Goal: Transaction & Acquisition: Purchase product/service

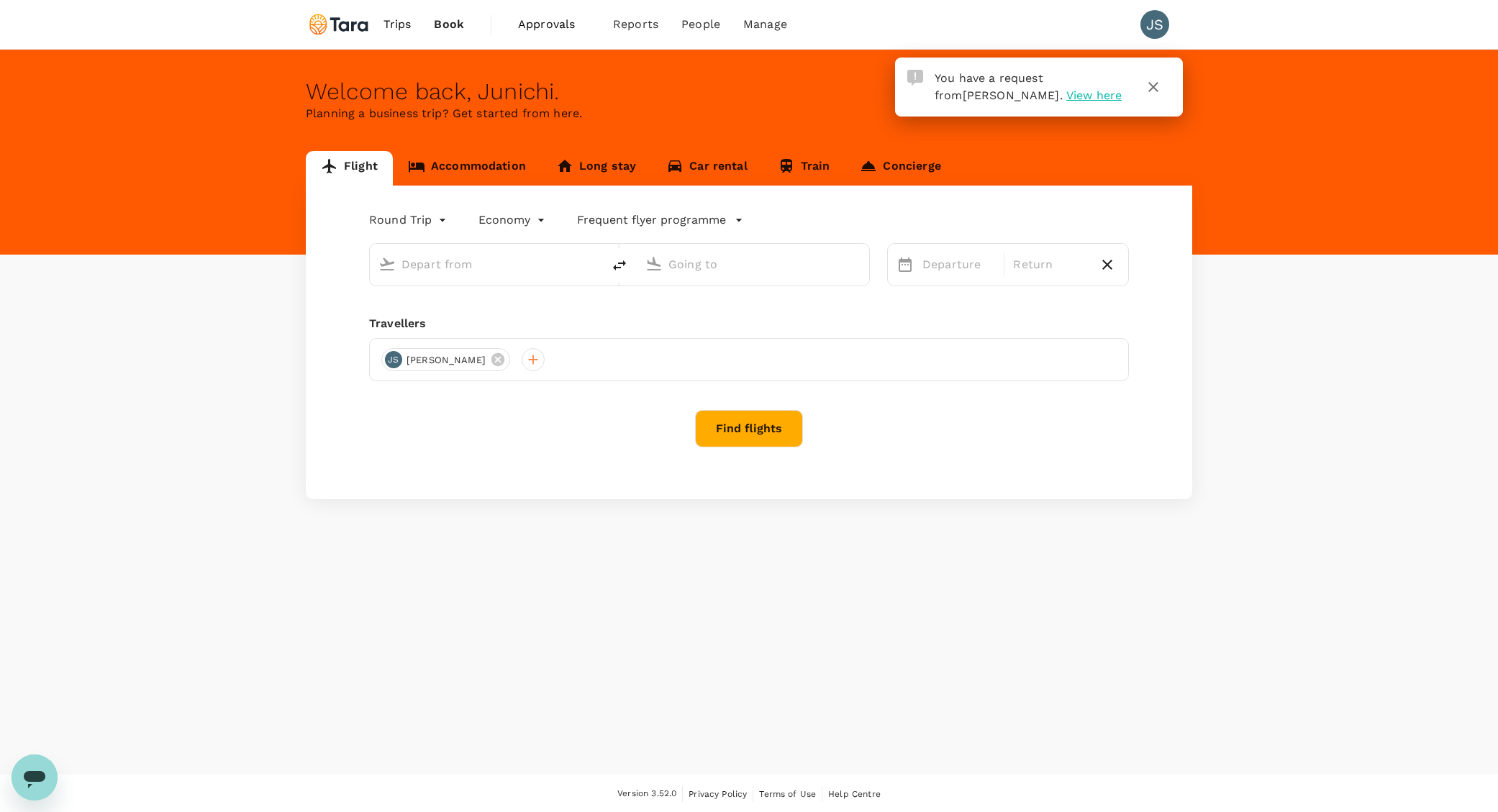
type input "[GEOGRAPHIC_DATA], [GEOGRAPHIC_DATA] (any)"
type input "Singapore Changi (SIN)"
type input "[GEOGRAPHIC_DATA], [GEOGRAPHIC_DATA] (any)"
type input "Singapore Changi (SIN)"
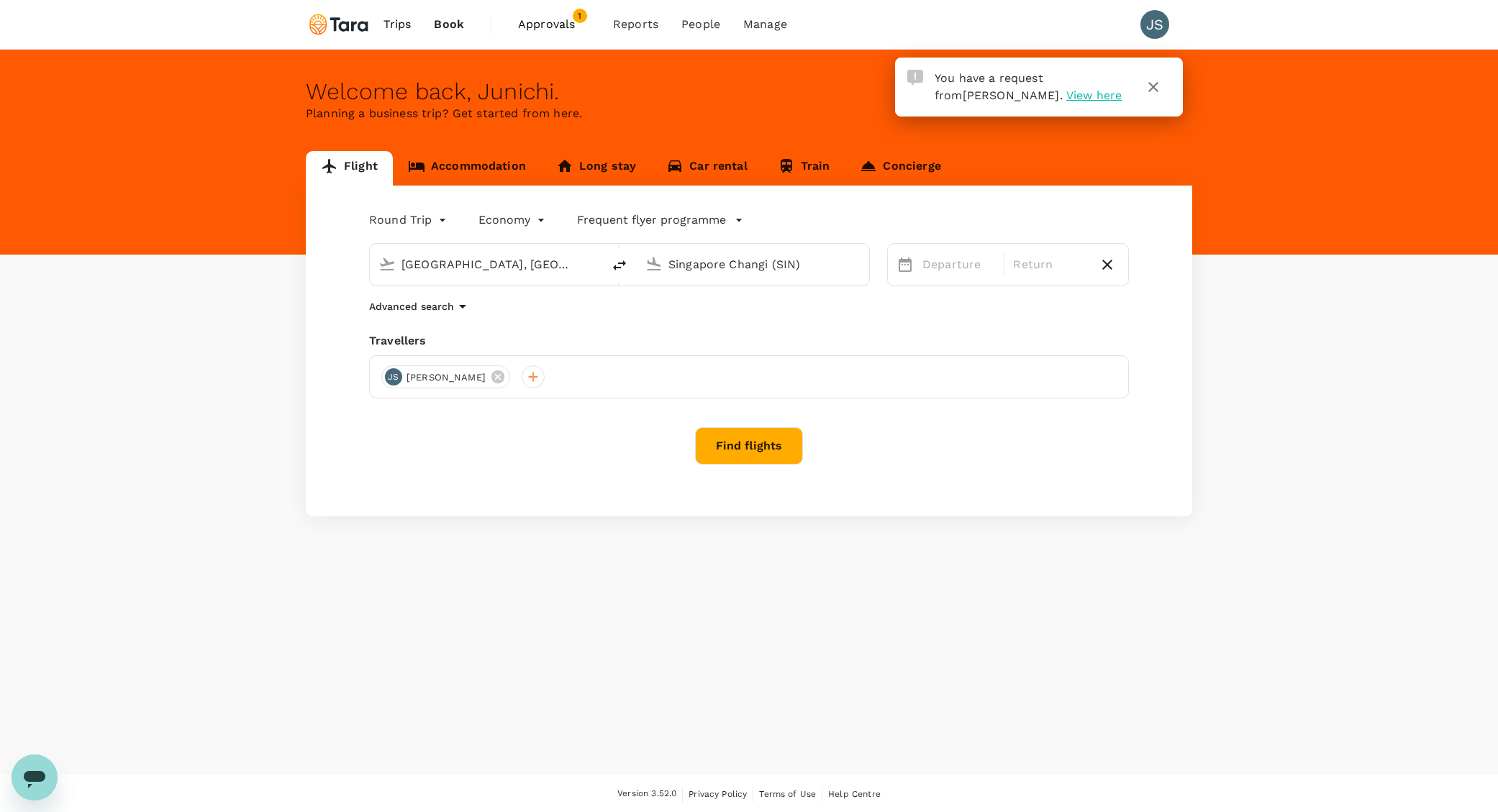
click at [1066, 96] on span "View here" at bounding box center [1094, 96] width 56 height 14
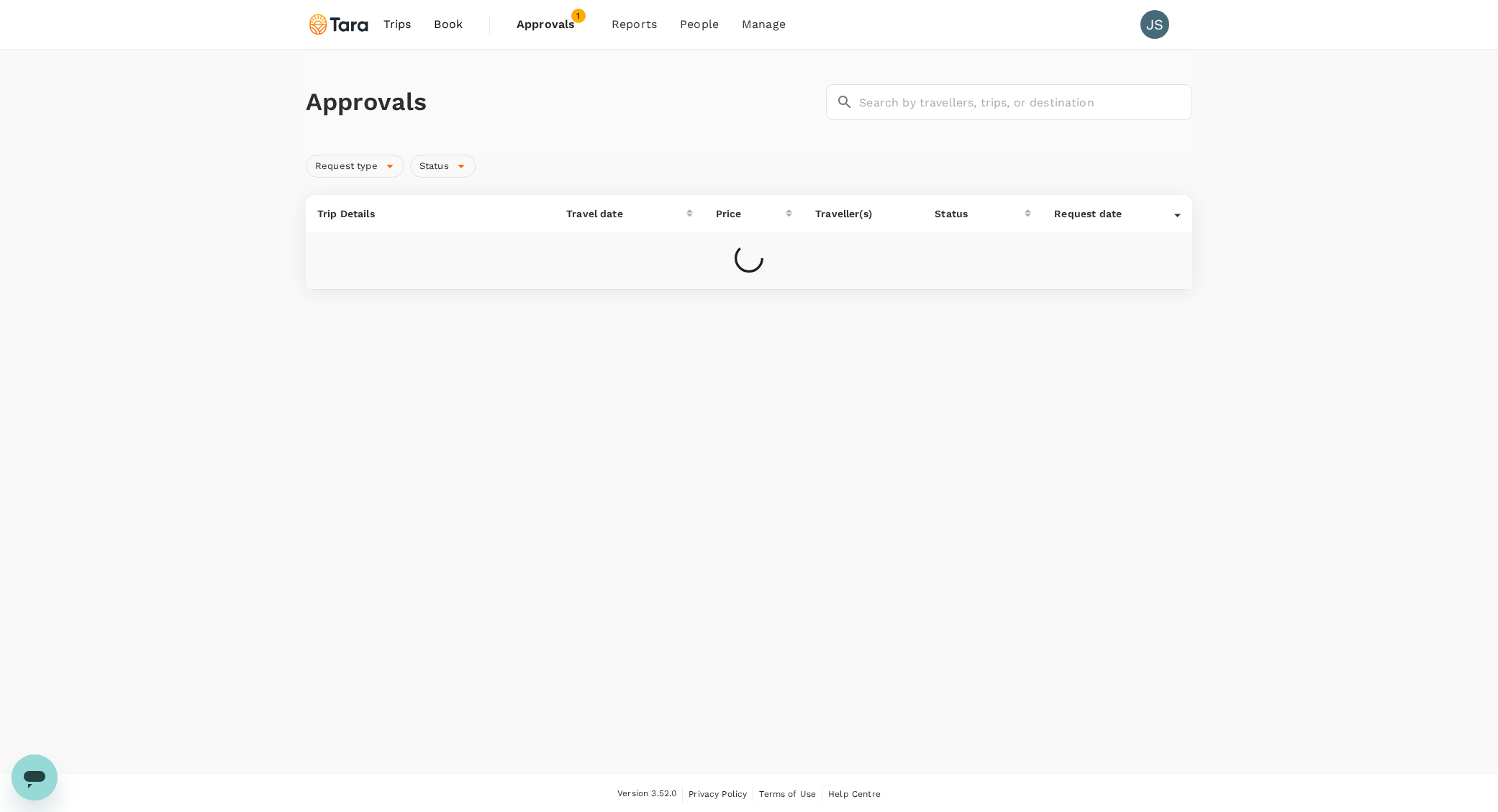
click at [547, 27] on span "Approvals" at bounding box center [552, 24] width 72 height 17
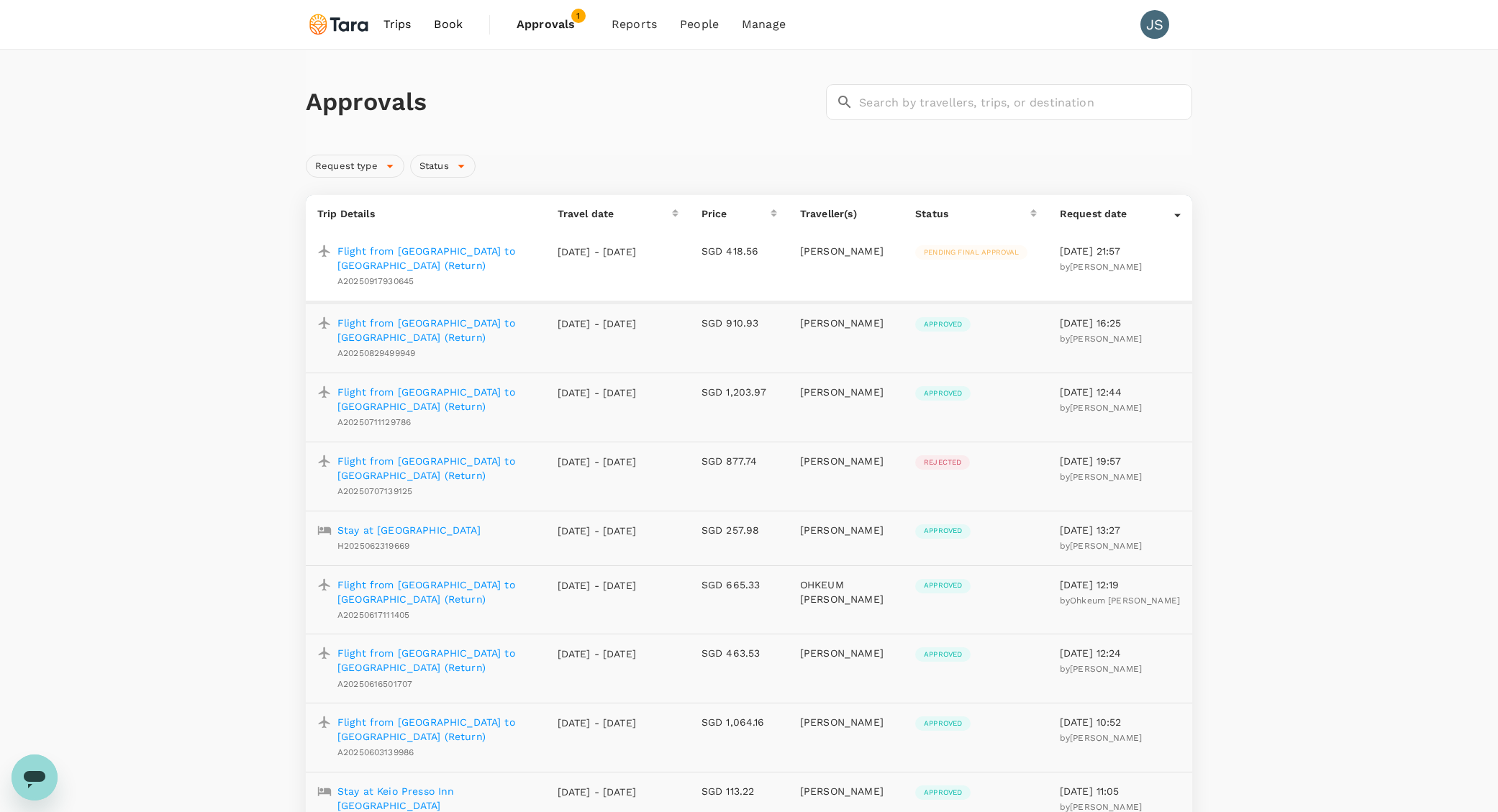
click at [504, 248] on p "Flight from [GEOGRAPHIC_DATA] to [GEOGRAPHIC_DATA] (Return)" at bounding box center [436, 258] width 197 height 29
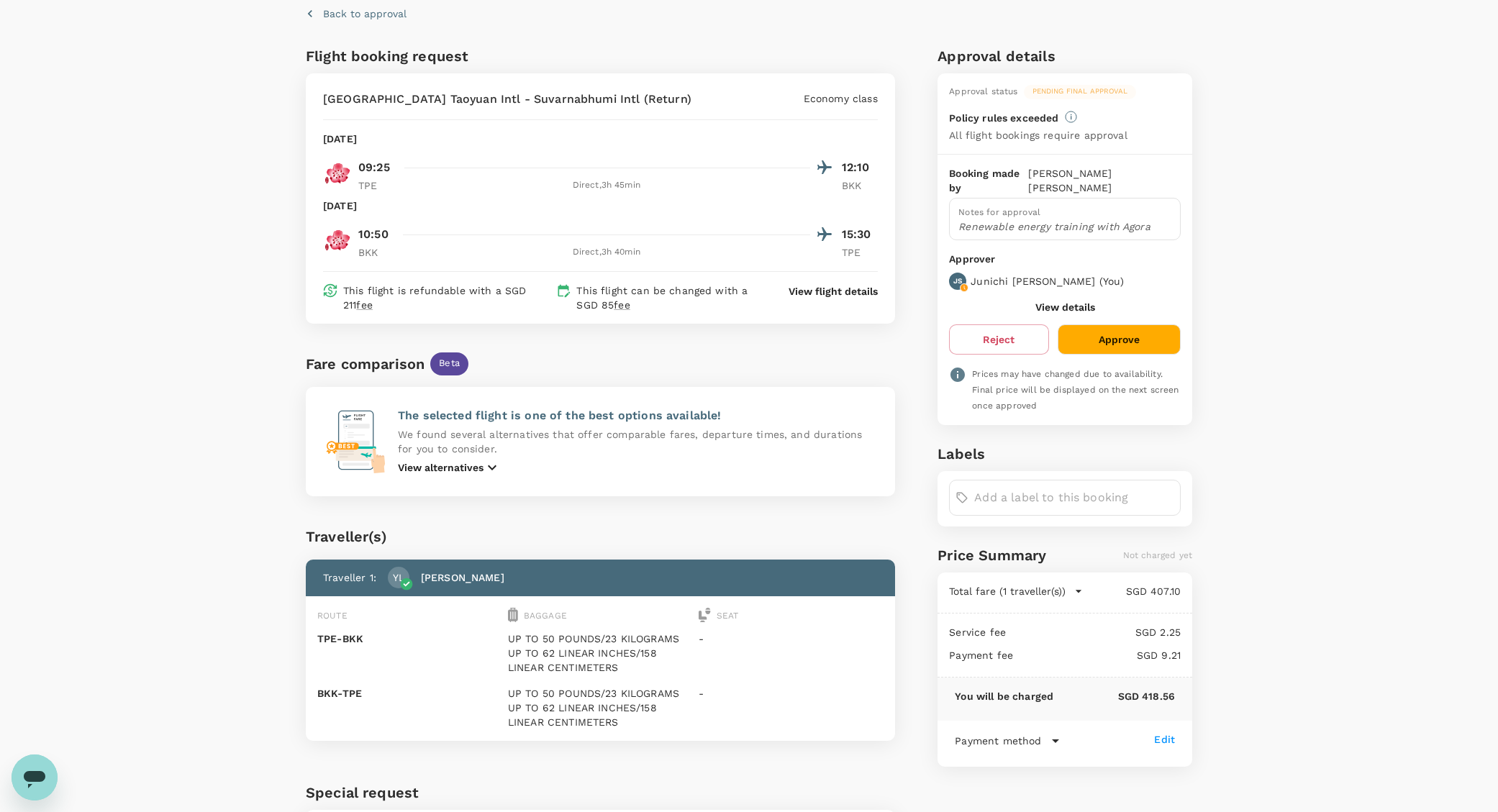
scroll to position [66, 0]
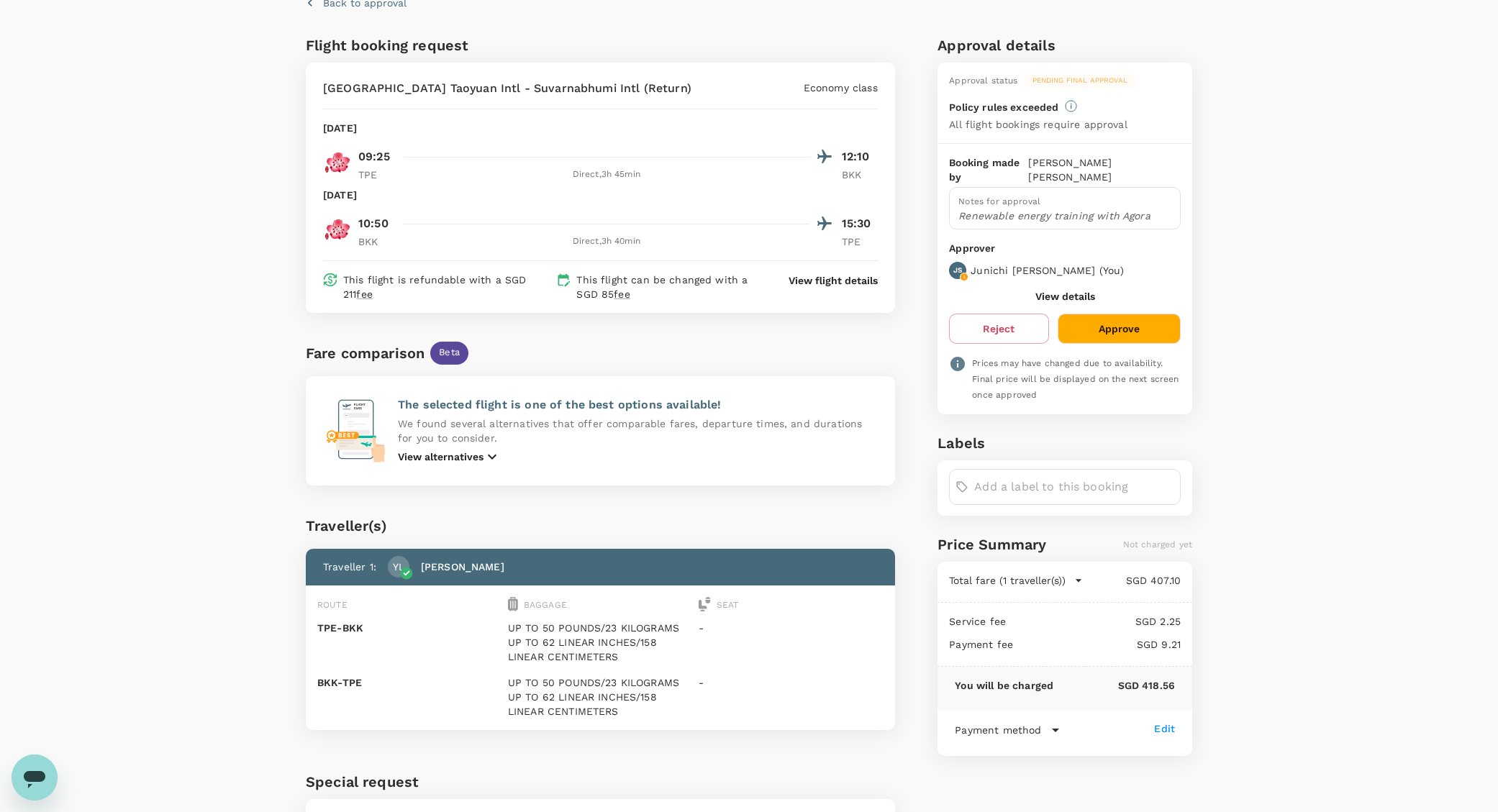
click at [1105, 320] on button "Approve" at bounding box center [1119, 328] width 123 height 30
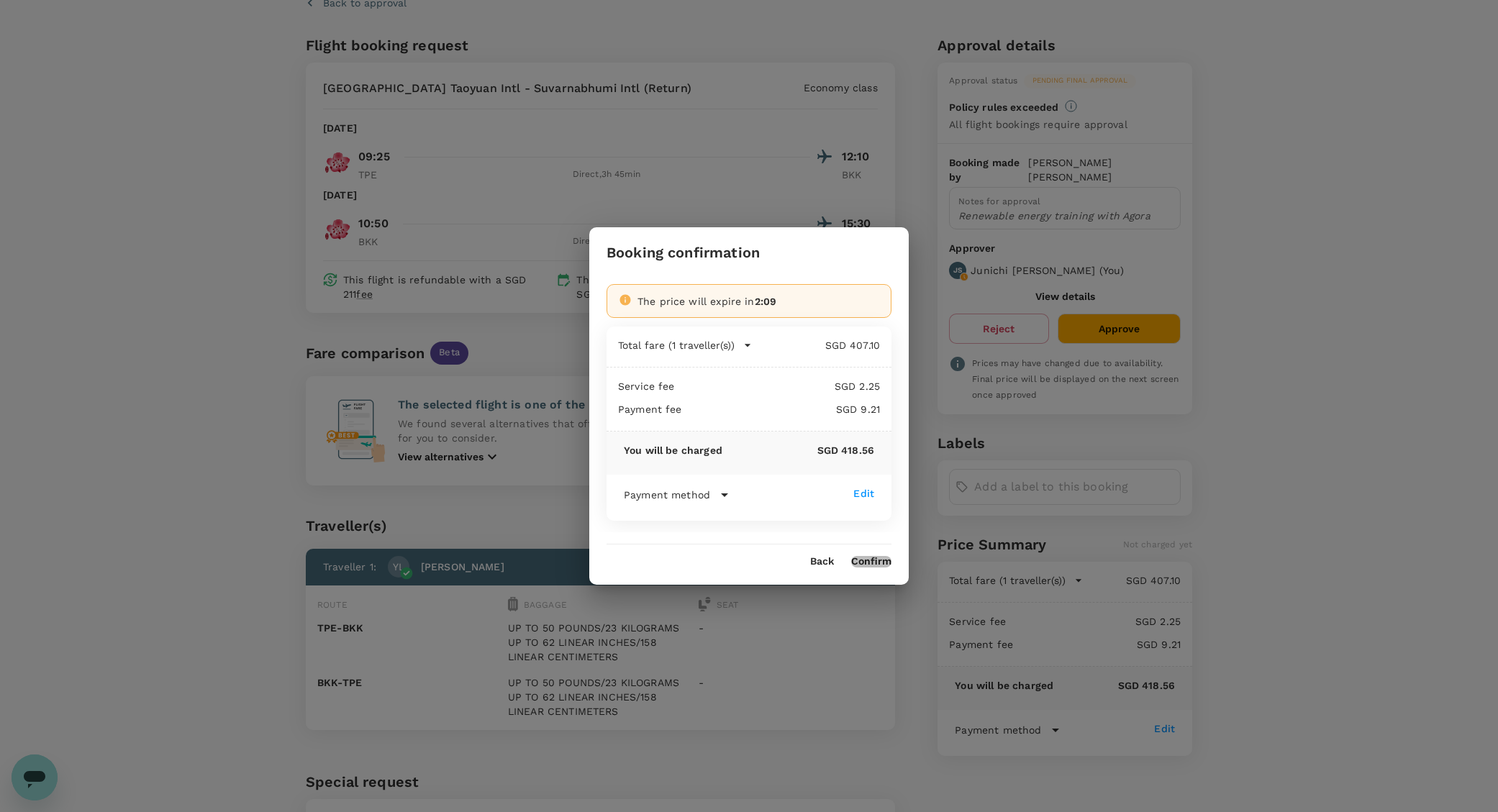
click at [870, 562] on button "Confirm" at bounding box center [871, 561] width 40 height 11
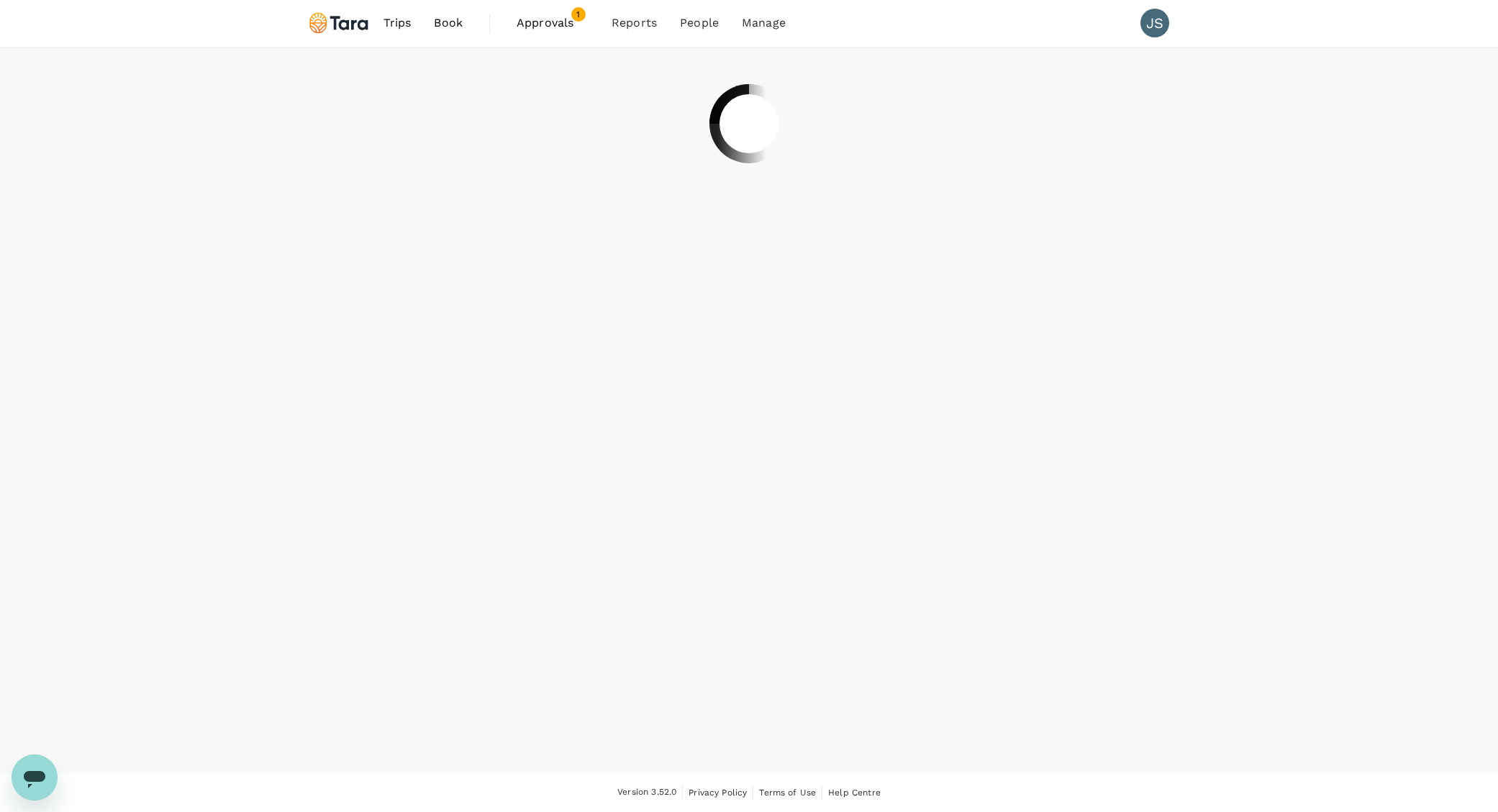
scroll to position [2, 0]
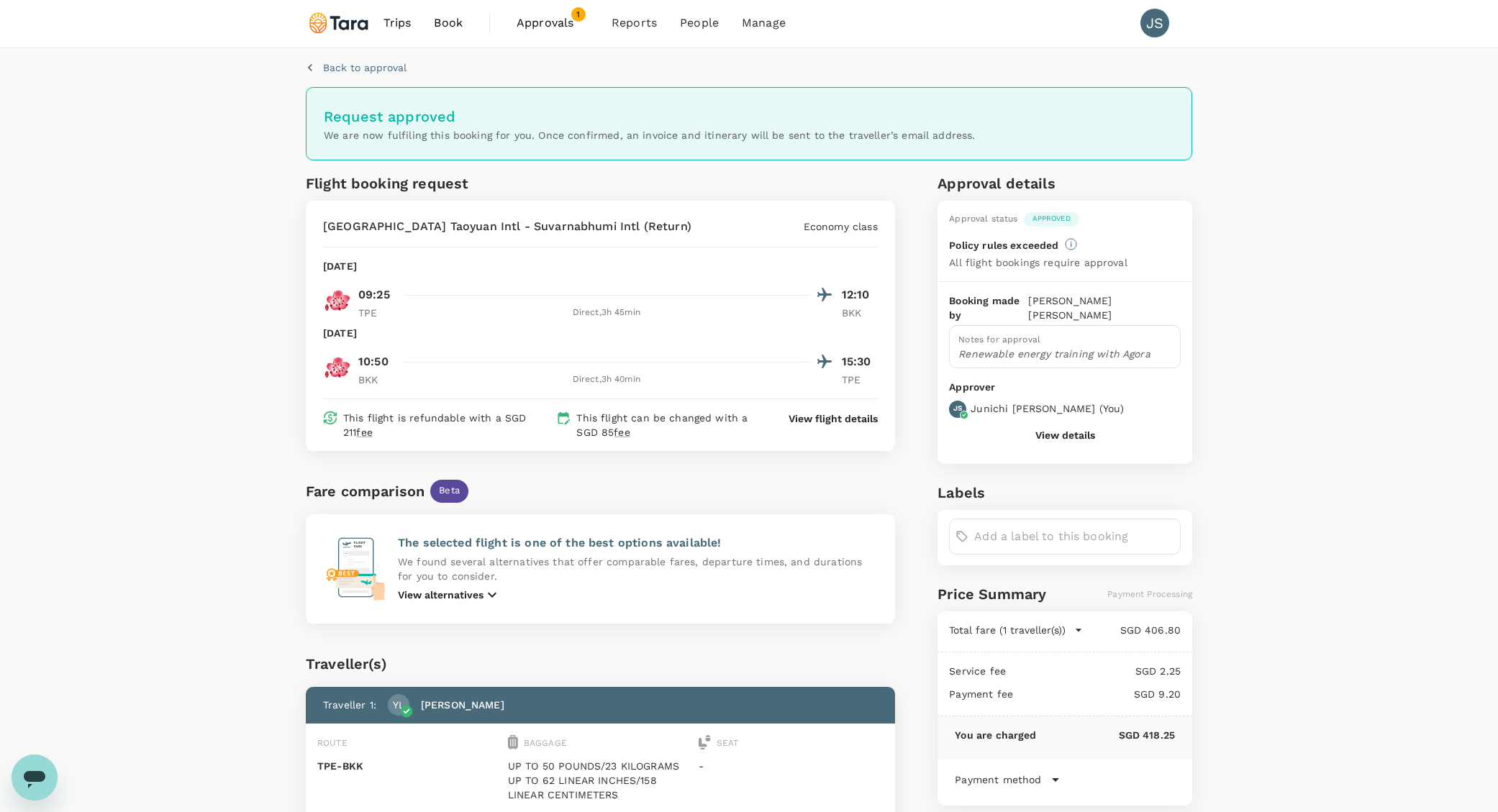
click at [449, 19] on span "Book" at bounding box center [448, 23] width 29 height 17
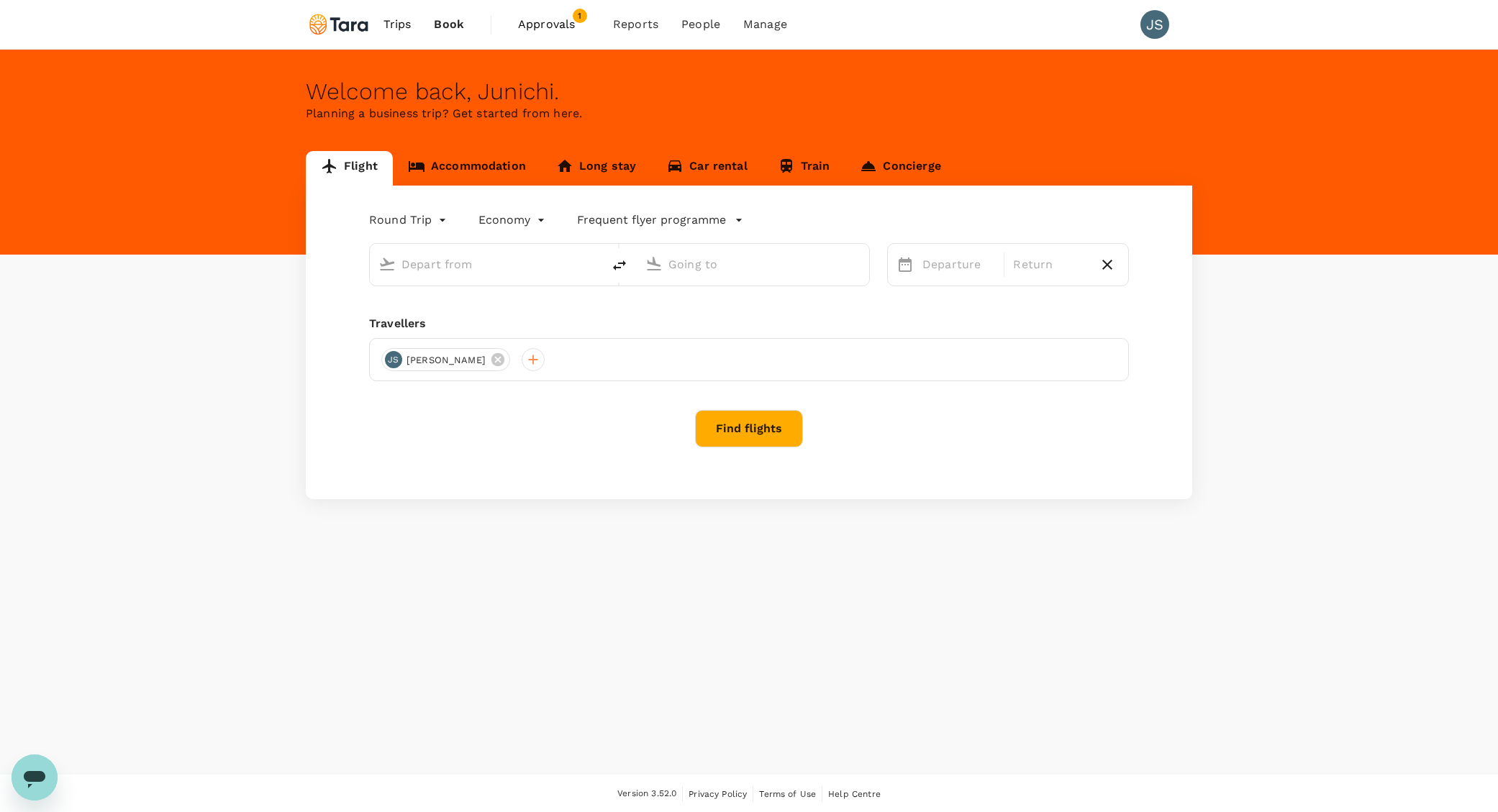
type input "[GEOGRAPHIC_DATA], [GEOGRAPHIC_DATA] (any)"
type input "Singapore Changi (SIN)"
type input "[GEOGRAPHIC_DATA], [GEOGRAPHIC_DATA] (any)"
type input "Singapore Changi (SIN)"
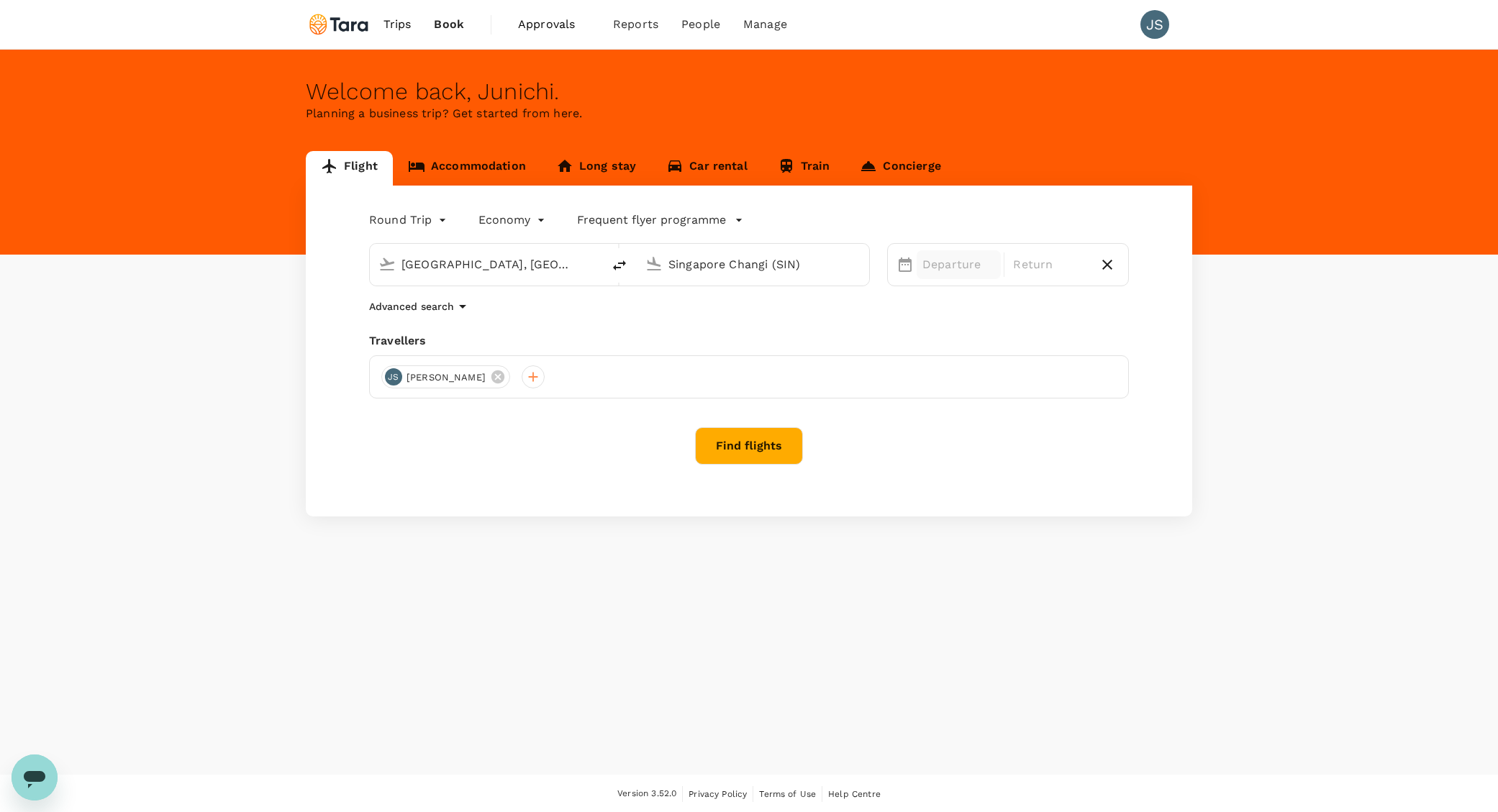
click at [939, 261] on p "Departure" at bounding box center [959, 265] width 73 height 17
click at [1121, 419] on div "12" at bounding box center [1117, 416] width 27 height 27
click at [1059, 421] on div "17" at bounding box center [1053, 416] width 27 height 27
click at [759, 452] on button "Find flights" at bounding box center [749, 446] width 108 height 37
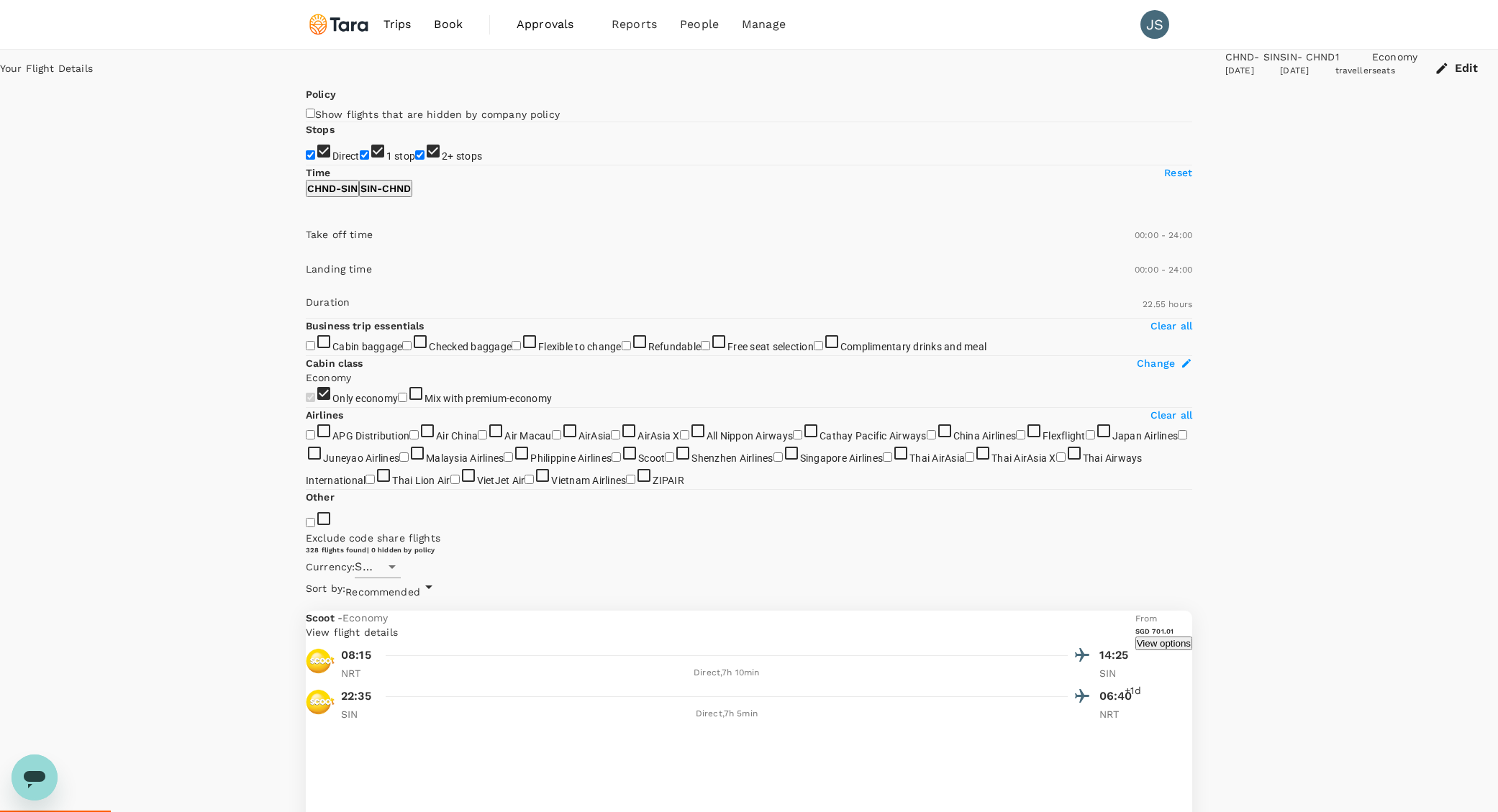
type input "1375"
click at [360, 160] on input "1 stop" at bounding box center [364, 155] width 10 height 10
checkbox input "false"
click at [415, 160] on input "2+ stops" at bounding box center [419, 155] width 10 height 10
checkbox input "false"
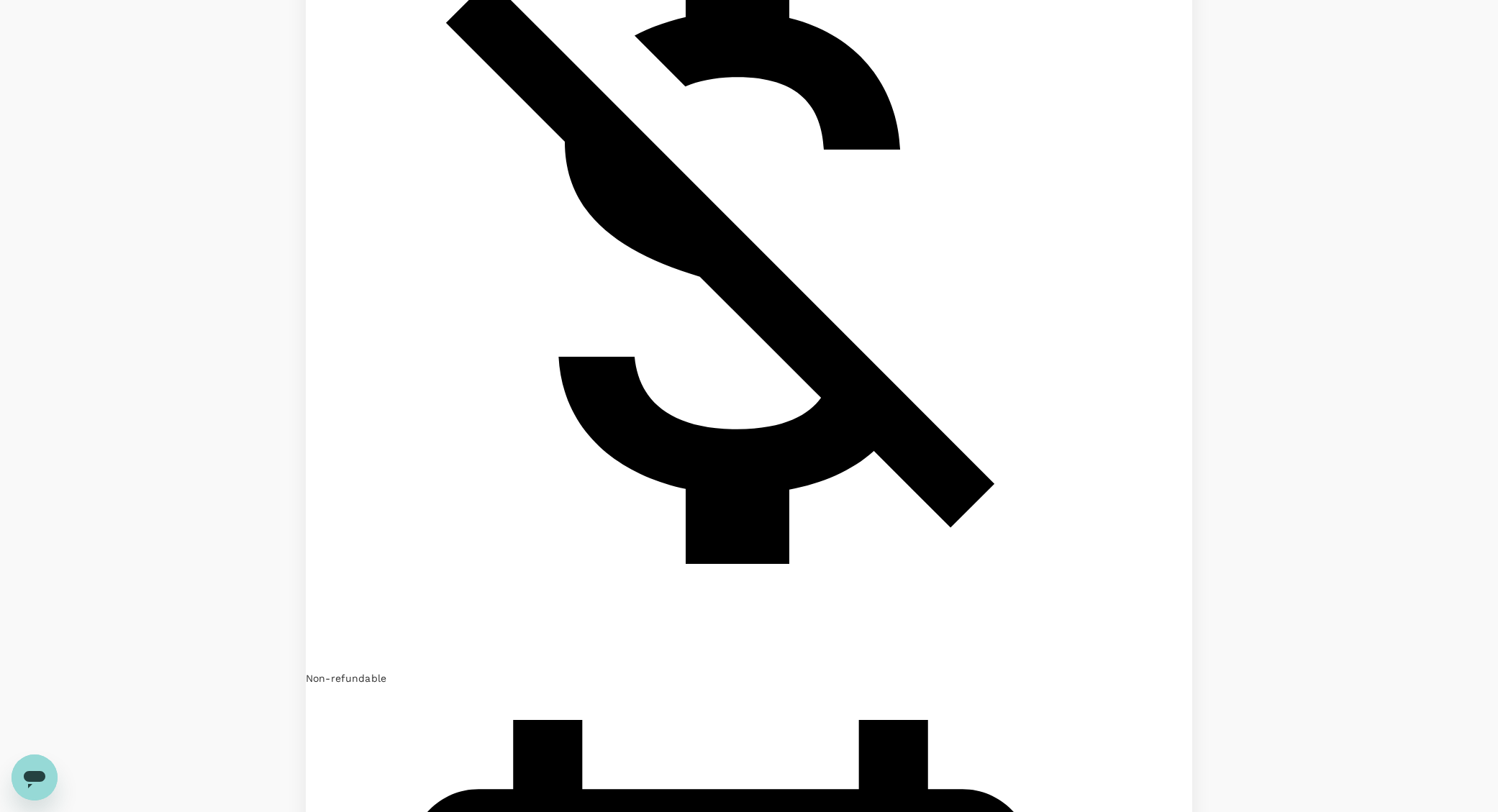
scroll to position [891, 0]
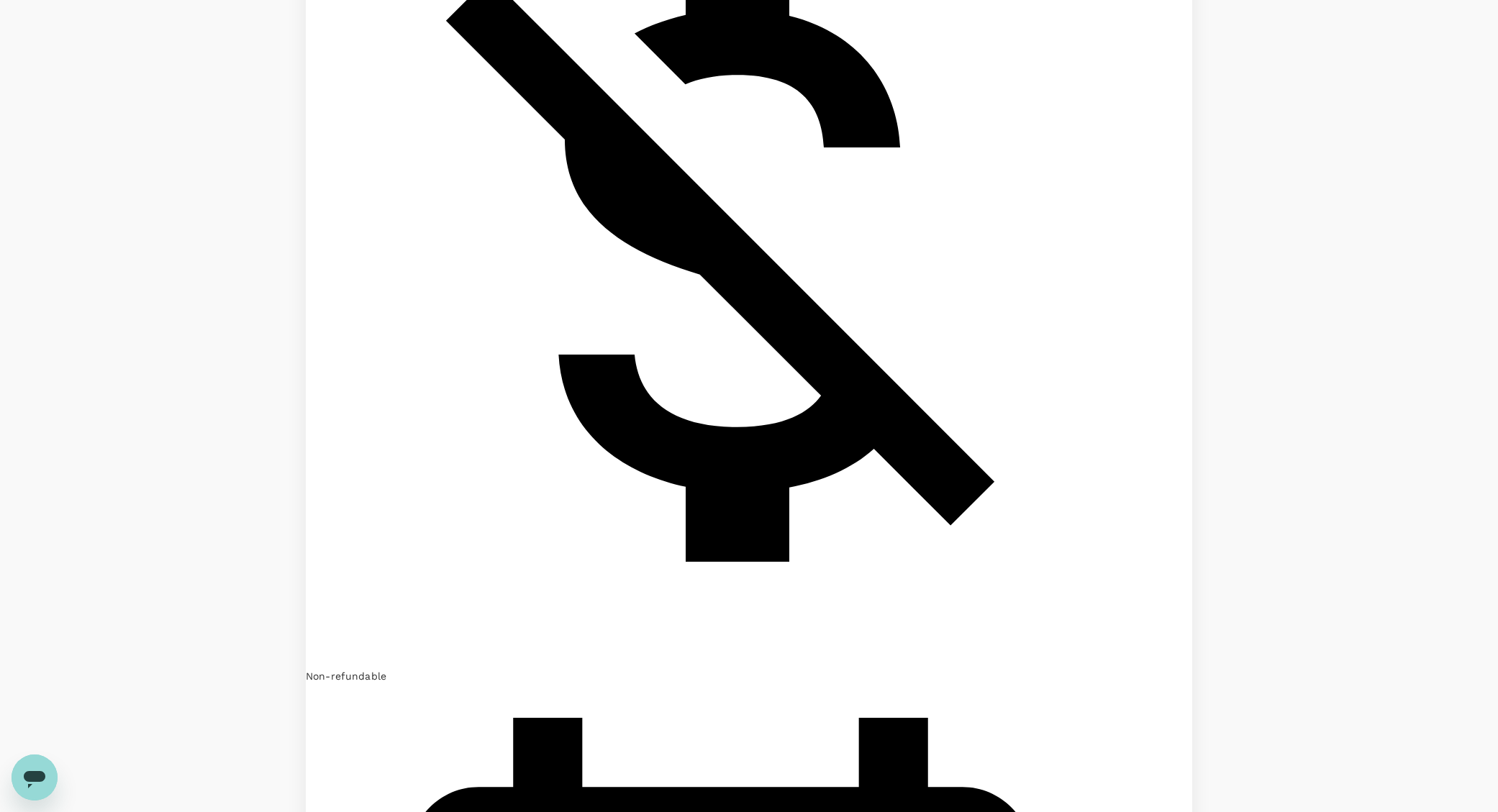
checkbox input "true"
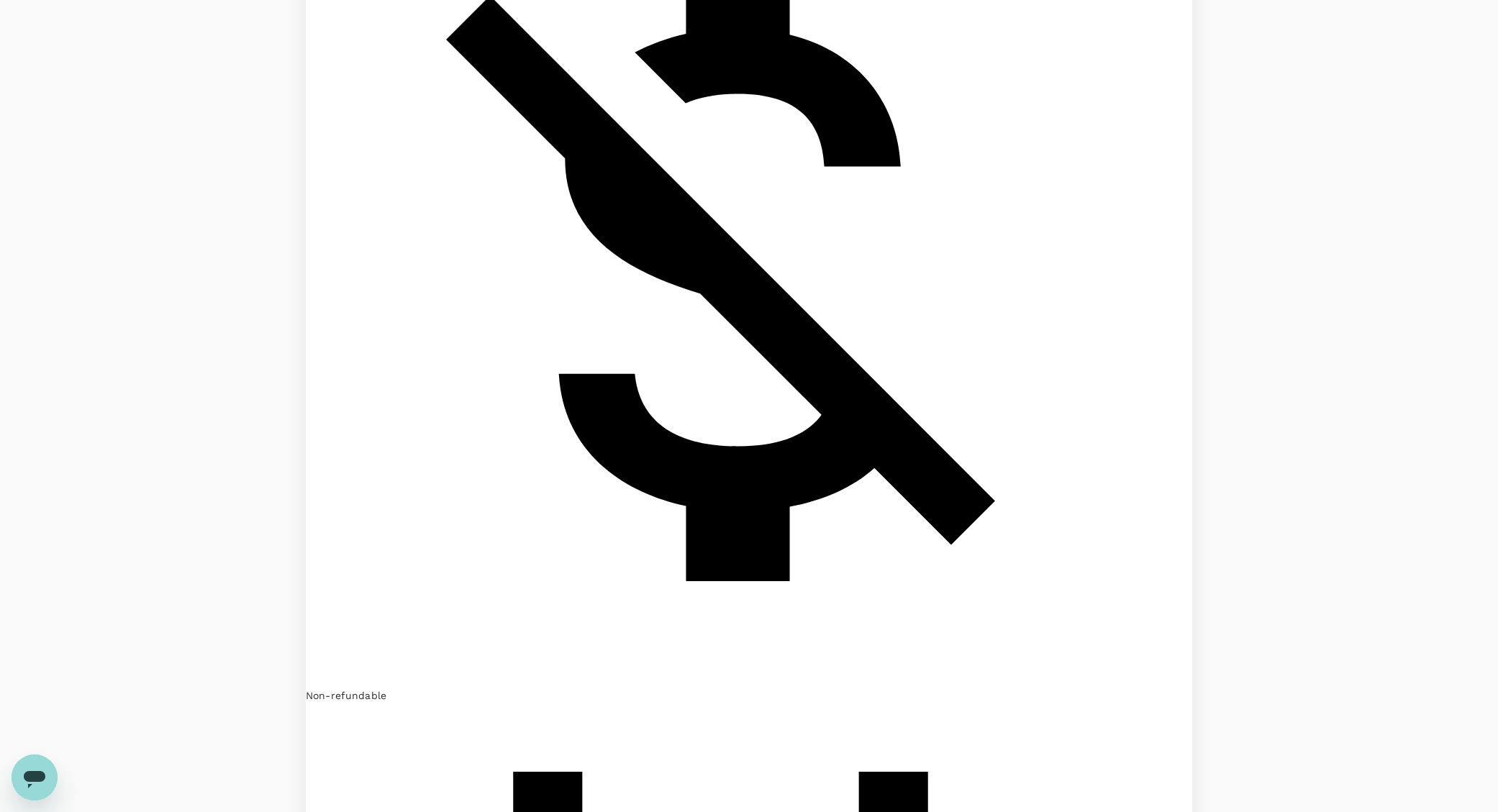
type input "SGD"
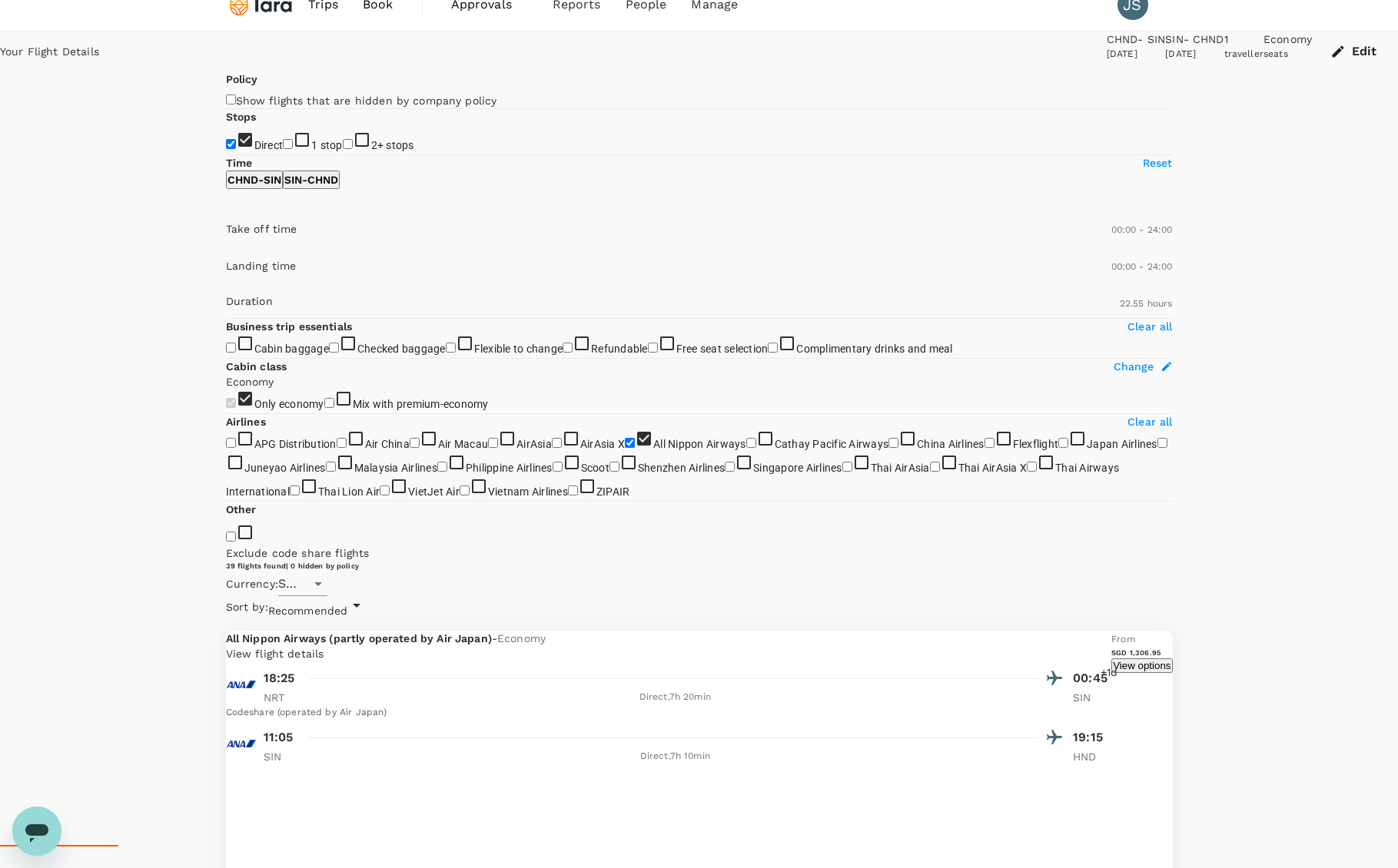
scroll to position [0, 0]
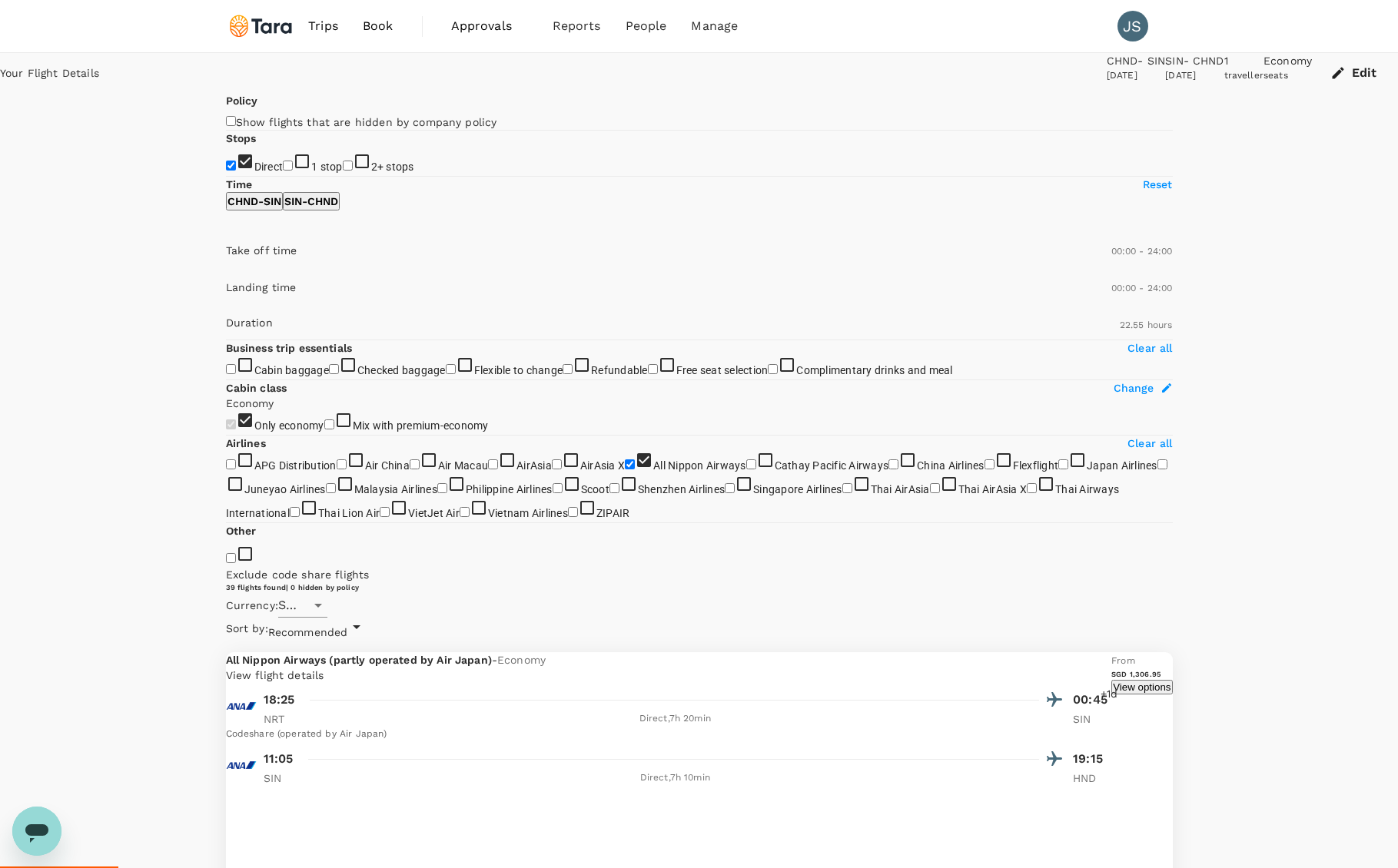
click at [1165, 83] on div "[DATE]" at bounding box center [1194, 76] width 58 height 16
click at [1312, 82] on button "Edit" at bounding box center [1354, 72] width 86 height 40
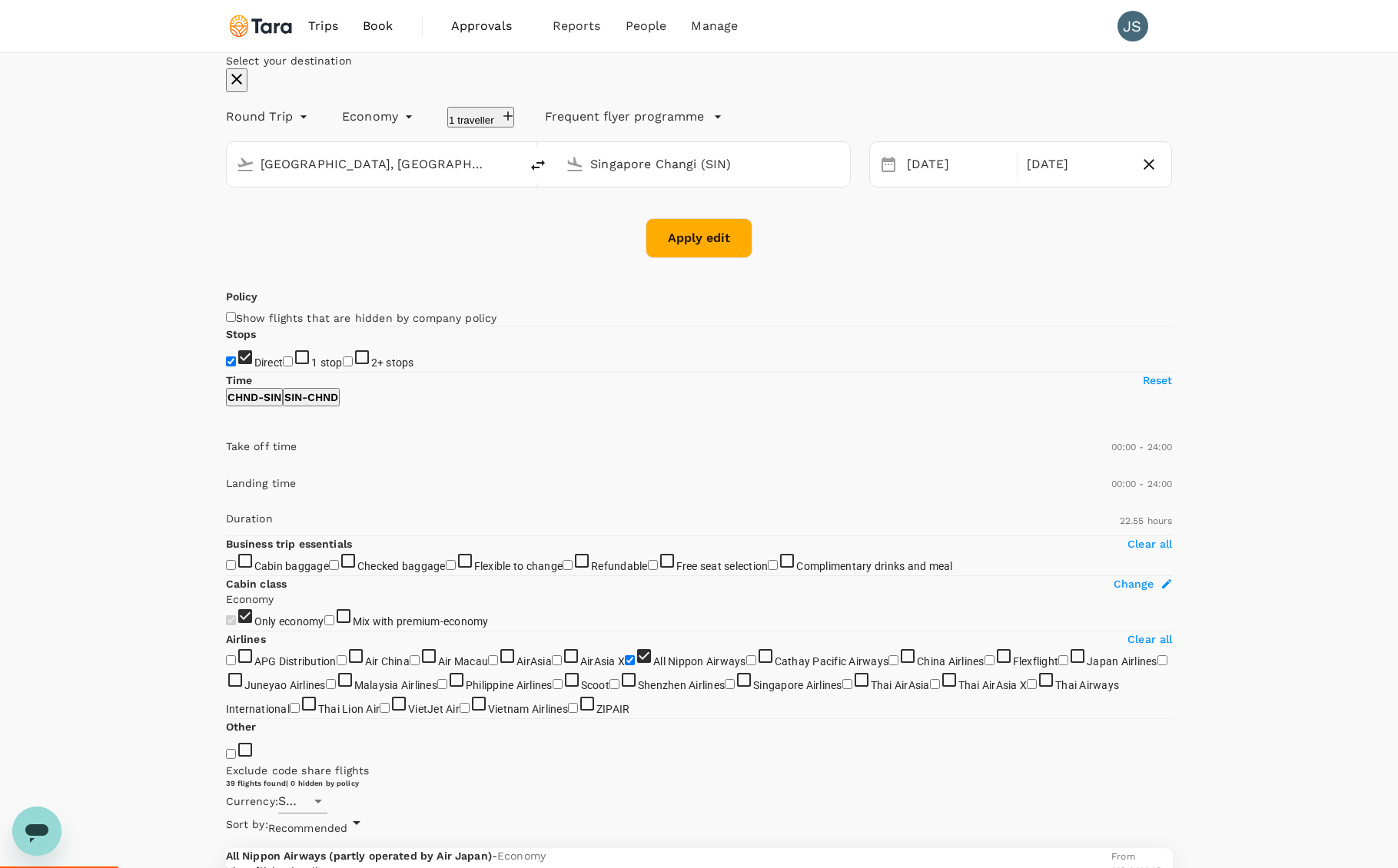
type input "[GEOGRAPHIC_DATA], [GEOGRAPHIC_DATA] (any)"
type input "Singapore Changi (SIN)"
click at [1027, 180] on div "[DATE]" at bounding box center [1077, 165] width 113 height 30
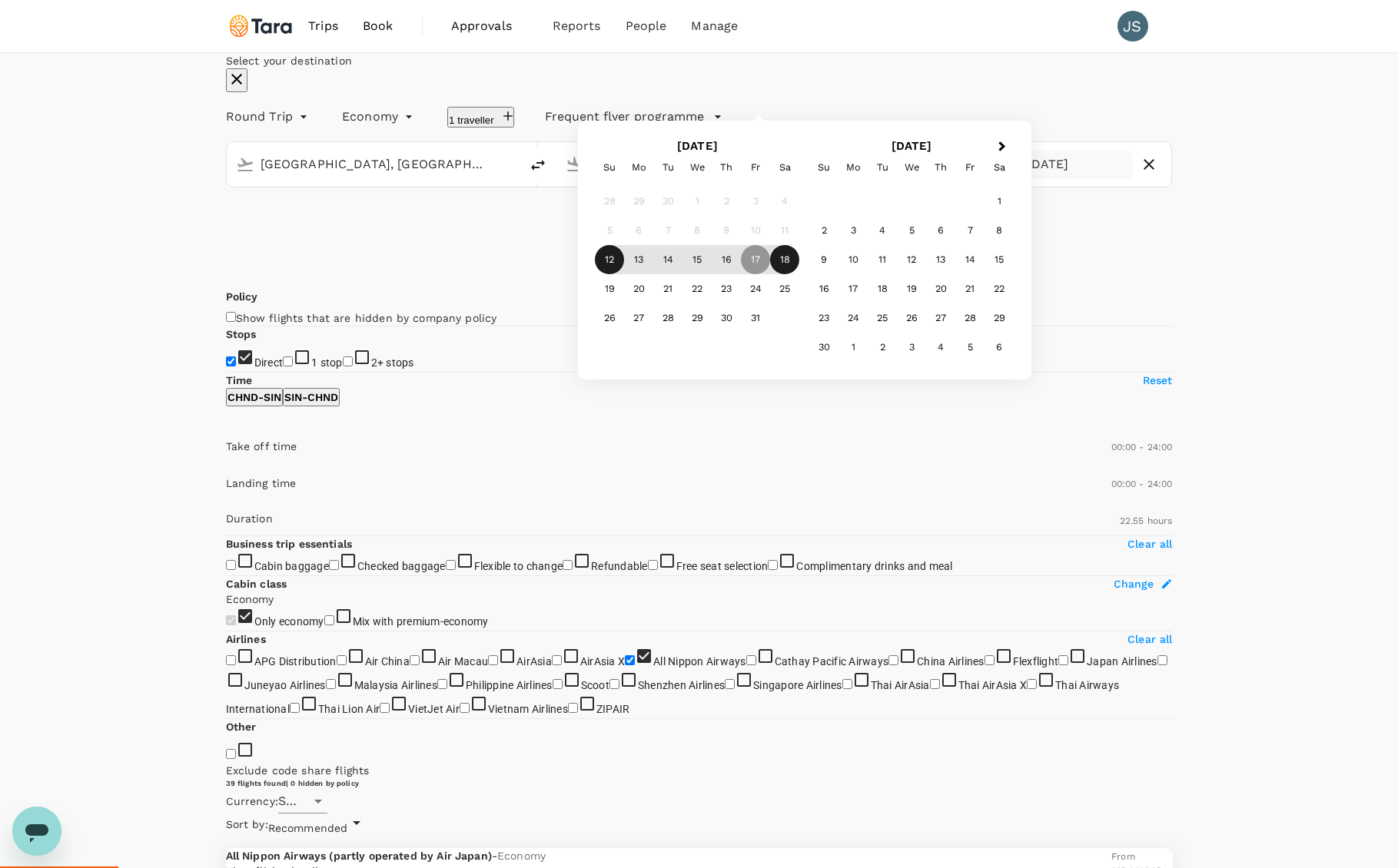
click at [800, 274] on div "18" at bounding box center [784, 259] width 29 height 29
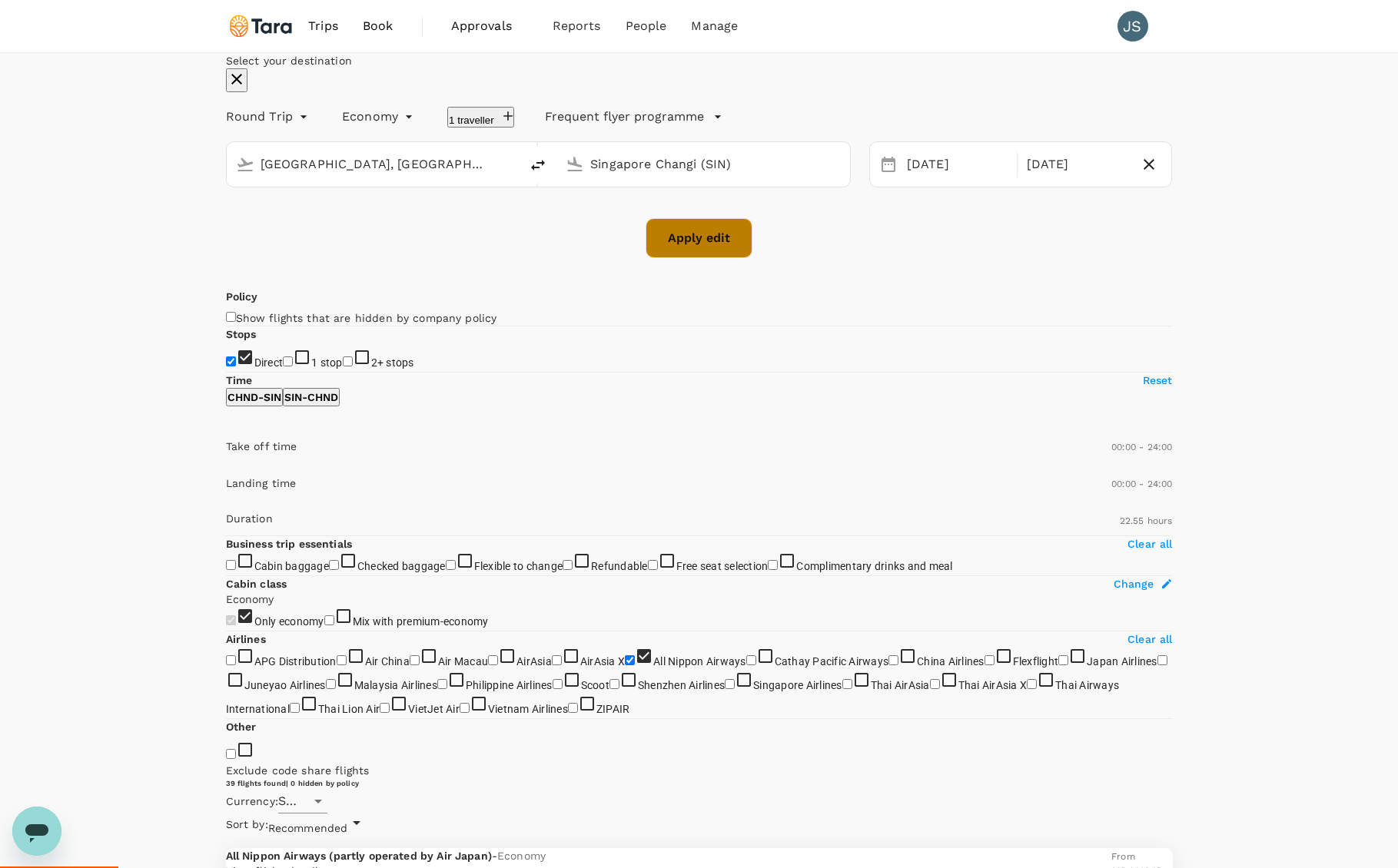
click at [722, 258] on button "Apply edit" at bounding box center [699, 237] width 107 height 40
checkbox input "false"
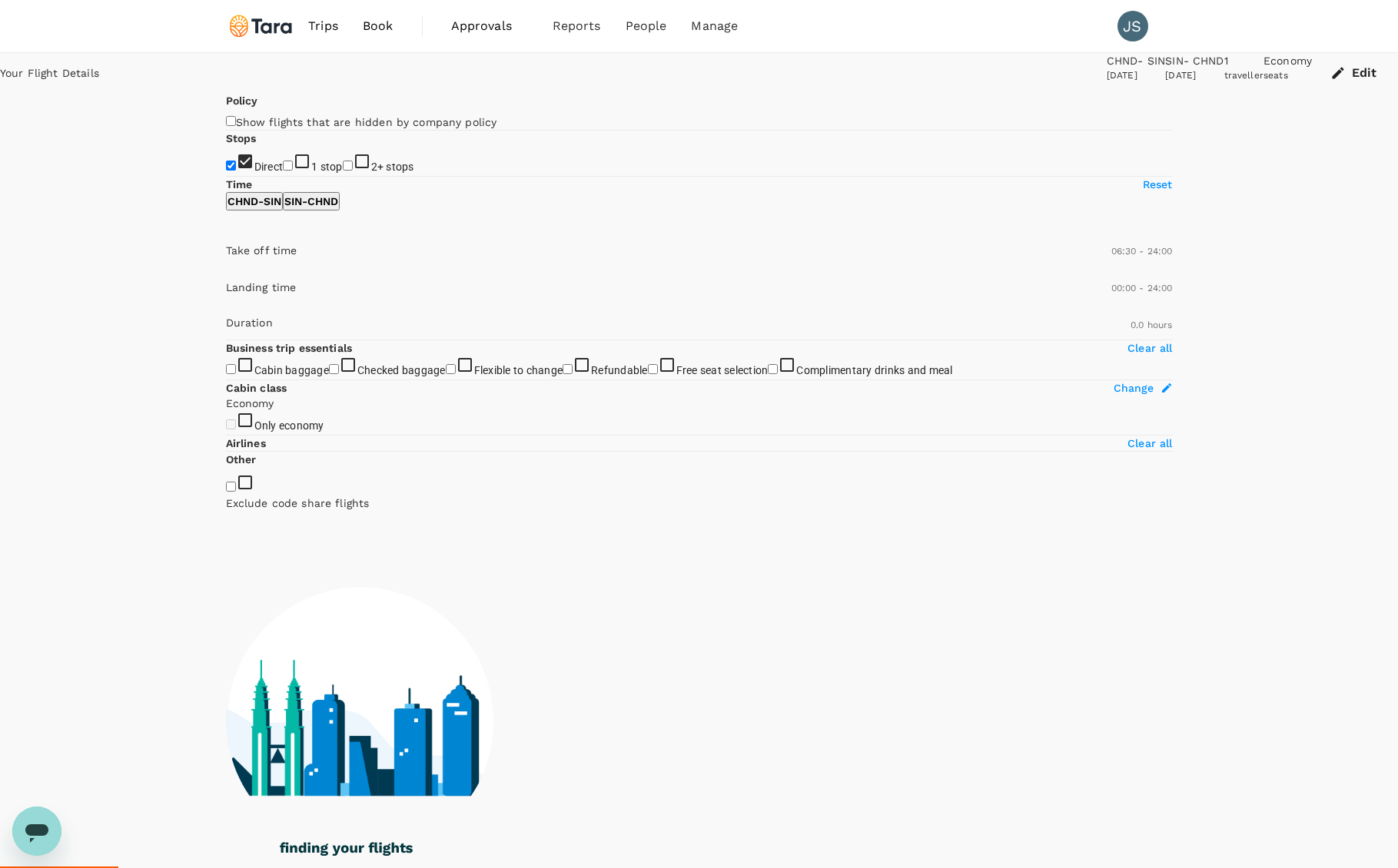
type input "480"
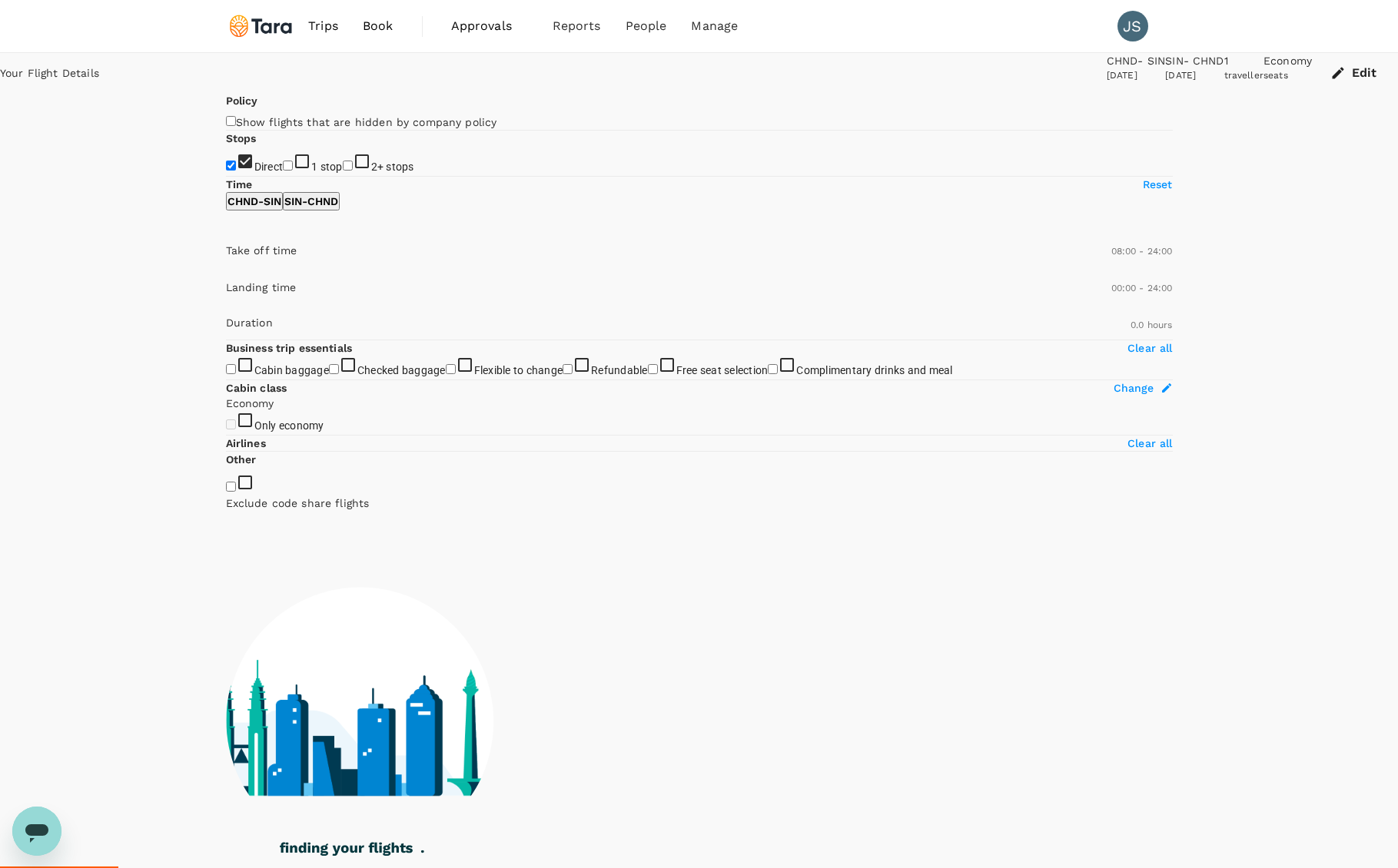
drag, startPoint x: 257, startPoint y: 456, endPoint x: 340, endPoint y: 462, distance: 83.2
click at [226, 272] on span at bounding box center [226, 272] width 0 height 0
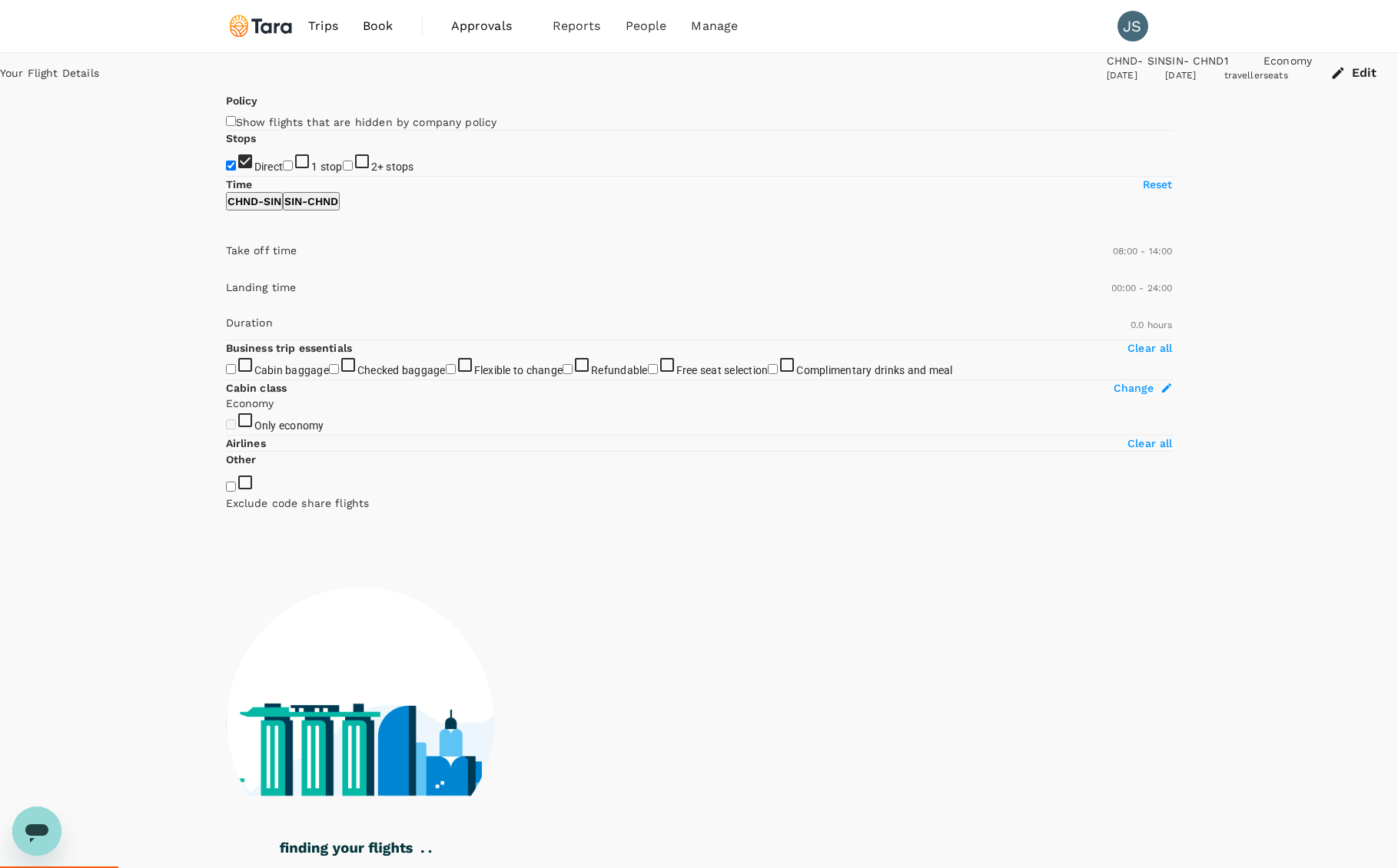
type input "810"
drag, startPoint x: 458, startPoint y: 455, endPoint x: 366, endPoint y: 466, distance: 92.7
click at [226, 272] on span at bounding box center [226, 272] width 0 height 0
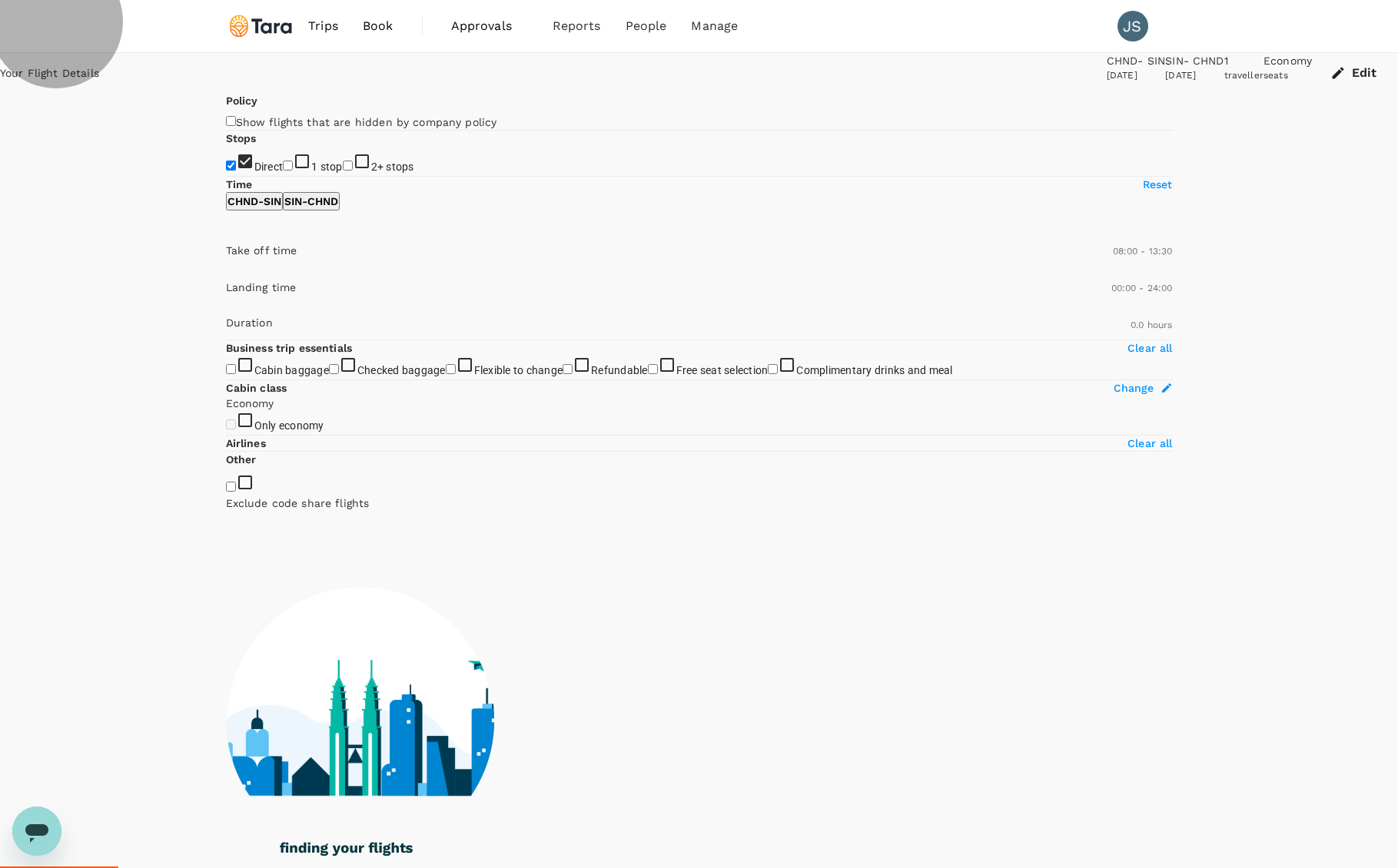
click at [339, 209] on p "SIN - CHND" at bounding box center [312, 201] width 54 height 16
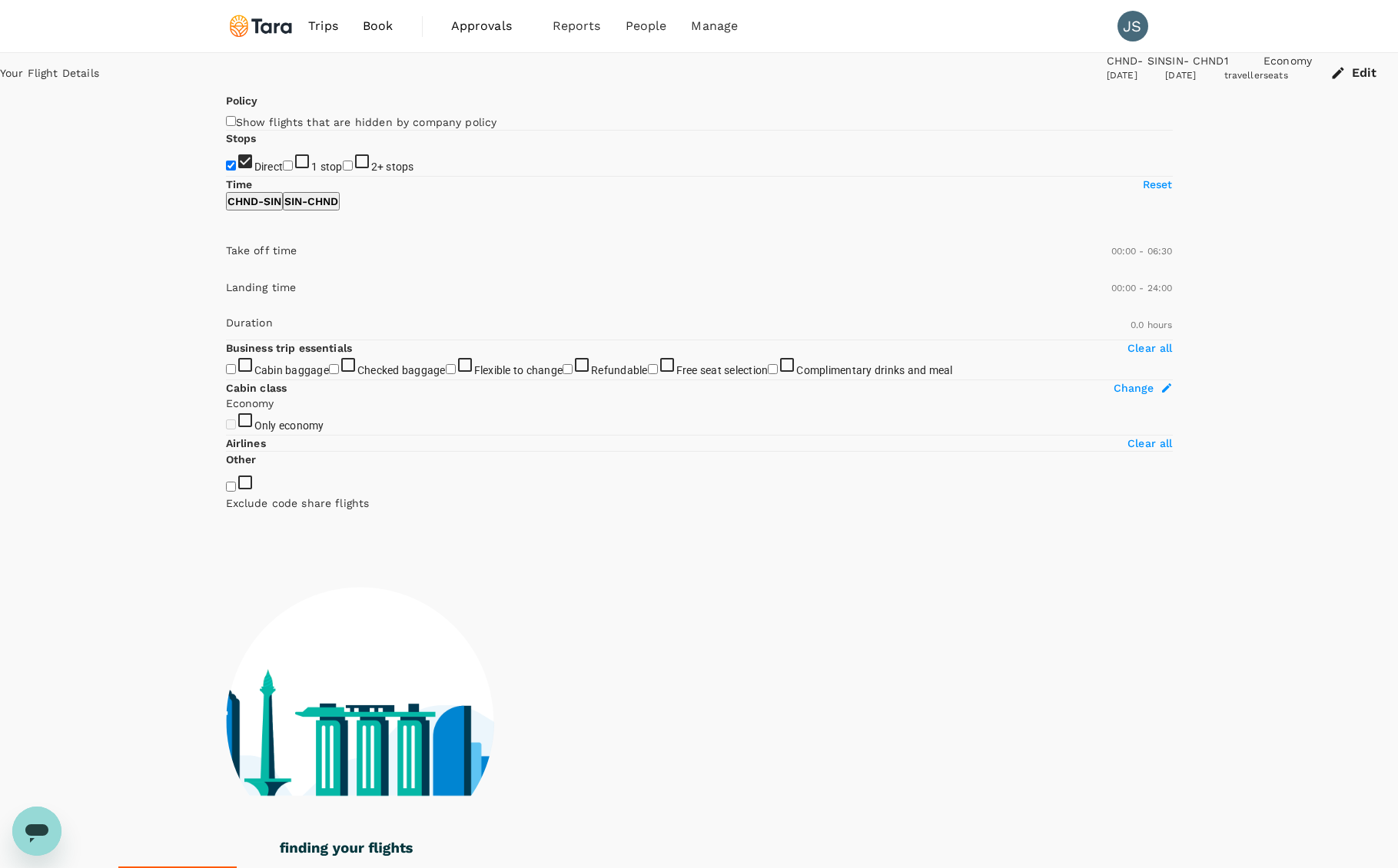
type input "360"
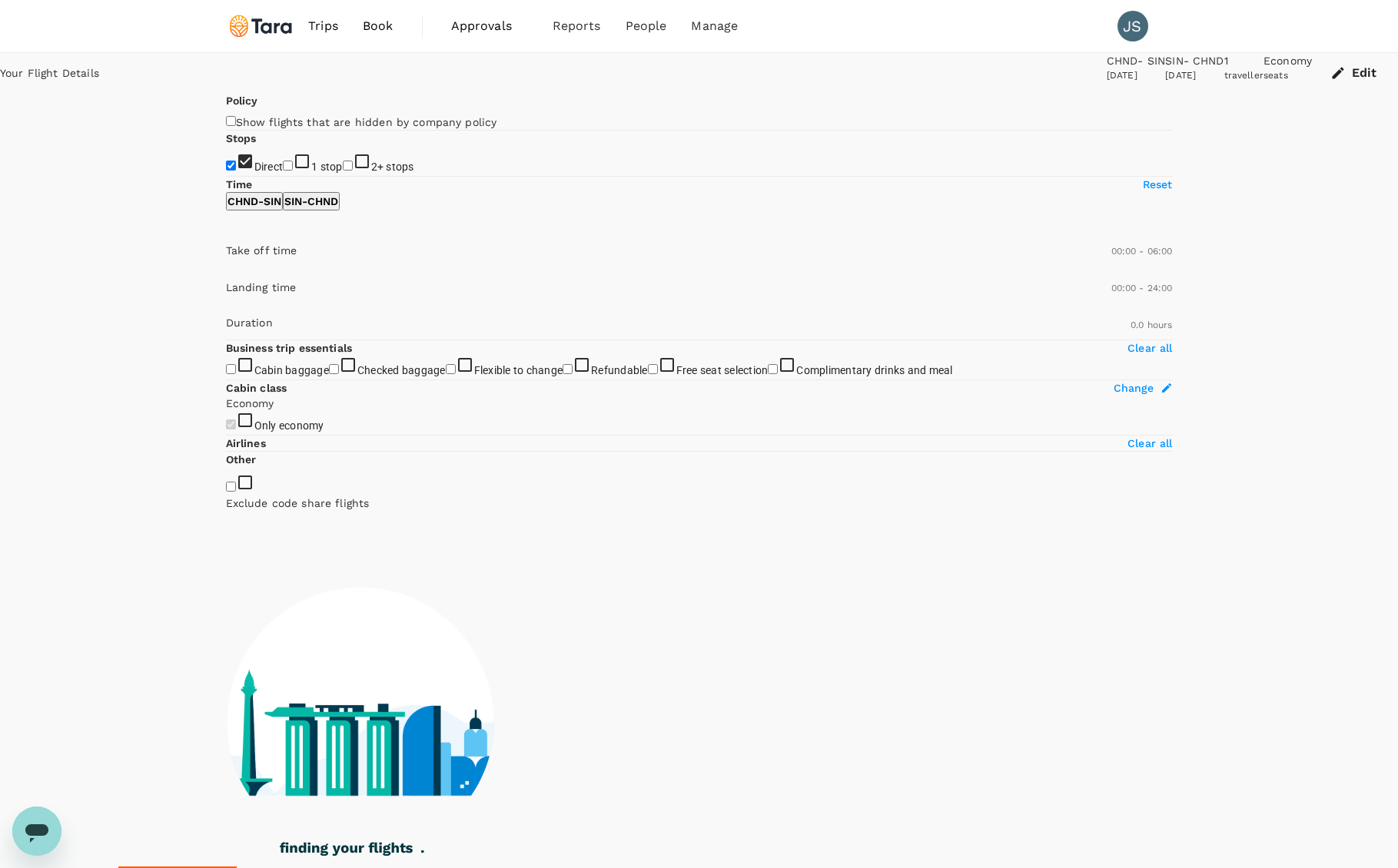
checkbox input "true"
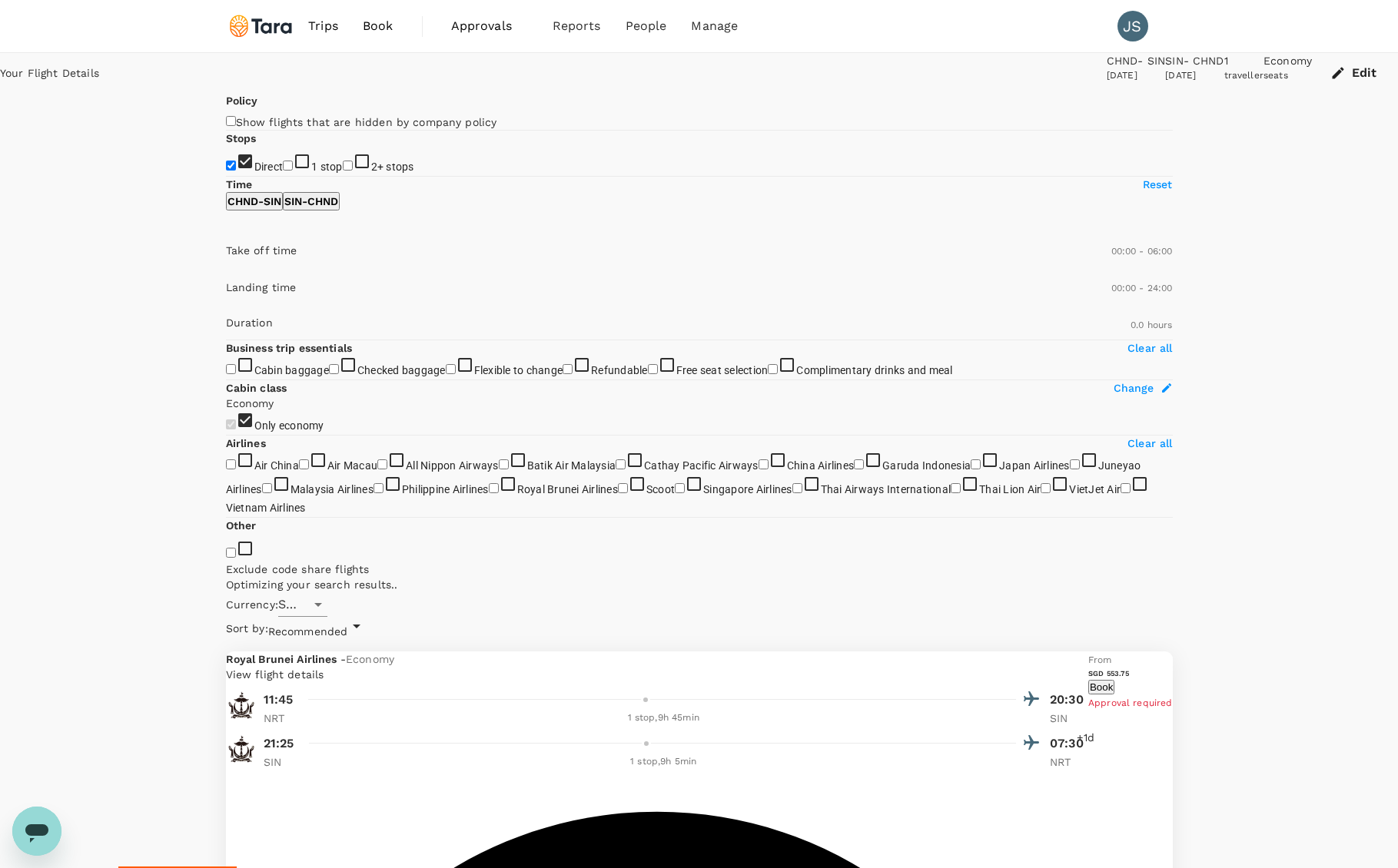
drag, startPoint x: 455, startPoint y: 462, endPoint x: 287, endPoint y: 464, distance: 168.0
click at [226, 272] on span at bounding box center [226, 272] width 0 height 0
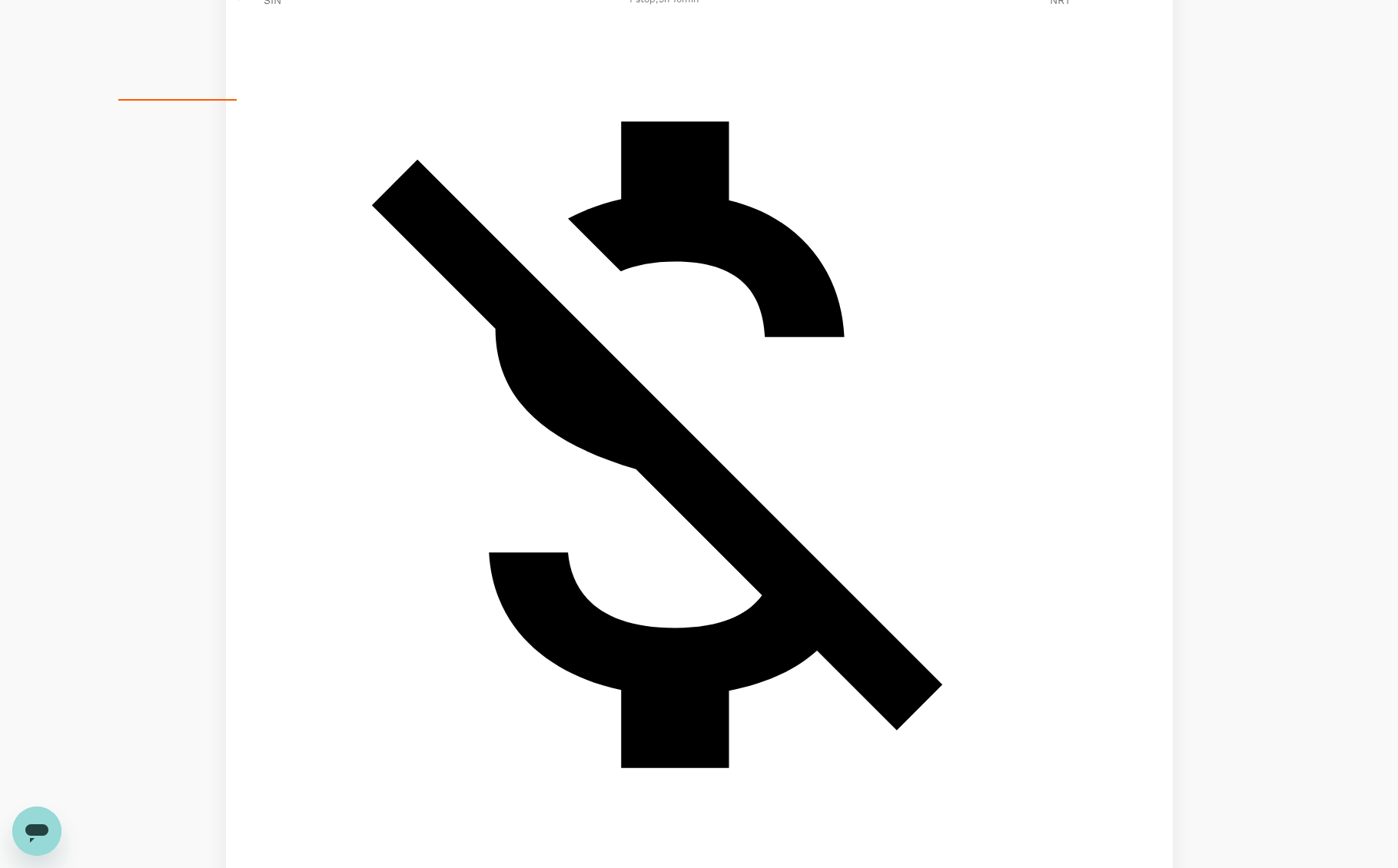
scroll to position [754, 0]
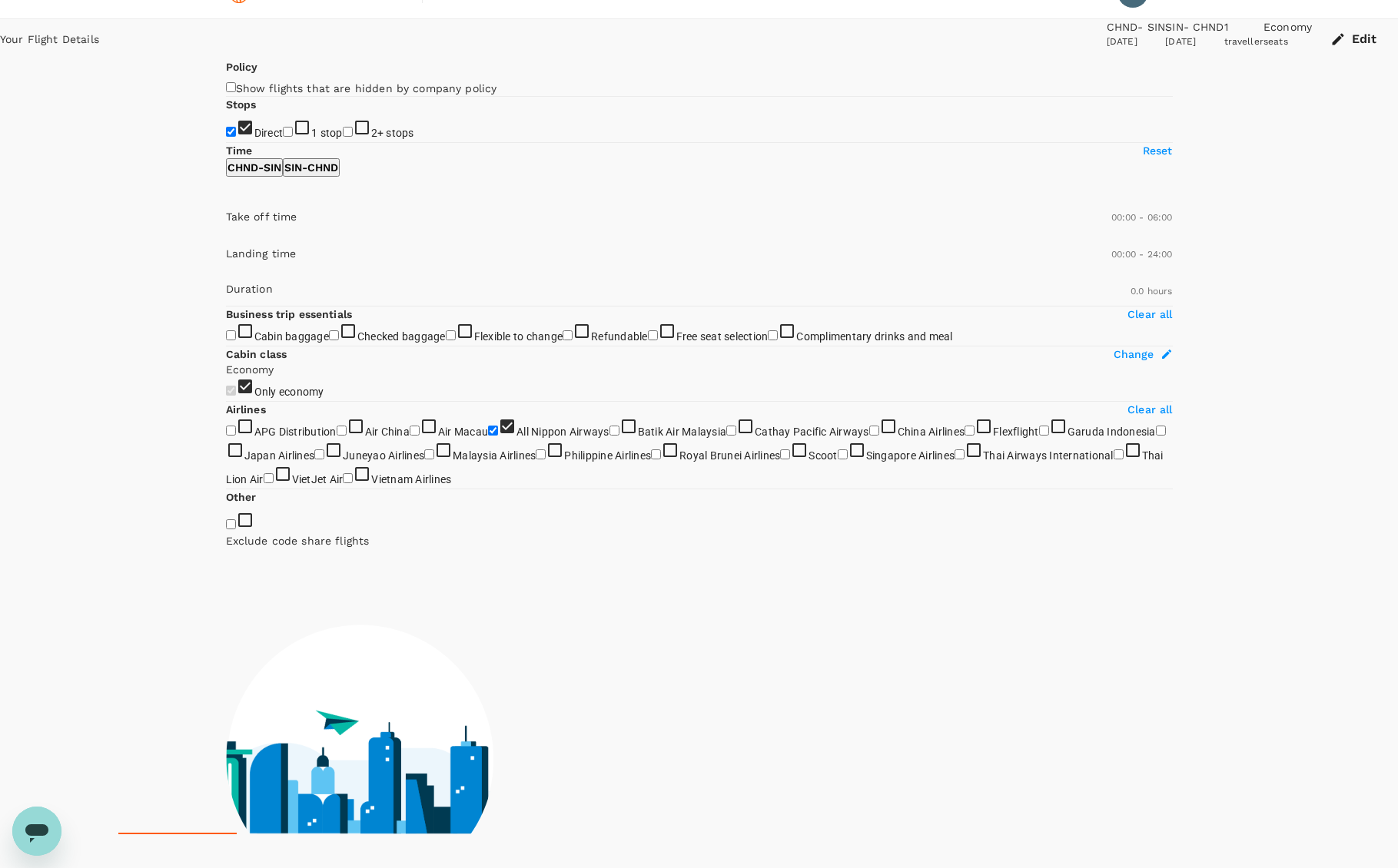
scroll to position [0, 0]
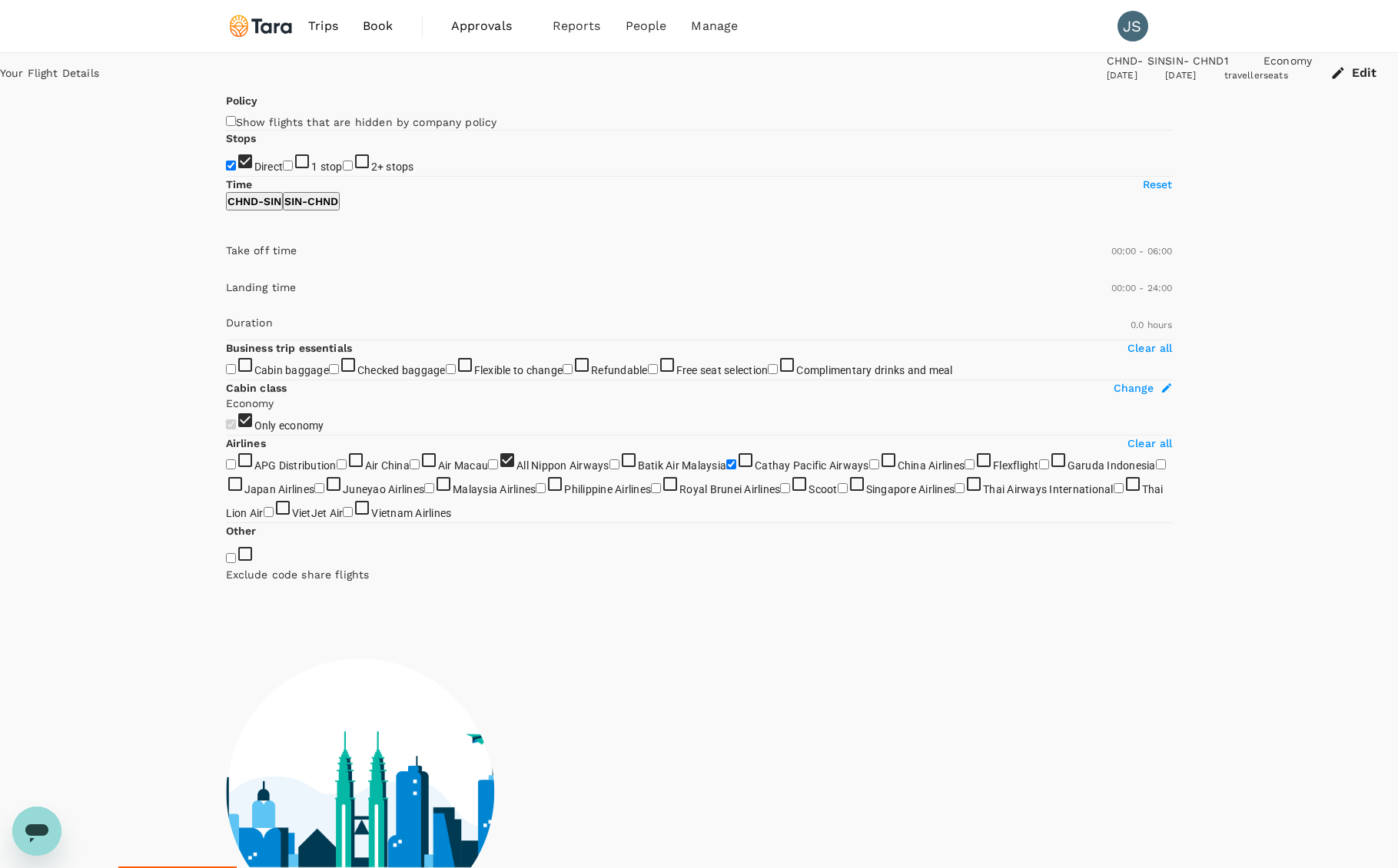
checkbox input "false"
checkbox input "true"
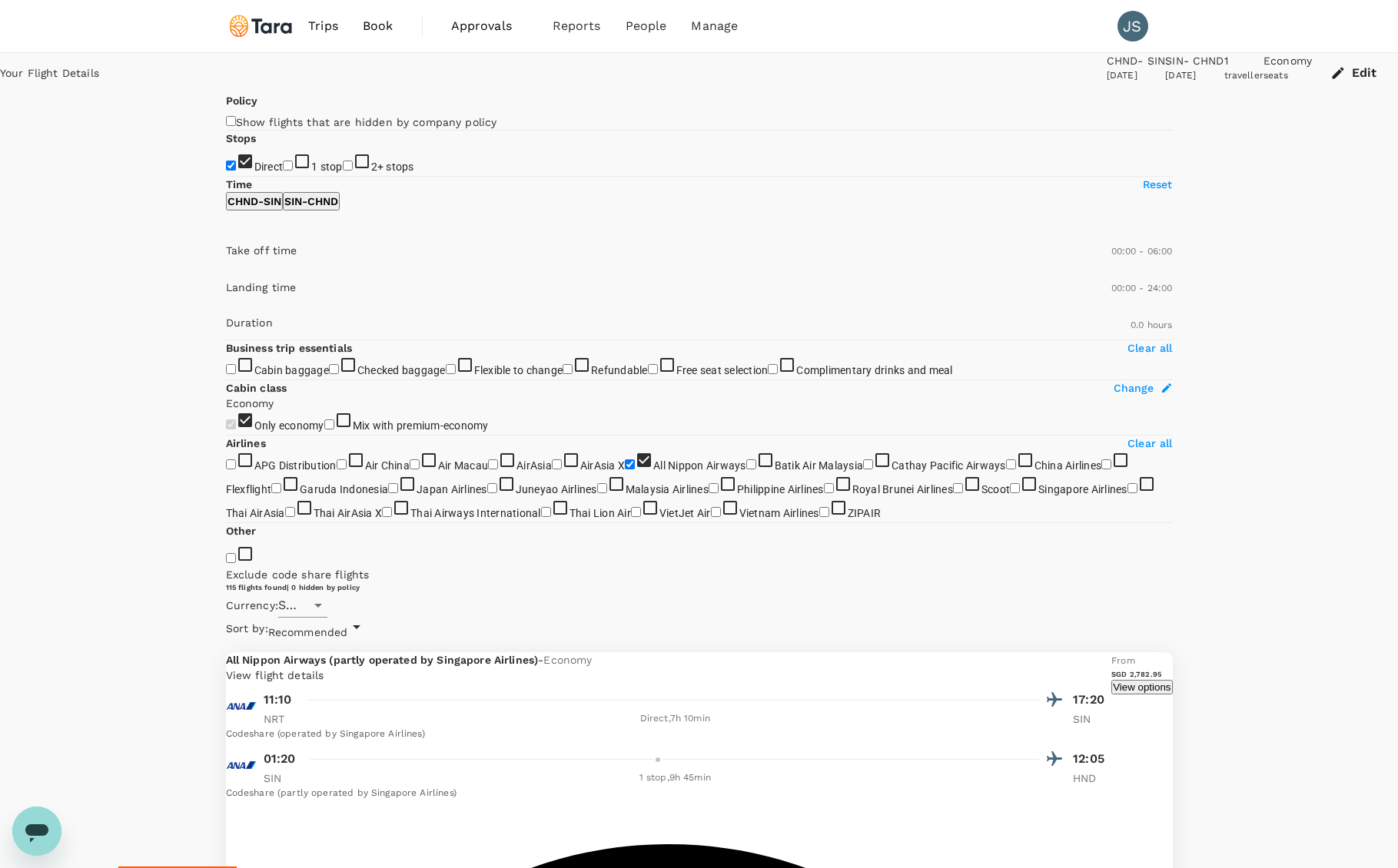
click at [1312, 83] on button "Edit" at bounding box center [1354, 72] width 86 height 40
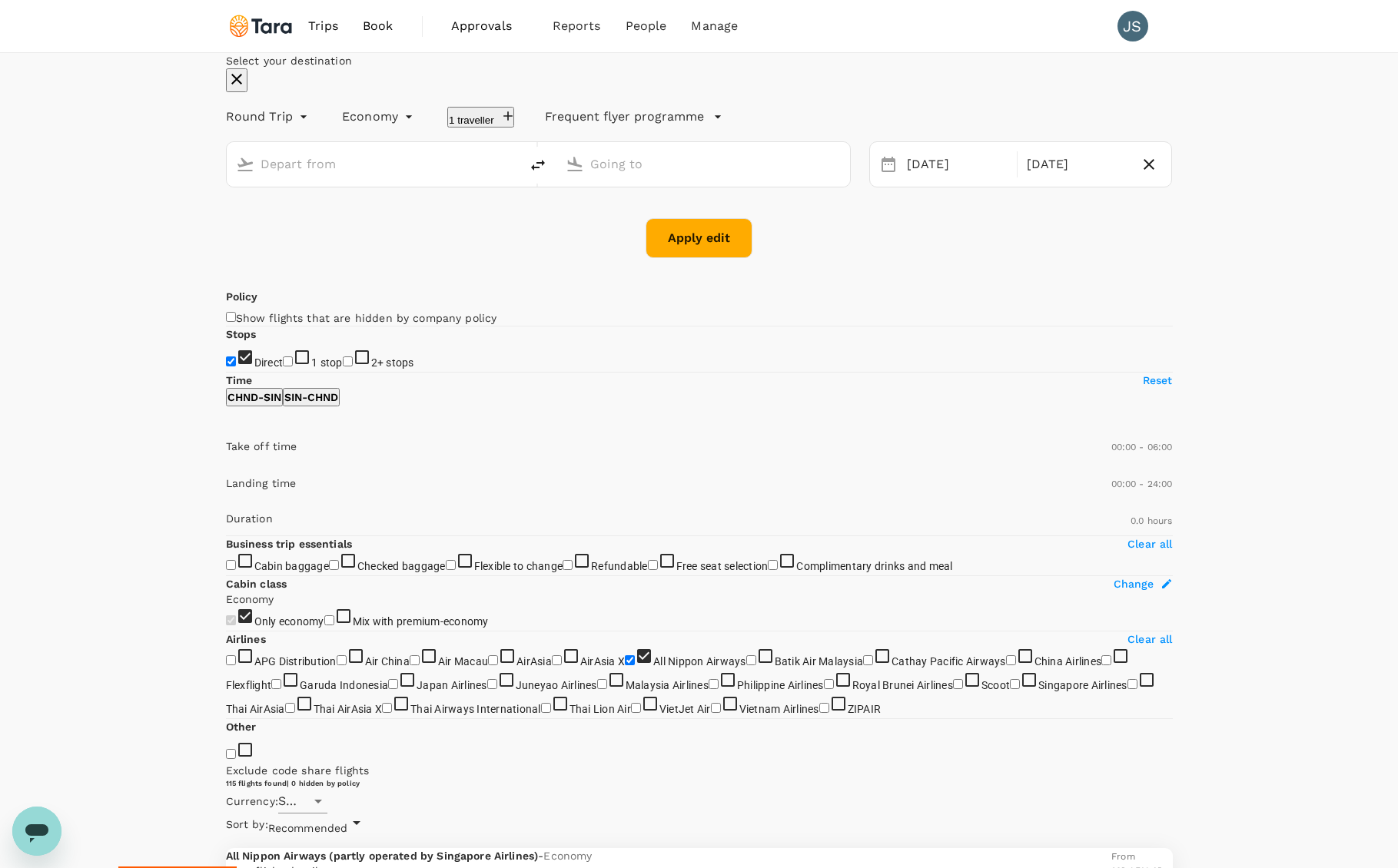
type input "[GEOGRAPHIC_DATA], [GEOGRAPHIC_DATA] (any)"
type input "Singapore Changi (SIN)"
click at [1036, 180] on div "[DATE]" at bounding box center [1077, 165] width 113 height 30
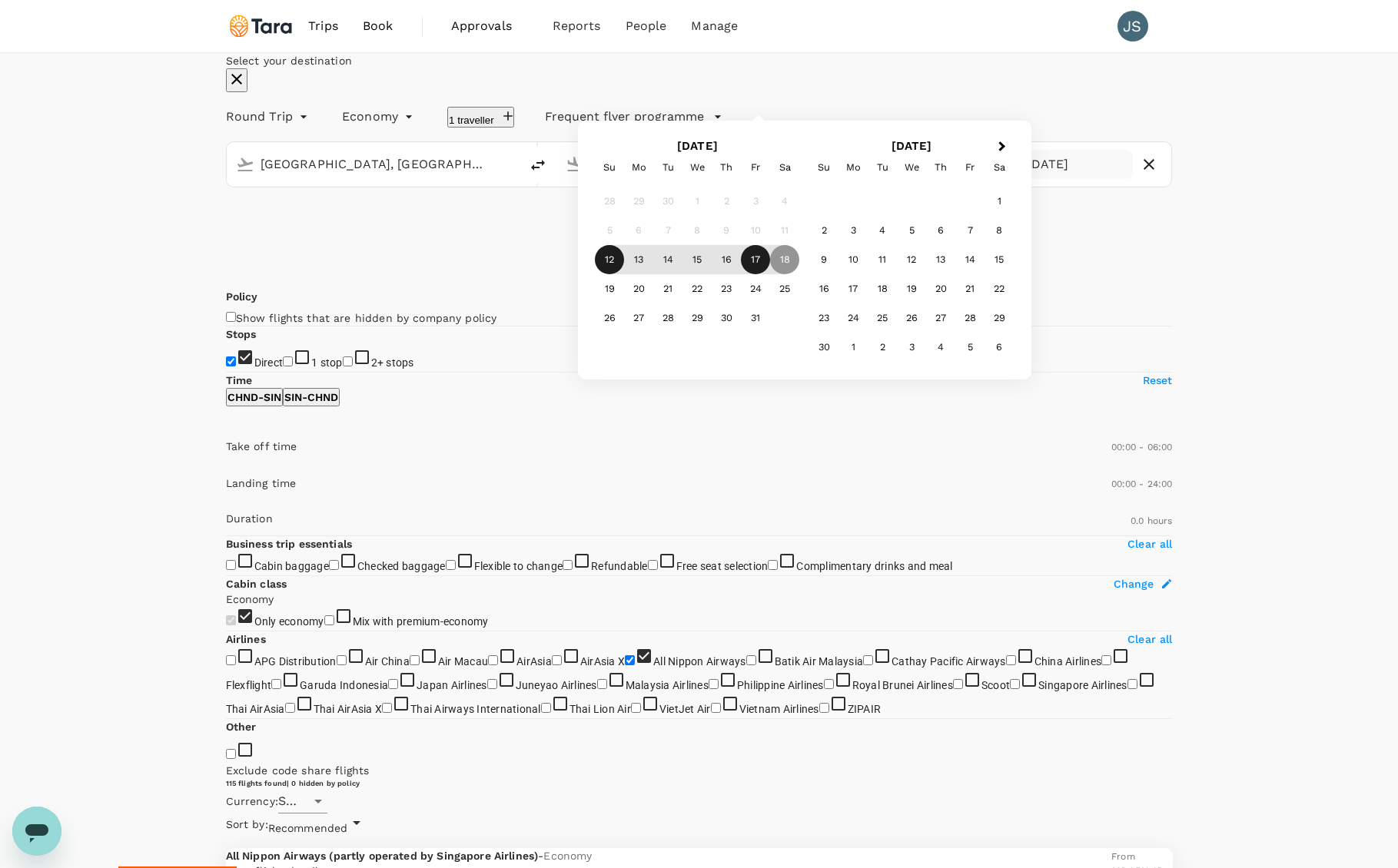
click at [770, 274] on div "17" at bounding box center [755, 259] width 29 height 29
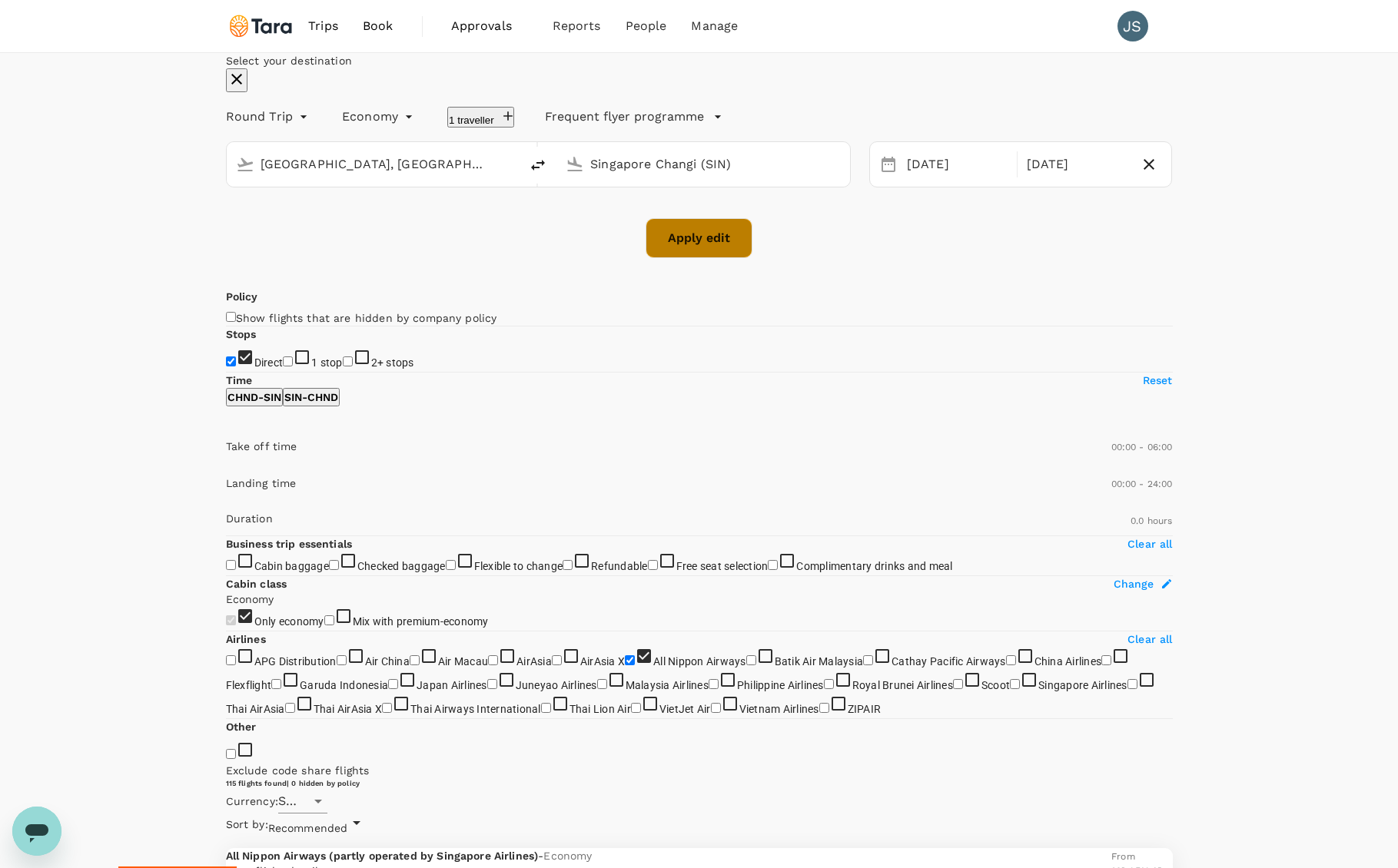
click at [712, 258] on button "Apply edit" at bounding box center [699, 237] width 107 height 40
checkbox input "false"
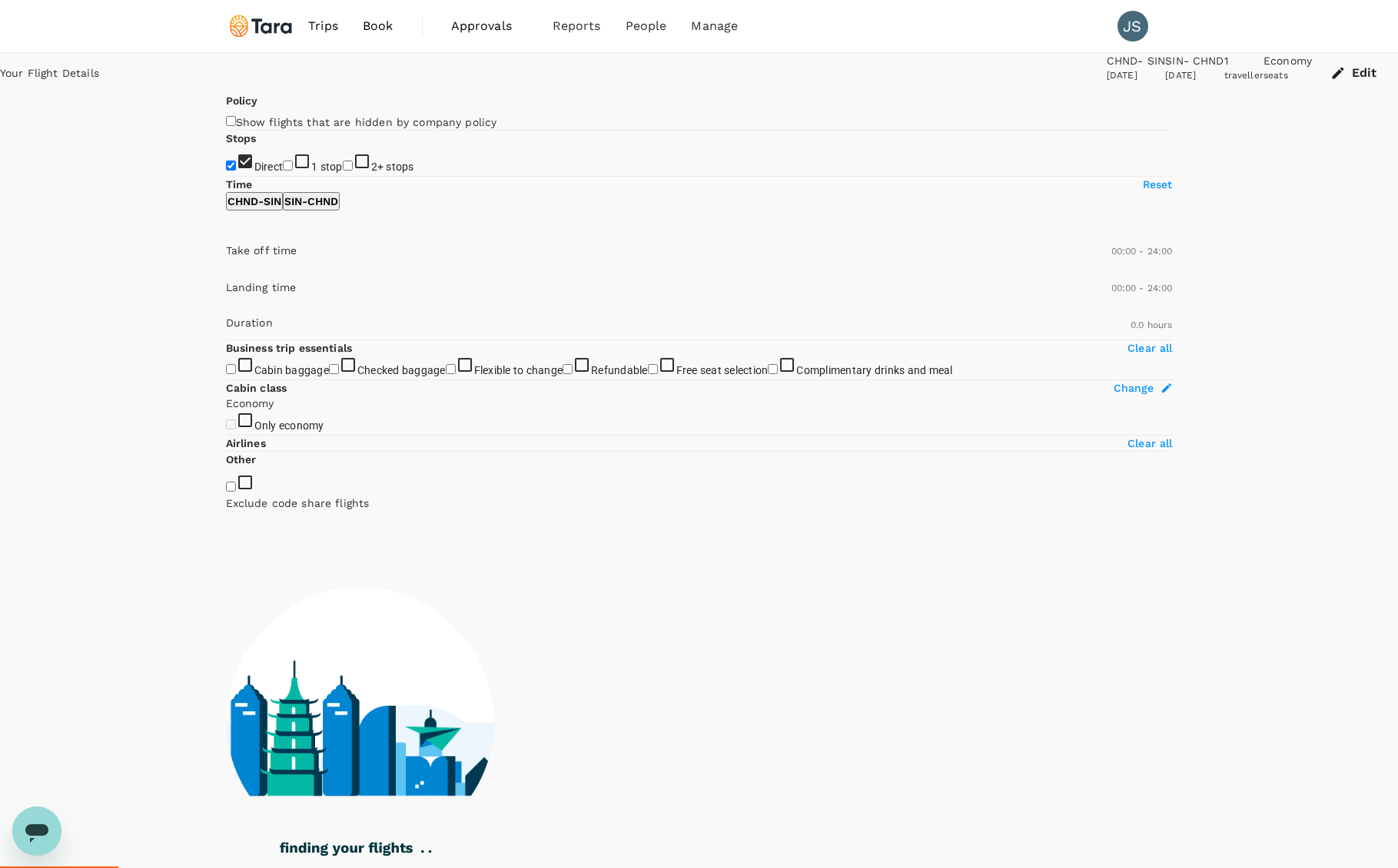
type input "1375"
checkbox input "true"
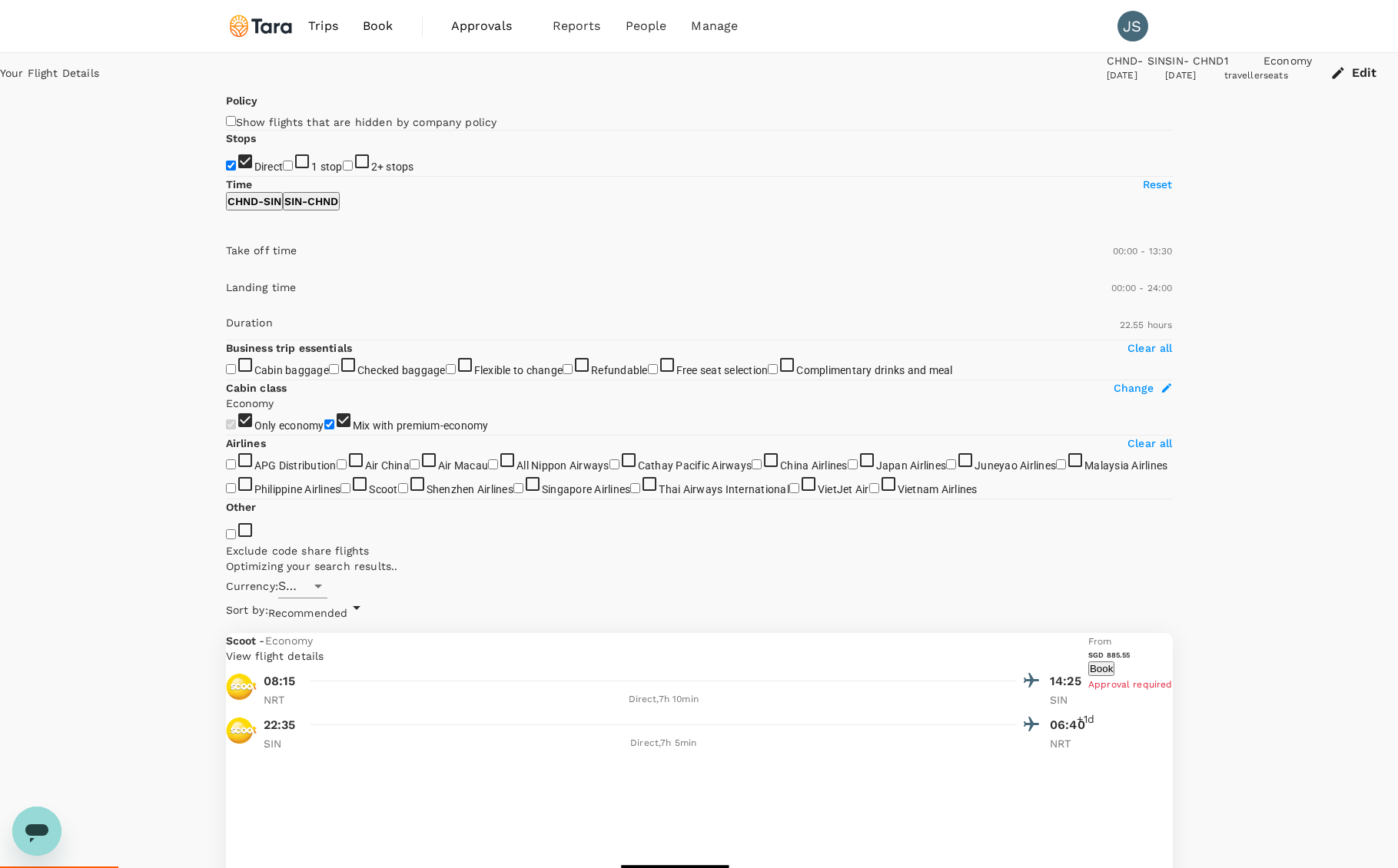
type input "720"
drag, startPoint x: 458, startPoint y: 459, endPoint x: 343, endPoint y: 465, distance: 115.2
click at [226, 272] on span at bounding box center [226, 272] width 0 height 0
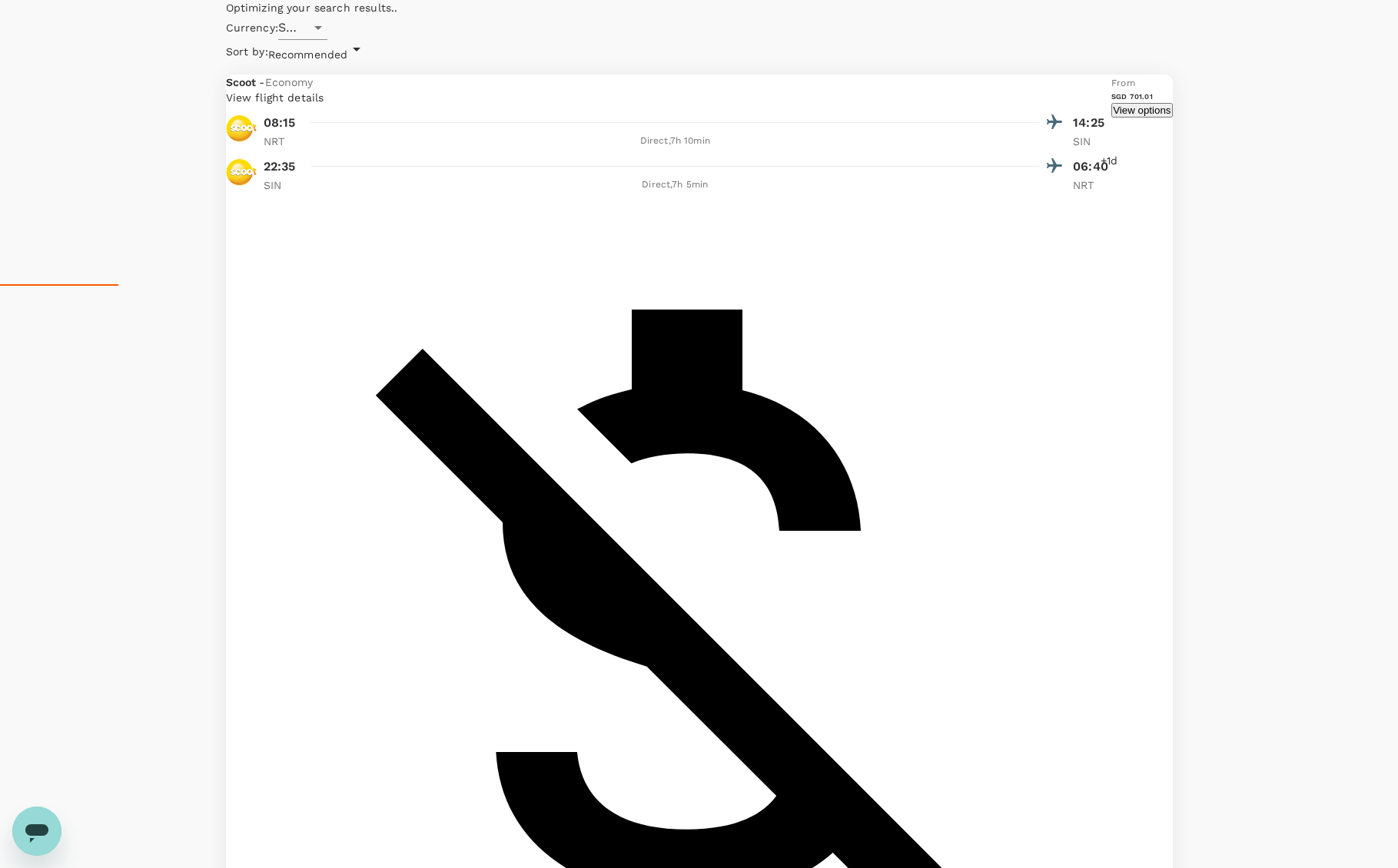
scroll to position [609, 0]
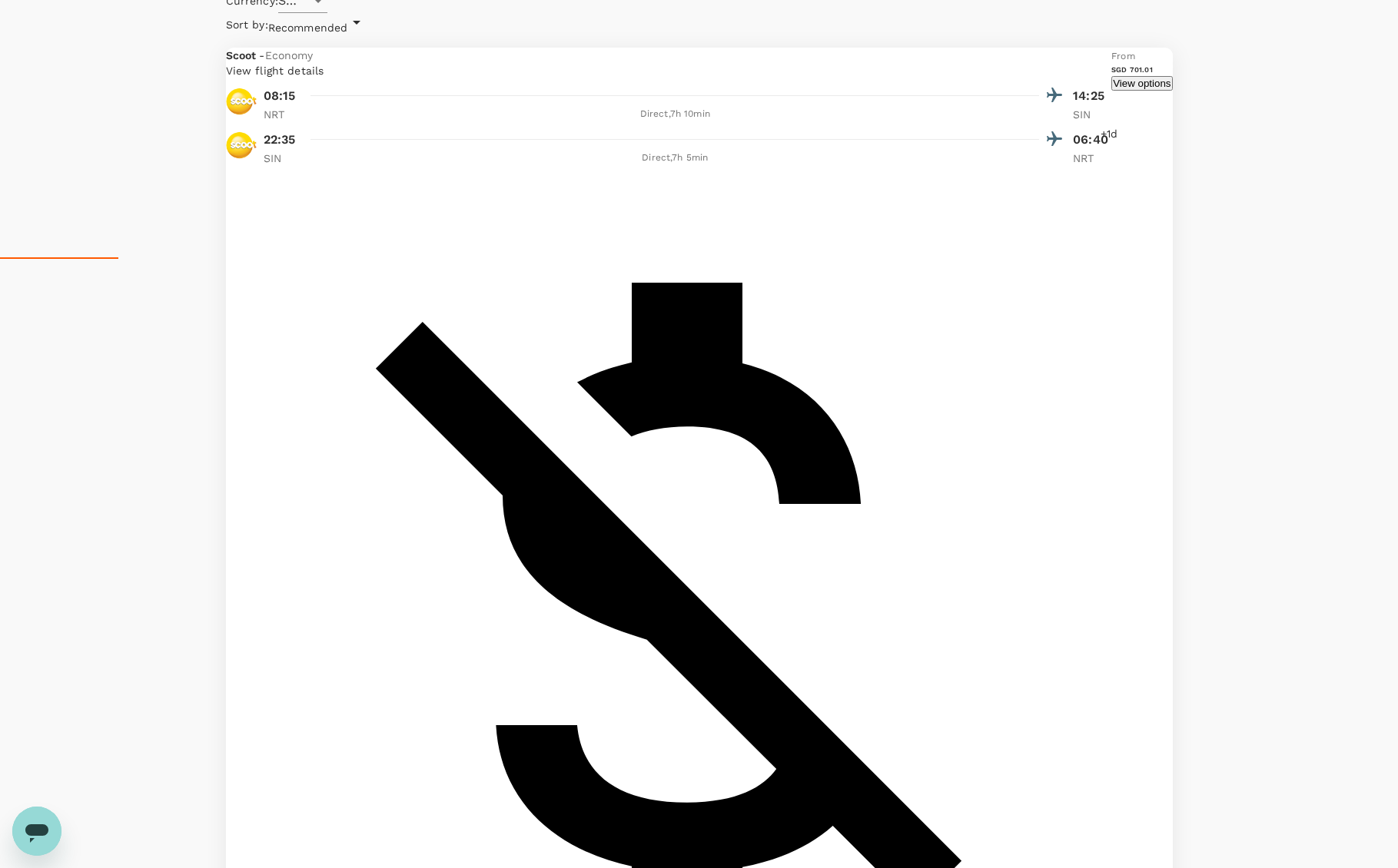
checkbox input "true"
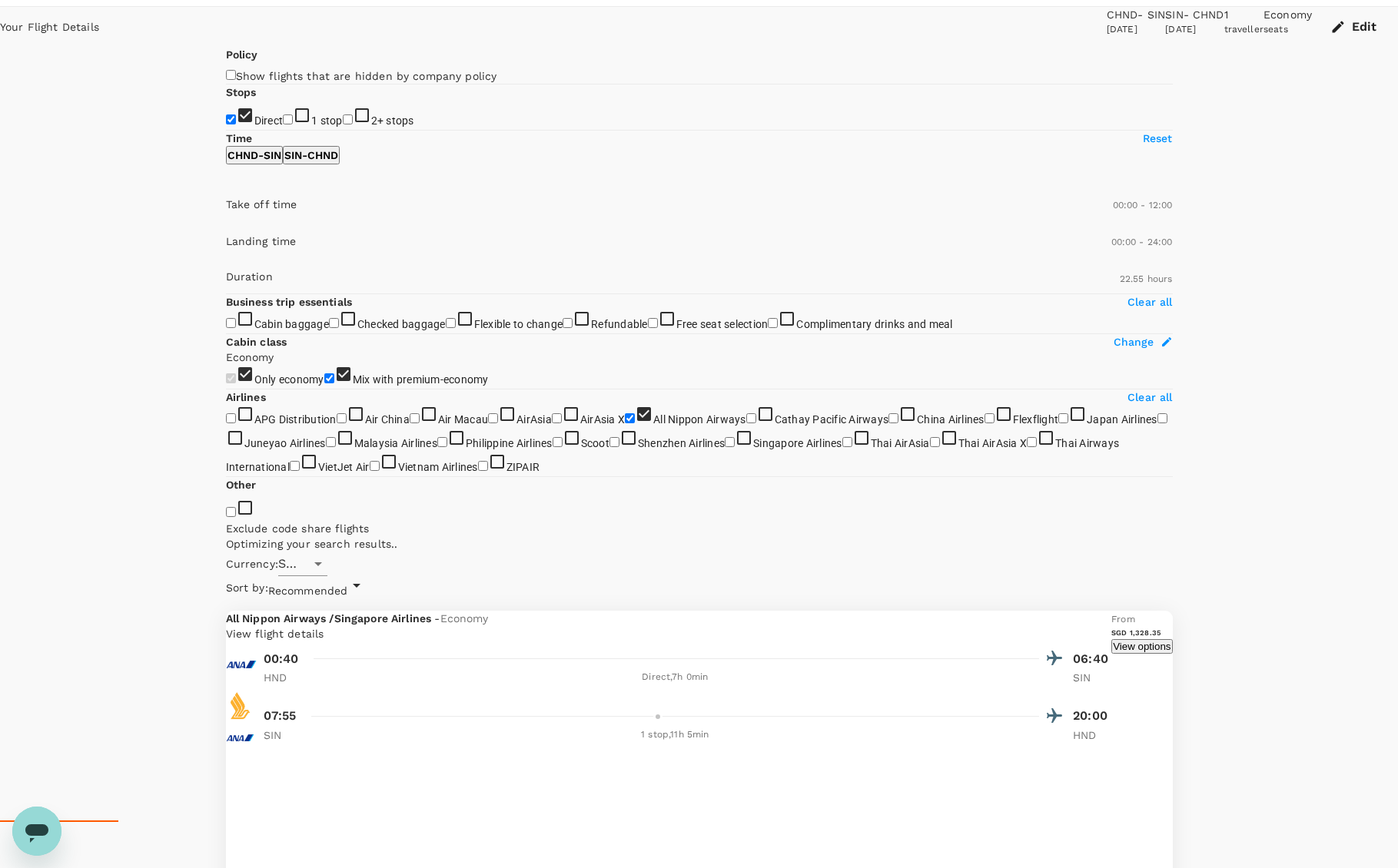
scroll to position [0, 0]
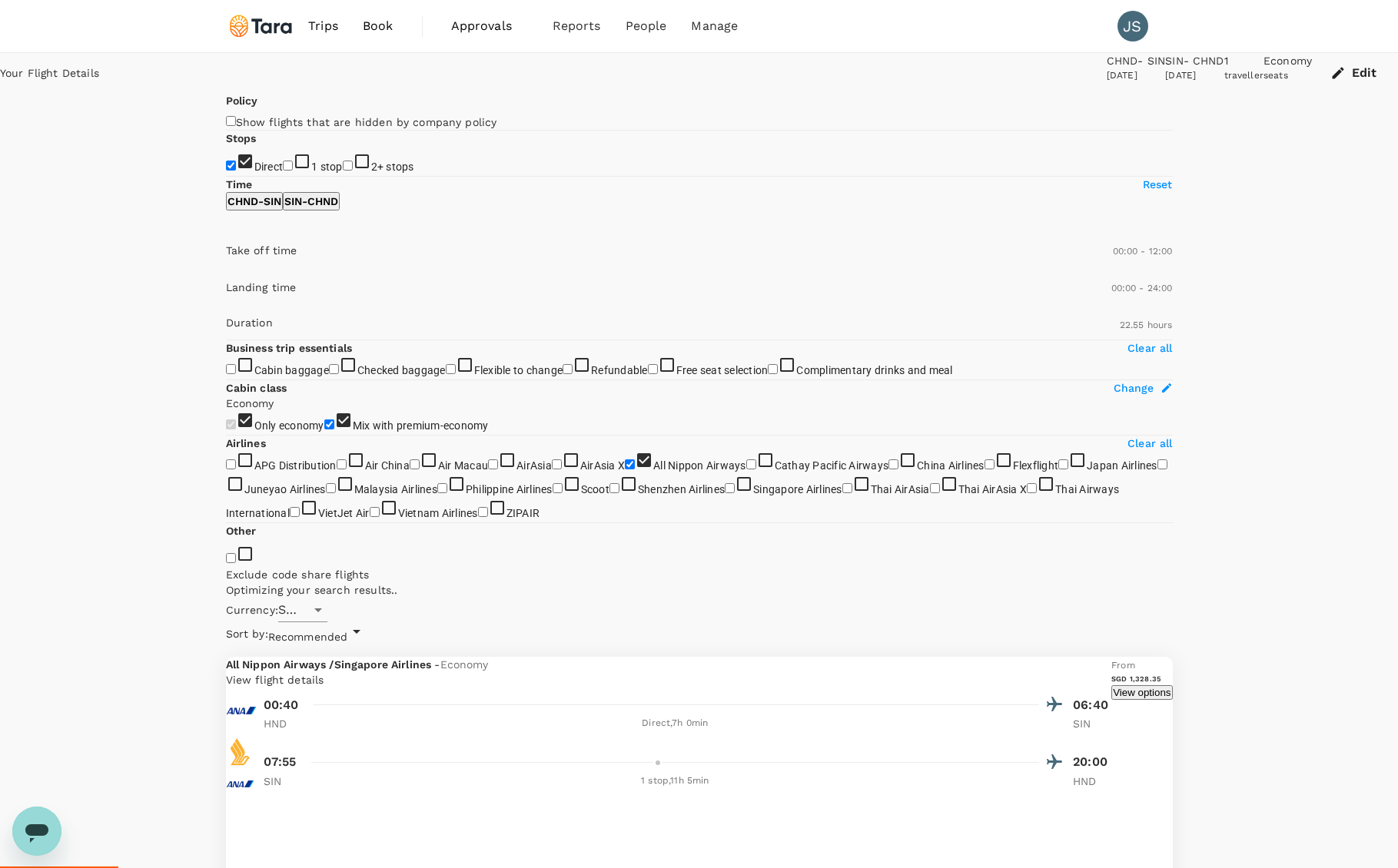
click at [339, 209] on p "SIN - CHND" at bounding box center [312, 201] width 54 height 16
type input "1050"
drag, startPoint x: 231, startPoint y: 456, endPoint x: 396, endPoint y: 457, distance: 165.0
click at [226, 272] on span at bounding box center [226, 272] width 0 height 0
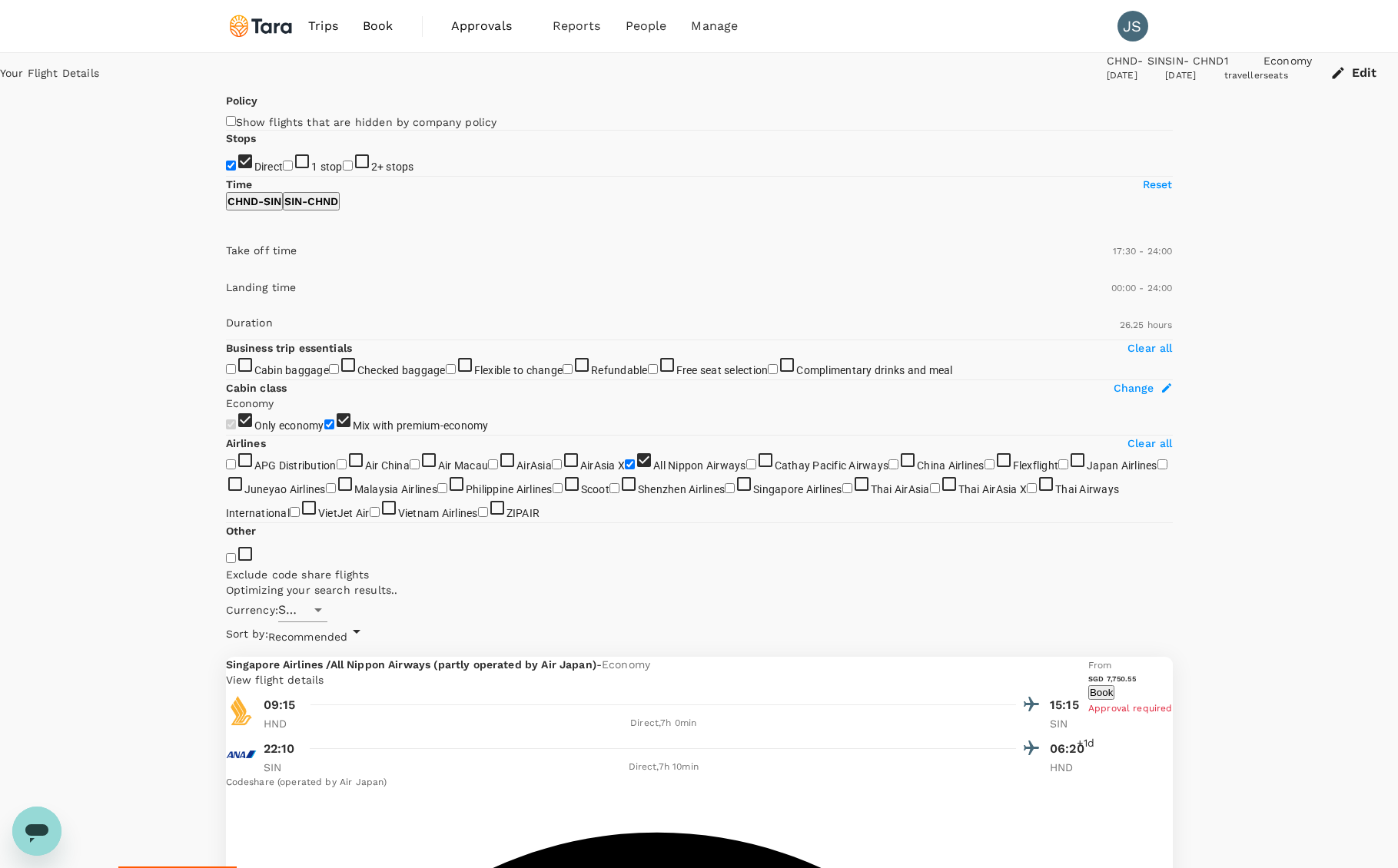
click at [271, 209] on p "CHND - SIN" at bounding box center [254, 201] width 54 height 16
type input "1440"
drag, startPoint x: 345, startPoint y: 455, endPoint x: 469, endPoint y: 473, distance: 125.3
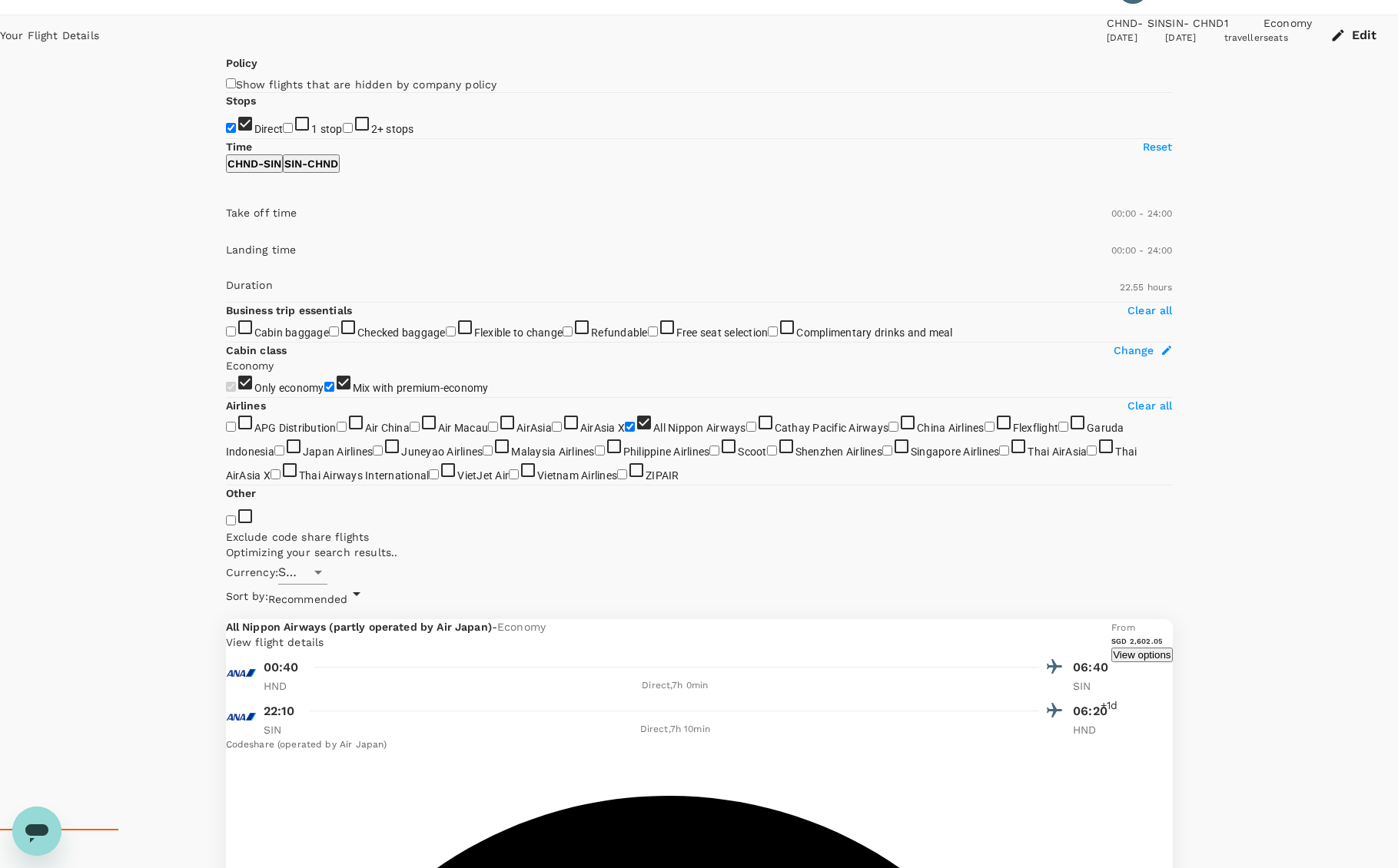
scroll to position [0, 0]
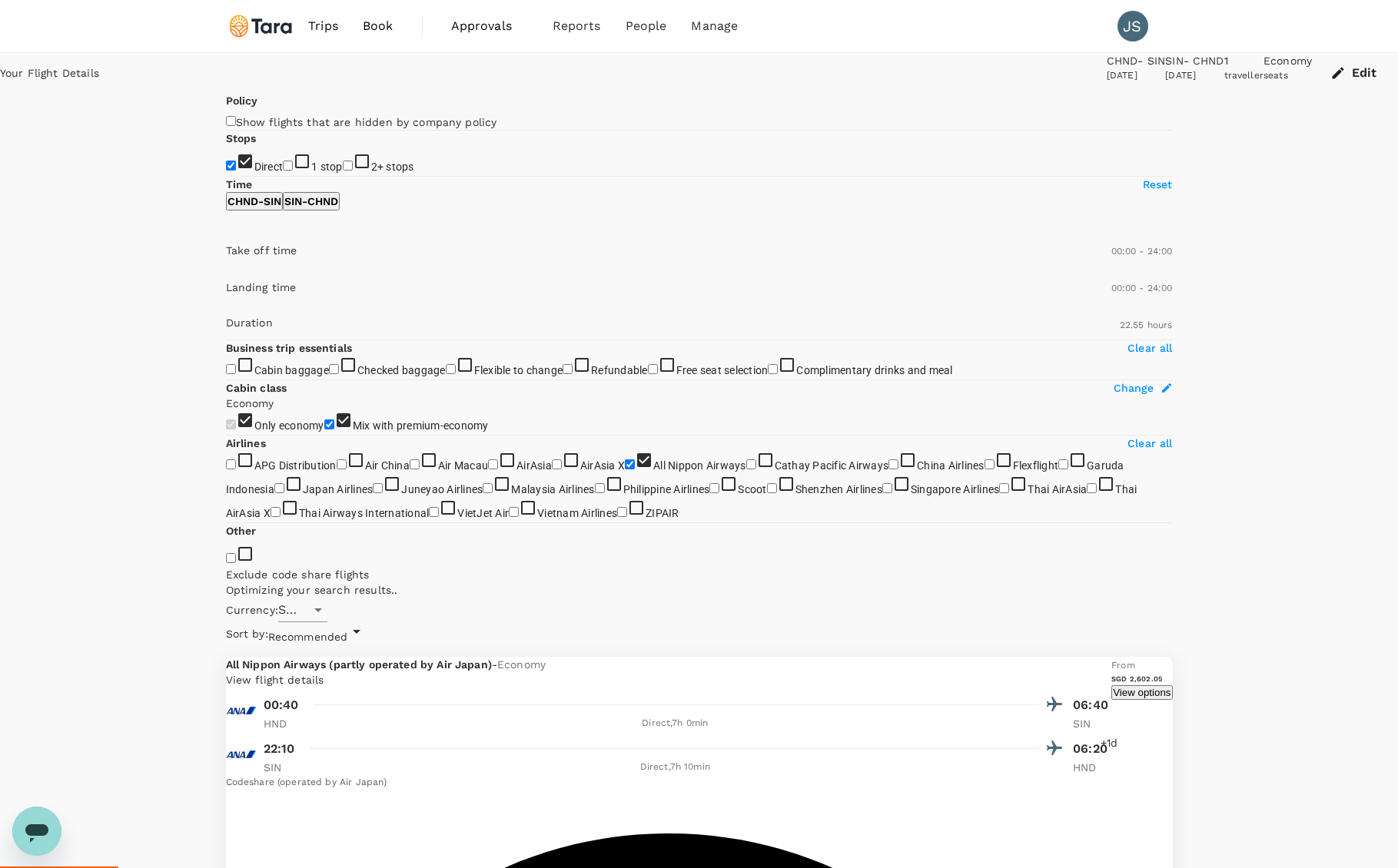
click at [366, 622] on icon at bounding box center [356, 632] width 19 height 19
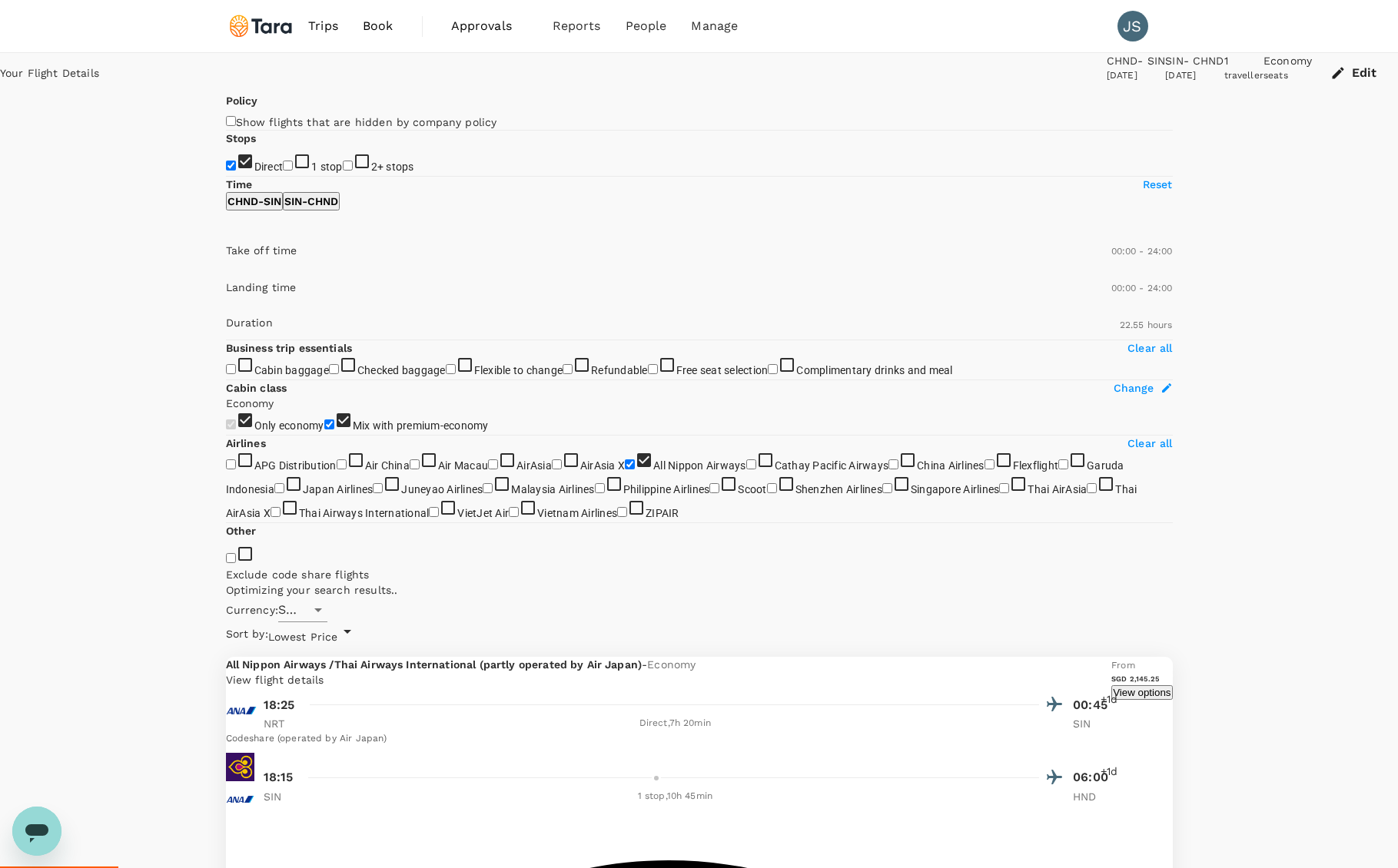
click at [281, 209] on p "CHND - SIN" at bounding box center [254, 201] width 54 height 16
click at [339, 209] on p "SIN - CHND" at bounding box center [312, 201] width 54 height 16
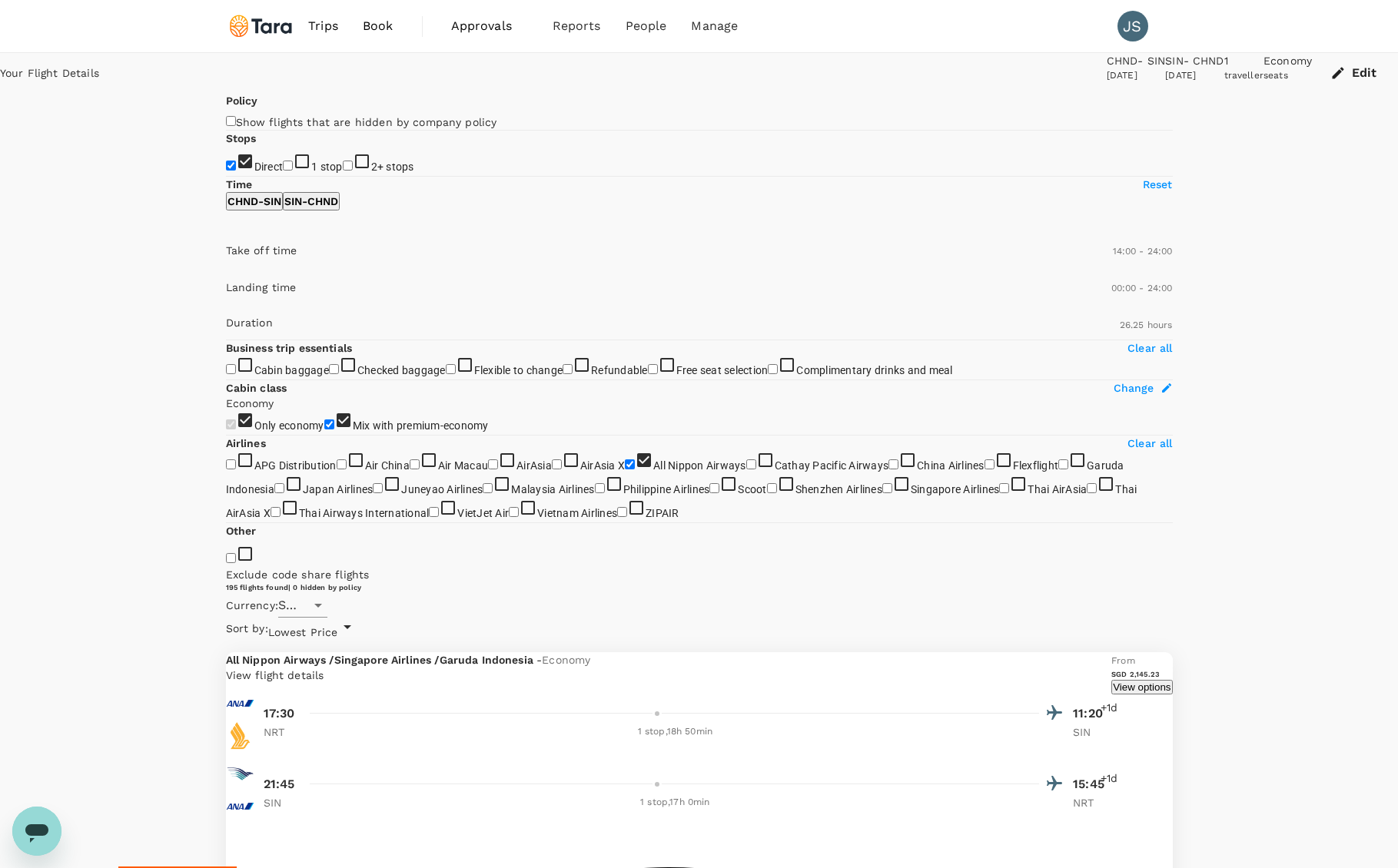
type input "810"
drag, startPoint x: 390, startPoint y: 454, endPoint x: 359, endPoint y: 454, distance: 31.0
click at [226, 272] on span at bounding box center [226, 272] width 0 height 0
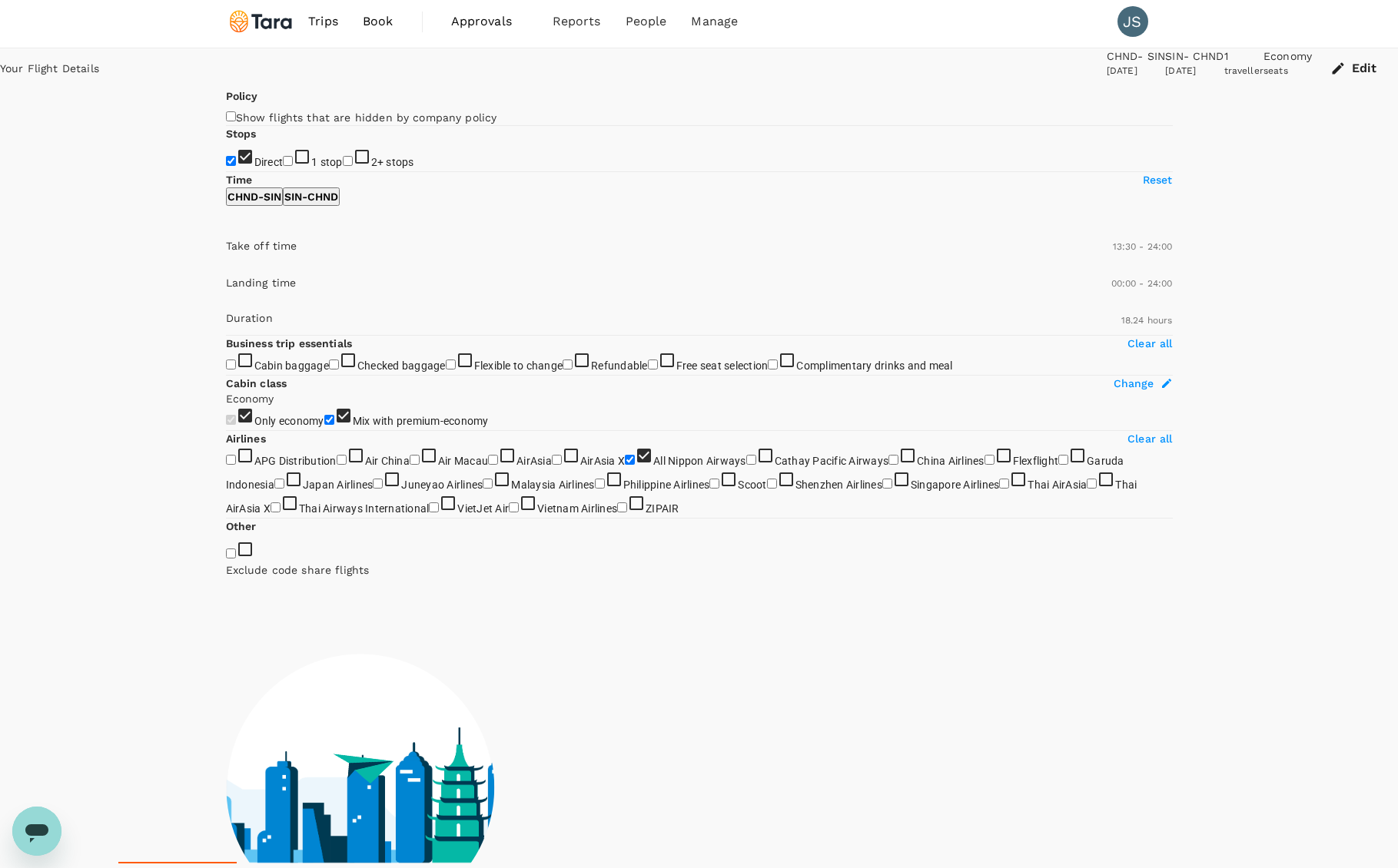
scroll to position [4, 0]
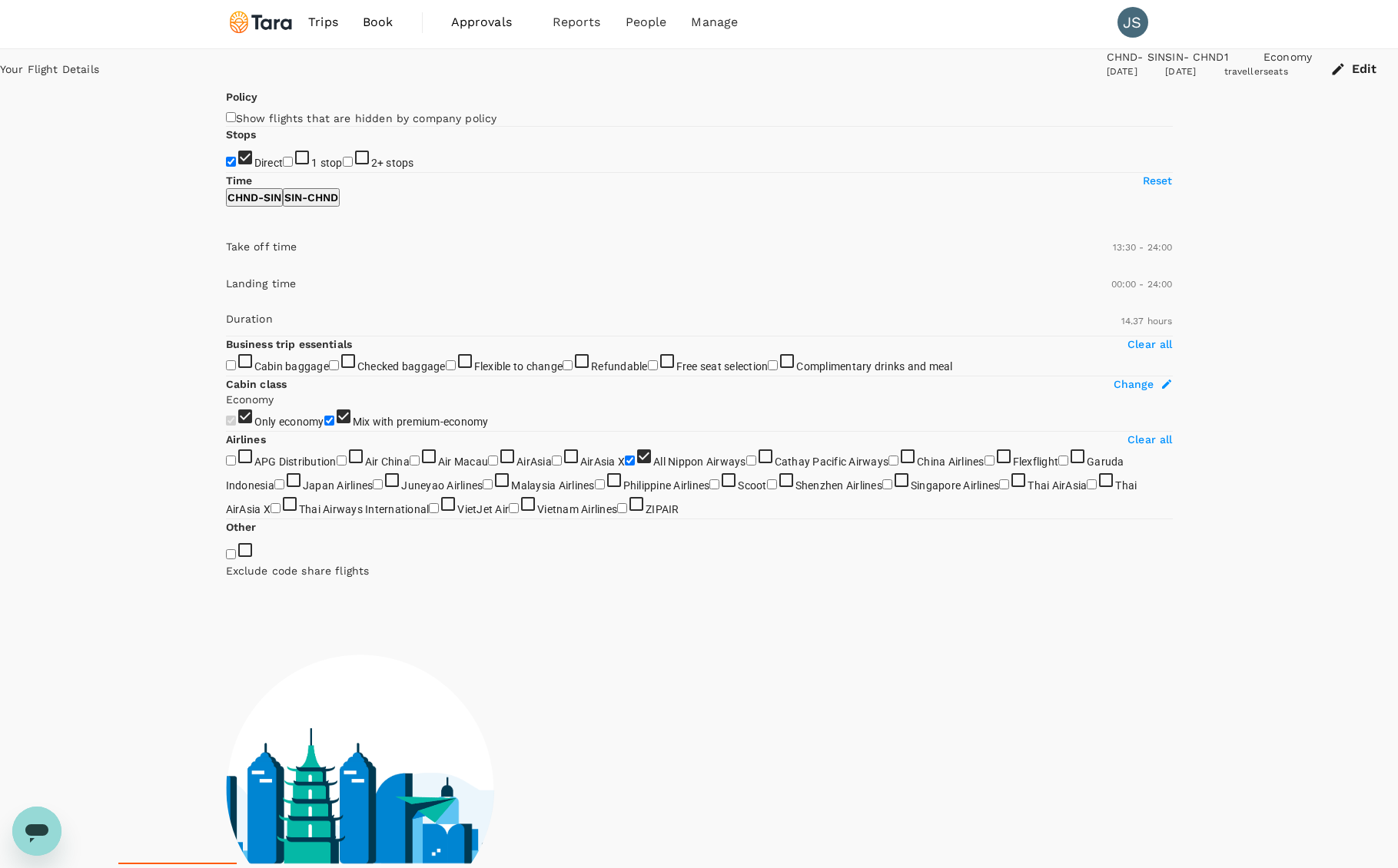
type input "839"
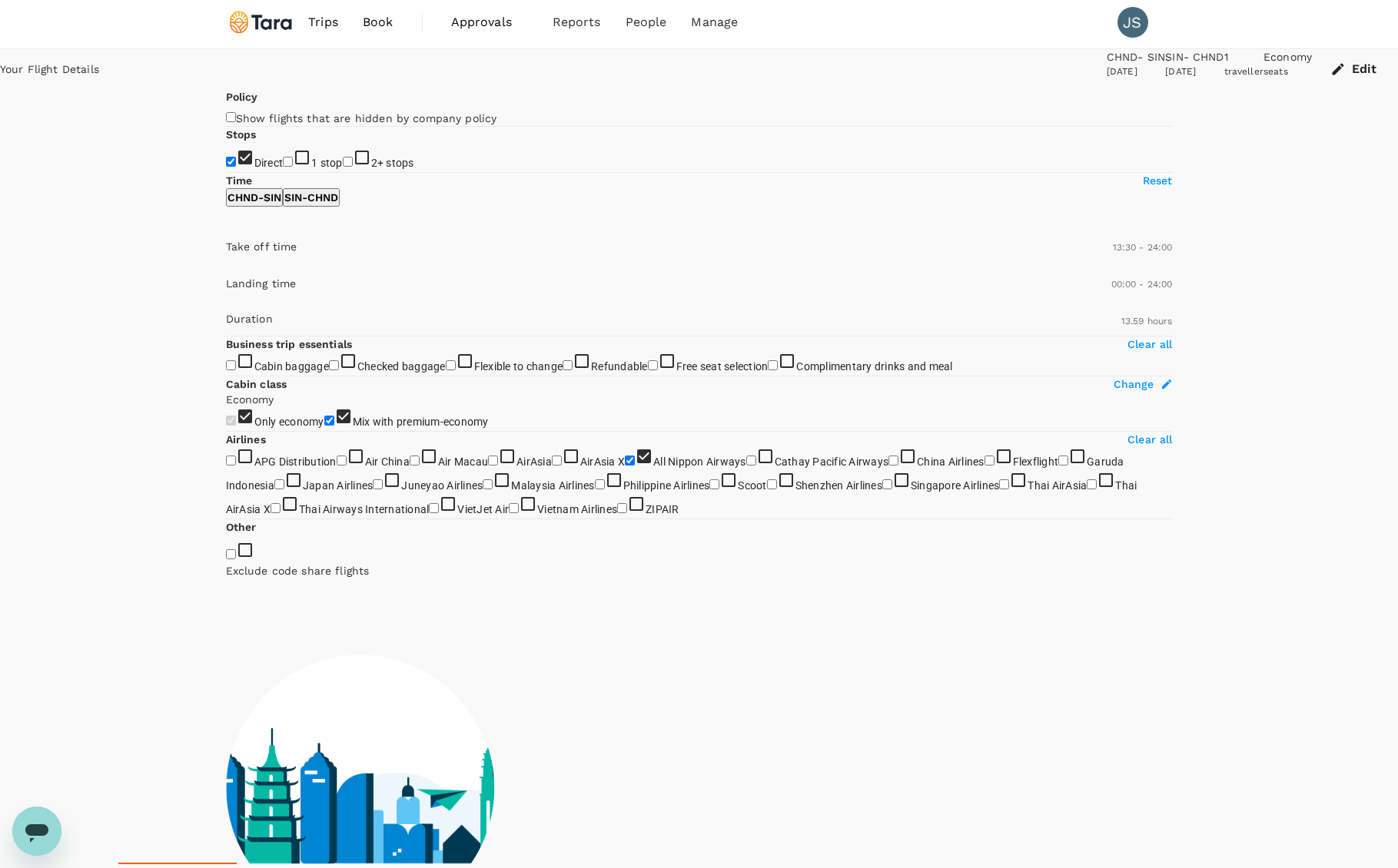
scroll to position [0, 0]
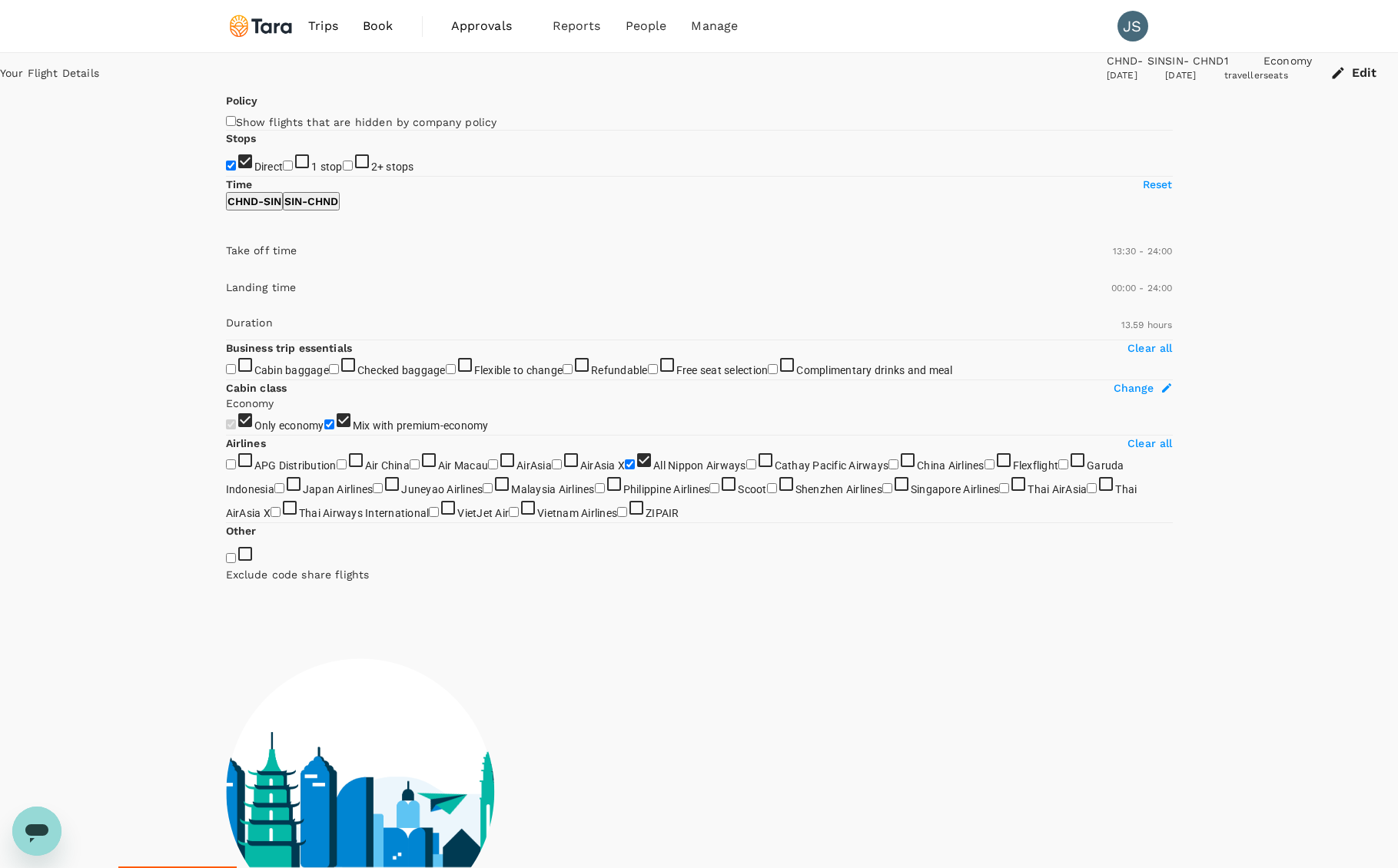
drag, startPoint x: 468, startPoint y: 577, endPoint x: 312, endPoint y: 568, distance: 156.3
click at [226, 339] on span at bounding box center [226, 339] width 0 height 0
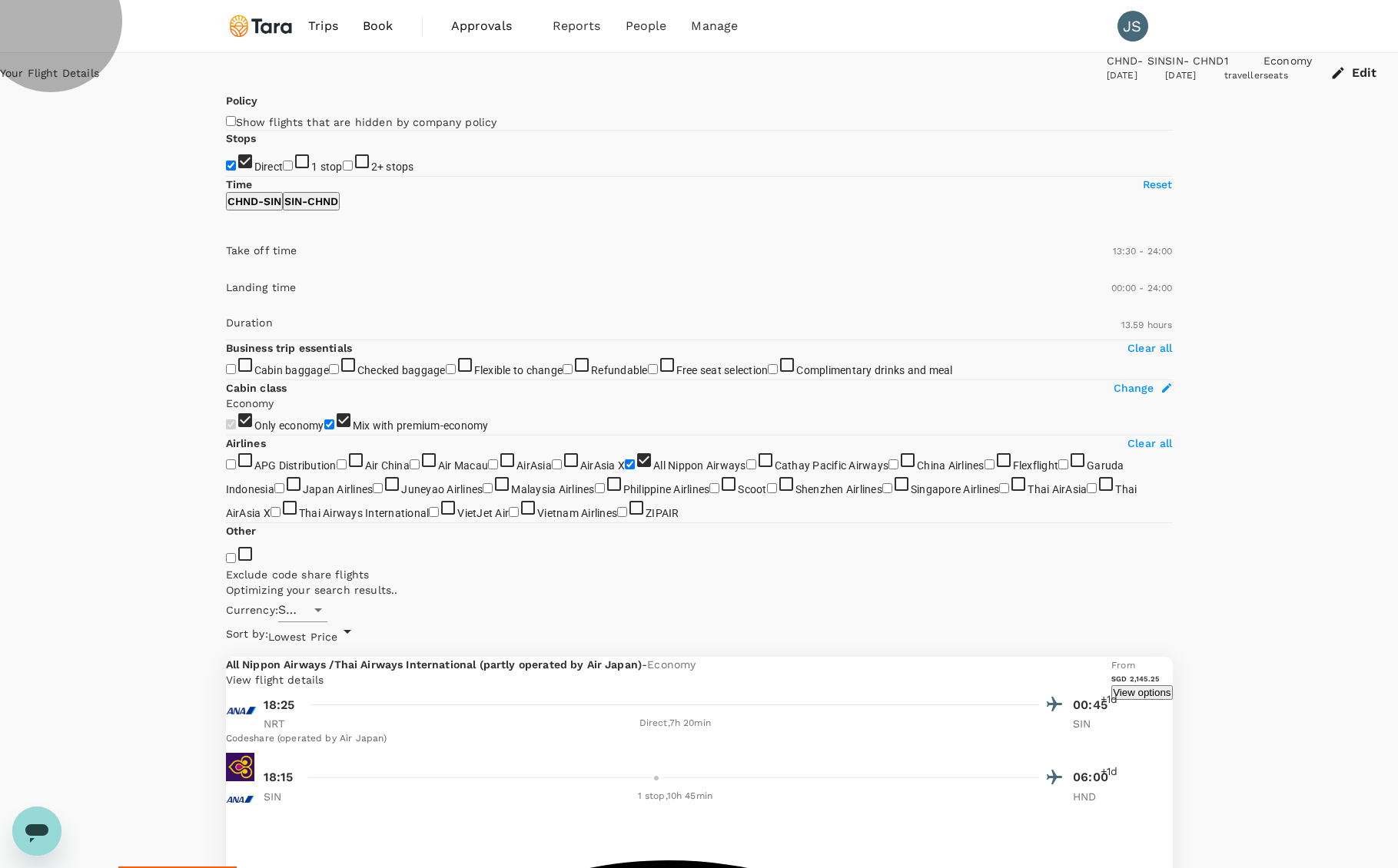
click at [276, 209] on p "CHND - SIN" at bounding box center [254, 201] width 54 height 16
type input "870"
drag, startPoint x: 462, startPoint y: 454, endPoint x: 367, endPoint y: 457, distance: 95.0
click at [226, 272] on span at bounding box center [226, 272] width 0 height 0
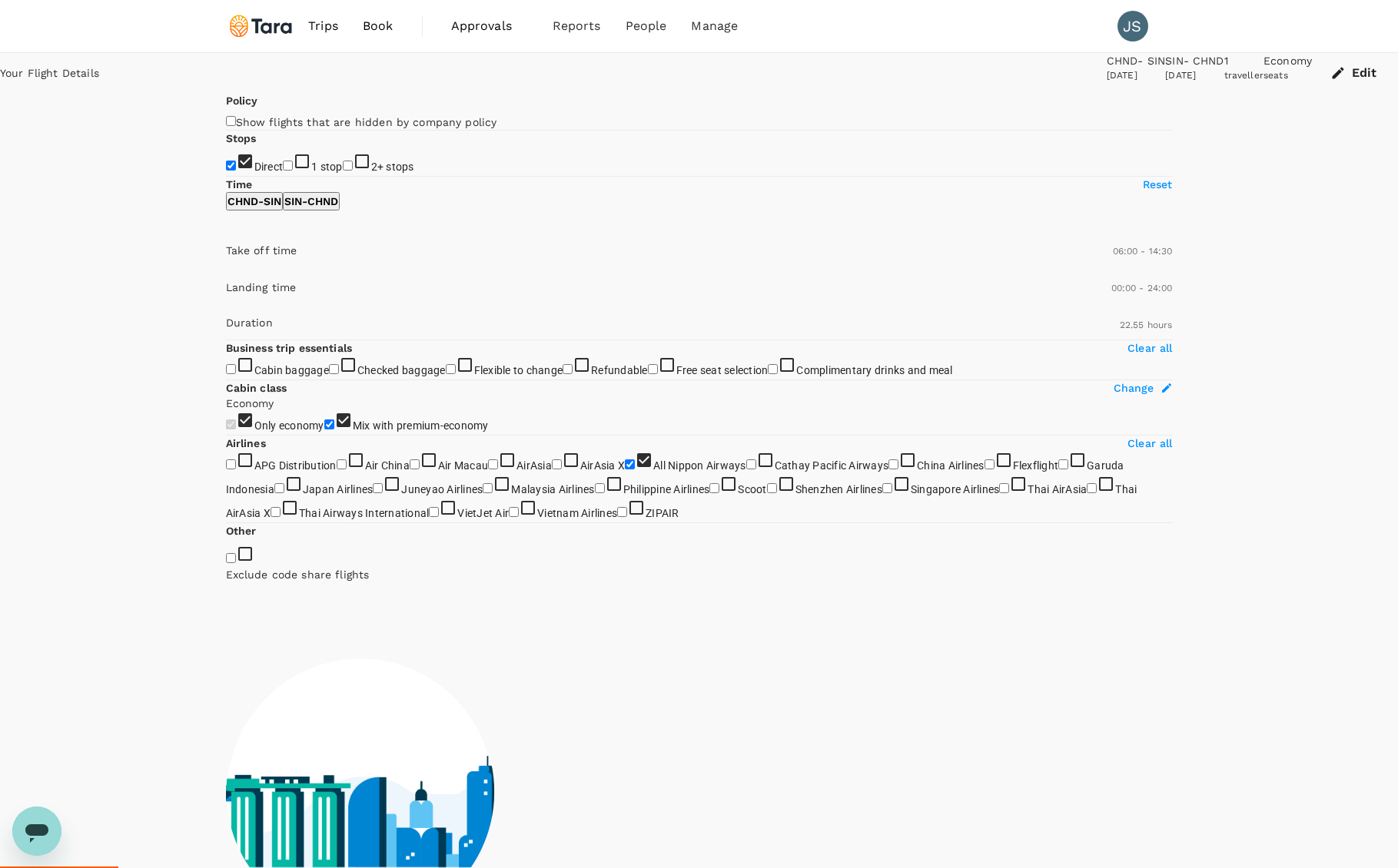
type input "390"
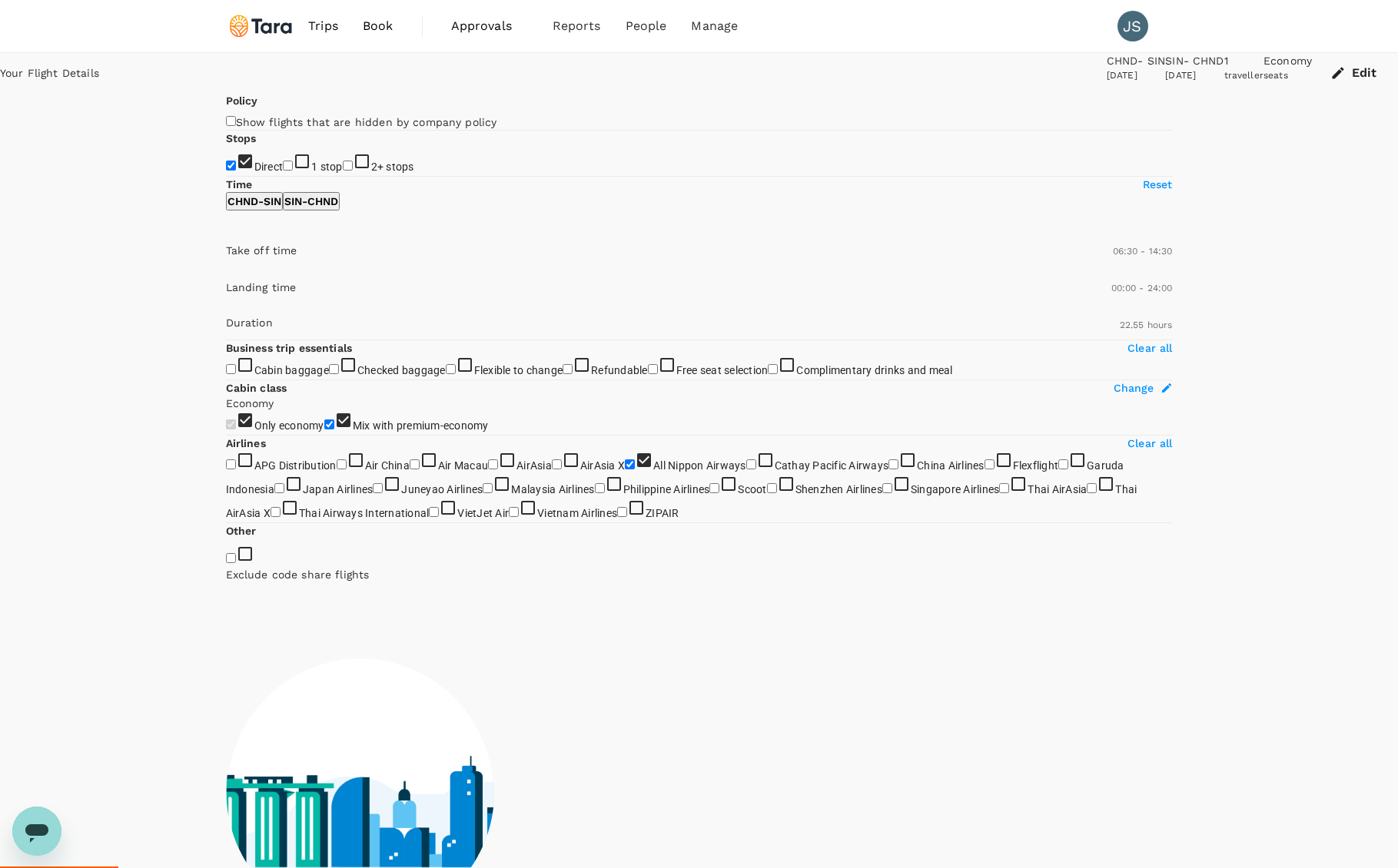
drag, startPoint x: 225, startPoint y: 451, endPoint x: 288, endPoint y: 459, distance: 63.5
click at [226, 272] on span at bounding box center [226, 272] width 0 height 0
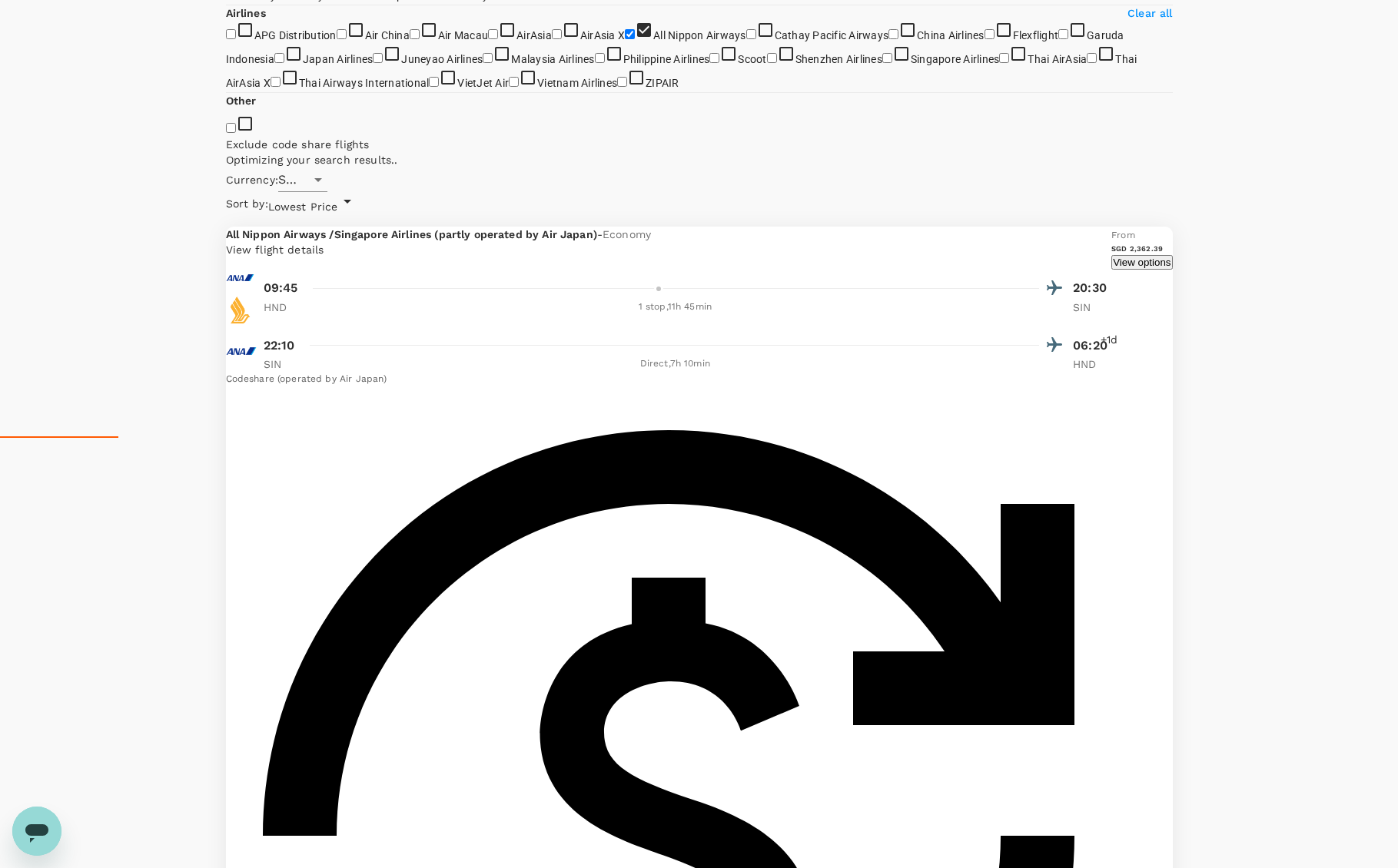
scroll to position [500, 0]
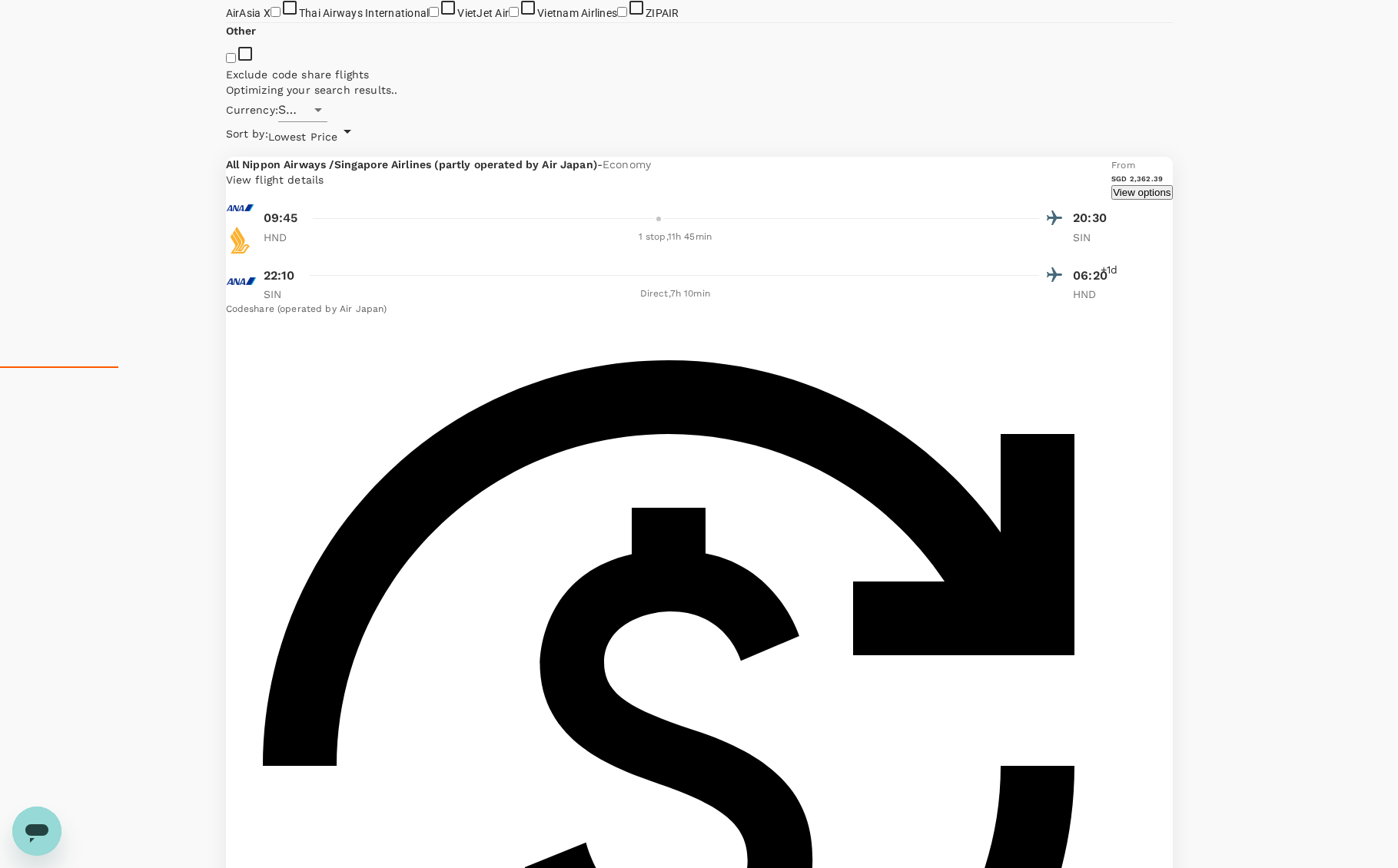
checkbox input "false"
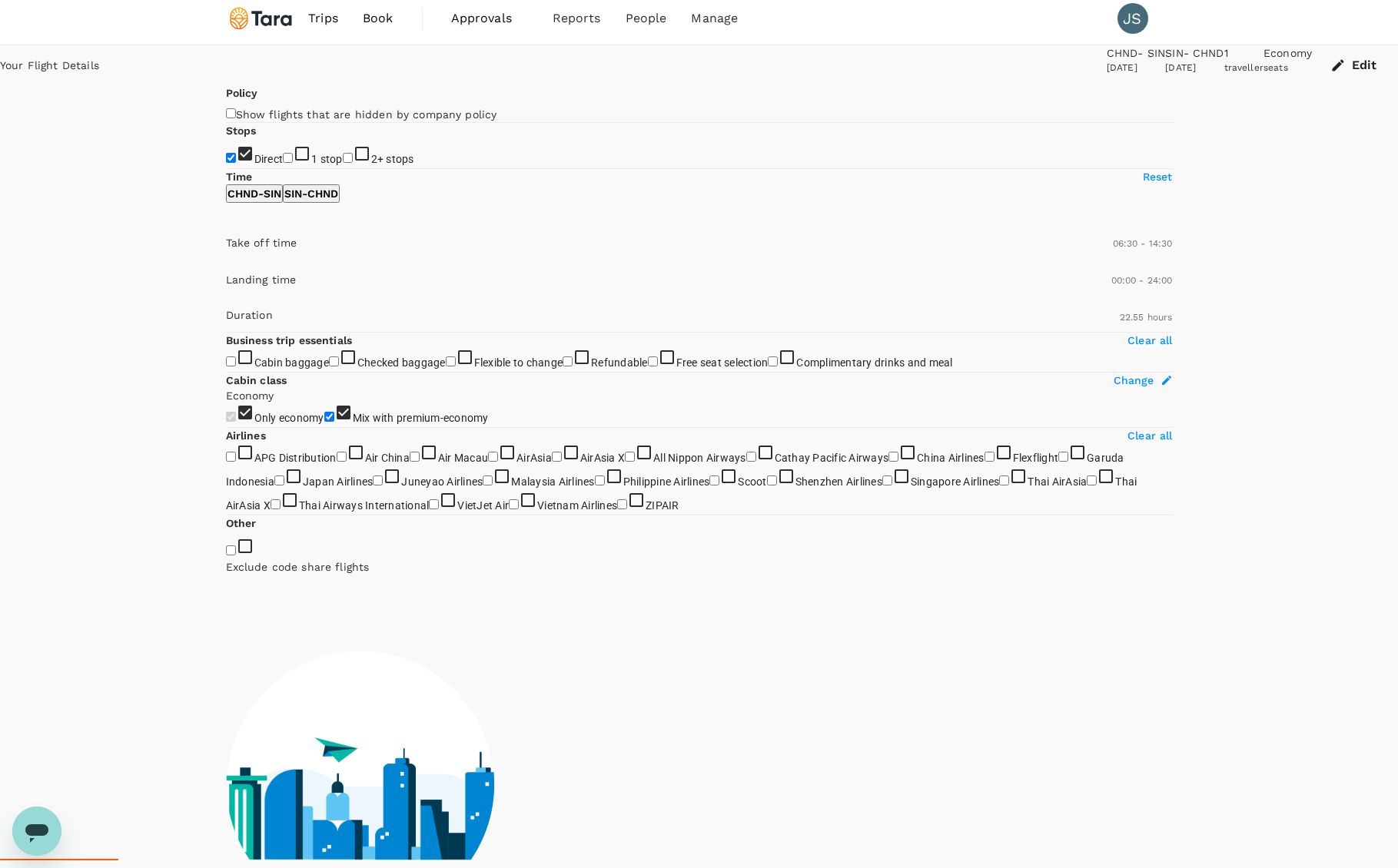
scroll to position [0, 0]
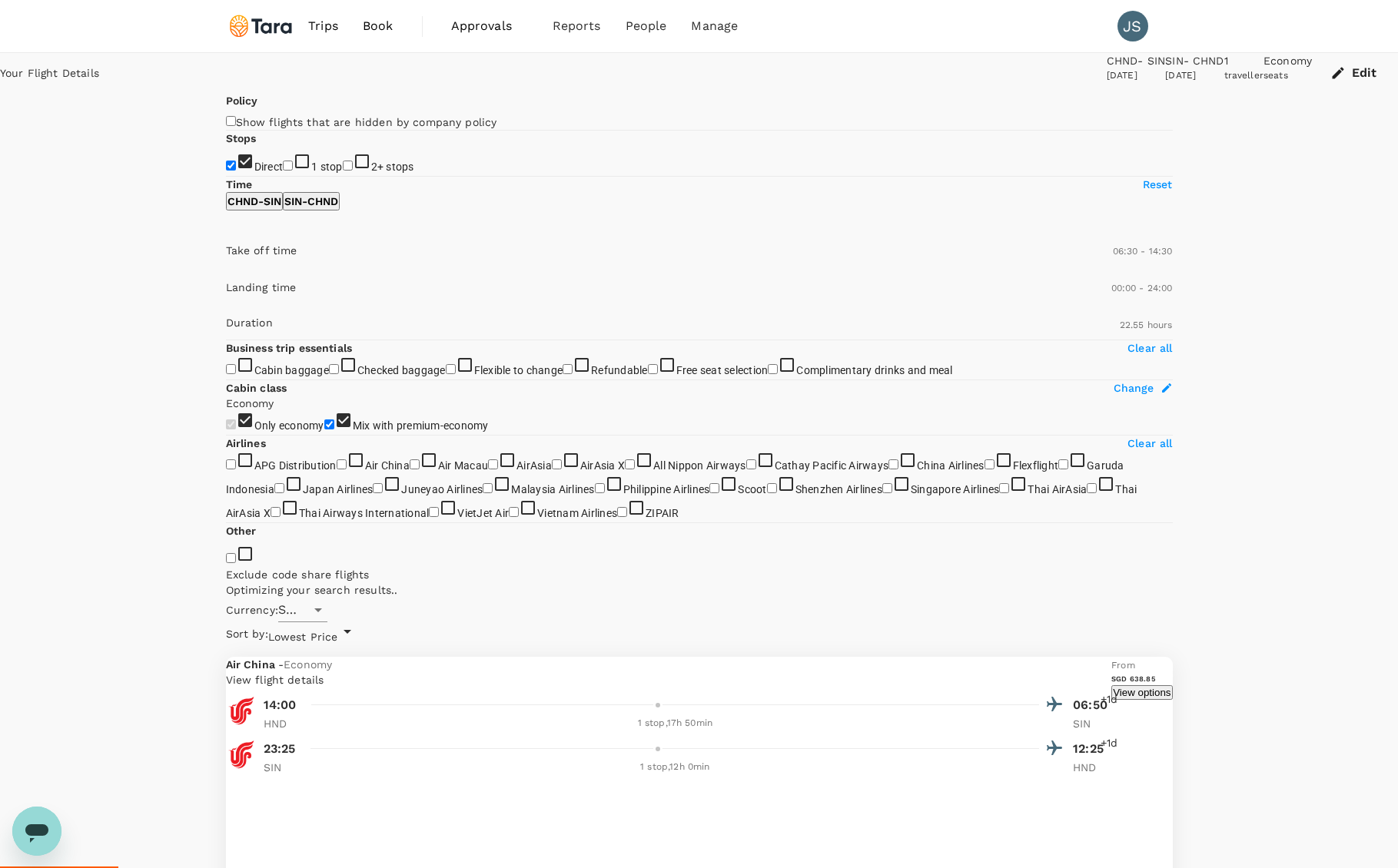
click at [231, 171] on input "Direct" at bounding box center [231, 165] width 10 height 10
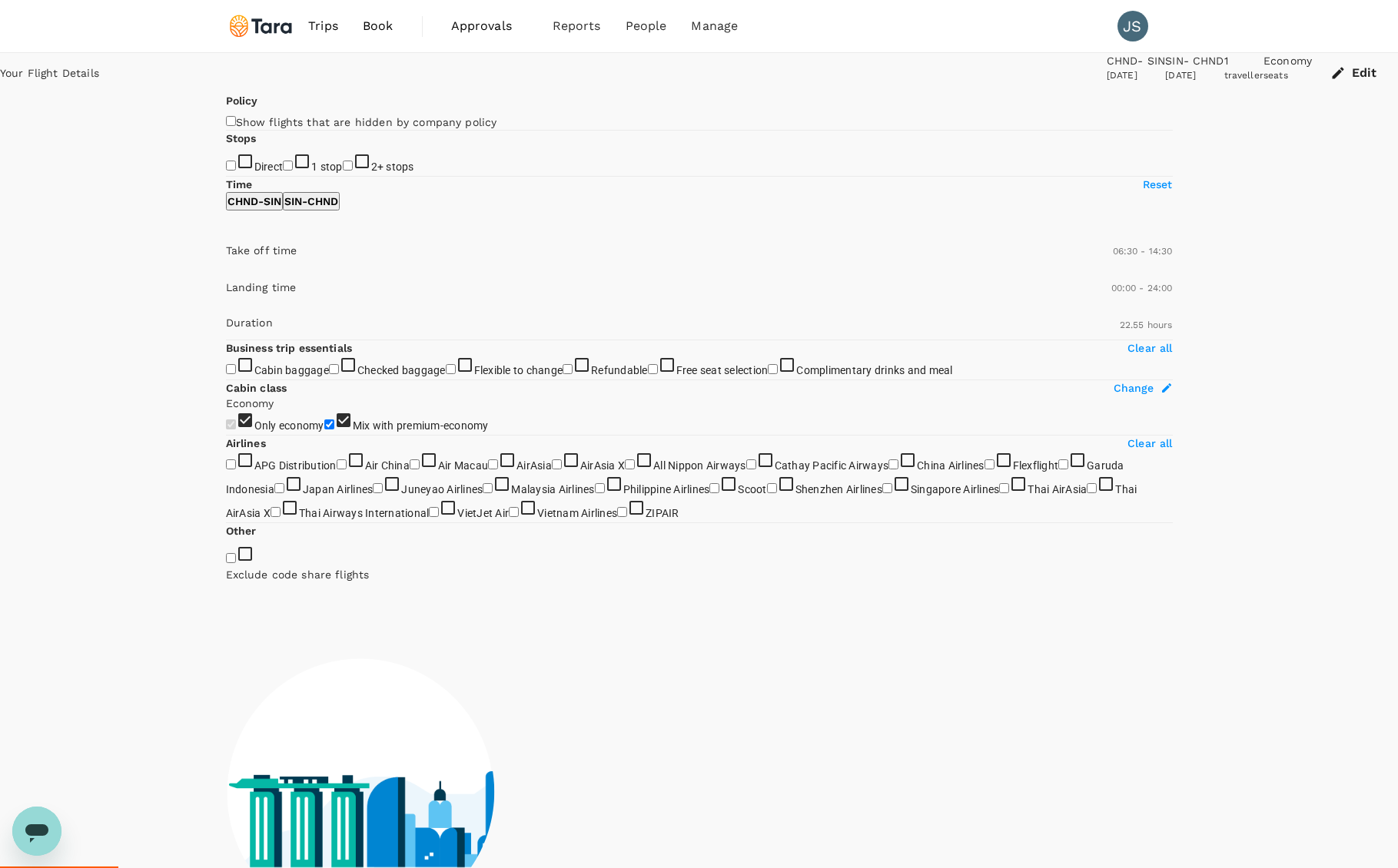
click at [231, 171] on input "Direct" at bounding box center [231, 165] width 10 height 10
checkbox input "true"
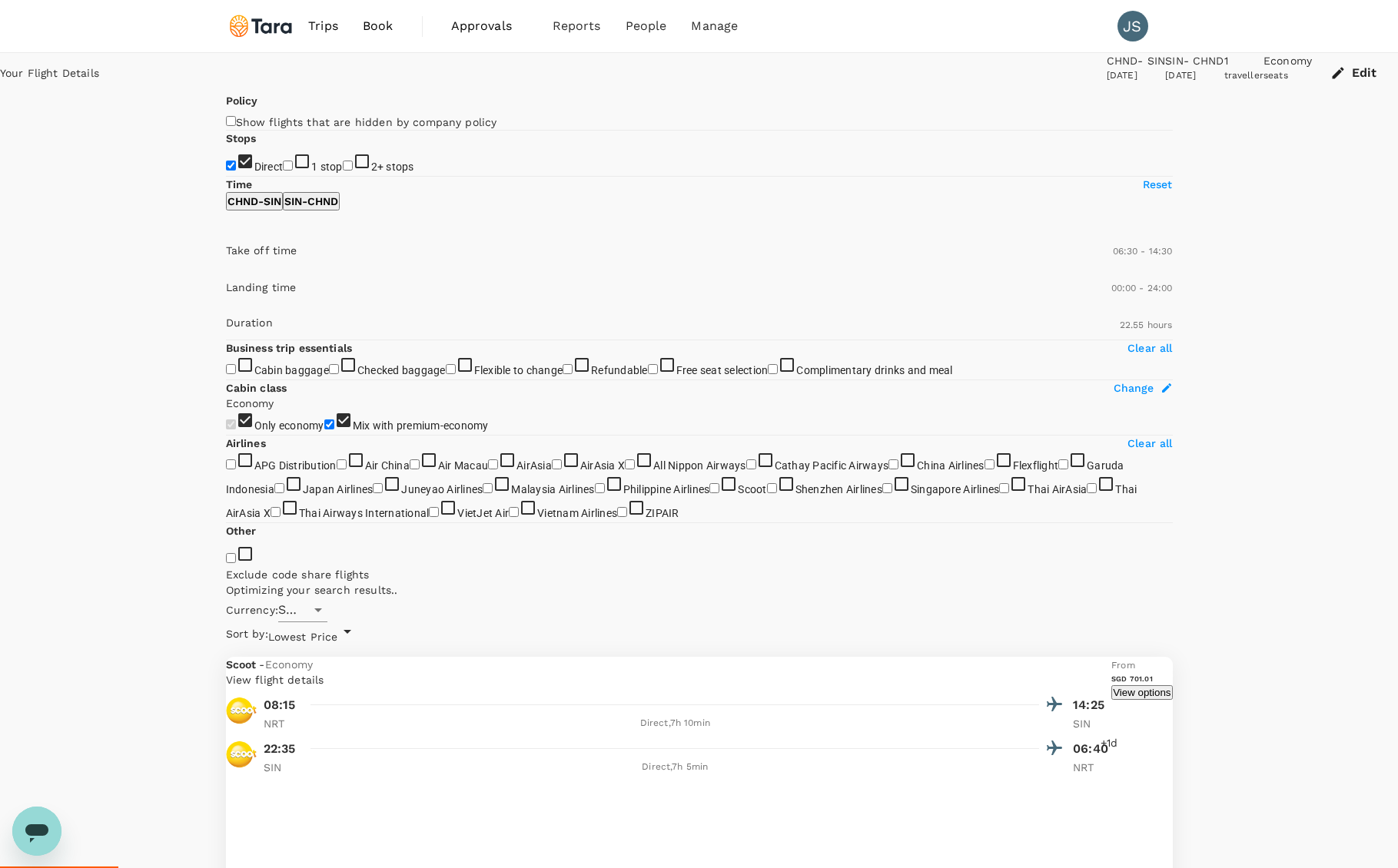
click at [1312, 86] on button "Edit" at bounding box center [1354, 72] width 86 height 40
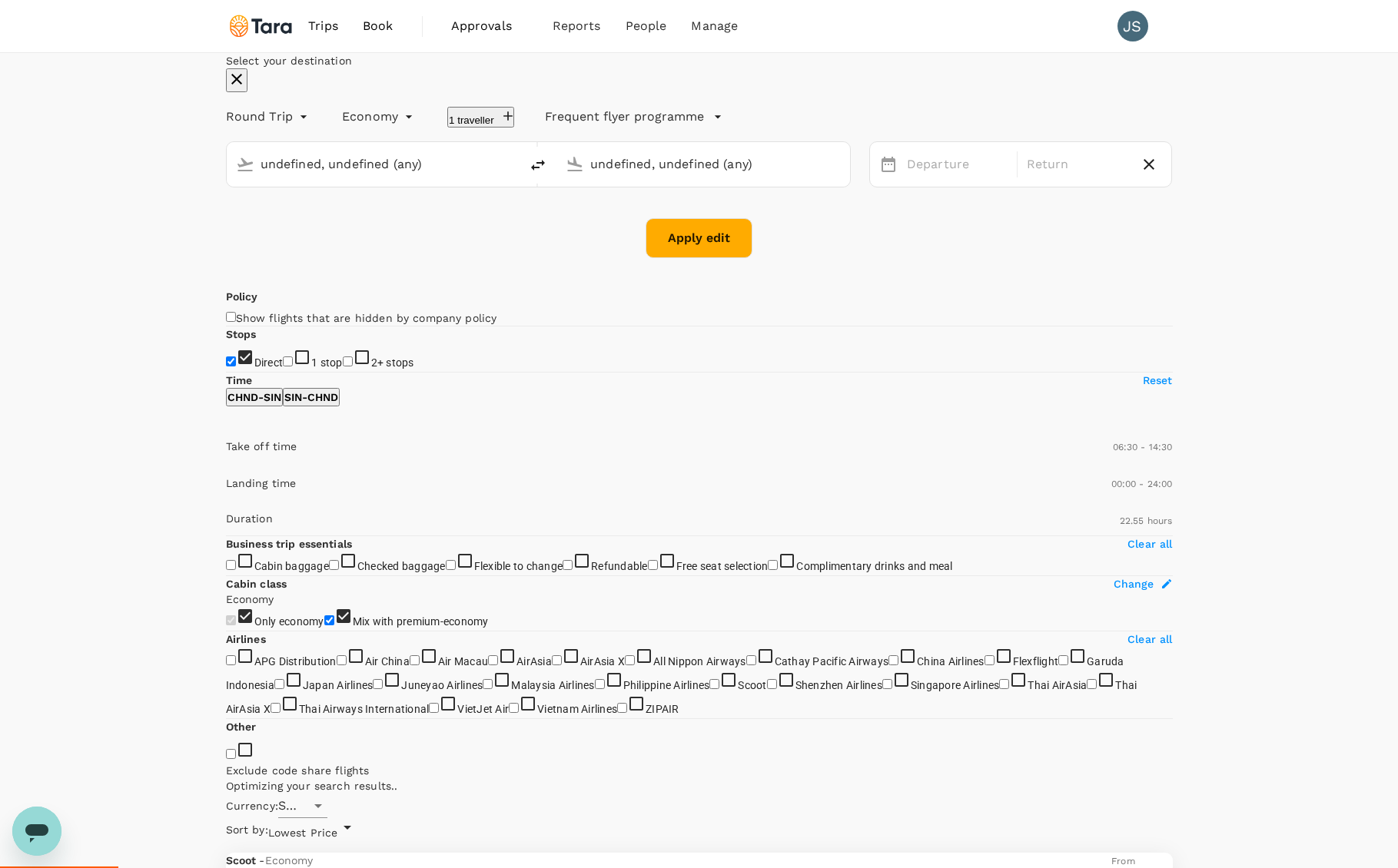
type input "[GEOGRAPHIC_DATA], [GEOGRAPHIC_DATA] (any)"
type input "Singapore Changi (SIN)"
type input "[GEOGRAPHIC_DATA], [GEOGRAPHIC_DATA] (any)"
type input "Singapore Changi (SIN)"
click at [425, 176] on input "[GEOGRAPHIC_DATA], [GEOGRAPHIC_DATA] (any)" at bounding box center [374, 164] width 227 height 24
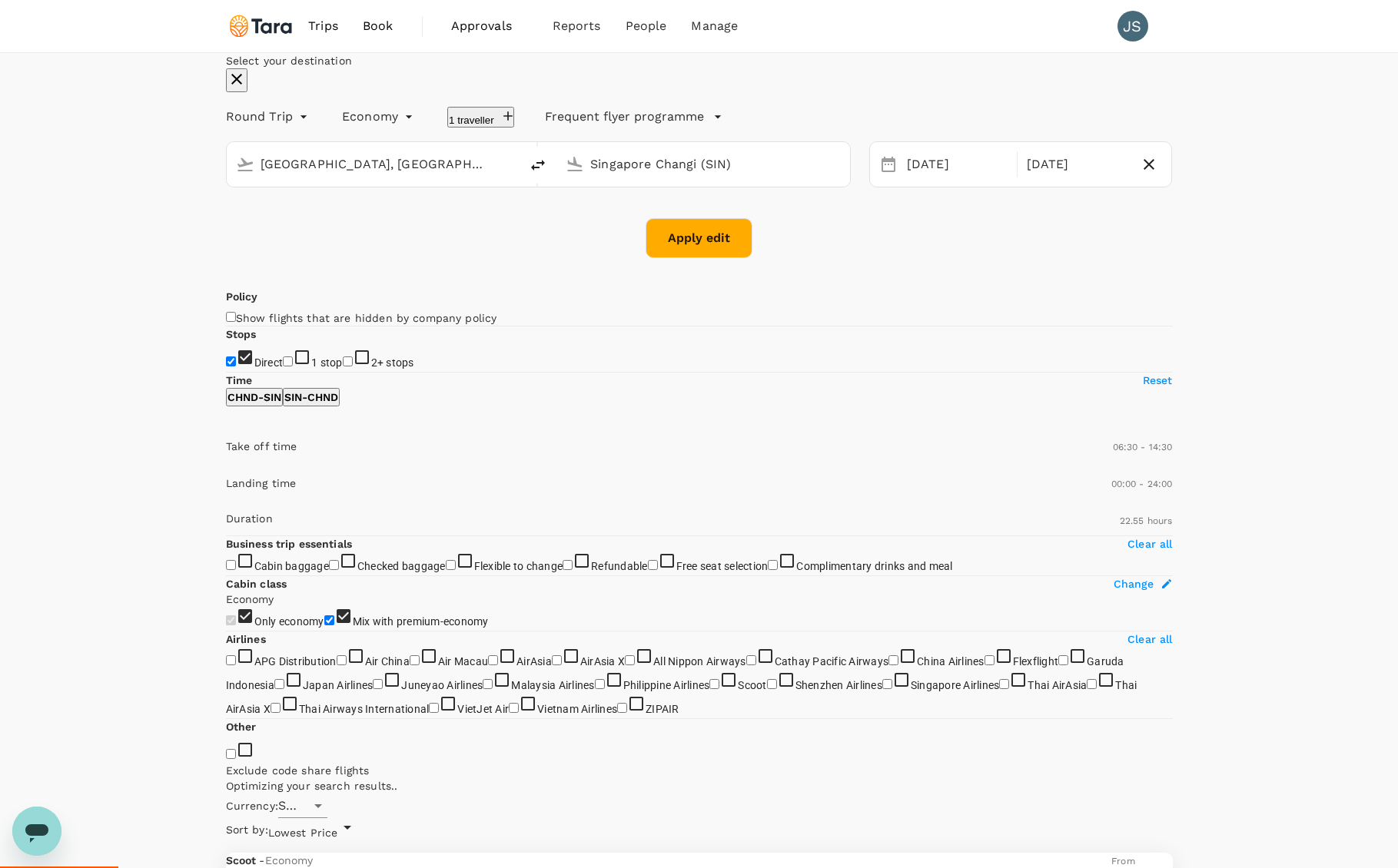
click at [409, 176] on input "[GEOGRAPHIC_DATA], [GEOGRAPHIC_DATA] (any)" at bounding box center [374, 164] width 227 height 24
drag, startPoint x: 392, startPoint y: 213, endPoint x: 439, endPoint y: 216, distance: 47.1
click at [430, 176] on input "[GEOGRAPHIC_DATA], [GEOGRAPHIC_DATA] (any)" at bounding box center [374, 164] width 227 height 24
click at [329, 215] on p "Tokyo Intl" at bounding box center [376, 207] width 299 height 16
type input "Tokyo Intl (HND)"
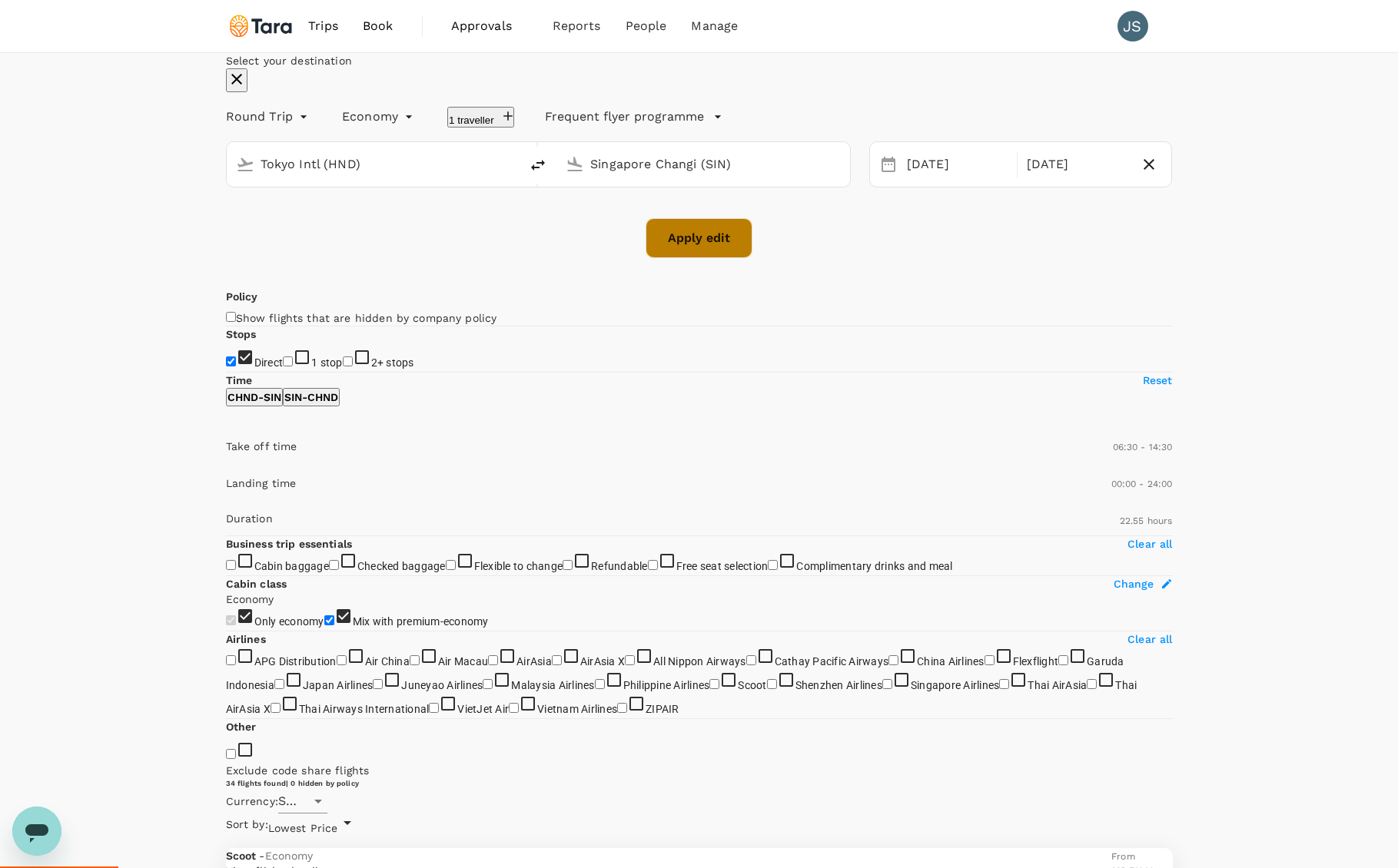
click at [692, 258] on button "Apply edit" at bounding box center [699, 237] width 107 height 40
checkbox input "false"
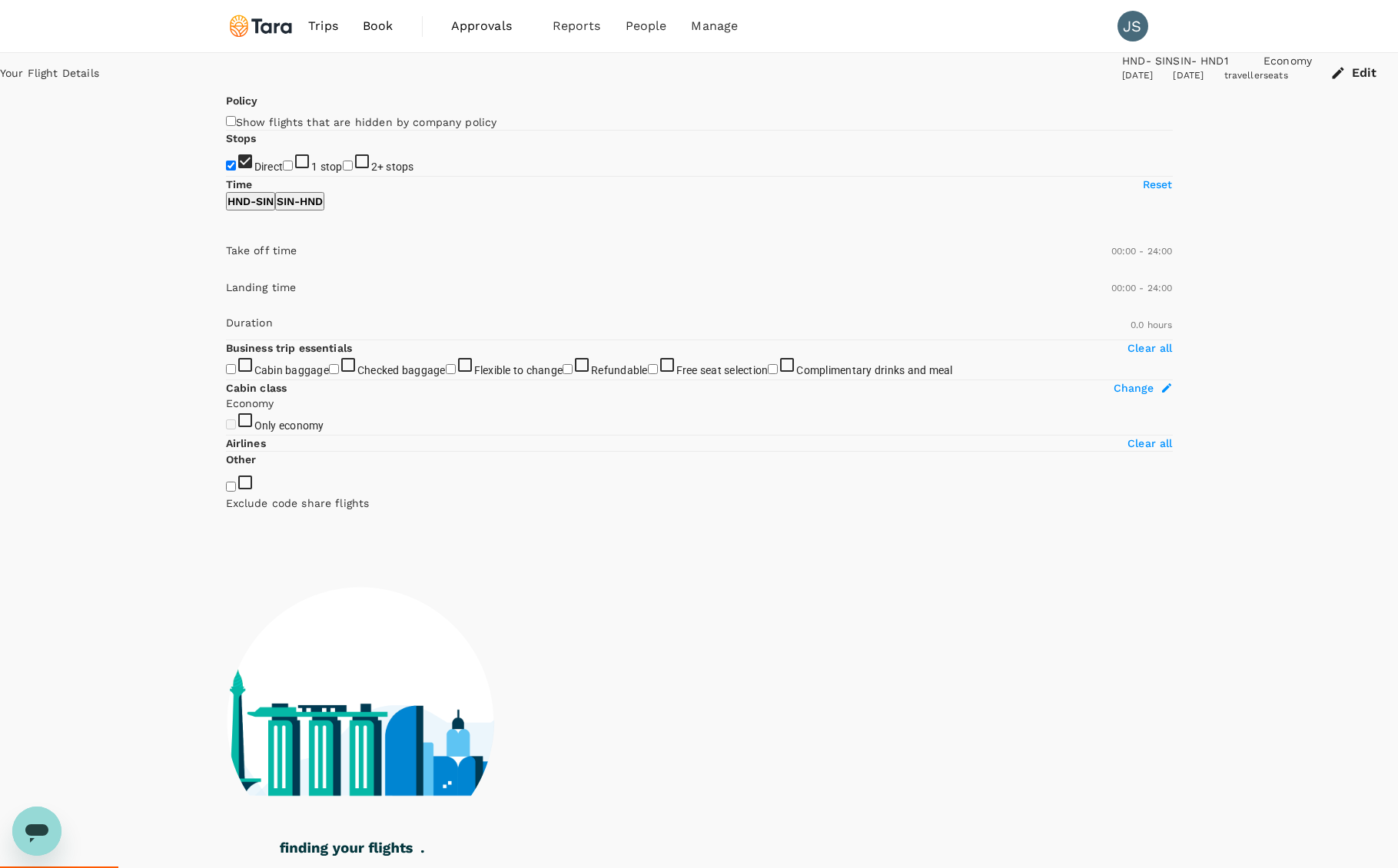
type input "1220"
checkbox input "true"
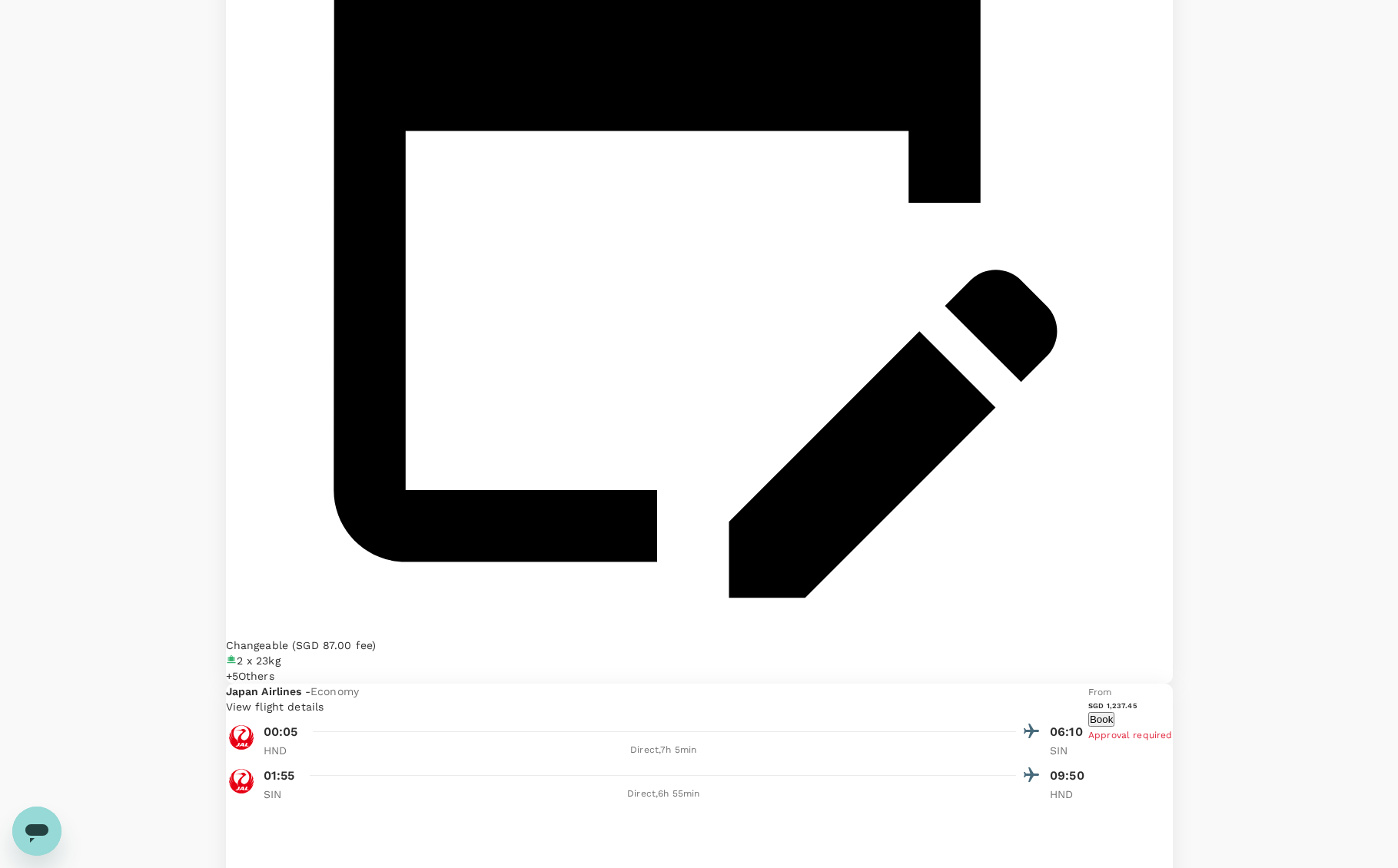
scroll to position [1870, 0]
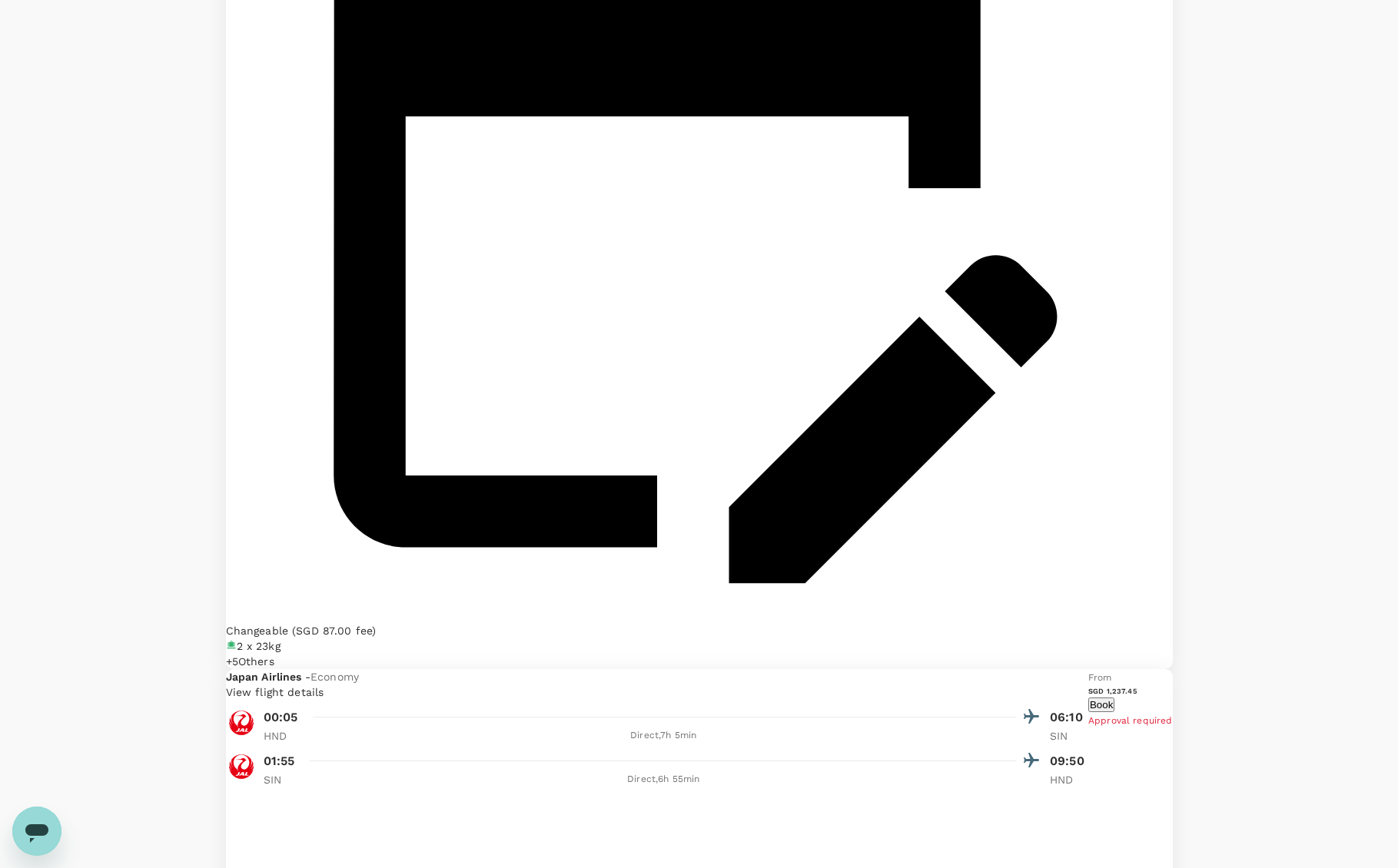
type input "1640"
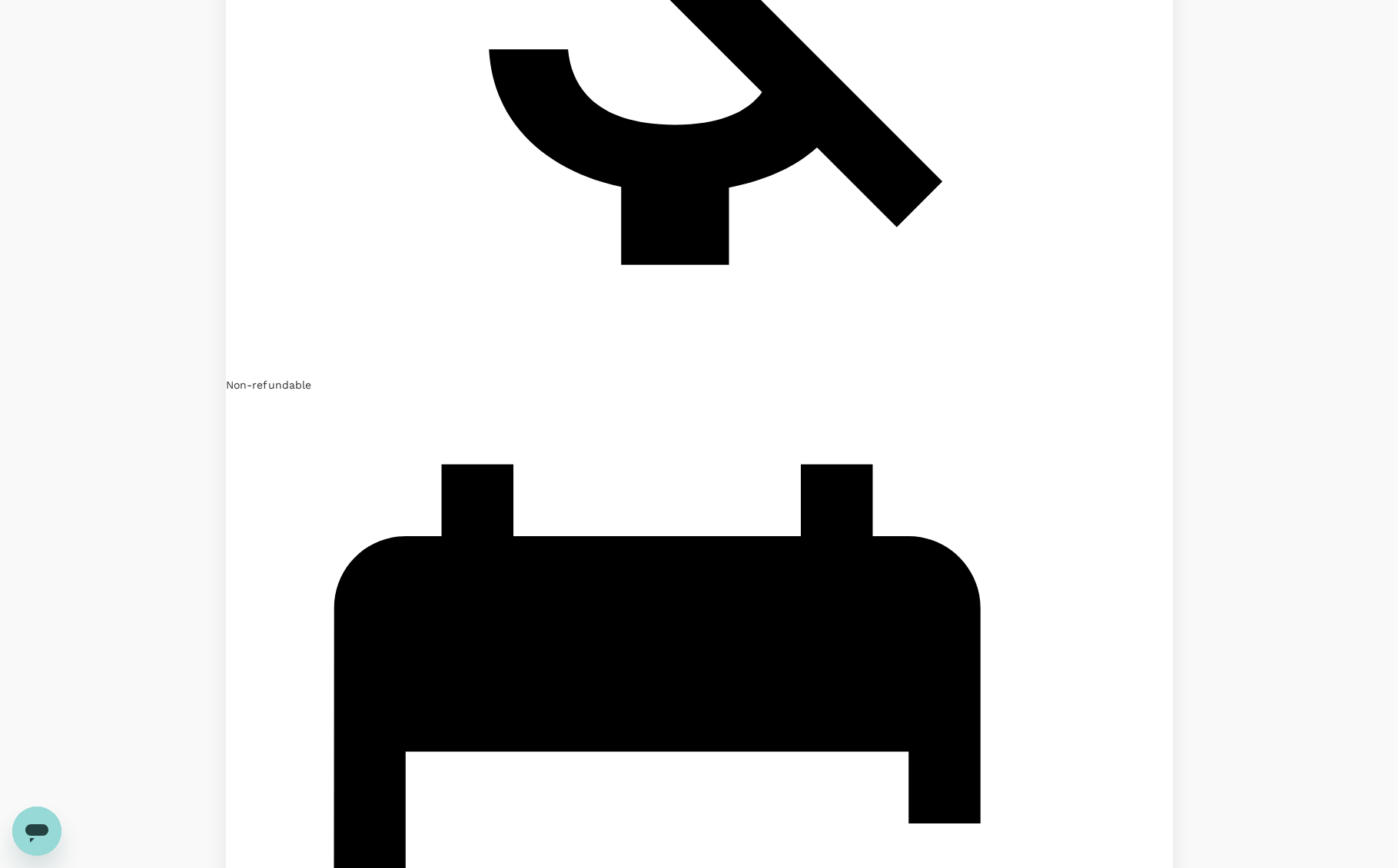
scroll to position [3461, 0]
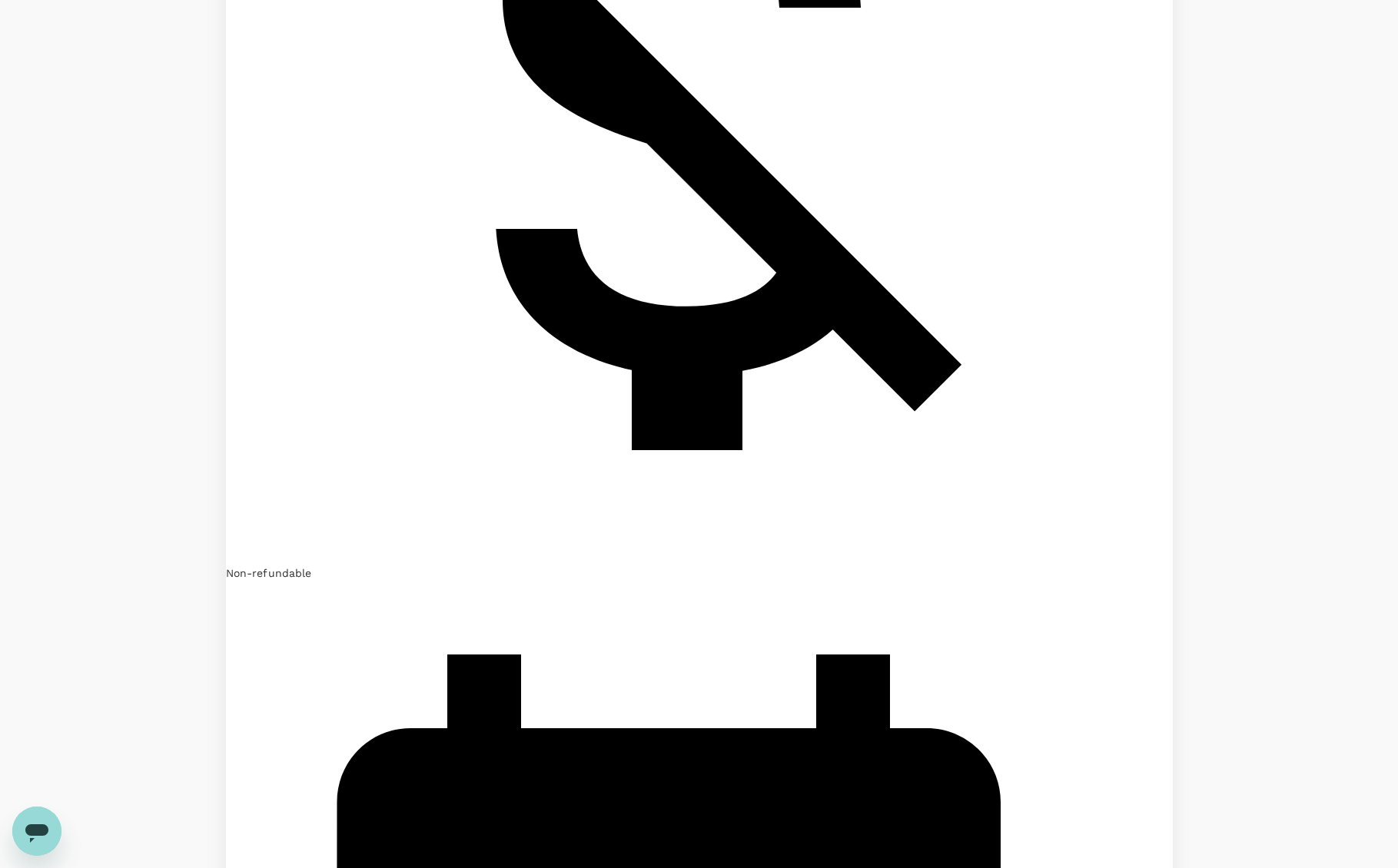
scroll to position [3508, 0]
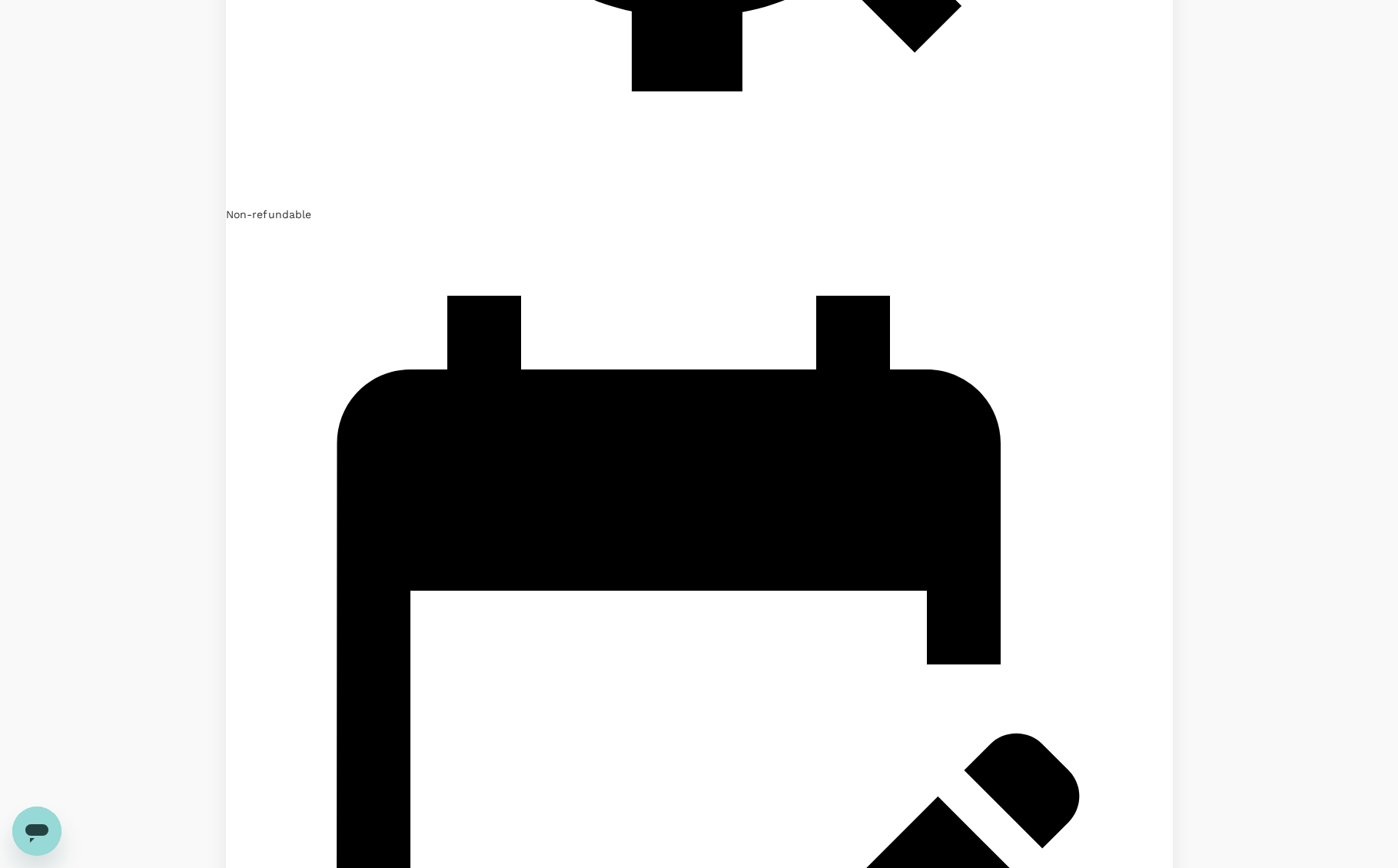
drag, startPoint x: 630, startPoint y: 768, endPoint x: 652, endPoint y: 755, distance: 25.6
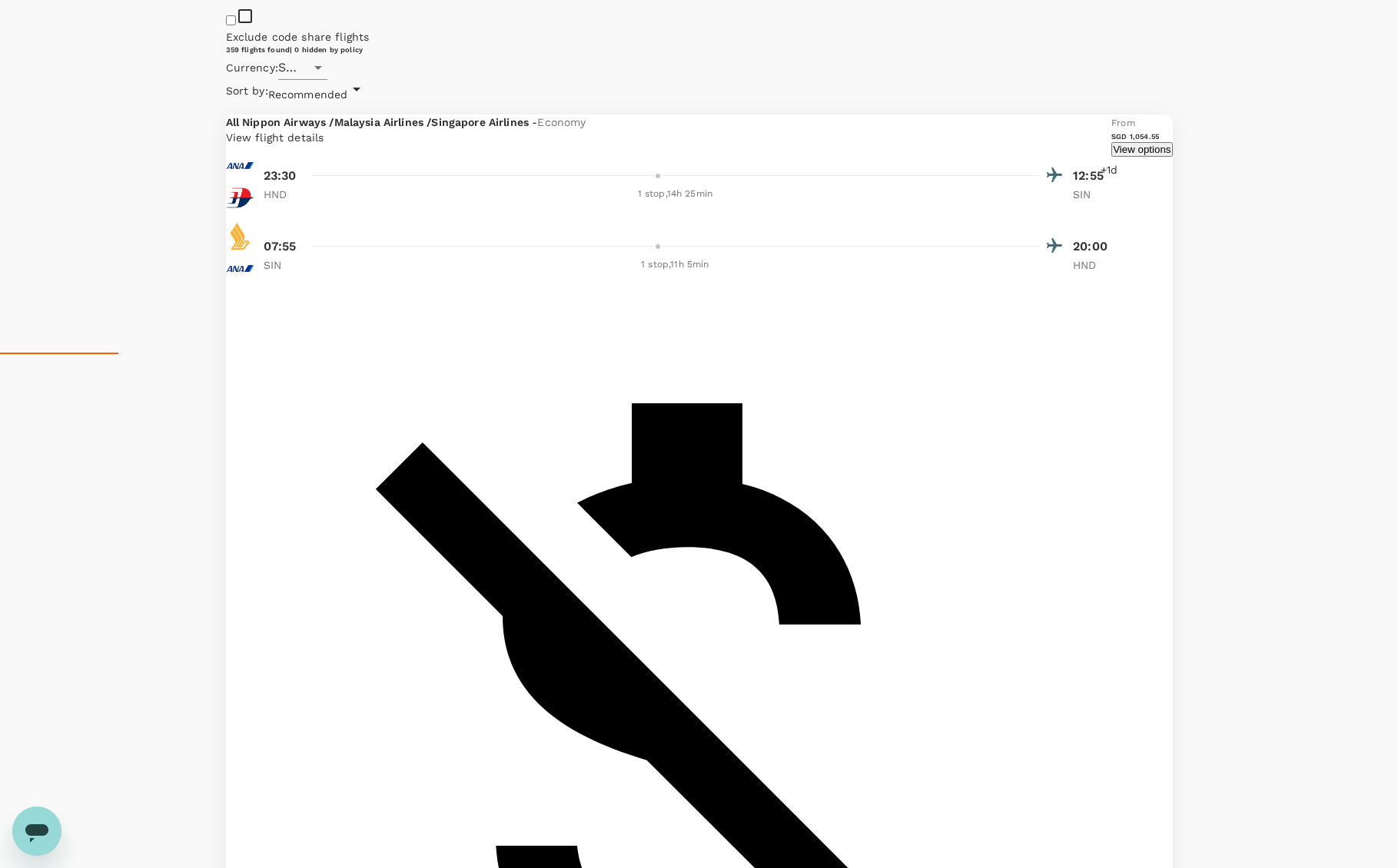
scroll to position [0, 0]
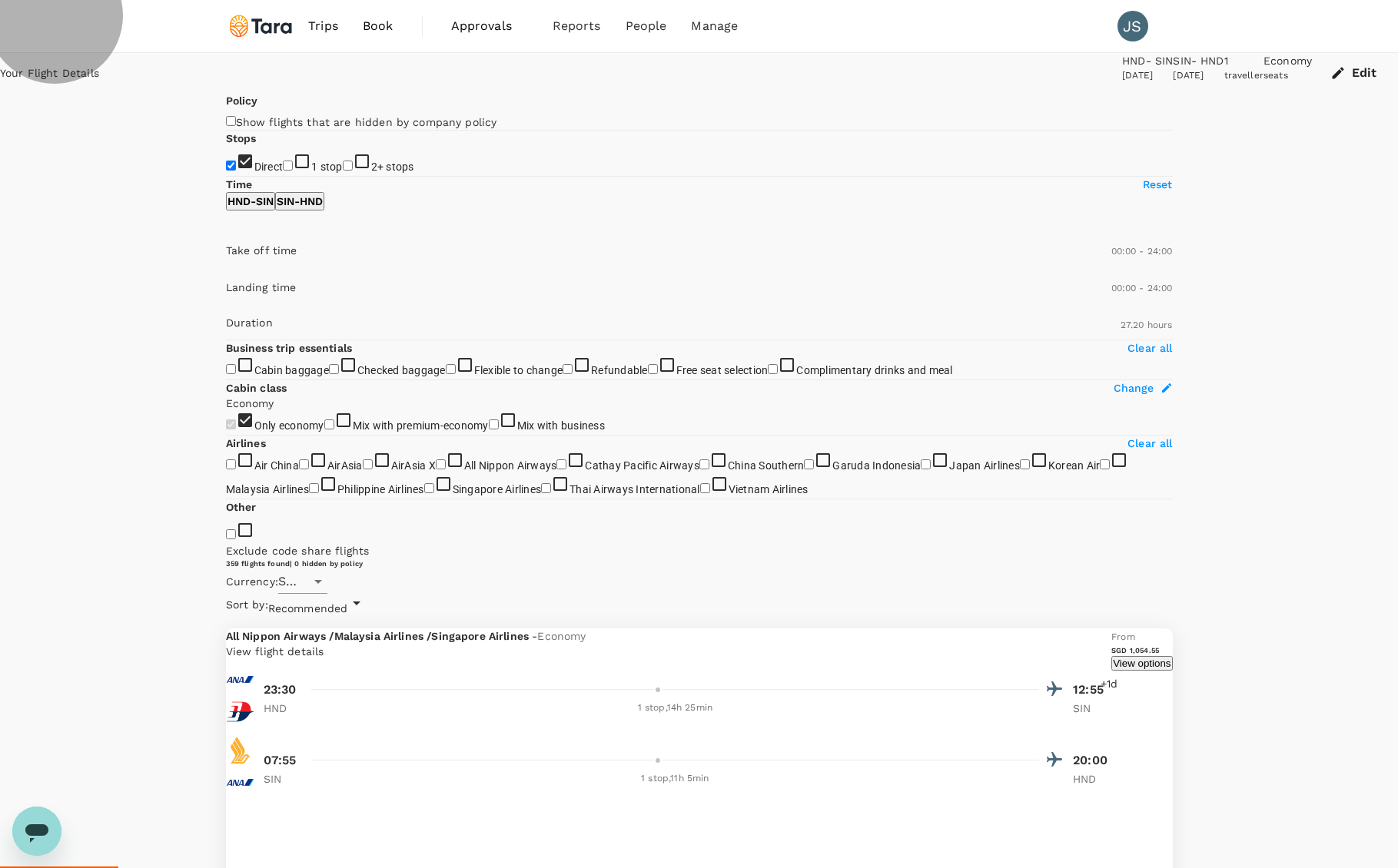
click at [323, 209] on p "SIN - HND" at bounding box center [300, 201] width 46 height 16
drag, startPoint x: 228, startPoint y: 451, endPoint x: 405, endPoint y: 468, distance: 177.8
click at [226, 272] on span at bounding box center [226, 272] width 0 height 0
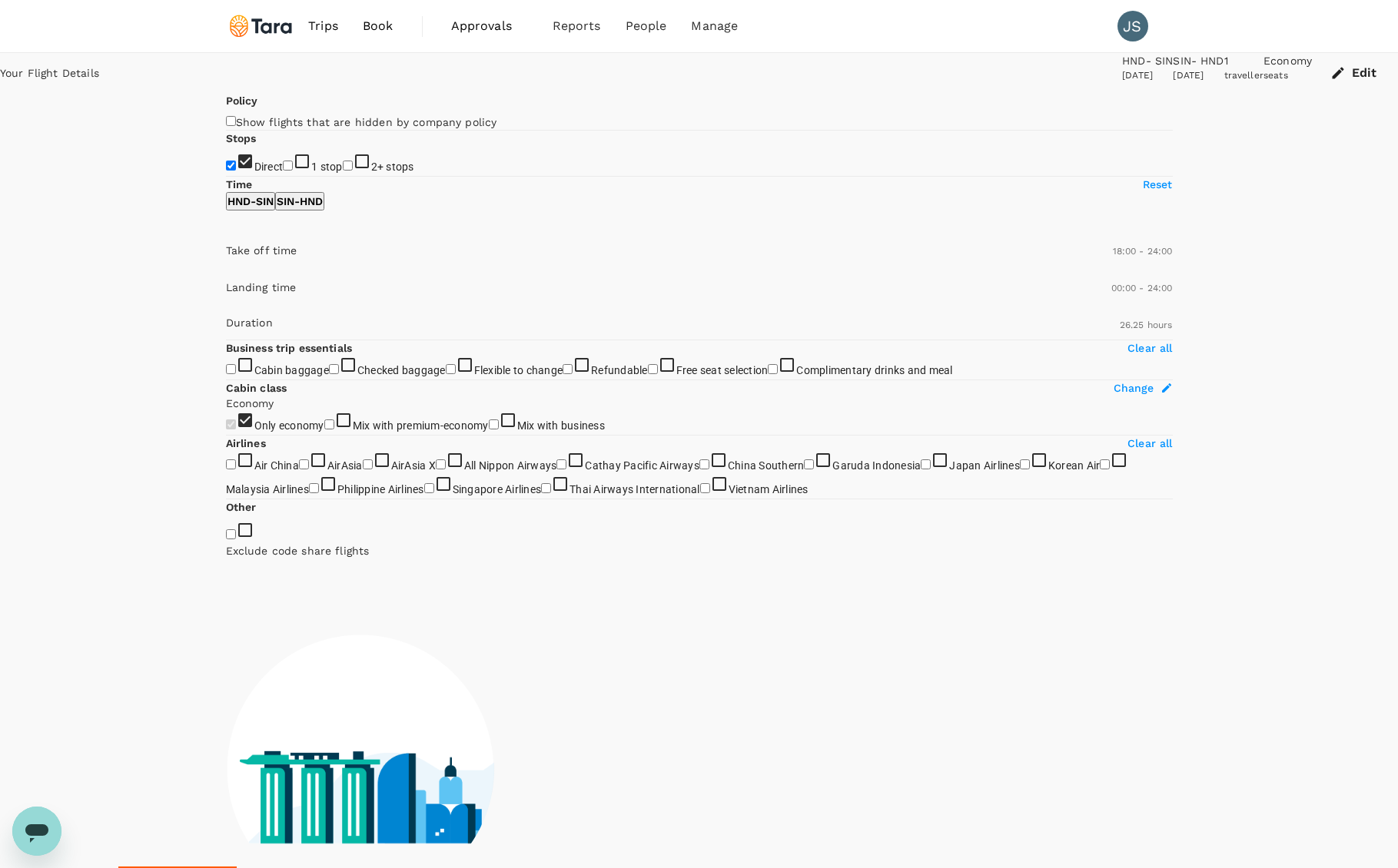
type input "1170"
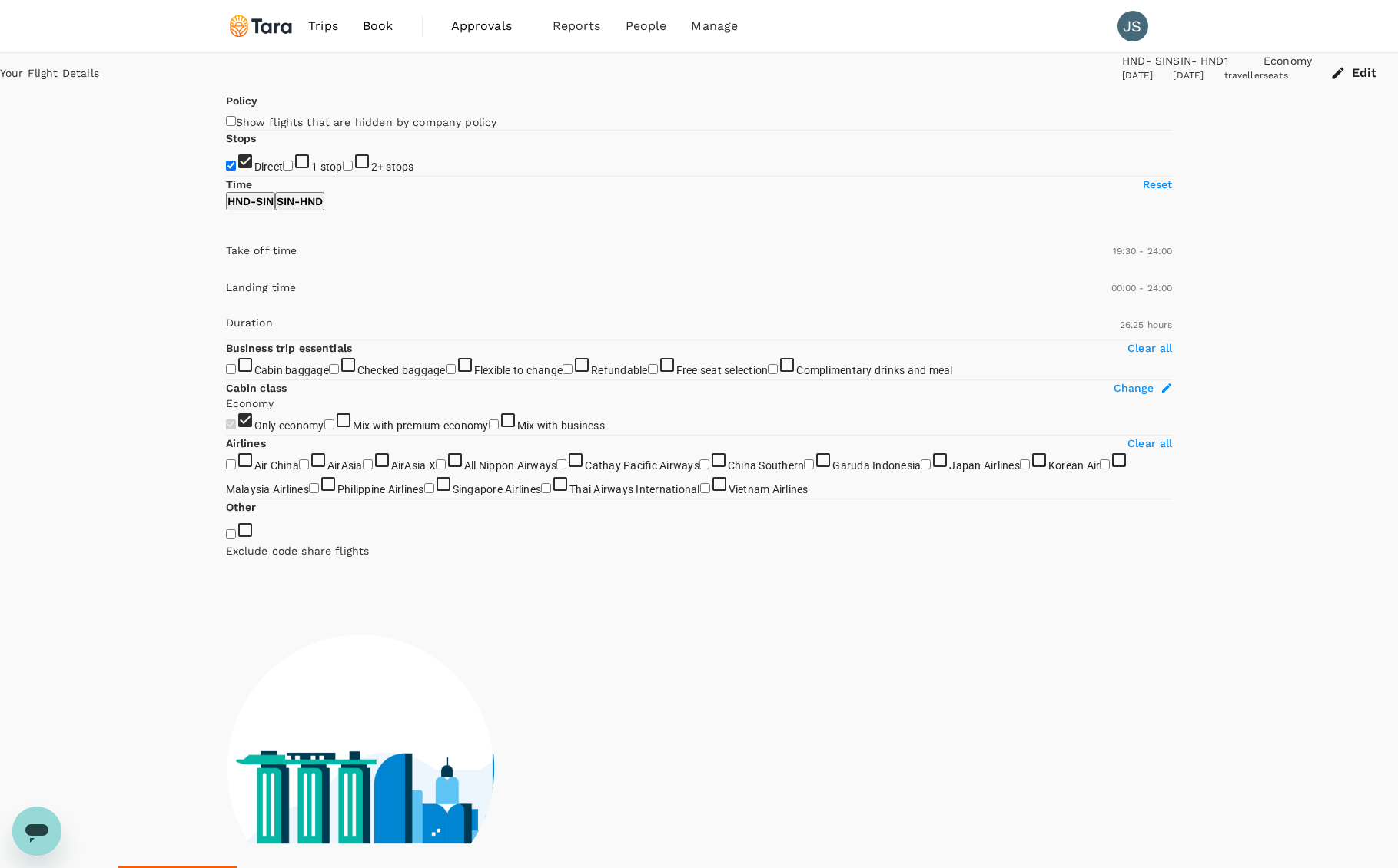
drag, startPoint x: 404, startPoint y: 459, endPoint x: 417, endPoint y: 462, distance: 13.3
click at [226, 272] on span at bounding box center [226, 272] width 0 height 0
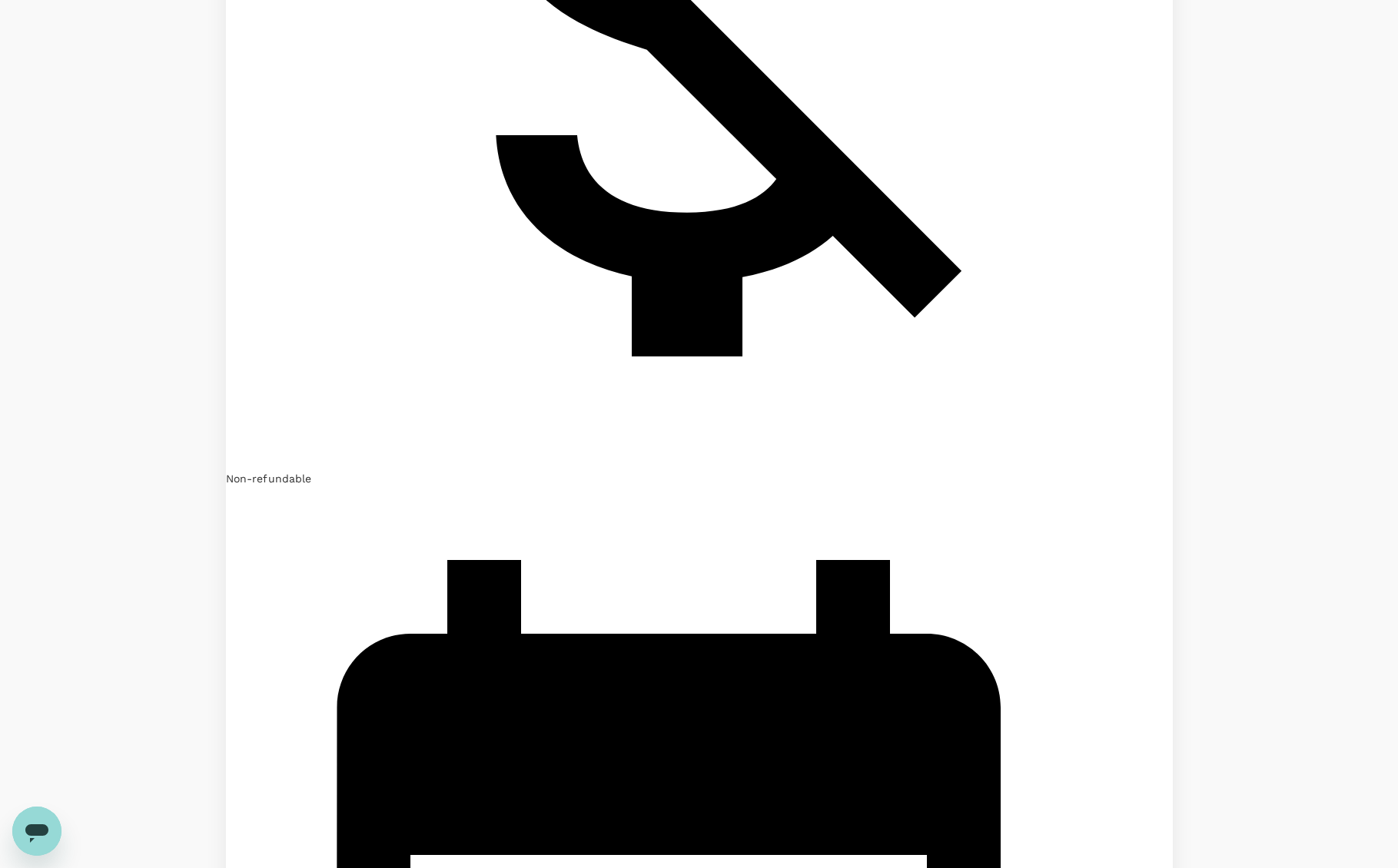
scroll to position [3464, 0]
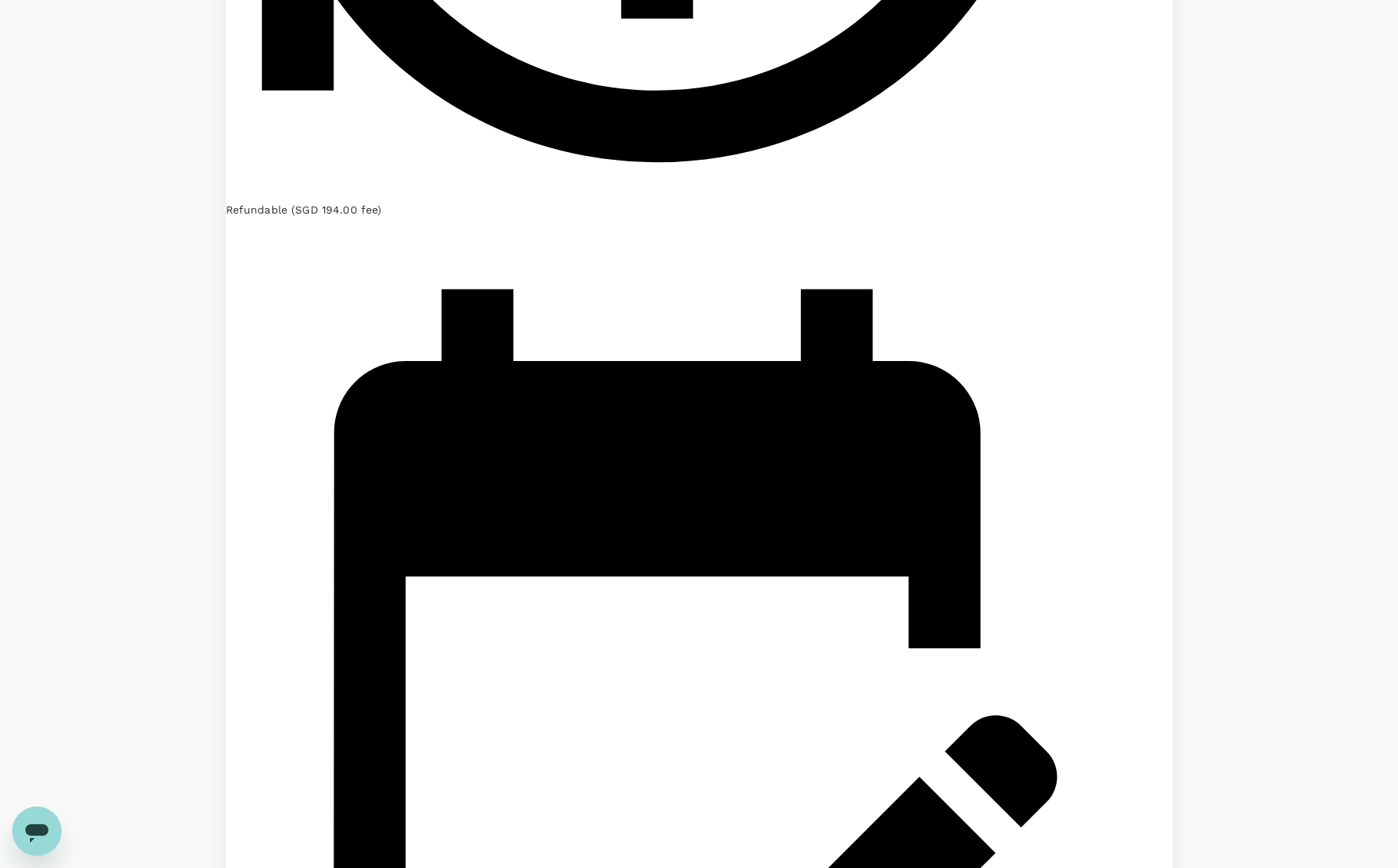
scroll to position [3471, 0]
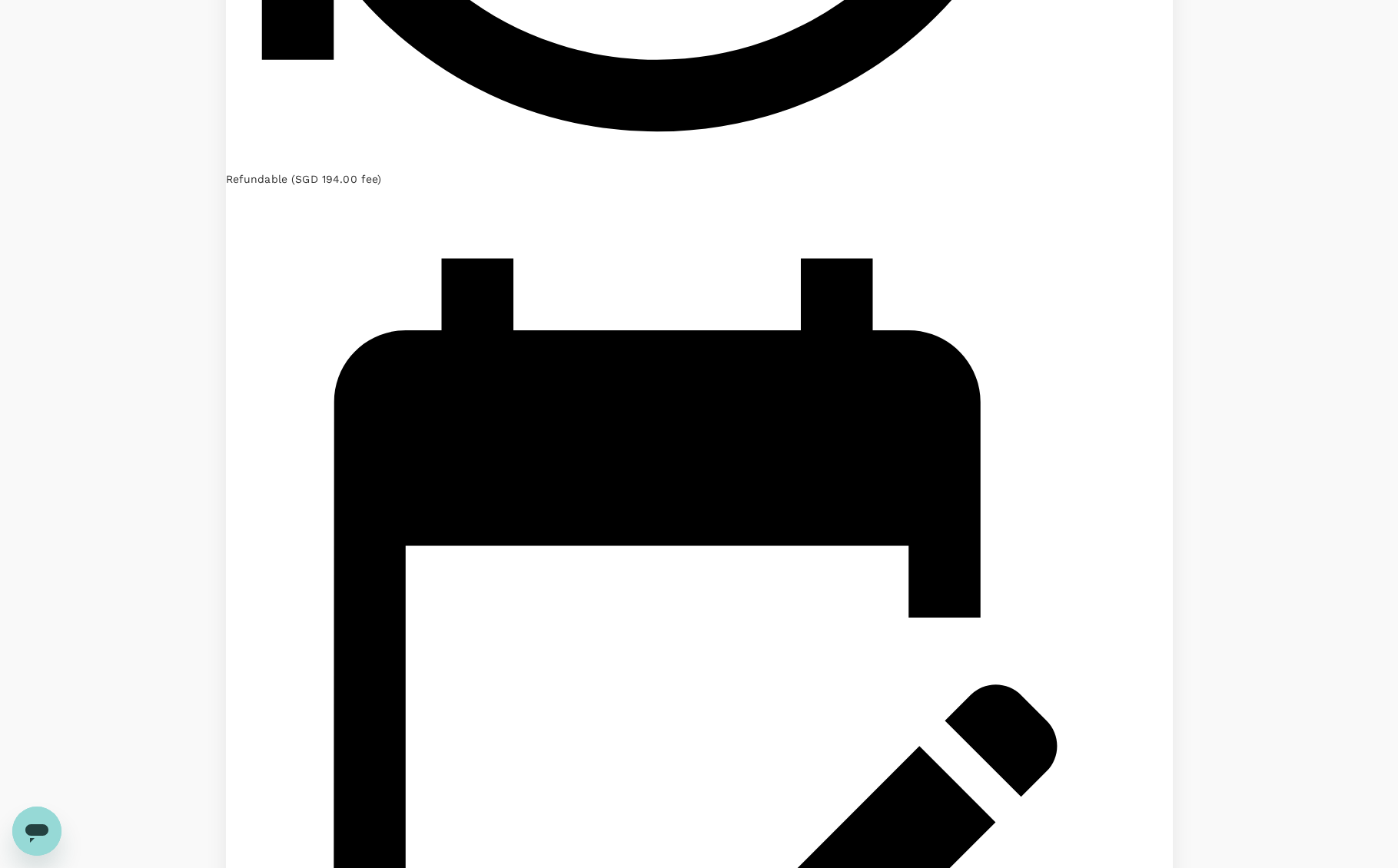
drag, startPoint x: 627, startPoint y: 774, endPoint x: 637, endPoint y: 773, distance: 10.0
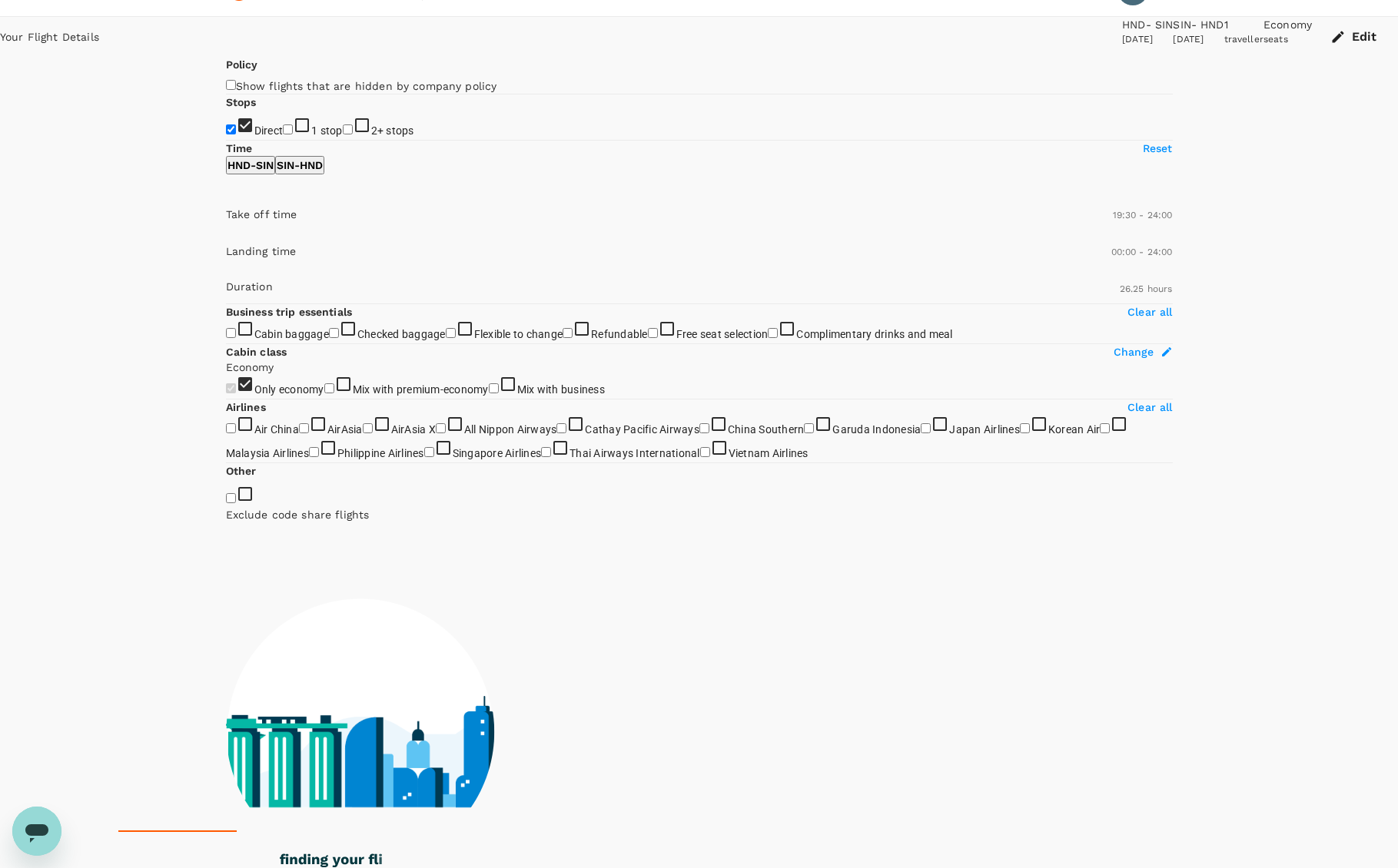
scroll to position [0, 0]
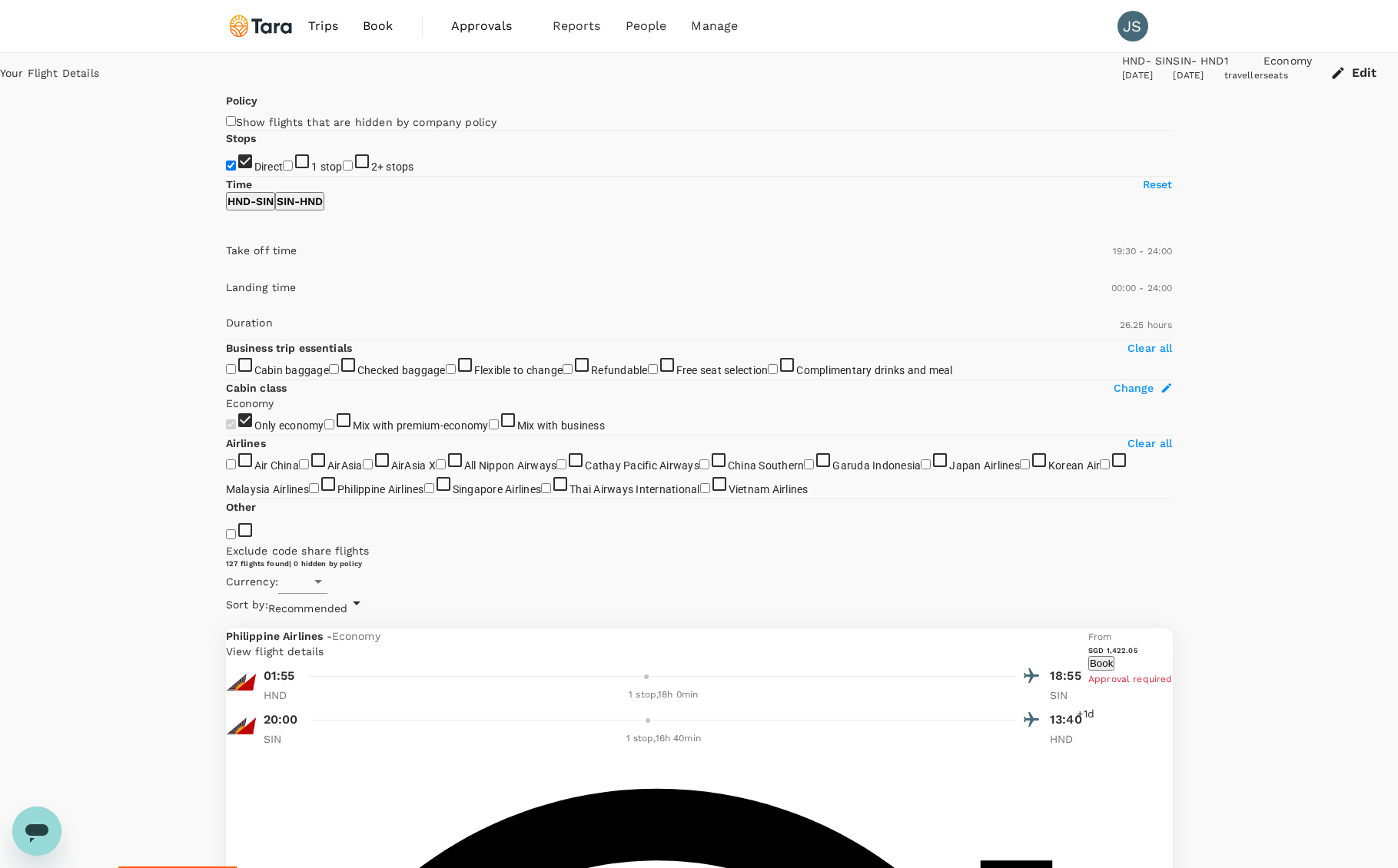
type input "SGD"
click at [236, 171] on input "Direct" at bounding box center [231, 165] width 10 height 10
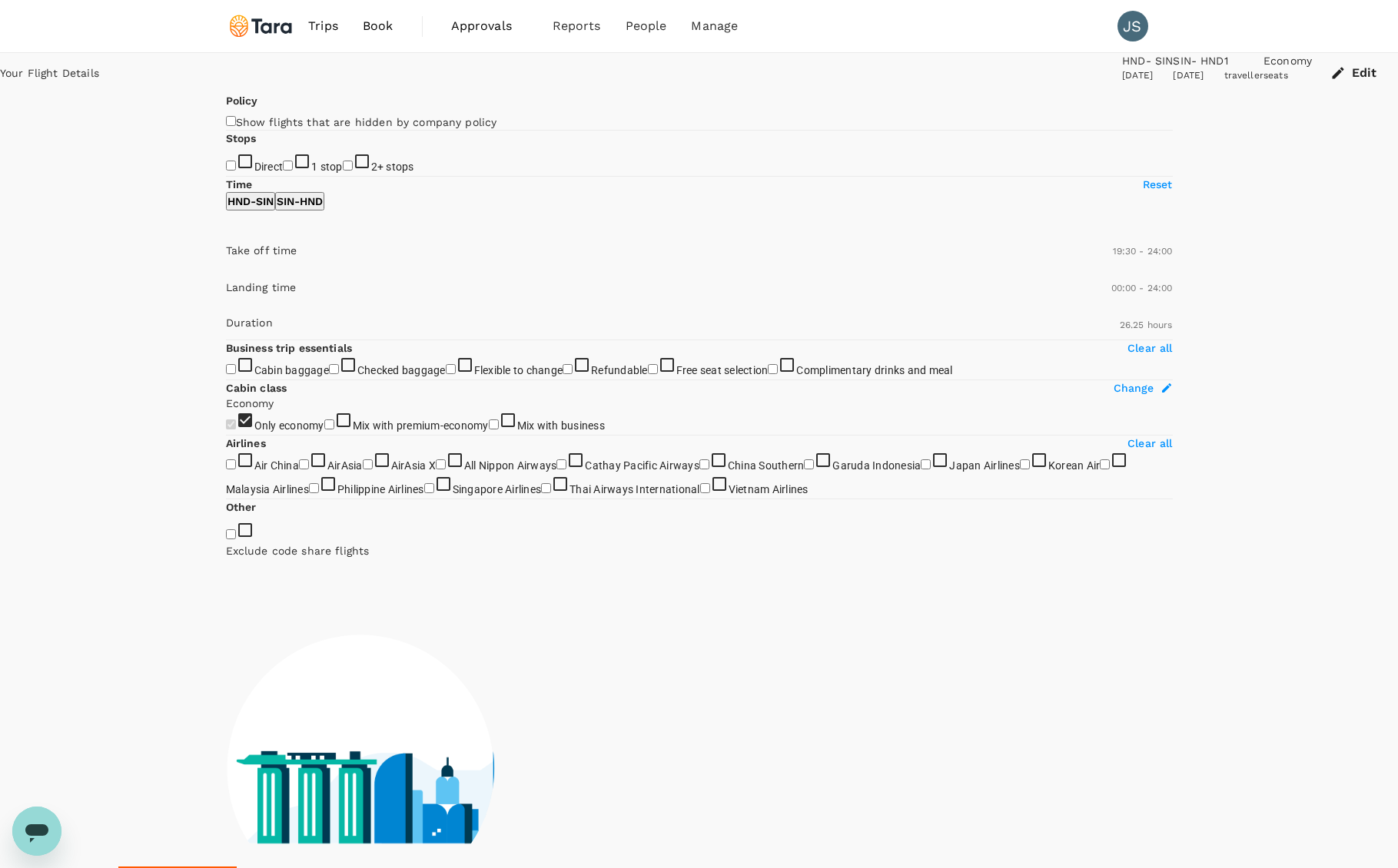
click at [236, 171] on input "Direct" at bounding box center [231, 165] width 10 height 10
checkbox input "true"
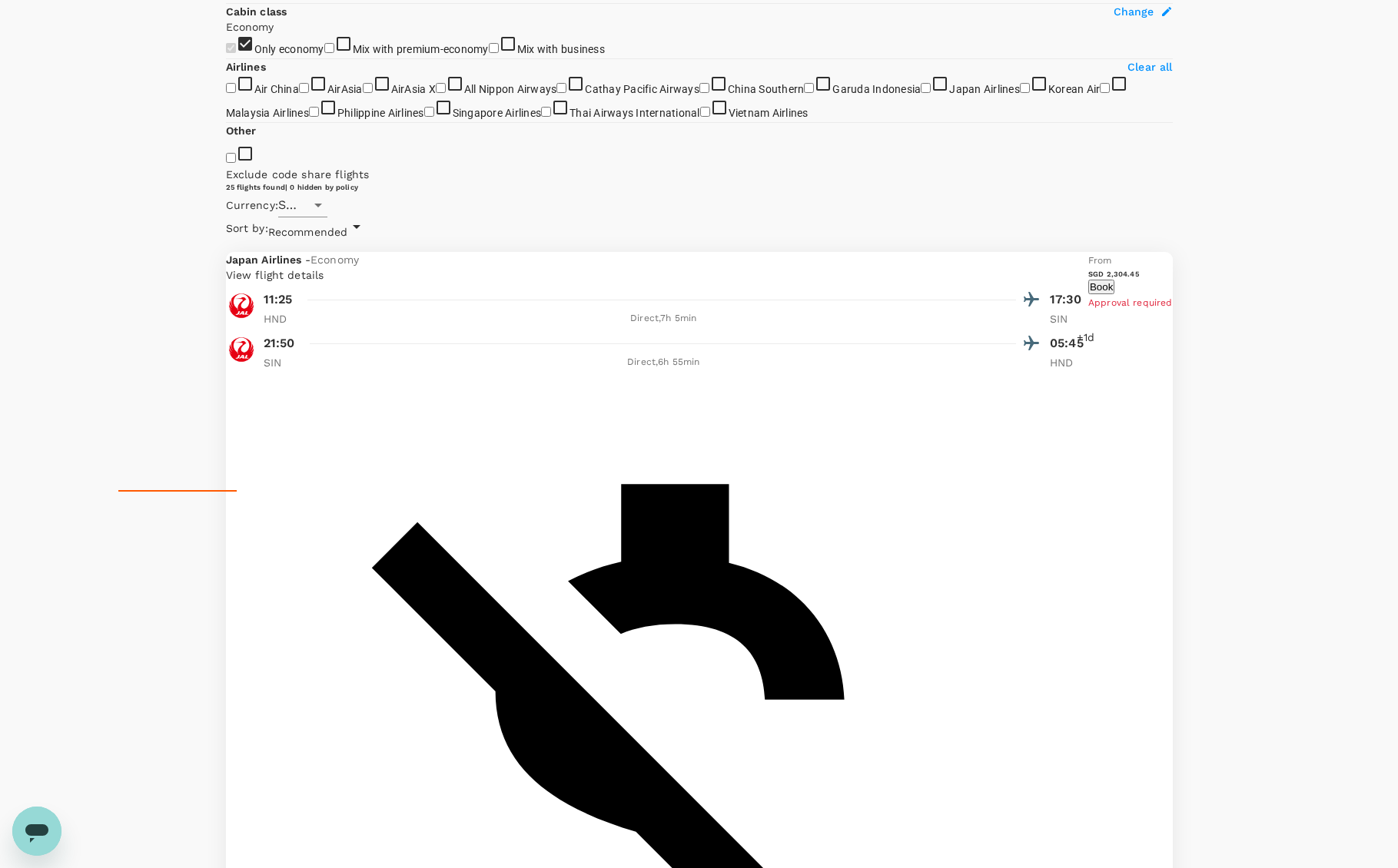
scroll to position [228, 0]
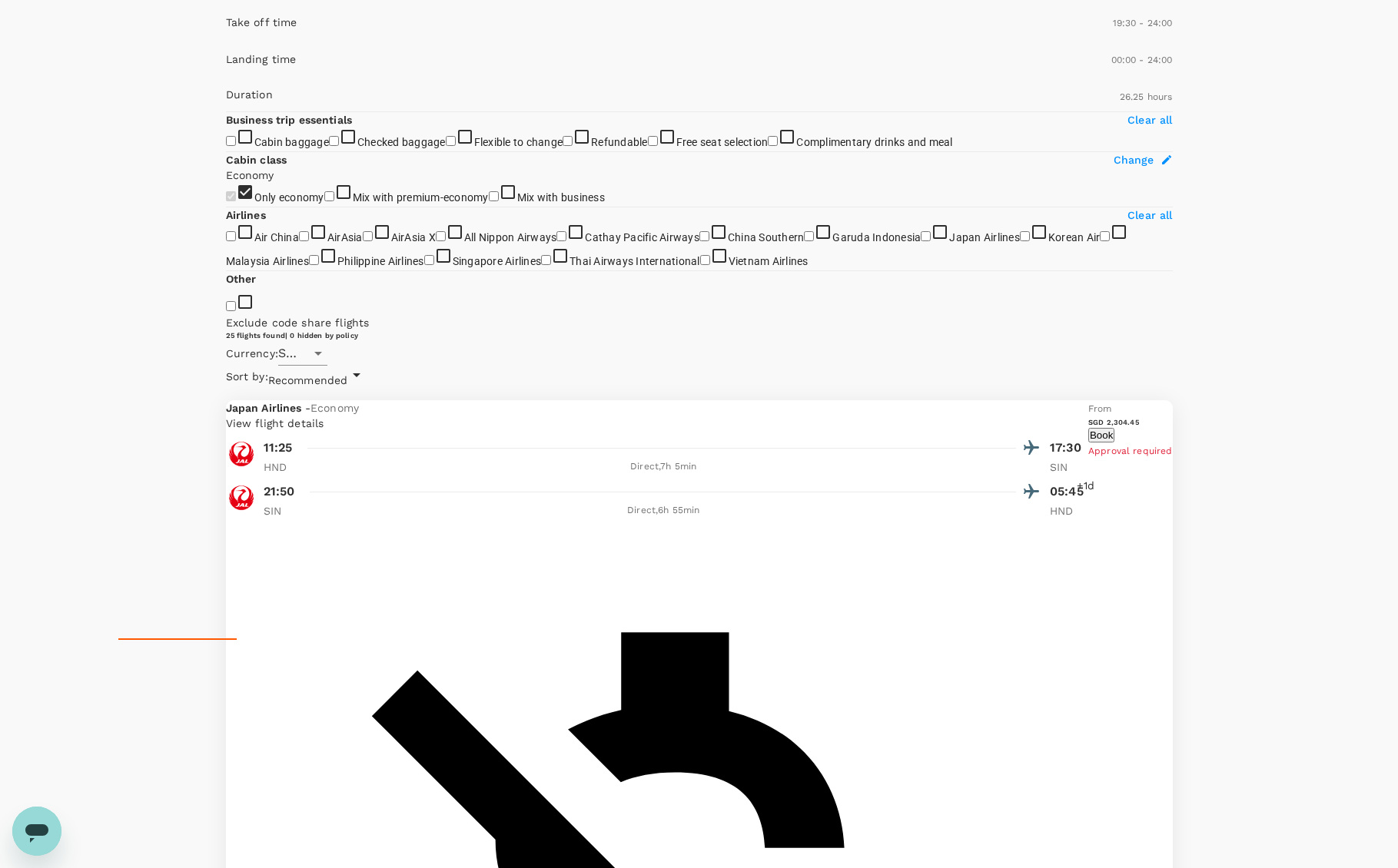
type input "1020"
drag, startPoint x: 460, startPoint y: 230, endPoint x: 321, endPoint y: 224, distance: 139.1
click at [226, 44] on span at bounding box center [226, 44] width 0 height 0
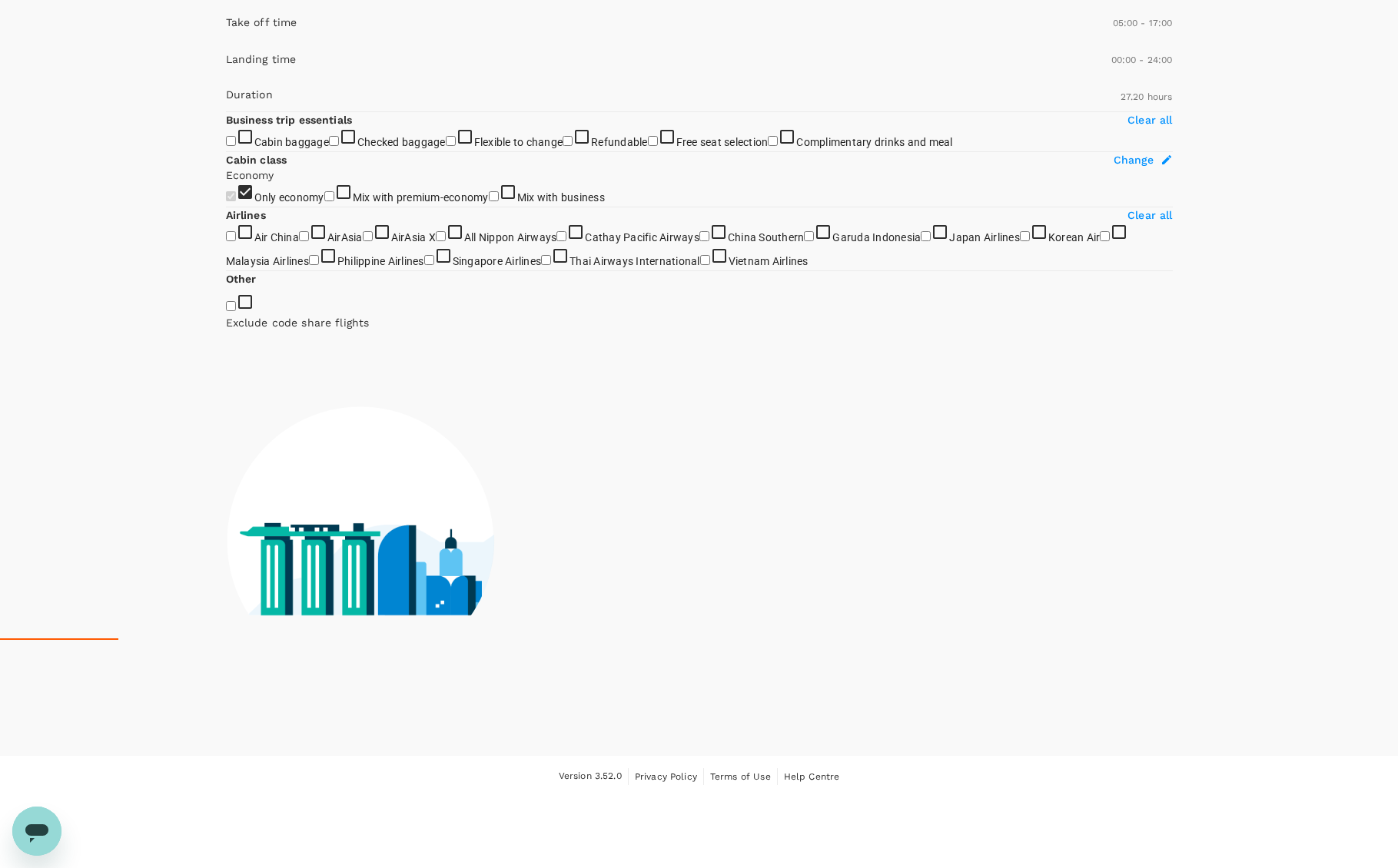
type input "360"
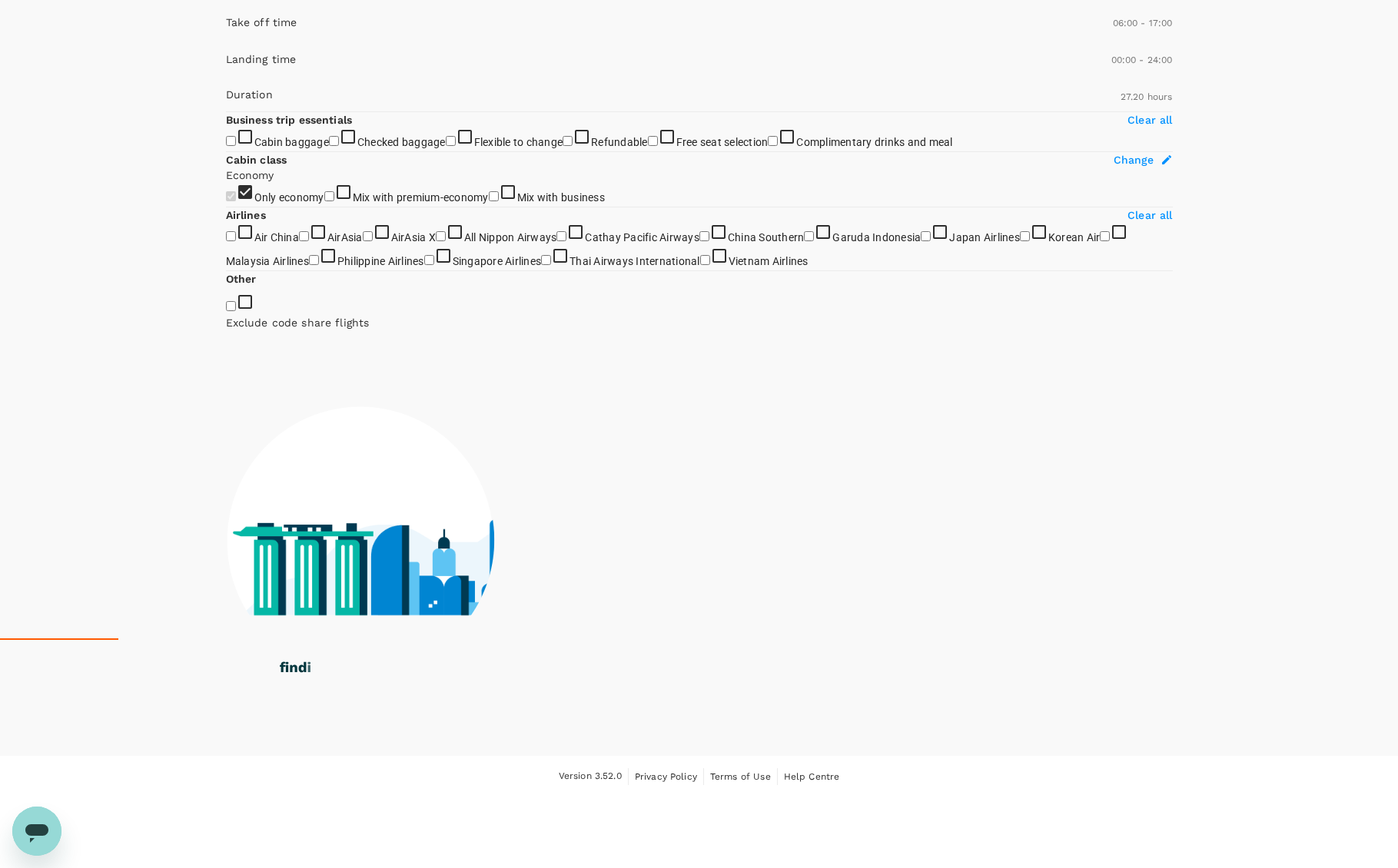
drag, startPoint x: 234, startPoint y: 225, endPoint x: 284, endPoint y: 233, distance: 50.6
click at [226, 44] on span at bounding box center [226, 44] width 0 height 0
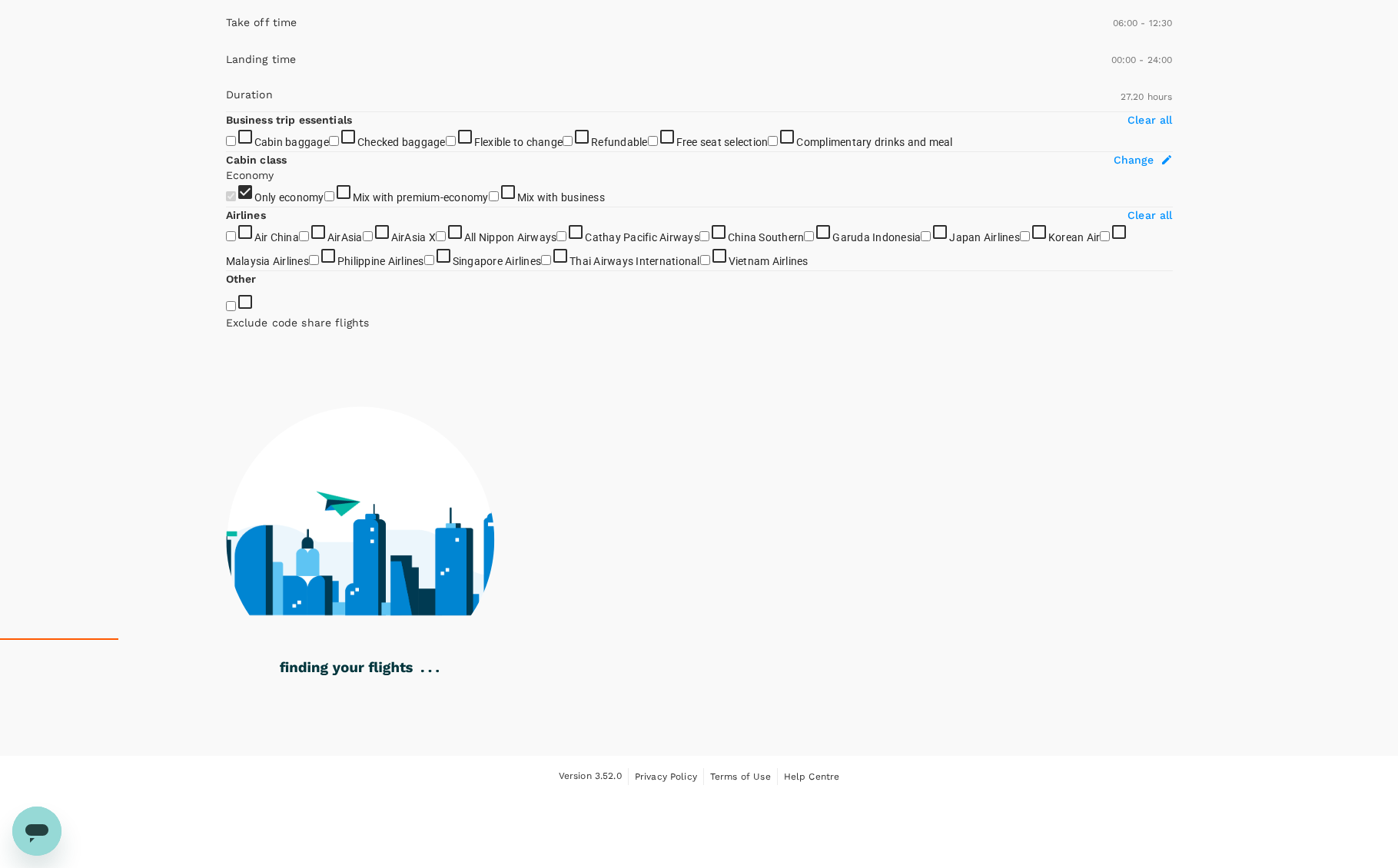
type input "780"
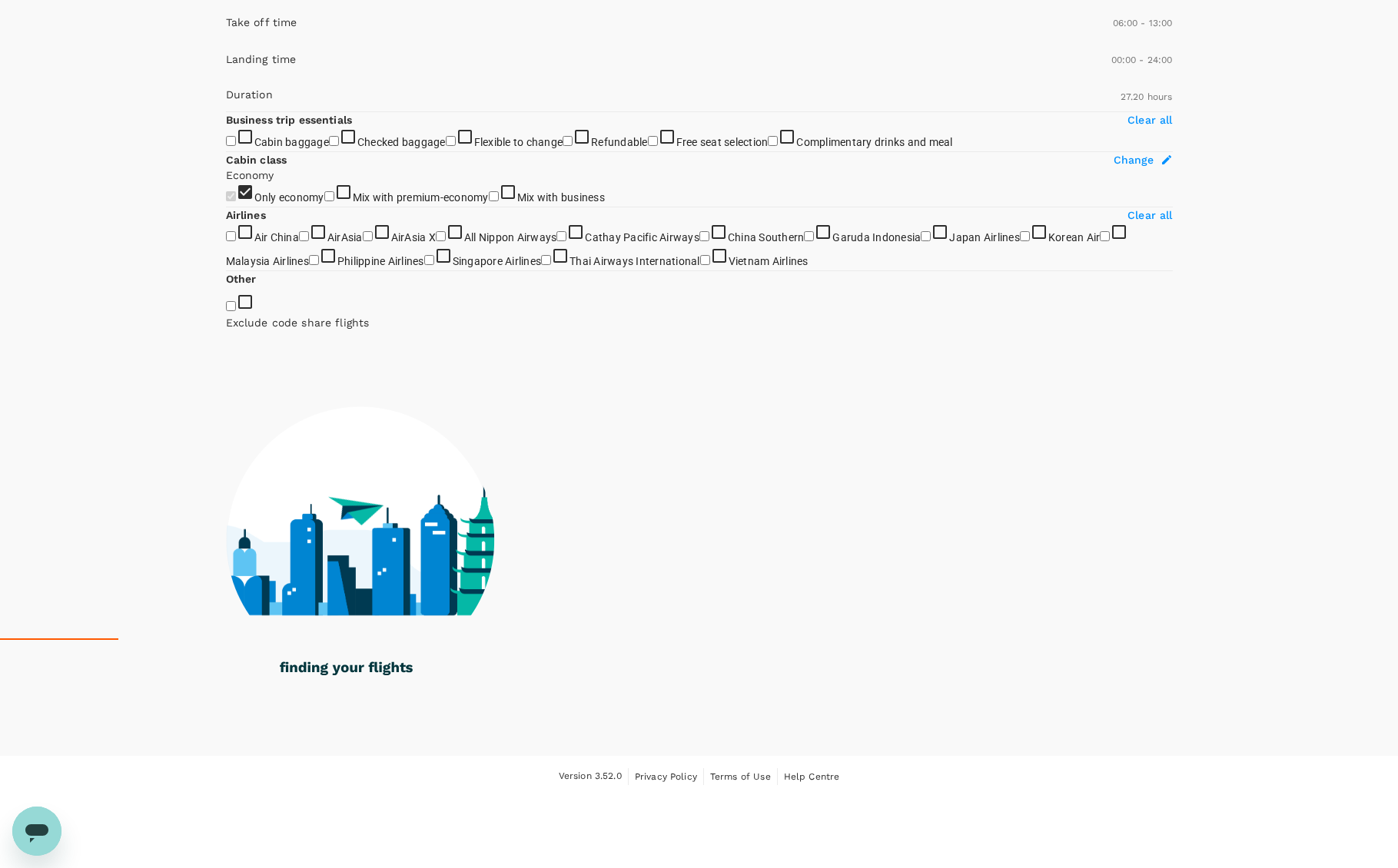
drag, startPoint x: 382, startPoint y: 232, endPoint x: 356, endPoint y: 236, distance: 26.3
click at [226, 44] on span at bounding box center [226, 44] width 0 height 0
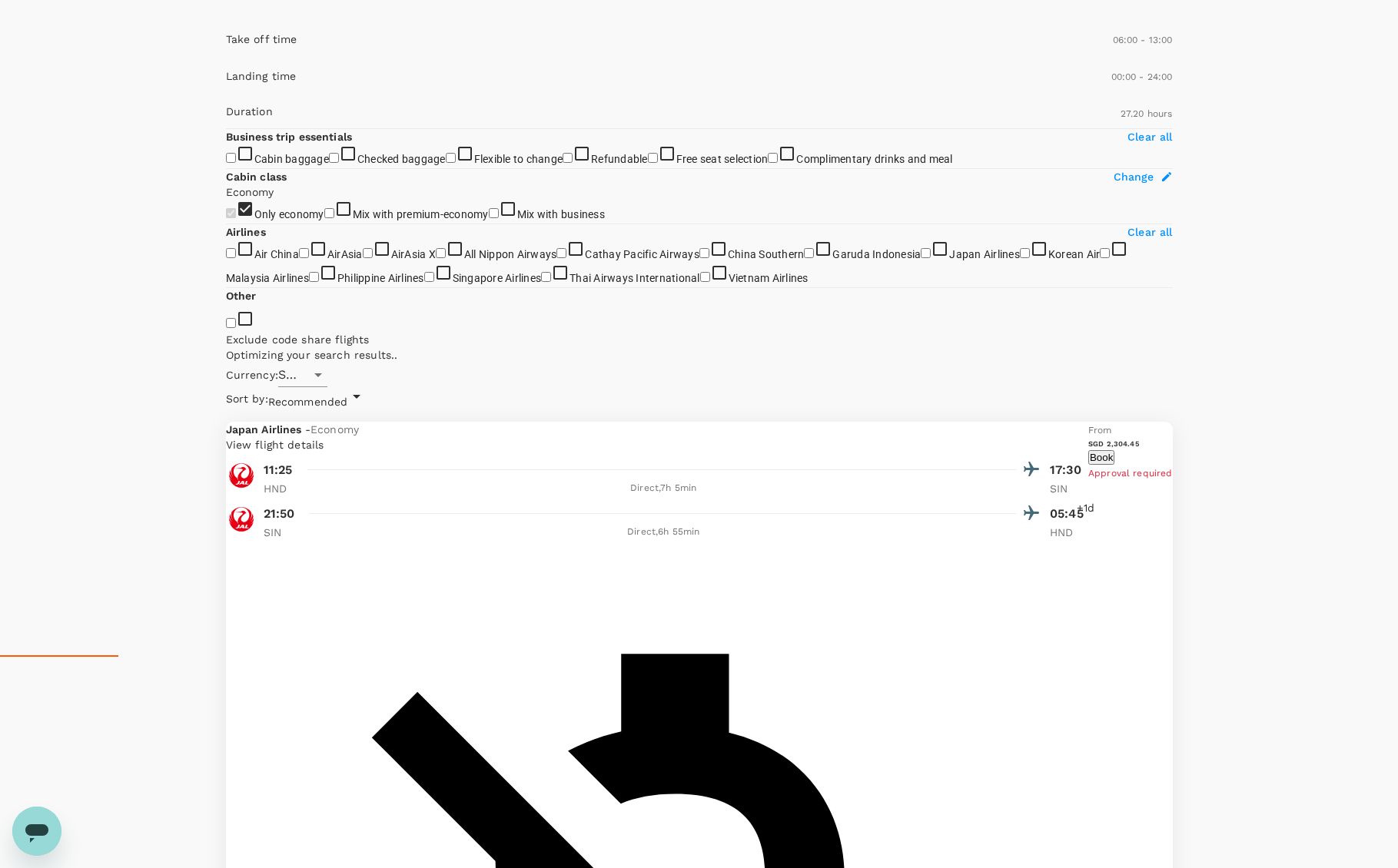
scroll to position [262, 0]
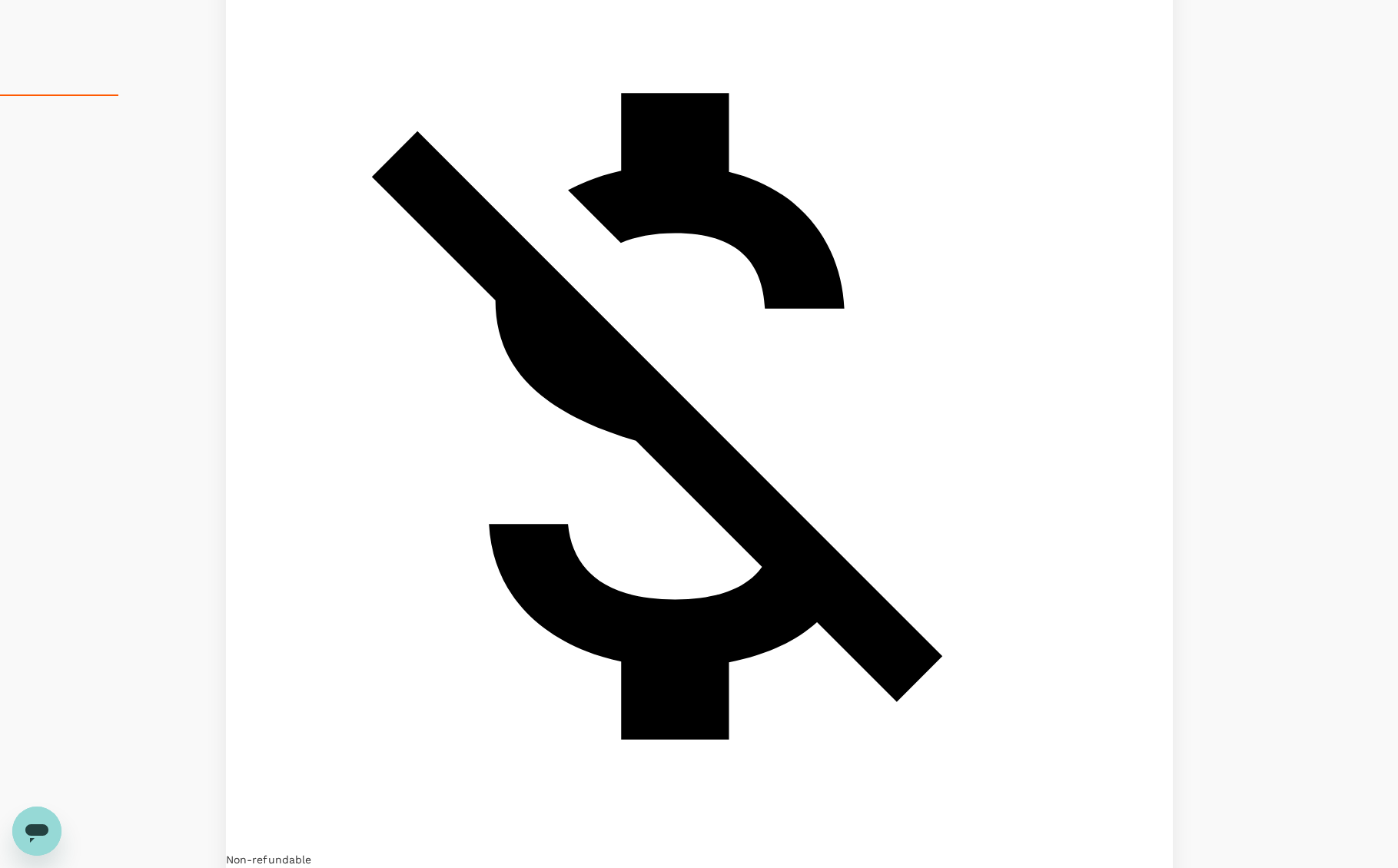
scroll to position [779, 0]
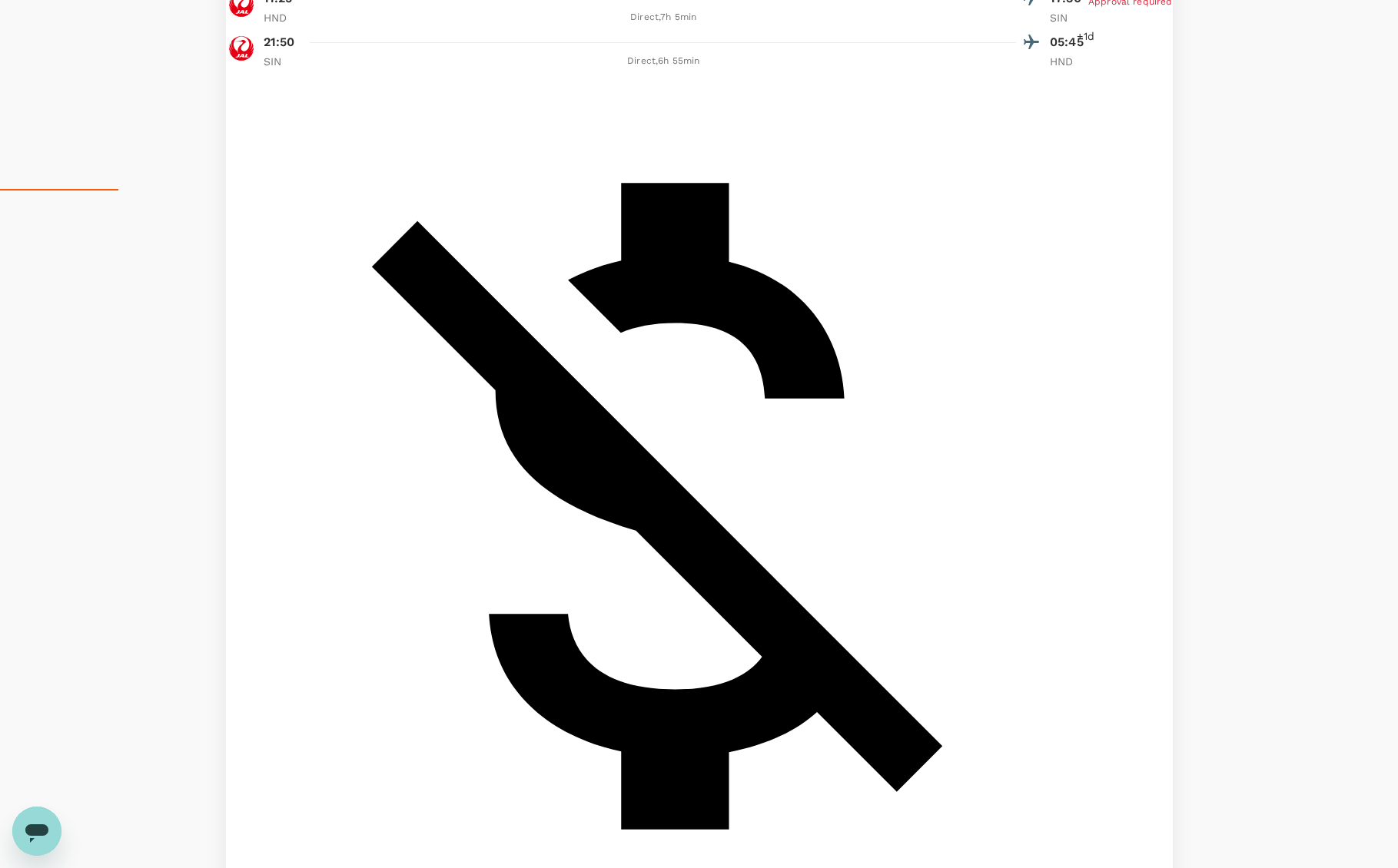
scroll to position [699, 0]
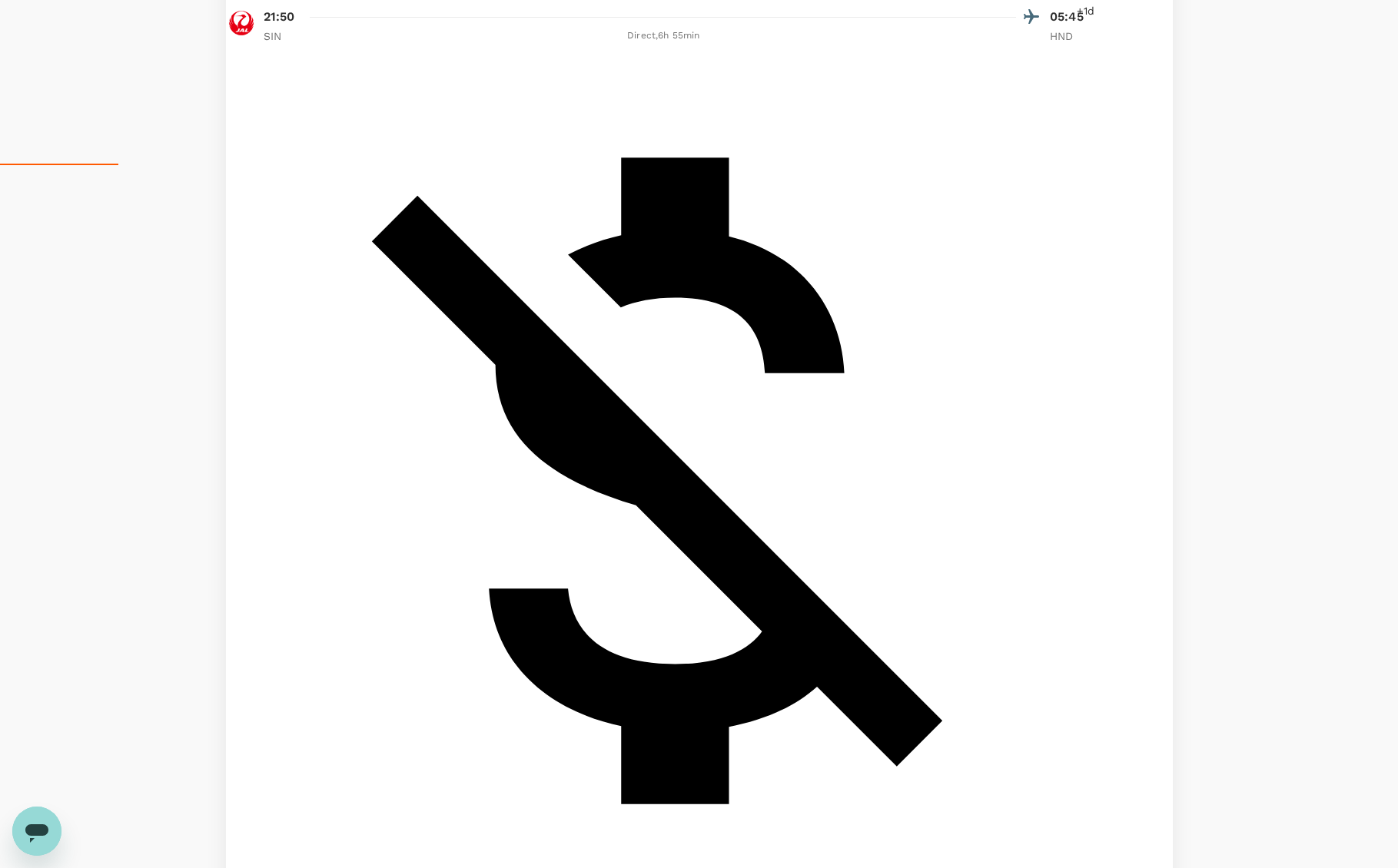
scroll to position [702, 0]
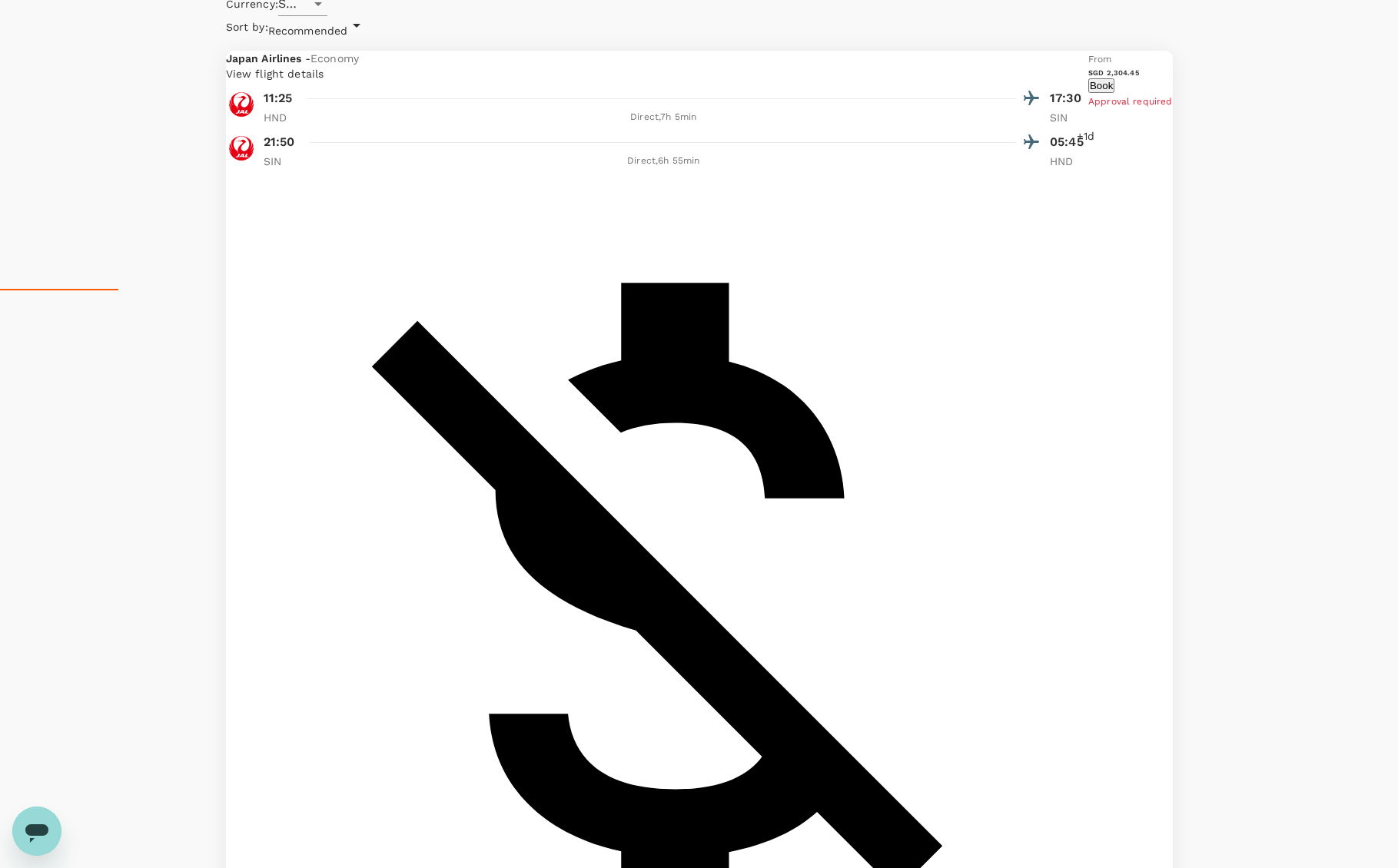
scroll to position [566, 0]
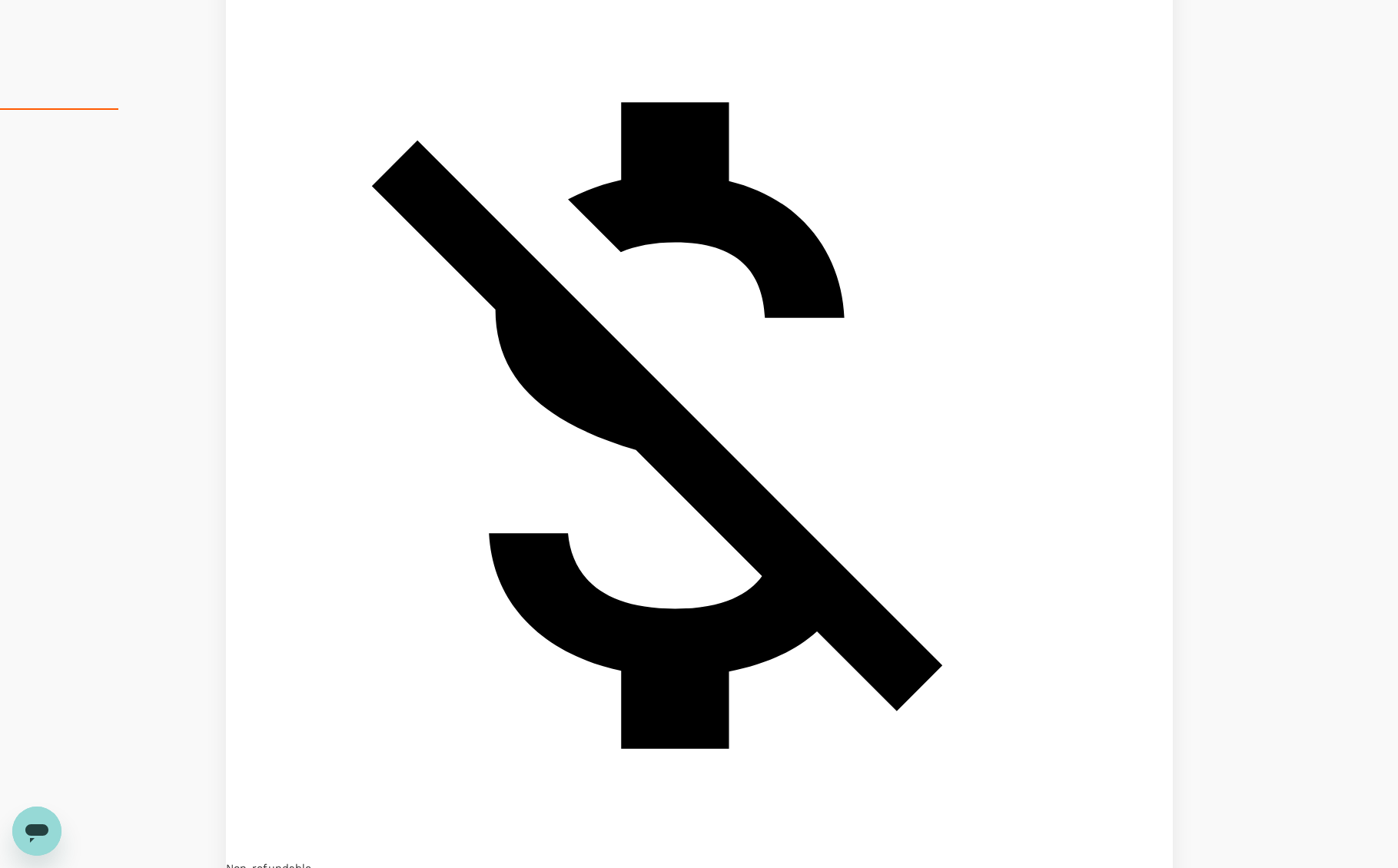
scroll to position [764, 0]
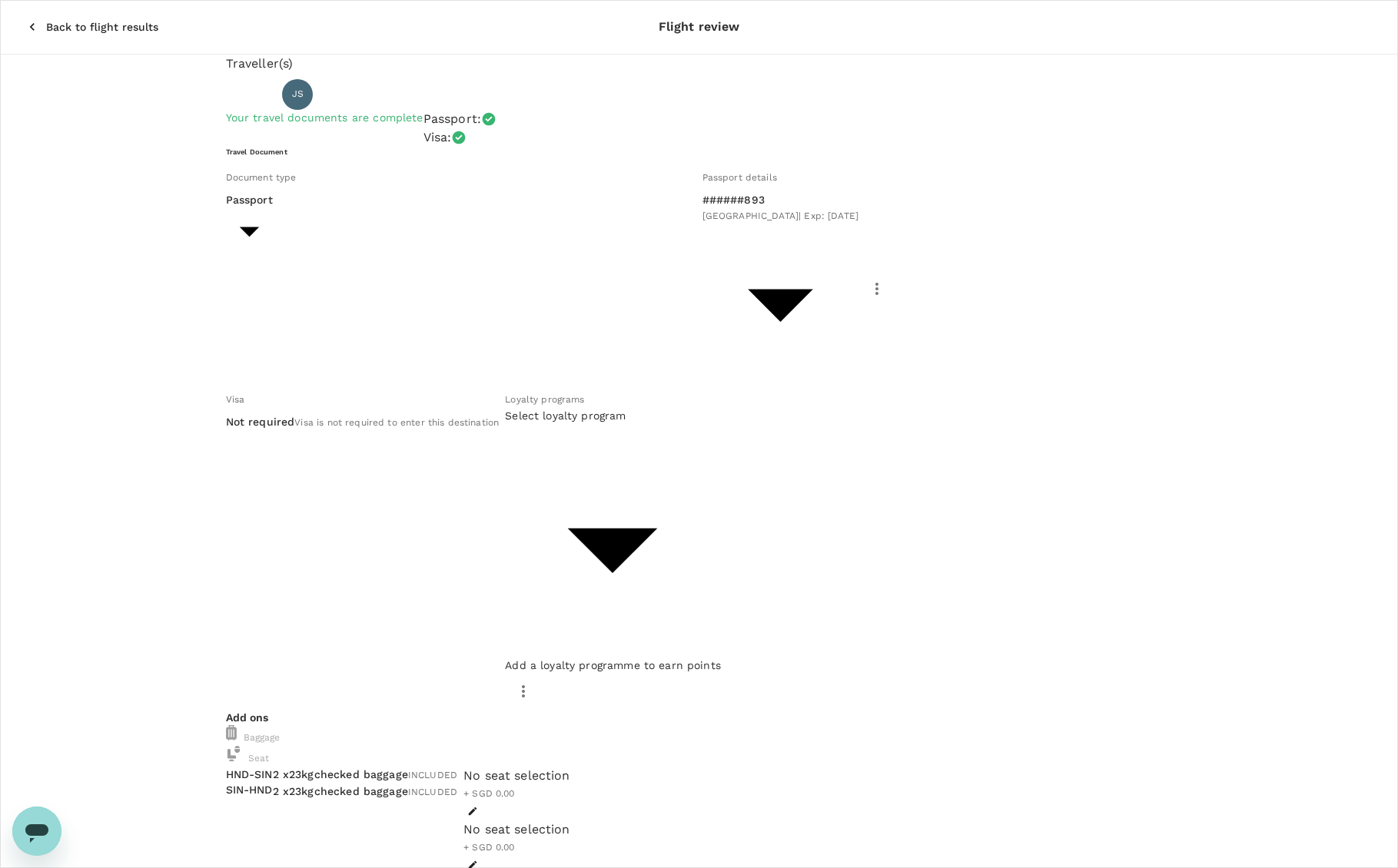
drag, startPoint x: 984, startPoint y: 545, endPoint x: 683, endPoint y: 531, distance: 301.3
click at [682, 537] on div "Traveller(s) Traveller 1 : JS [PERSON_NAME] Your travel documents are complete …" at bounding box center [699, 744] width 947 height 1378
click at [752, 340] on body "Back to flight results Flight review Traveller(s) Traveller 1 : JS [PERSON_NAME…" at bounding box center [699, 737] width 1398 height 1474
click at [645, 391] on span "All Nippon Airways | Member" at bounding box center [624, 391] width 134 height 11
type input "4694d433-d164-4675-a4ba-34a8e478e3db"
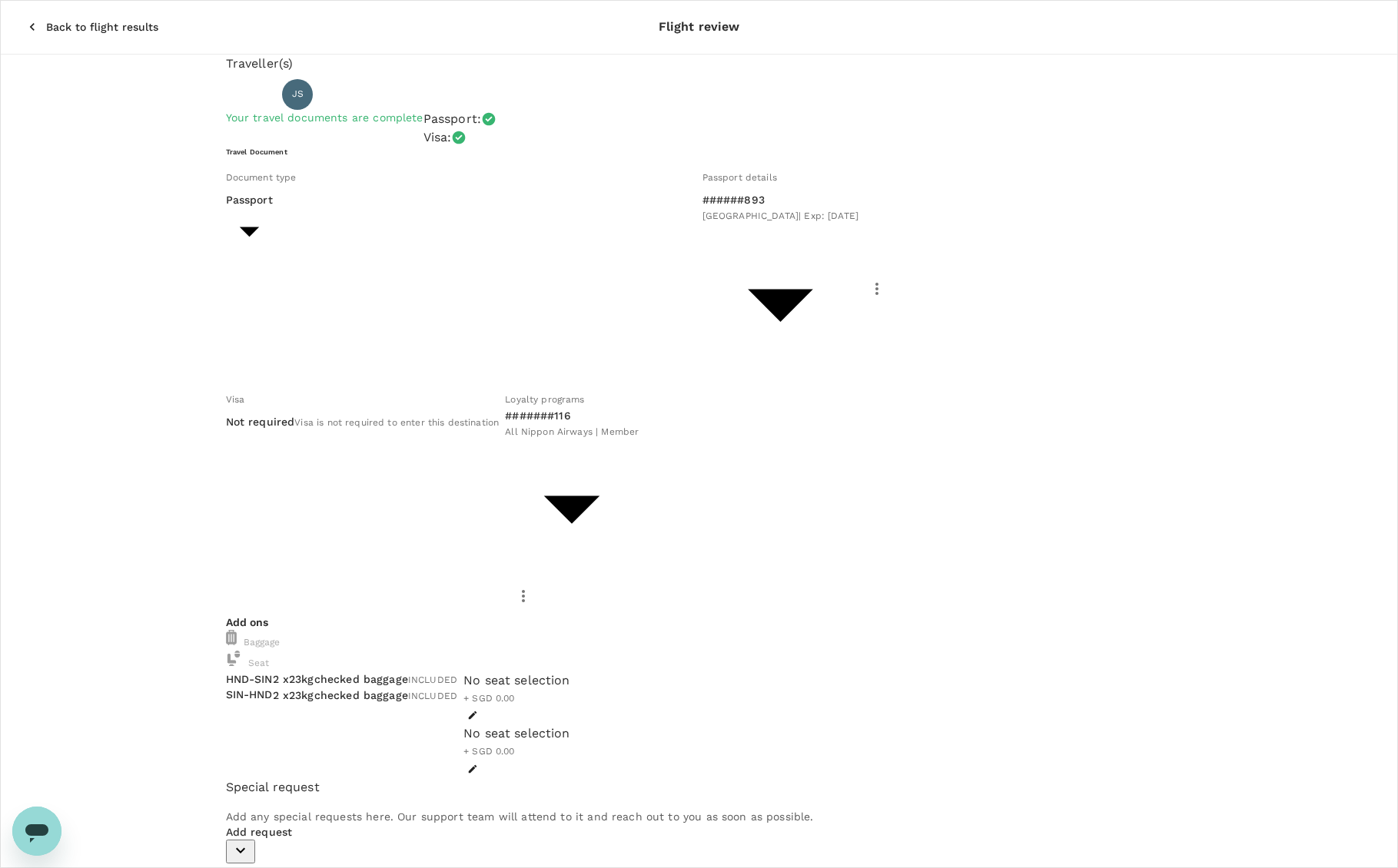
click at [571, 671] on div "No seat selection + SGD 0.00" at bounding box center [517, 689] width 107 height 35
click at [477, 711] on icon "button" at bounding box center [472, 715] width 8 height 8
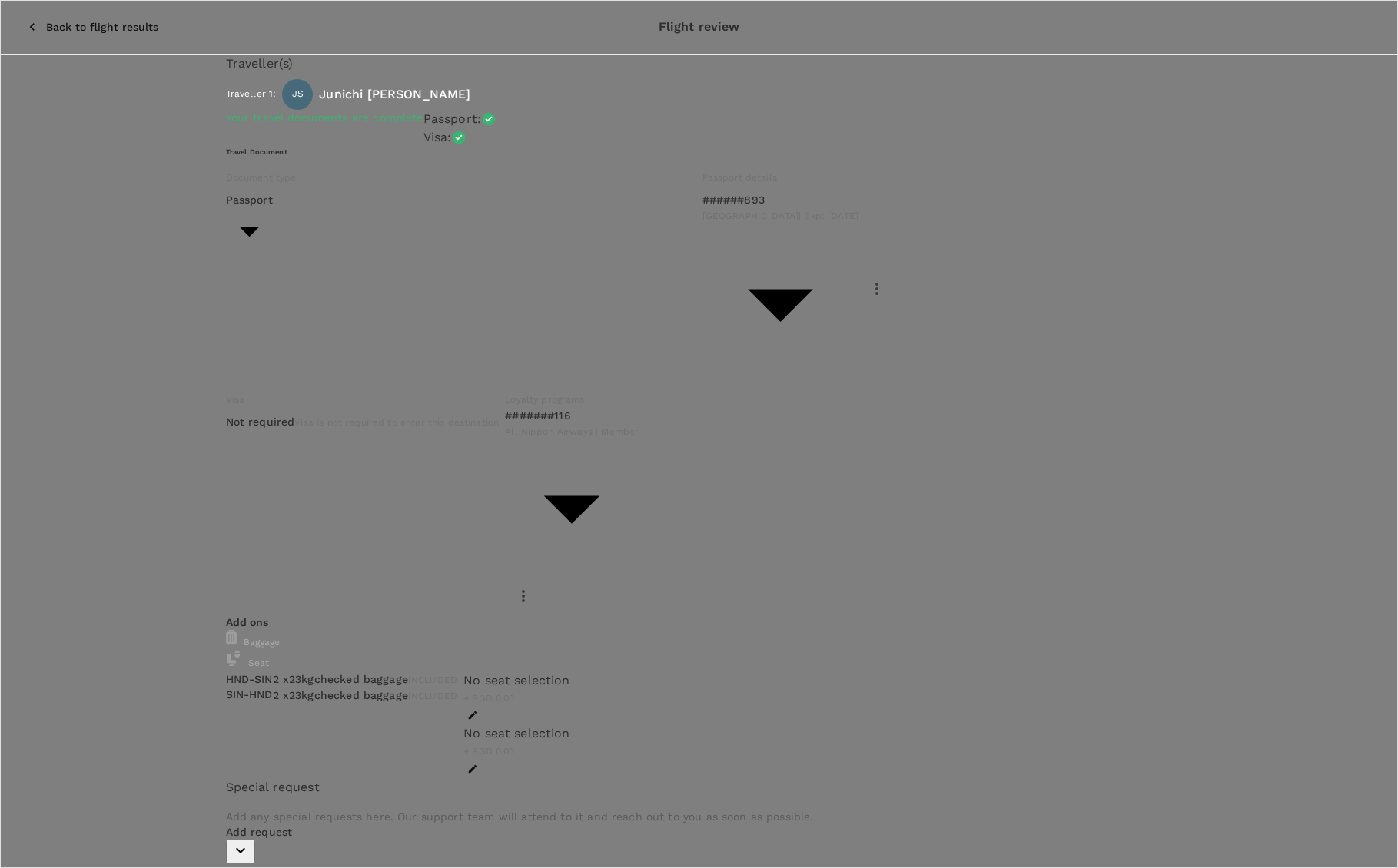
scroll to position [544, 0]
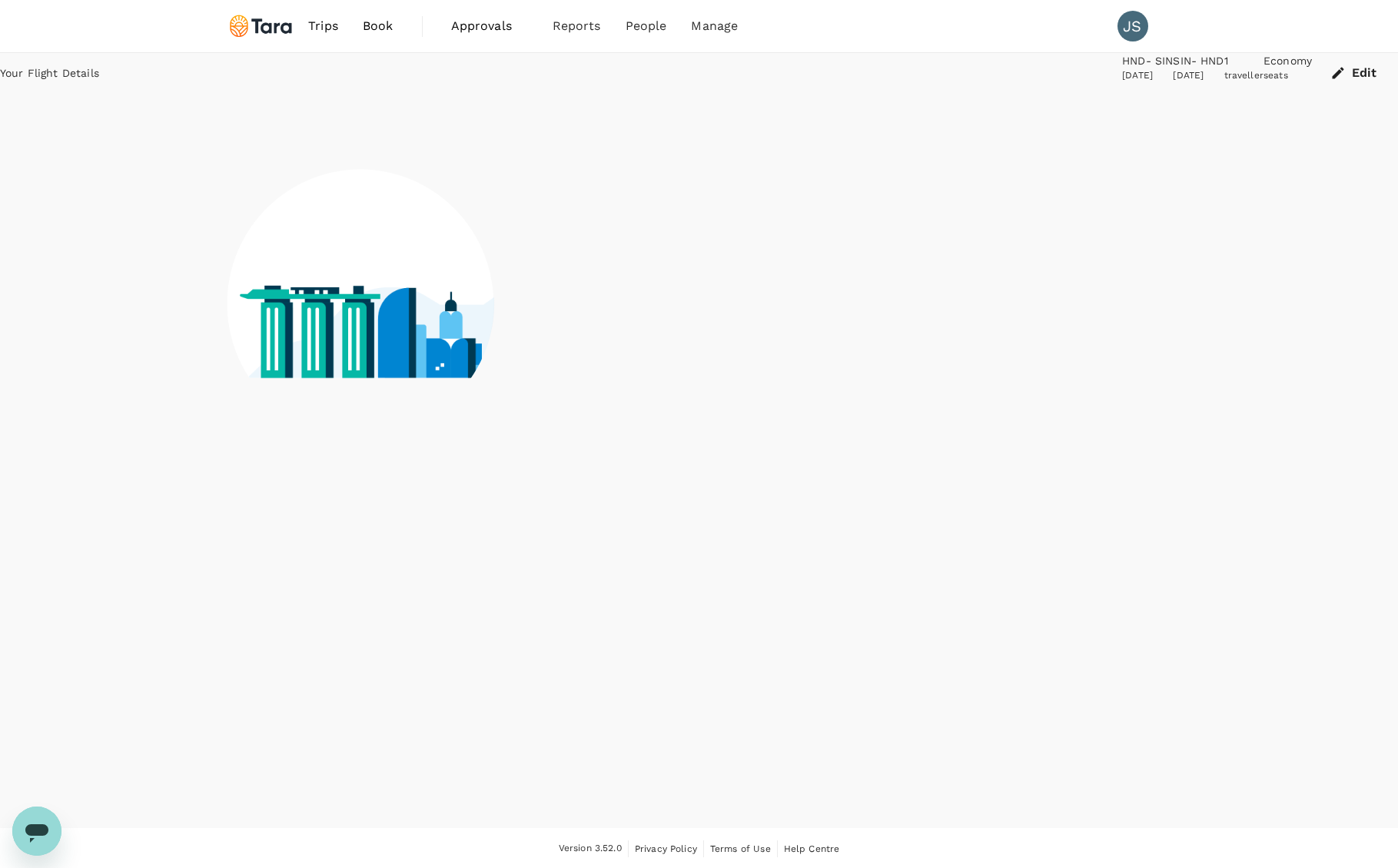
scroll to position [2, 0]
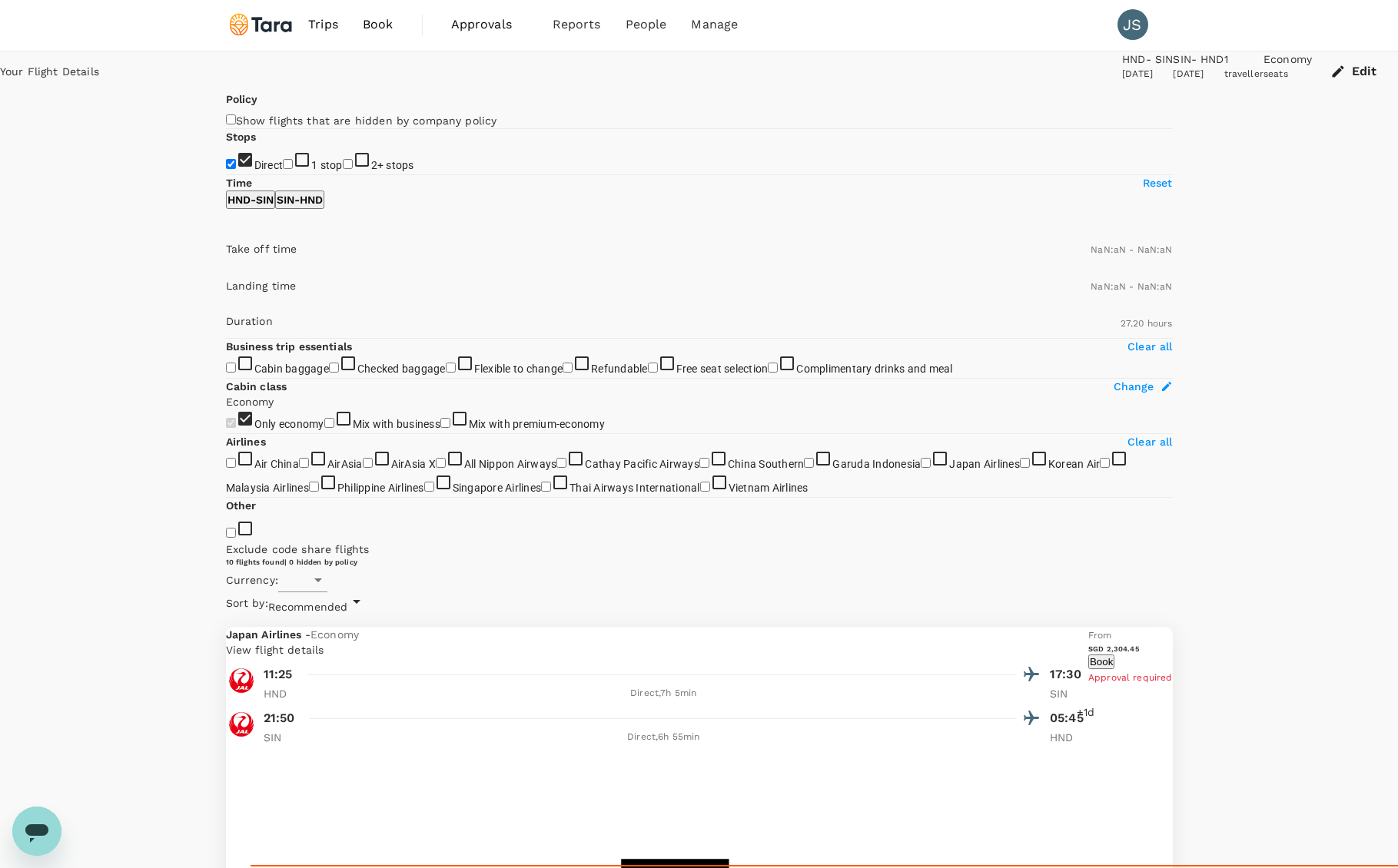
type input "SGD"
type input "360"
type input "780"
type input "1440"
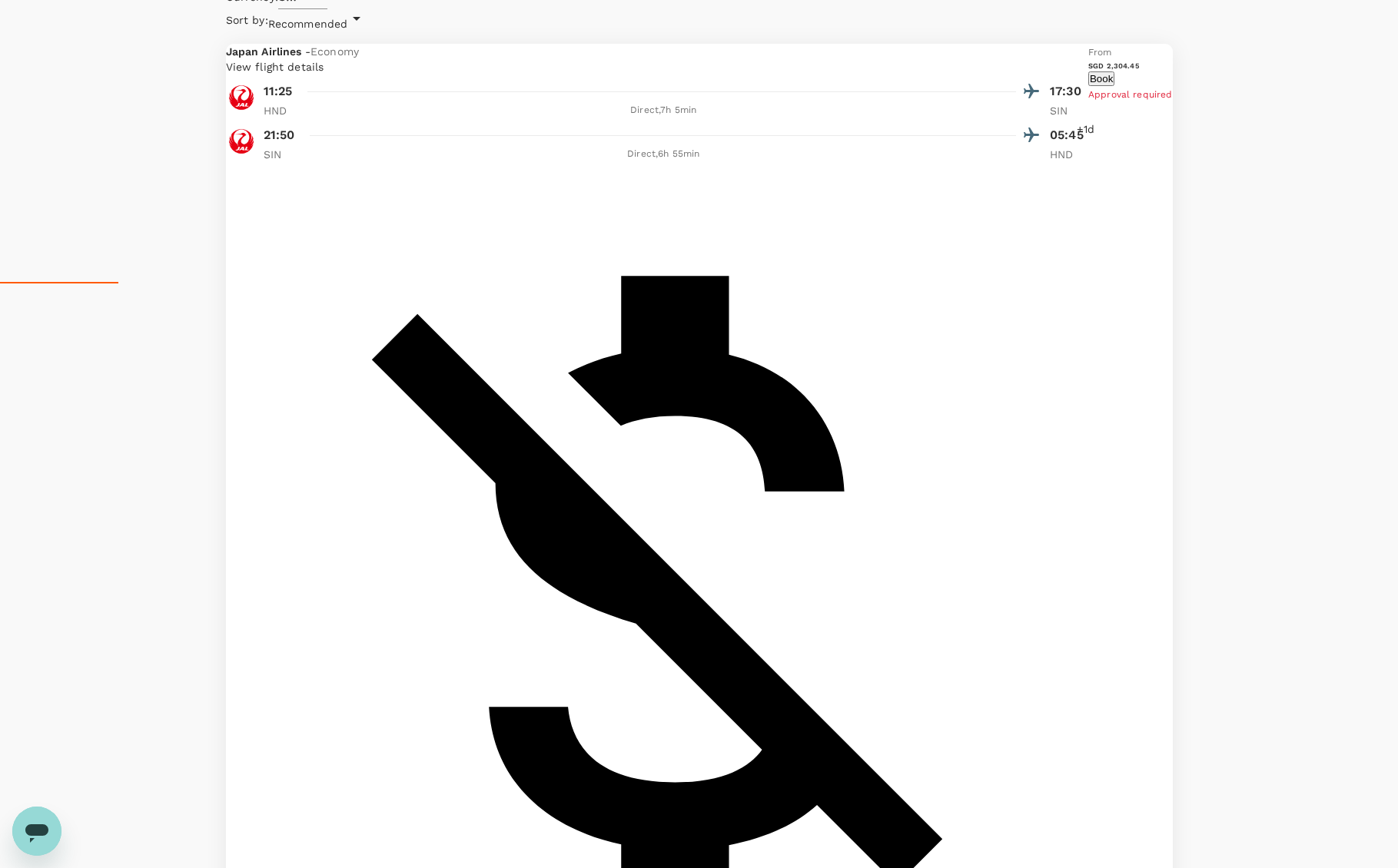
scroll to position [578, 0]
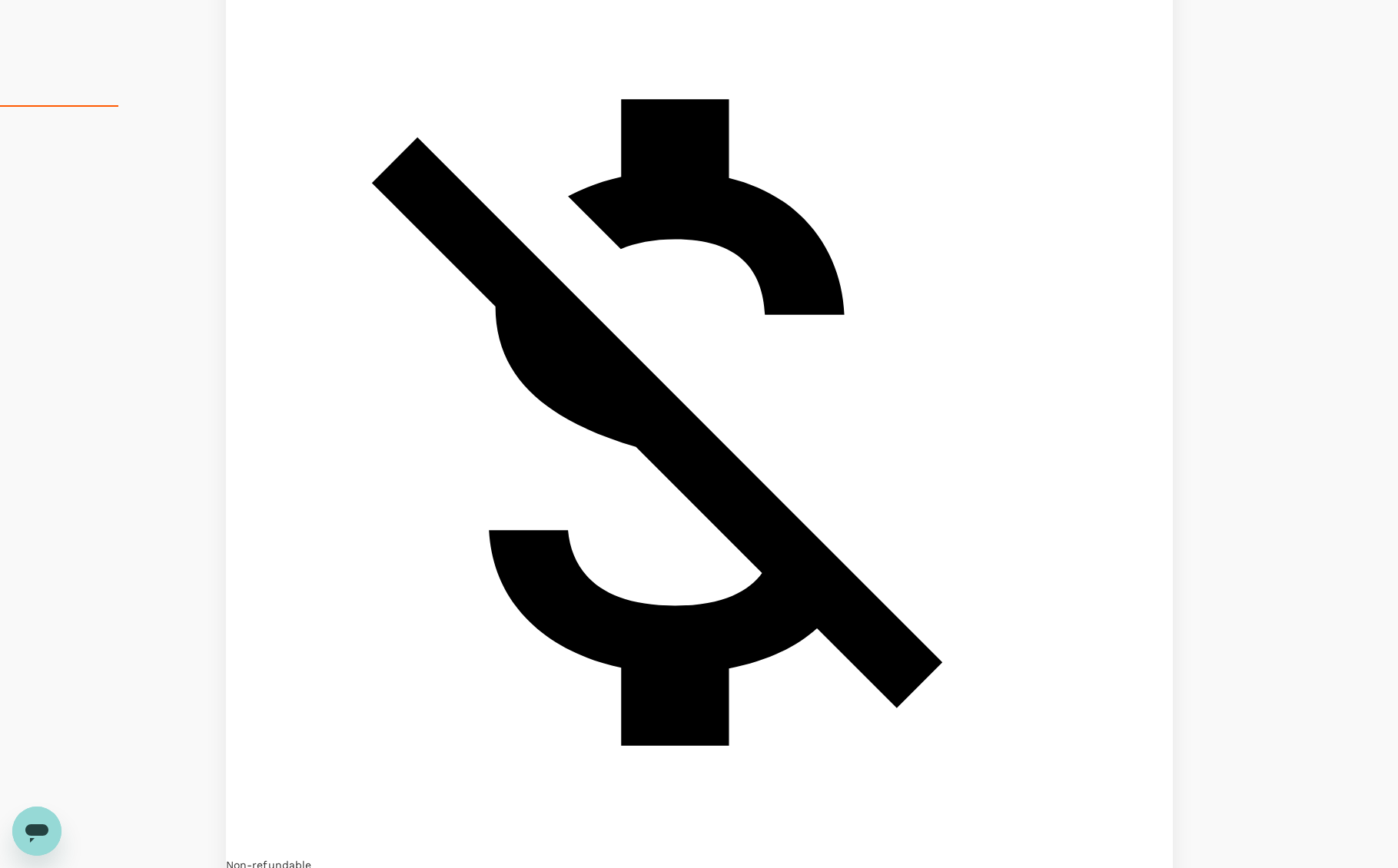
scroll to position [764, 0]
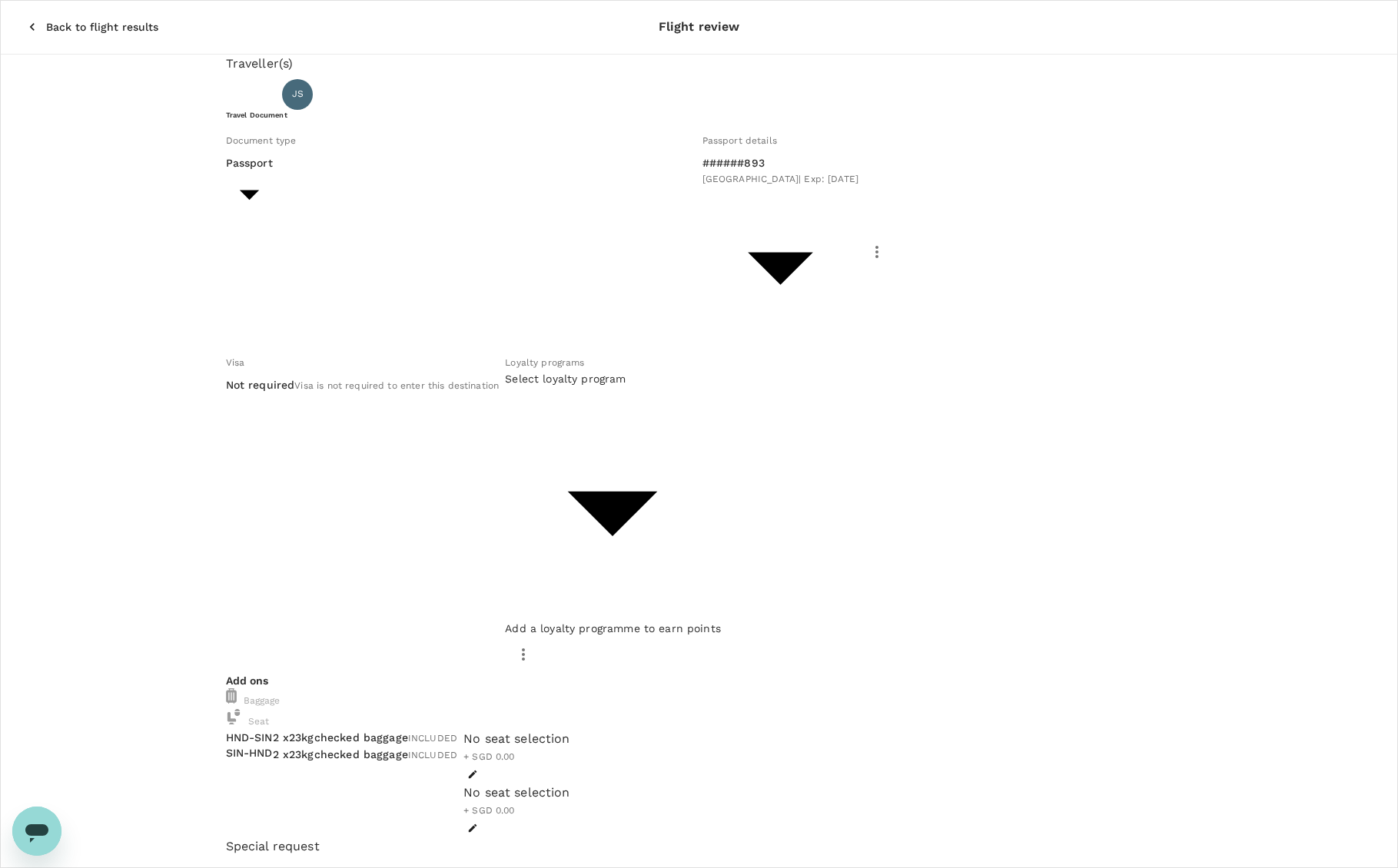
click at [720, 288] on body "Back to flight results Flight review Traveller(s) Traveller 1 : JS [PERSON_NAME…" at bounding box center [699, 719] width 1398 height 1437
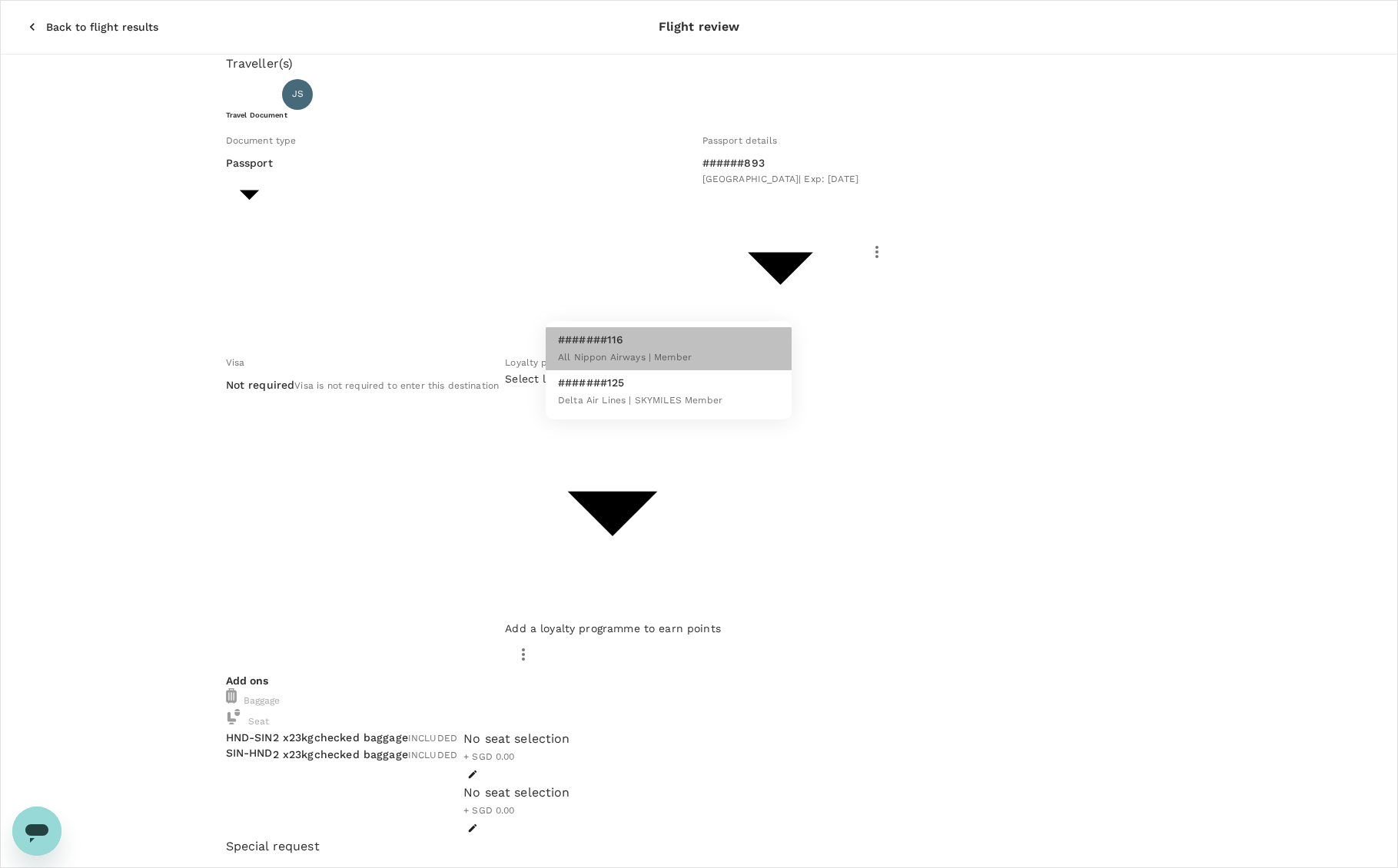
click at [692, 342] on li "#######116 All Nippon Airways | Member" at bounding box center [668, 349] width 246 height 43
type input "4694d433-d164-4675-a4ba-34a8e478e3db"
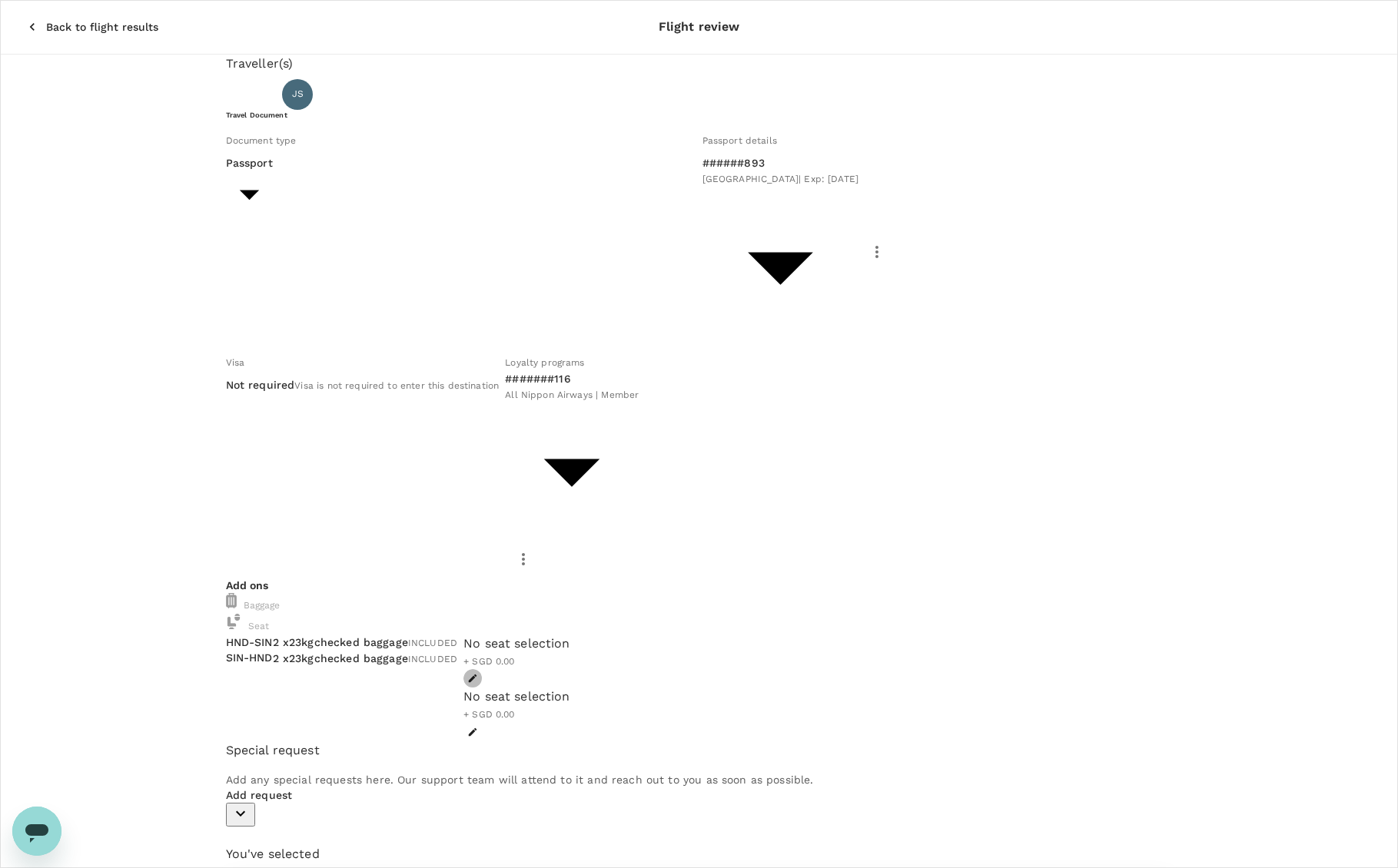
click at [478, 673] on icon "button" at bounding box center [473, 679] width 11 height 11
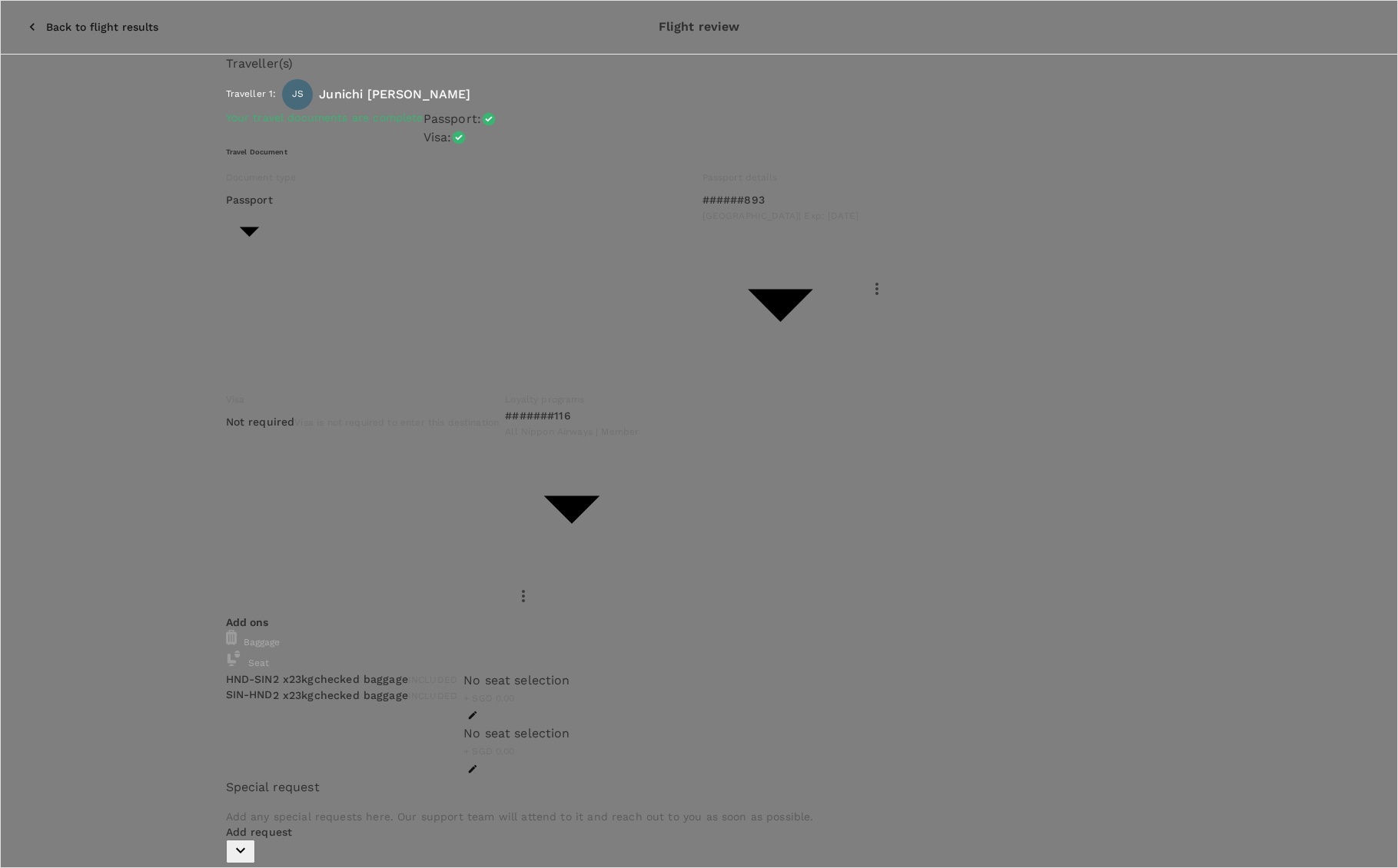
scroll to position [2, 0]
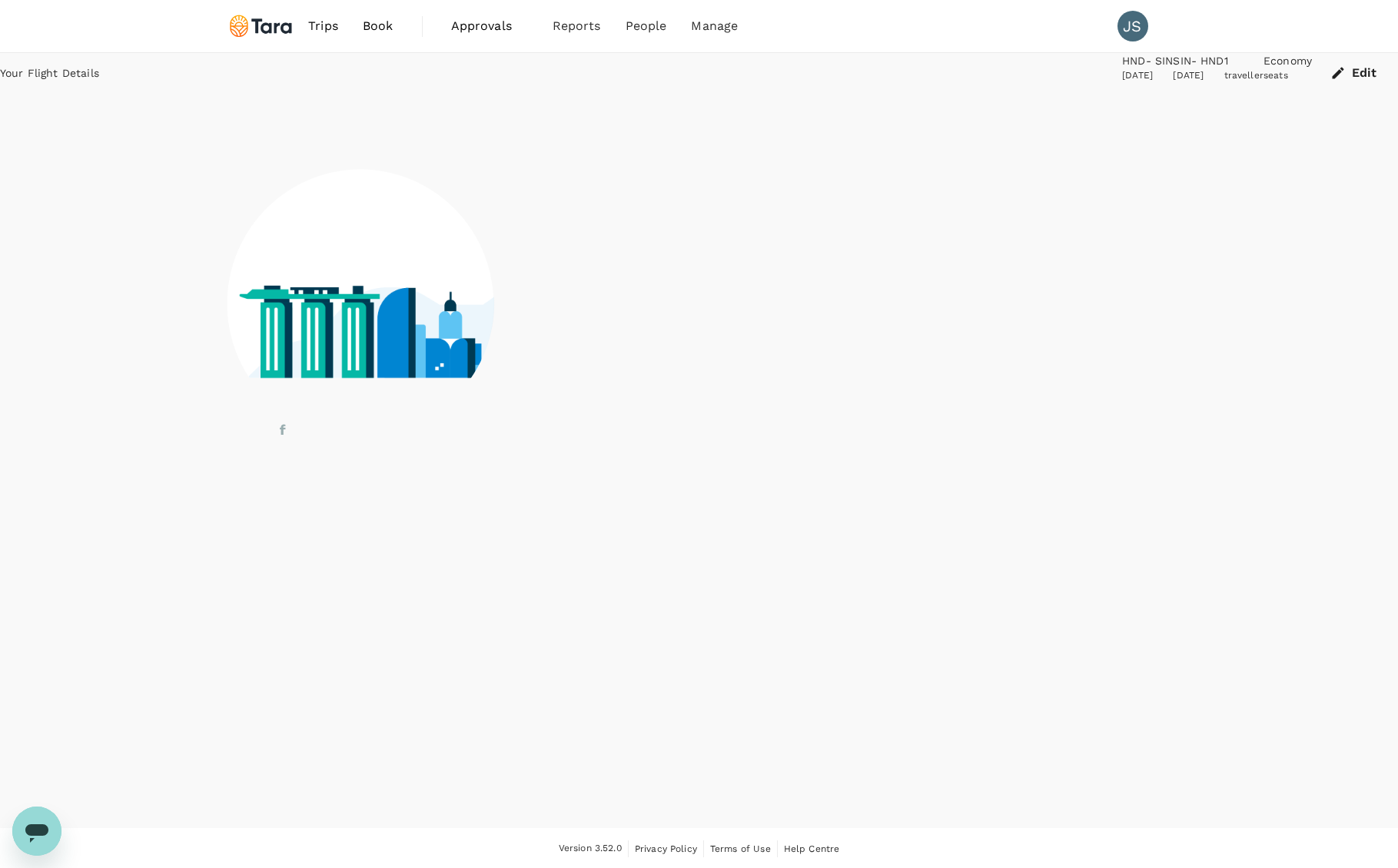
scroll to position [2, 0]
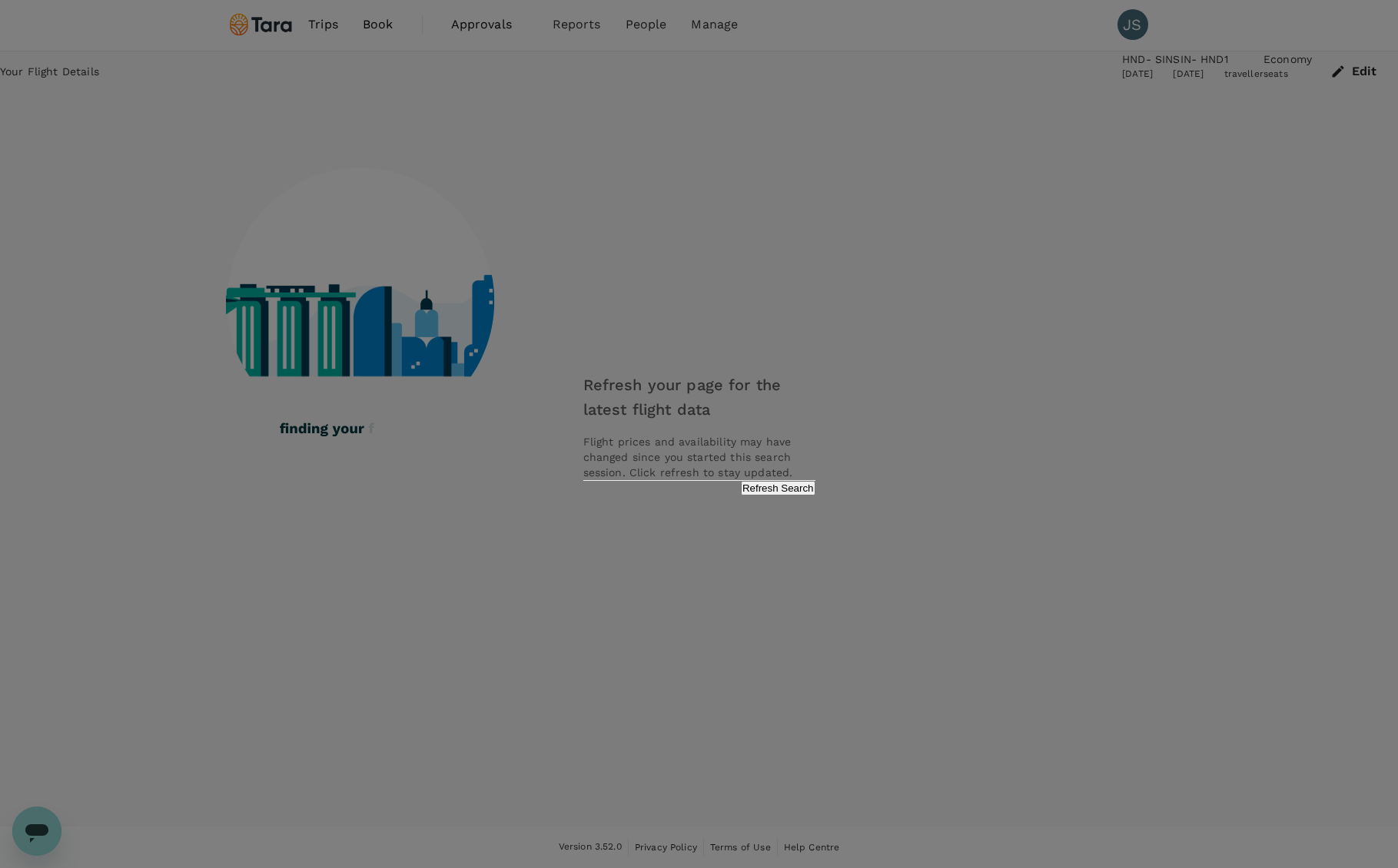
click at [761, 494] on div "Refresh your page for the latest flight data Flight prices and availability may…" at bounding box center [699, 434] width 269 height 154
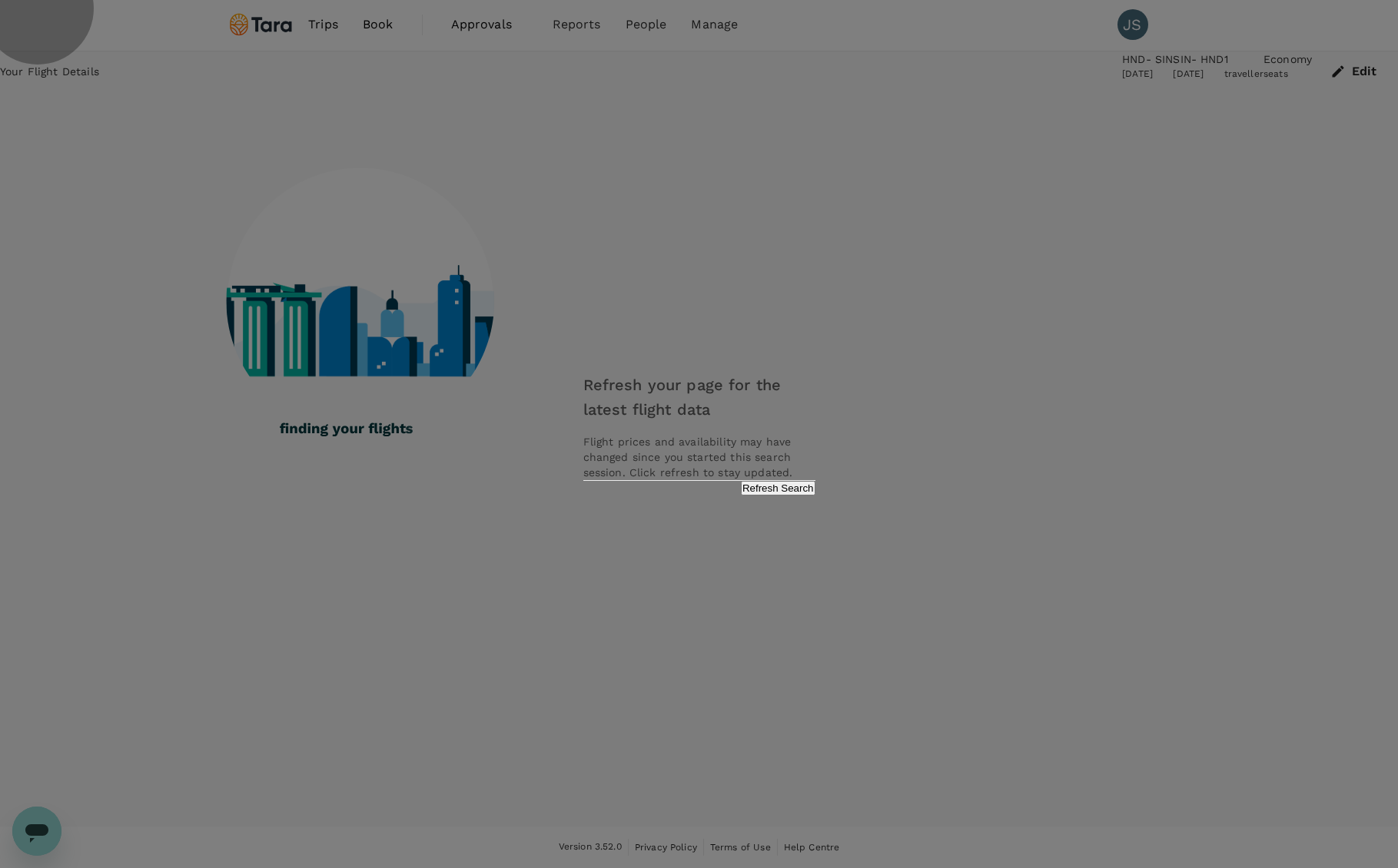
click at [761, 495] on button "Refresh Search" at bounding box center [778, 489] width 74 height 15
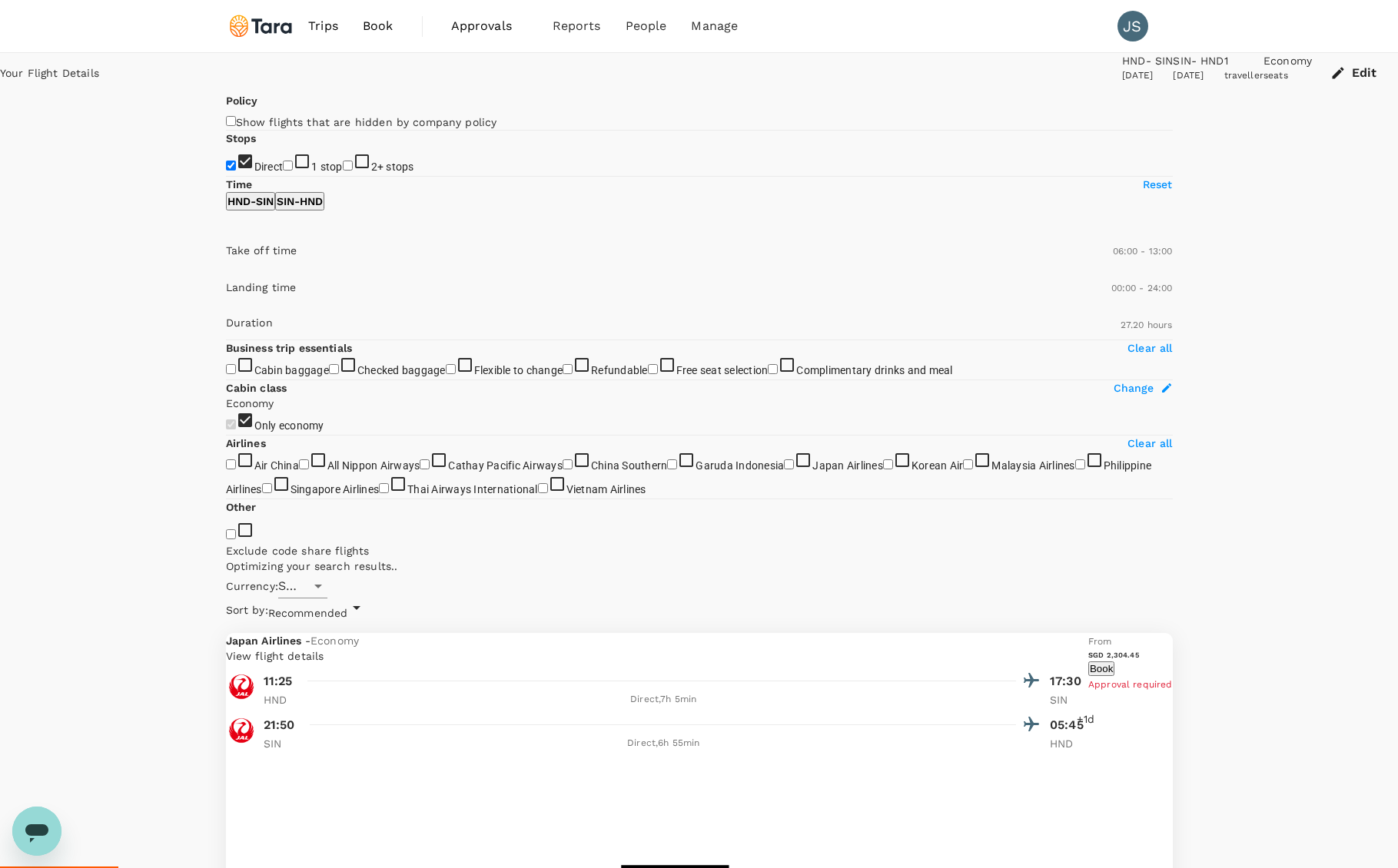
type input "1640"
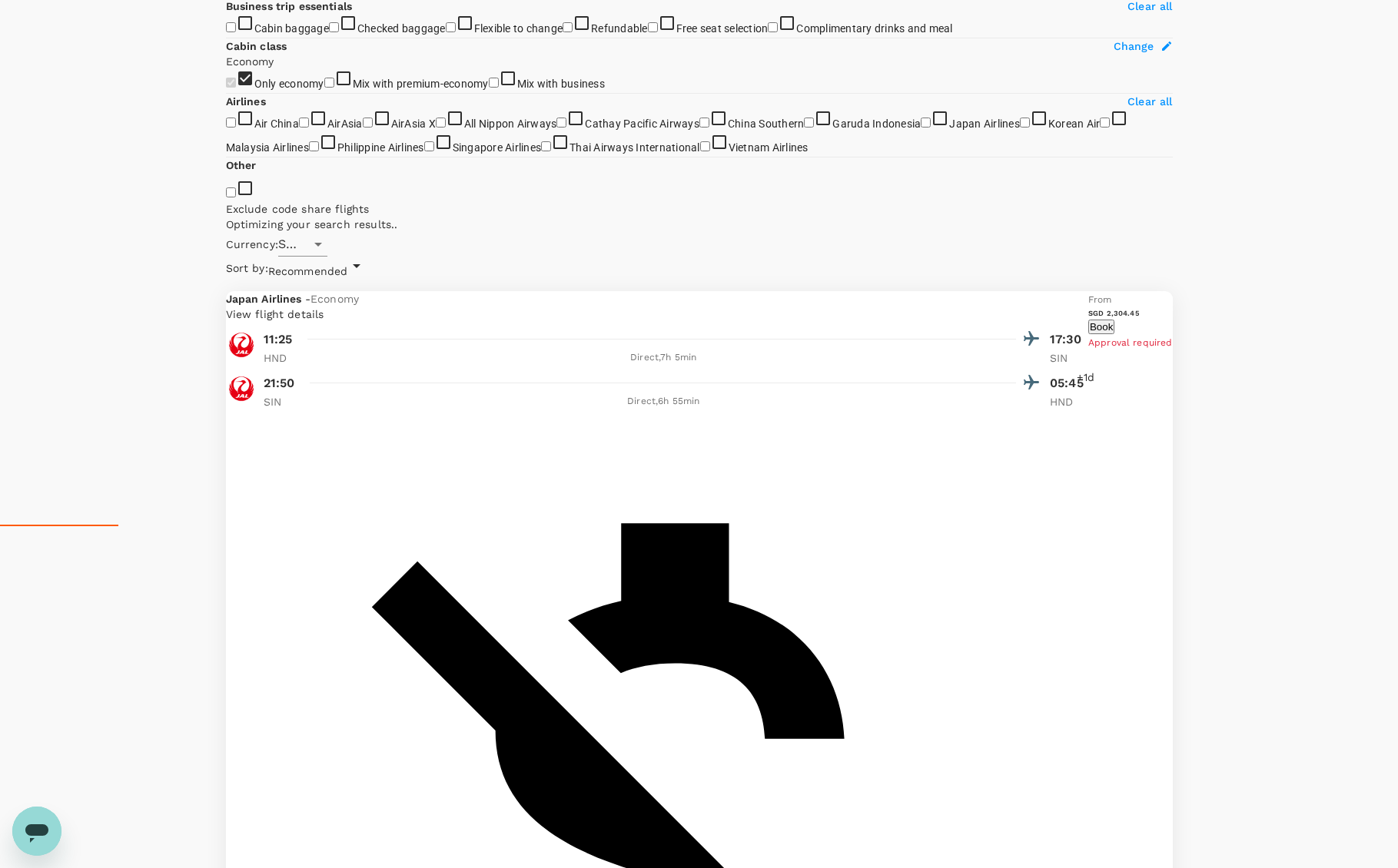
scroll to position [363, 0]
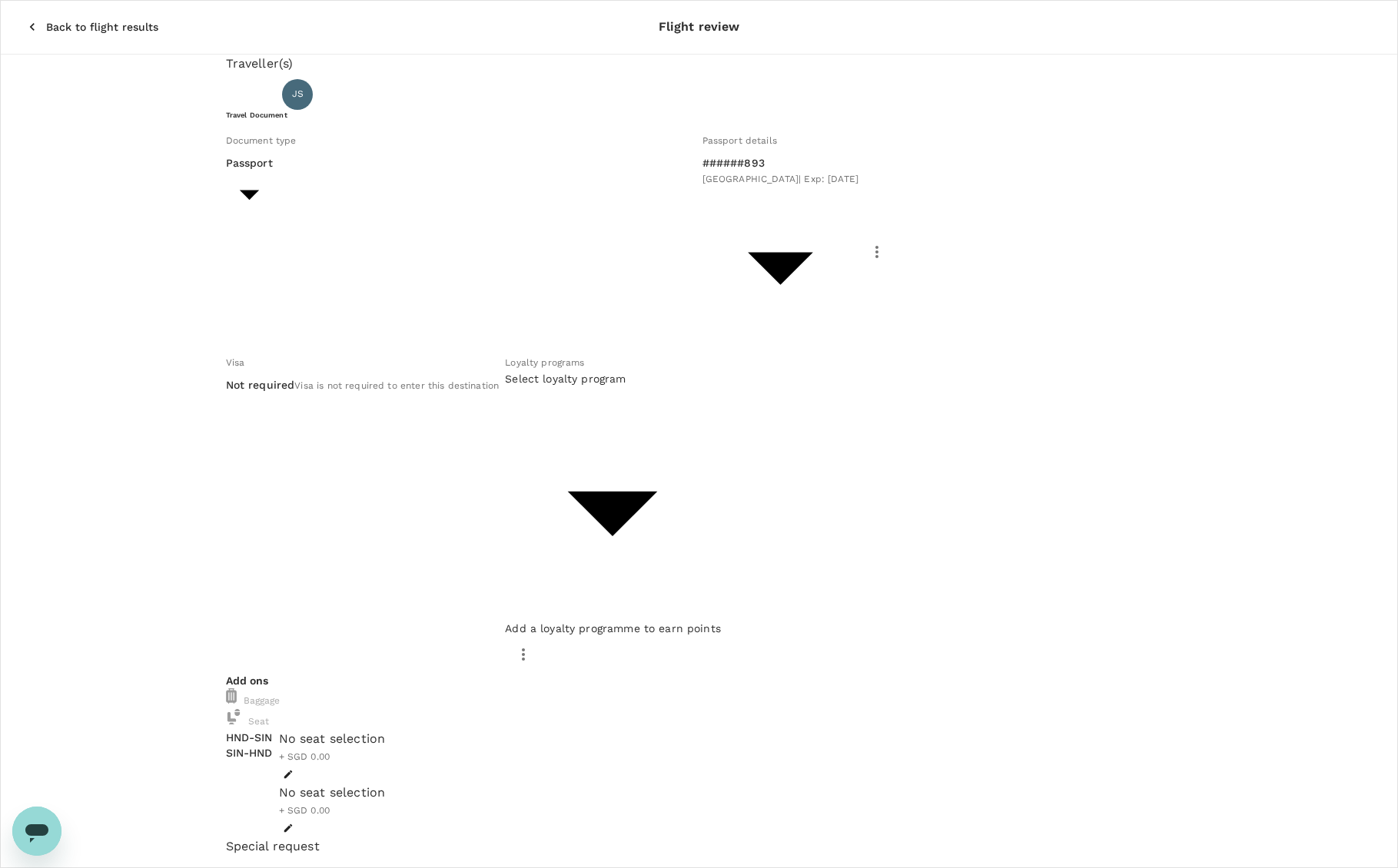
click at [706, 622] on span "Add a loyalty programme to earn points" at bounding box center [612, 628] width 216 height 12
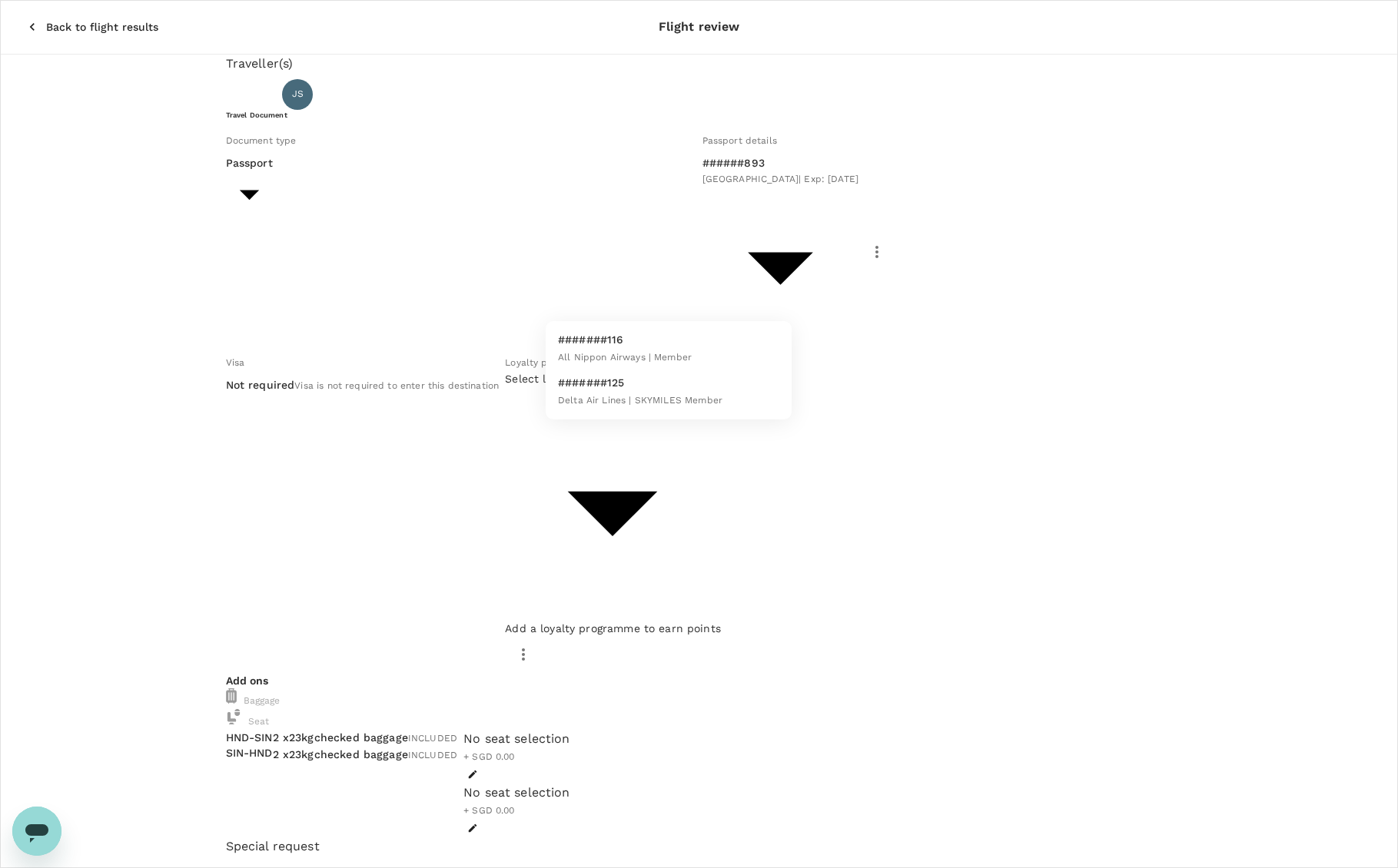
click at [702, 293] on body "Back to flight results Flight review Traveller(s) Traveller 1 : JS [PERSON_NAME…" at bounding box center [699, 719] width 1398 height 1437
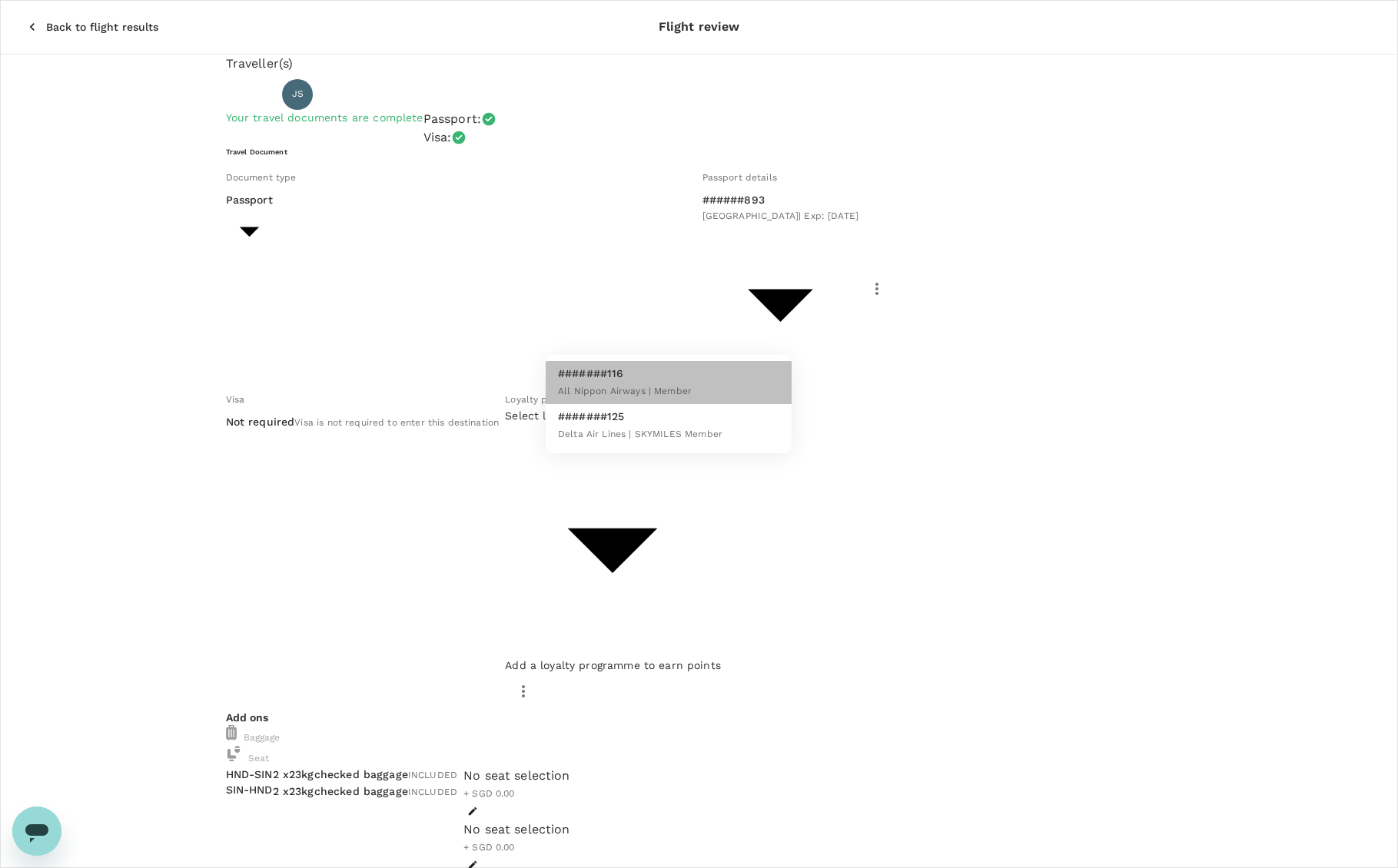
click at [673, 386] on span "All Nippon Airways | Member" at bounding box center [624, 391] width 134 height 11
type input "4694d433-d164-4675-a4ba-34a8e478e3db"
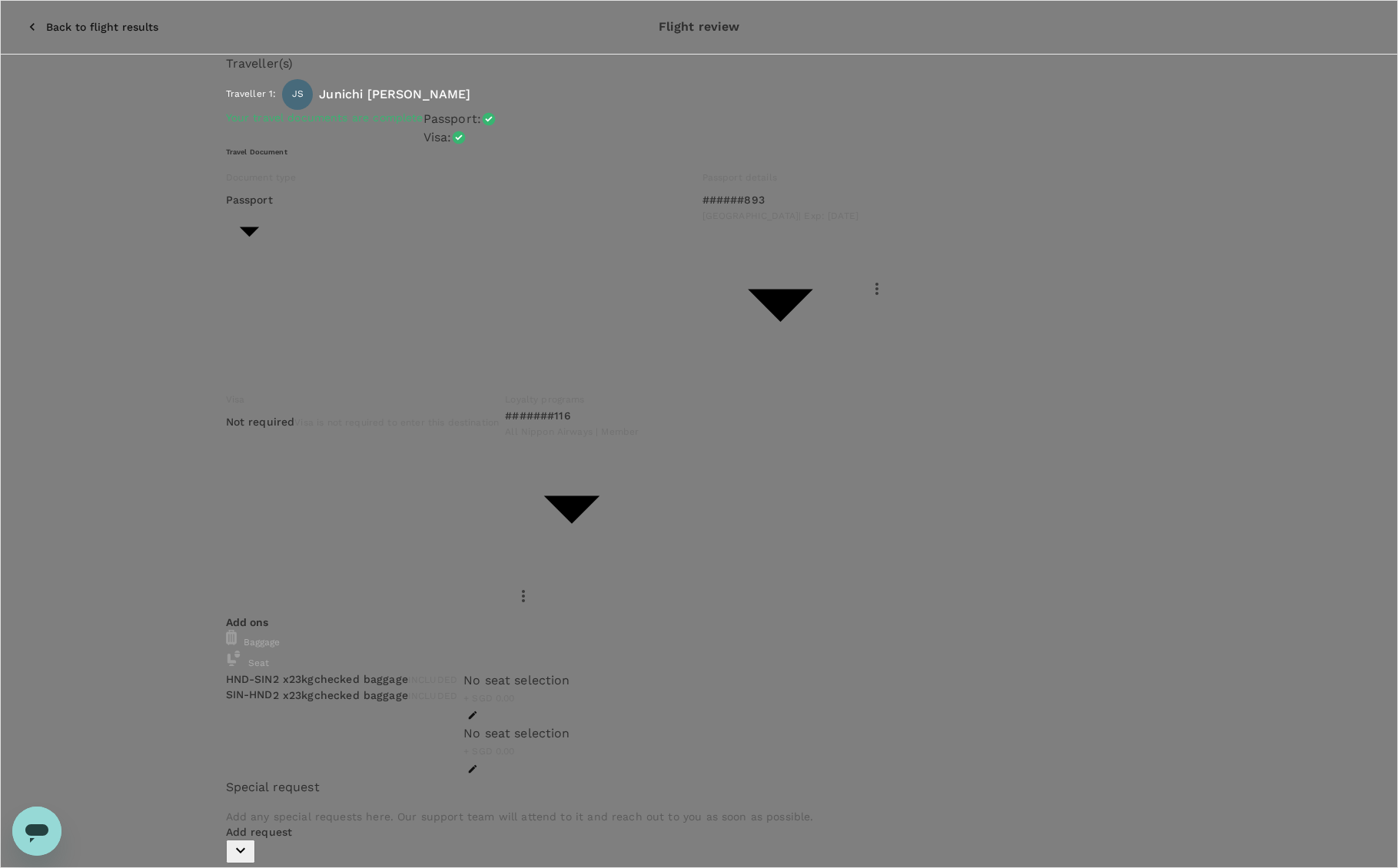
type input "9b978822-4779-4897-880a-17c8504d3706"
type textarea "This is for FT meeting."
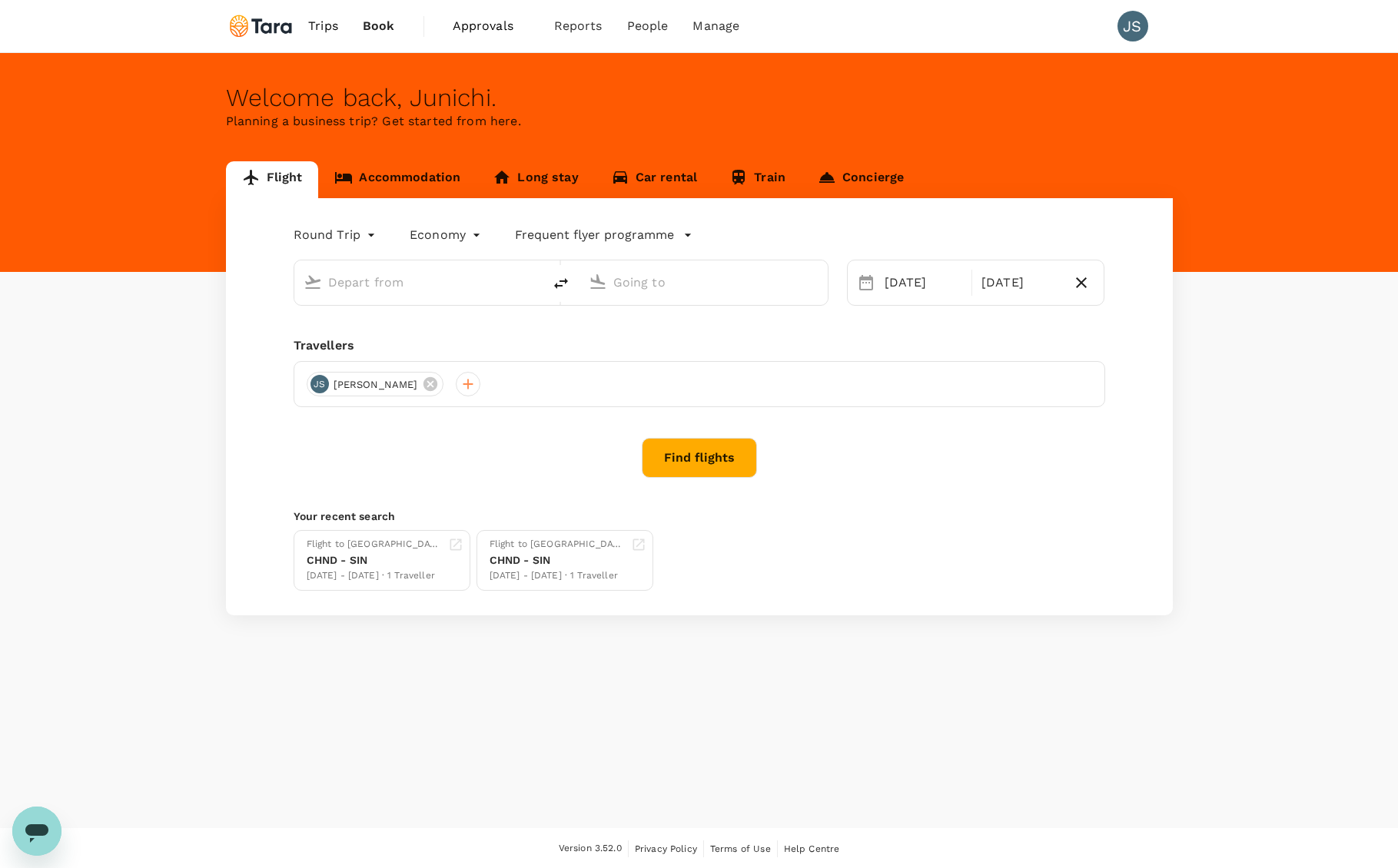
type input "Tokyo Intl (HND)"
type input "Singapore Changi (SIN)"
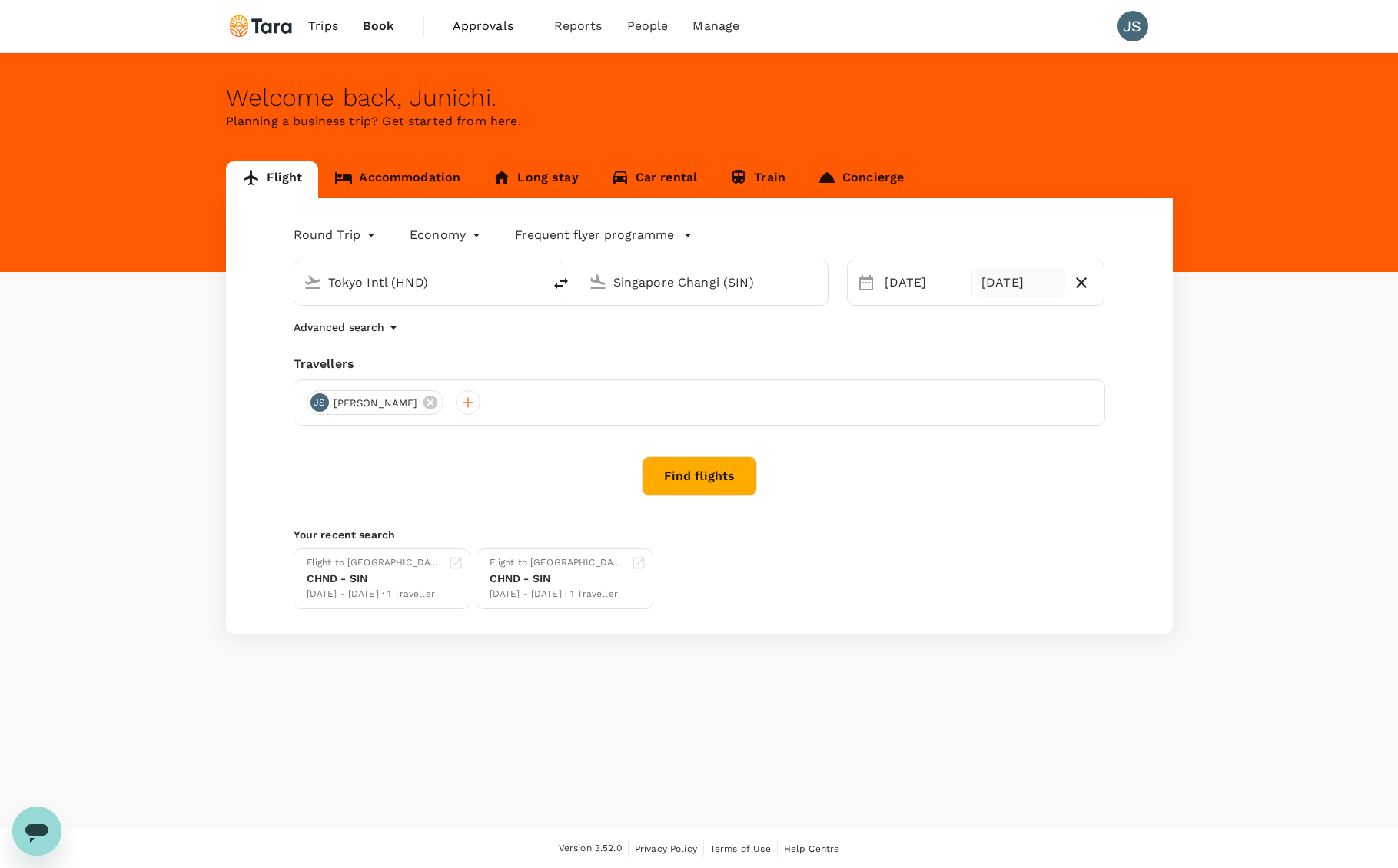
click at [989, 274] on div "[DATE]" at bounding box center [1020, 282] width 90 height 31
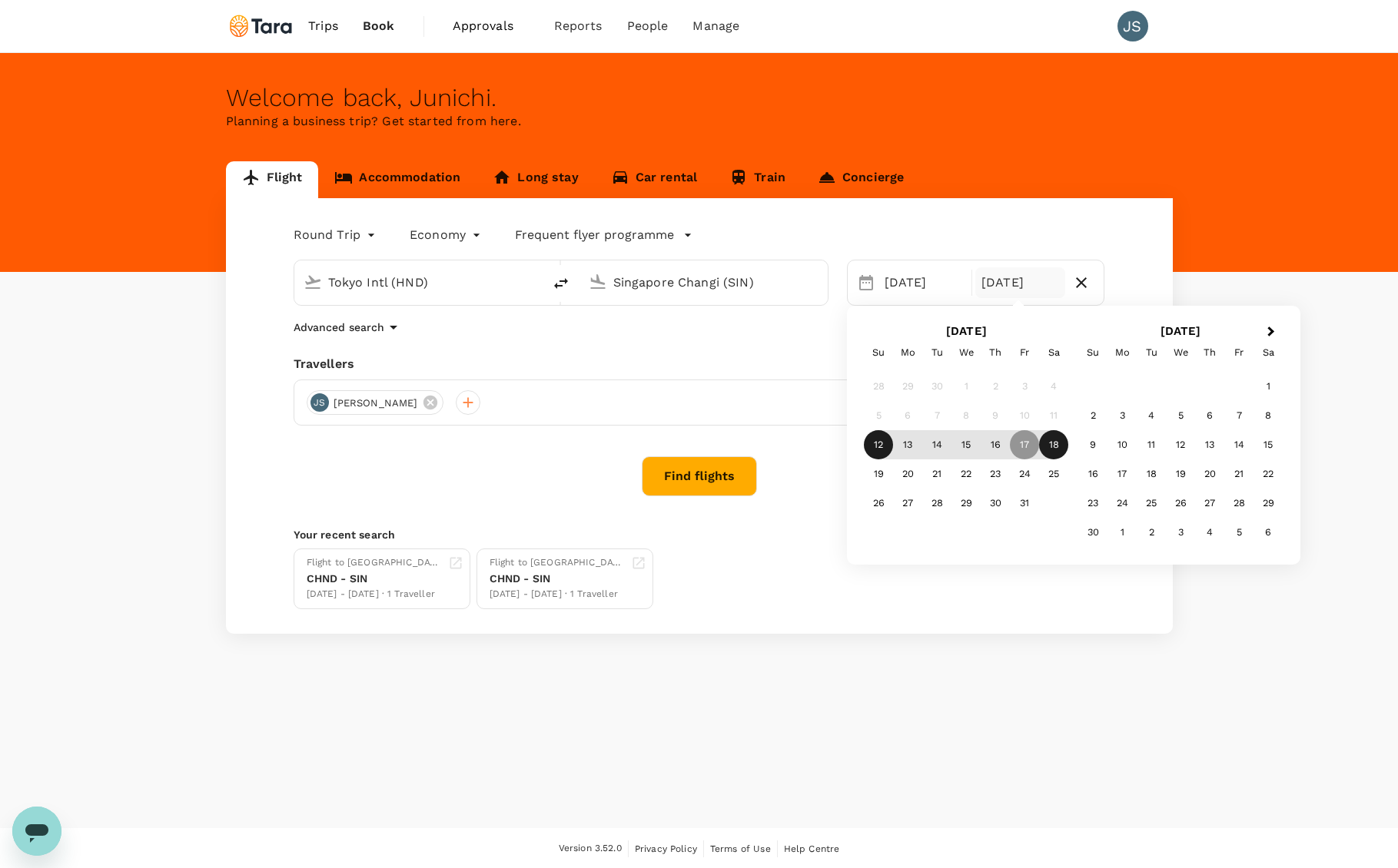
click at [1045, 446] on div "18" at bounding box center [1053, 444] width 29 height 29
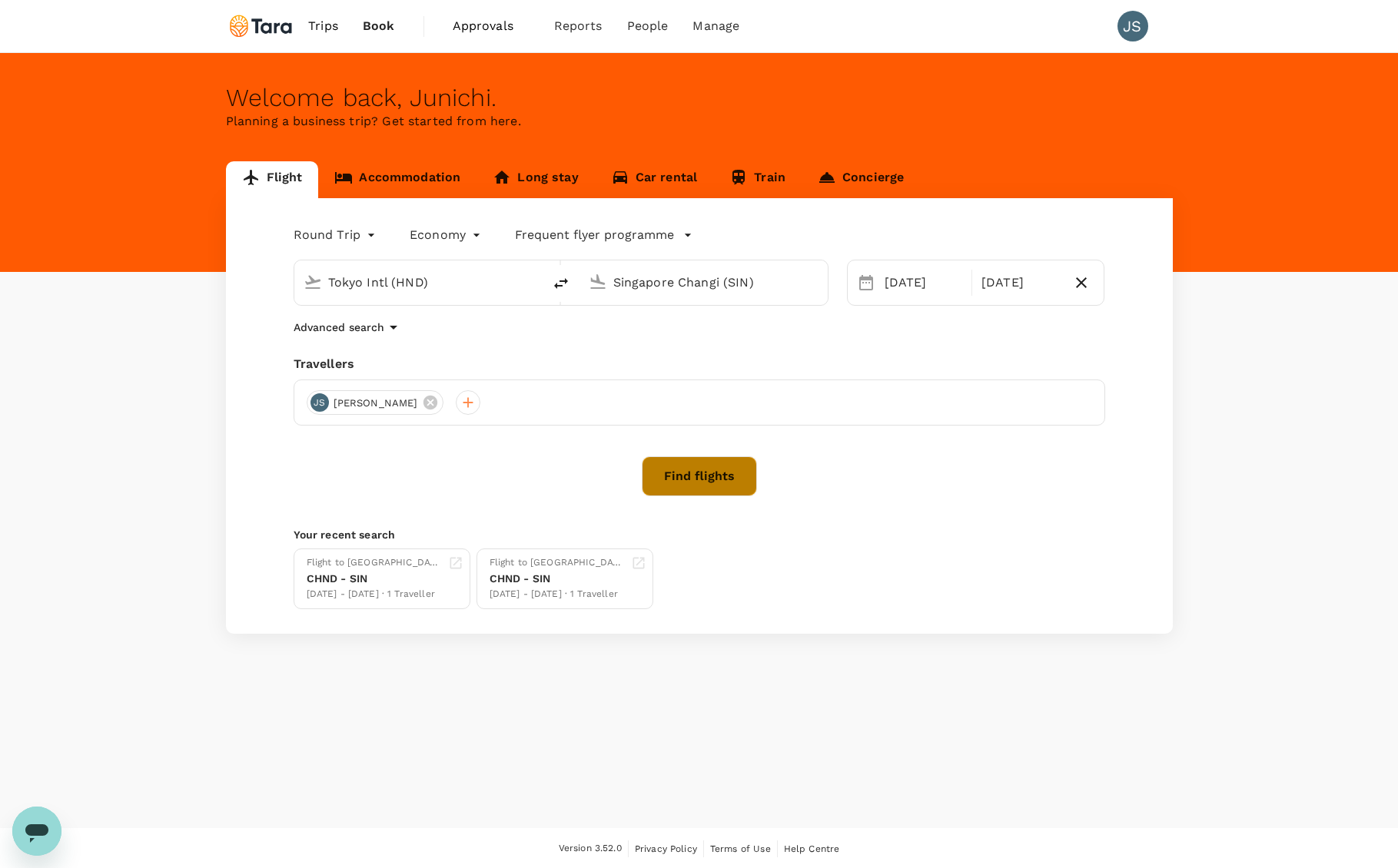
click at [702, 479] on button "Find flights" at bounding box center [699, 476] width 115 height 40
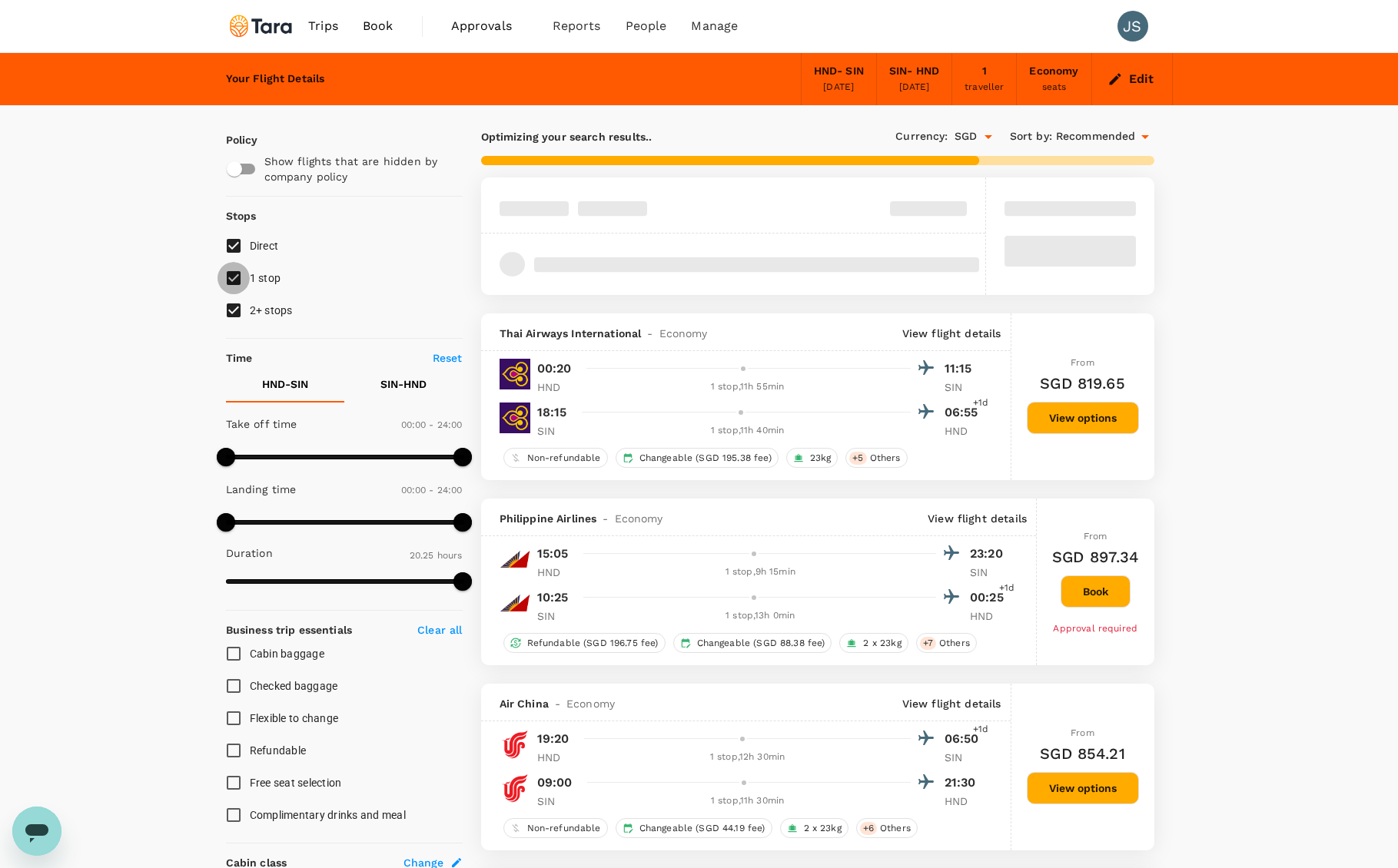
click at [224, 283] on input "1 stop" at bounding box center [233, 278] width 32 height 32
checkbox input "false"
click at [231, 307] on input "2+ stops" at bounding box center [233, 310] width 32 height 32
checkbox input "false"
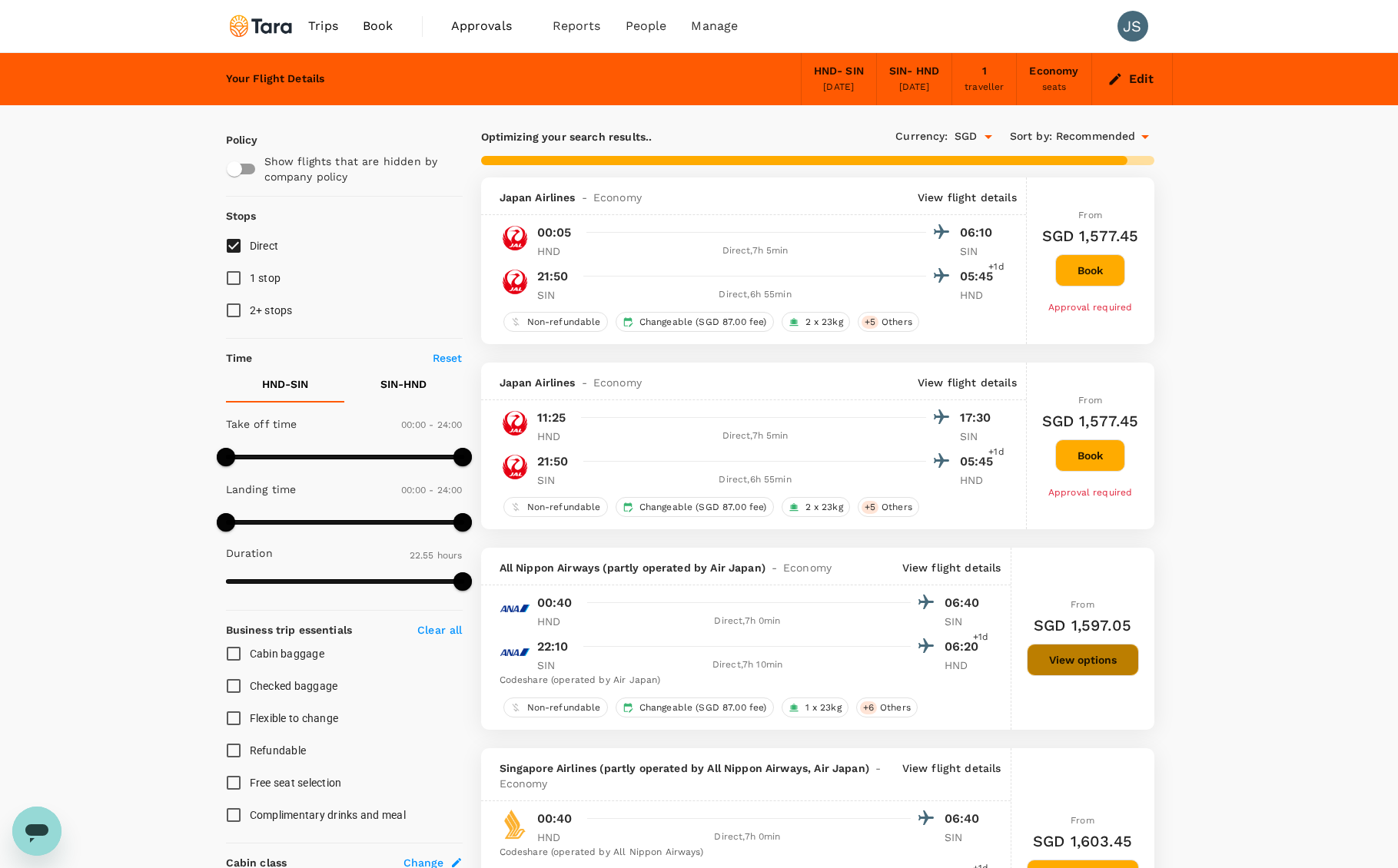
click at [1060, 657] on button "View options" at bounding box center [1083, 659] width 112 height 32
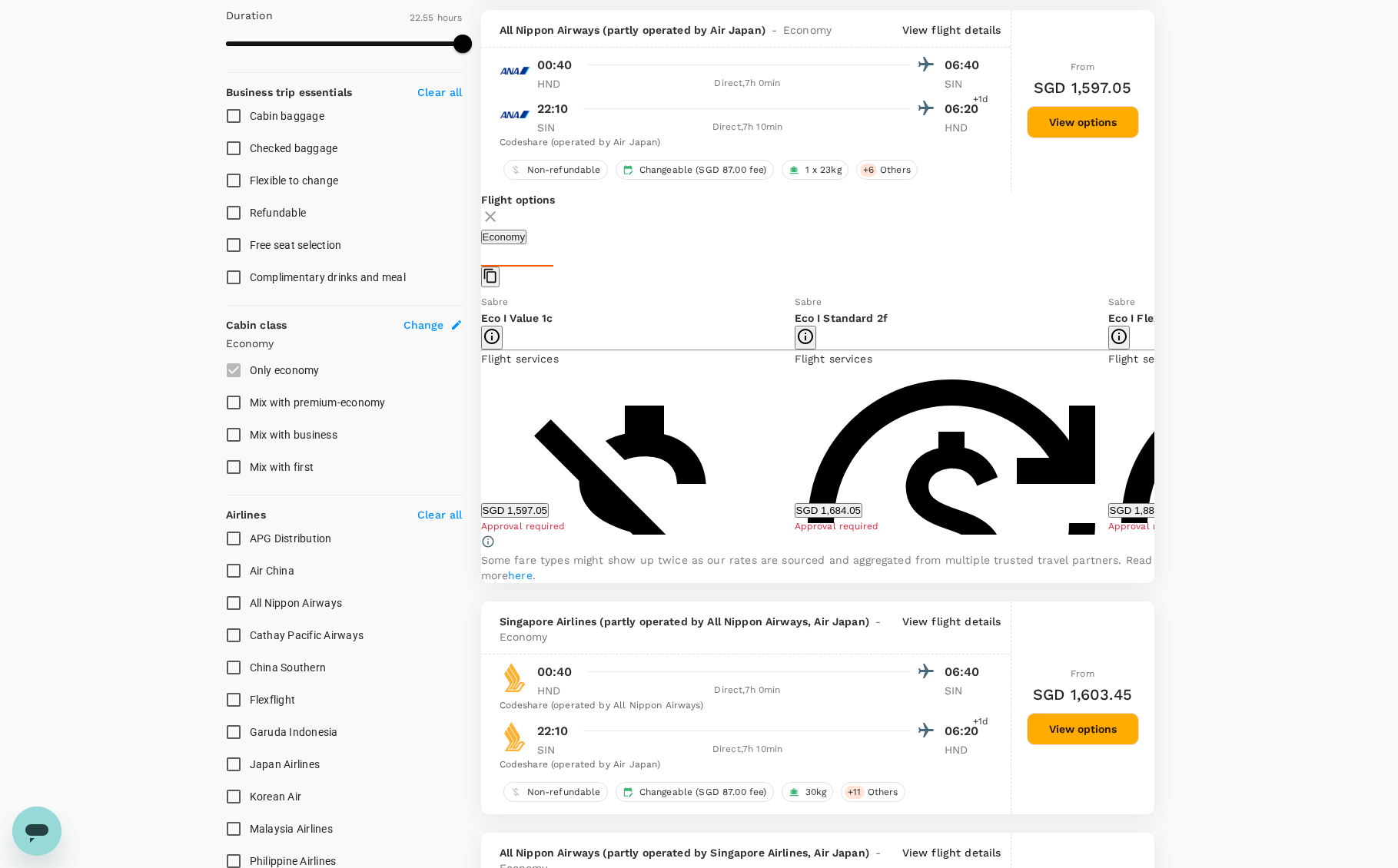
scroll to position [548, 0]
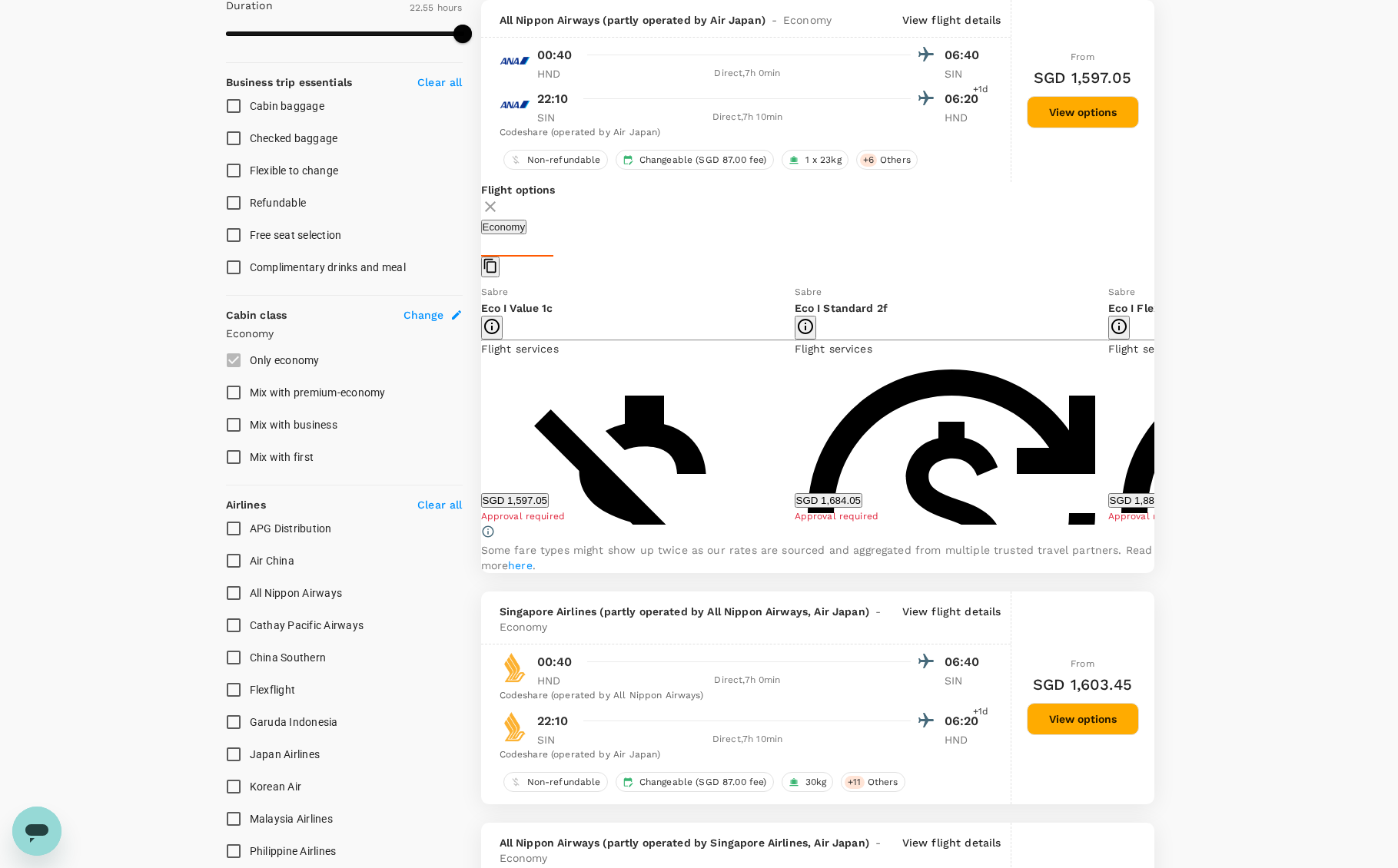
type input "1640"
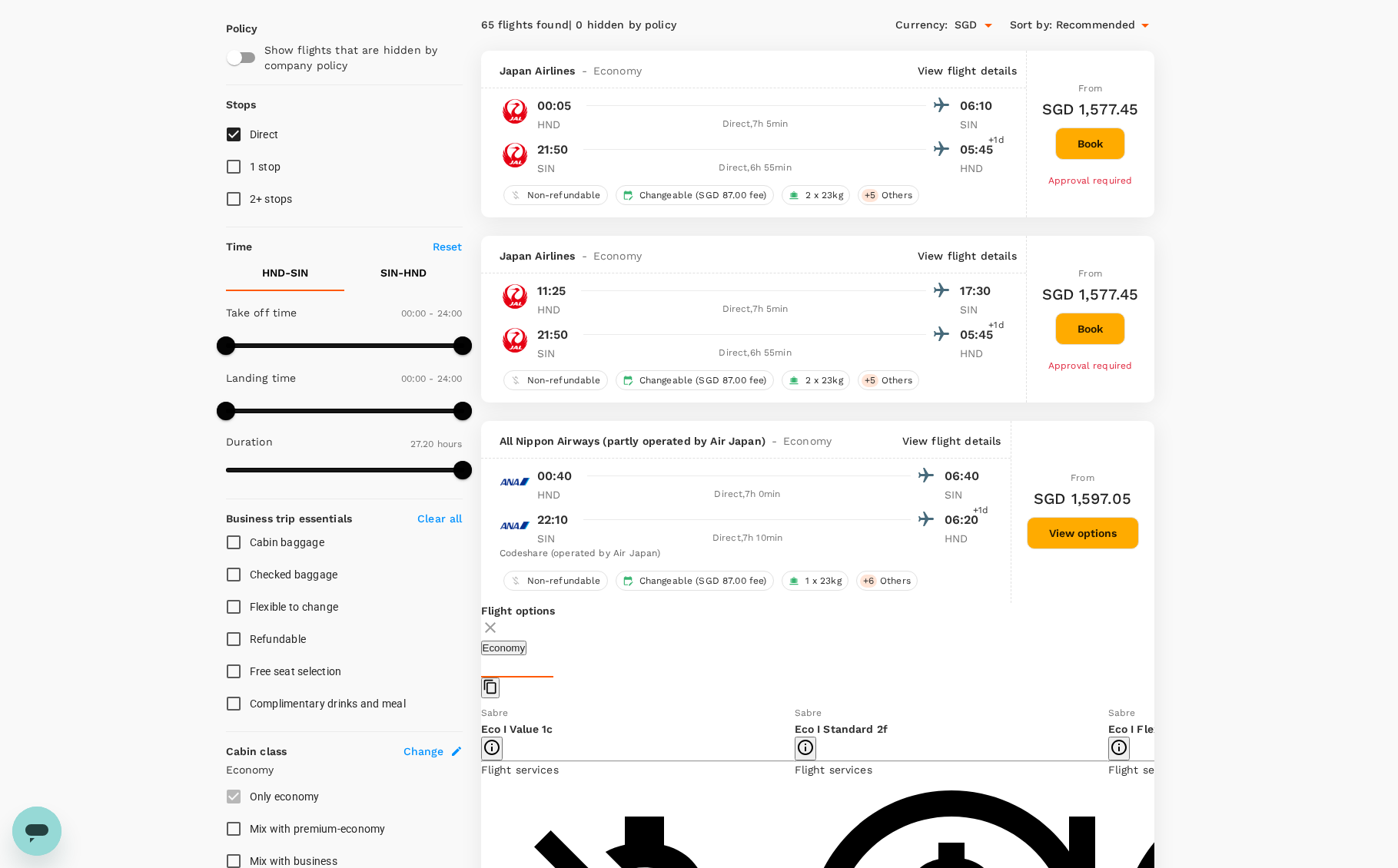
scroll to position [0, 0]
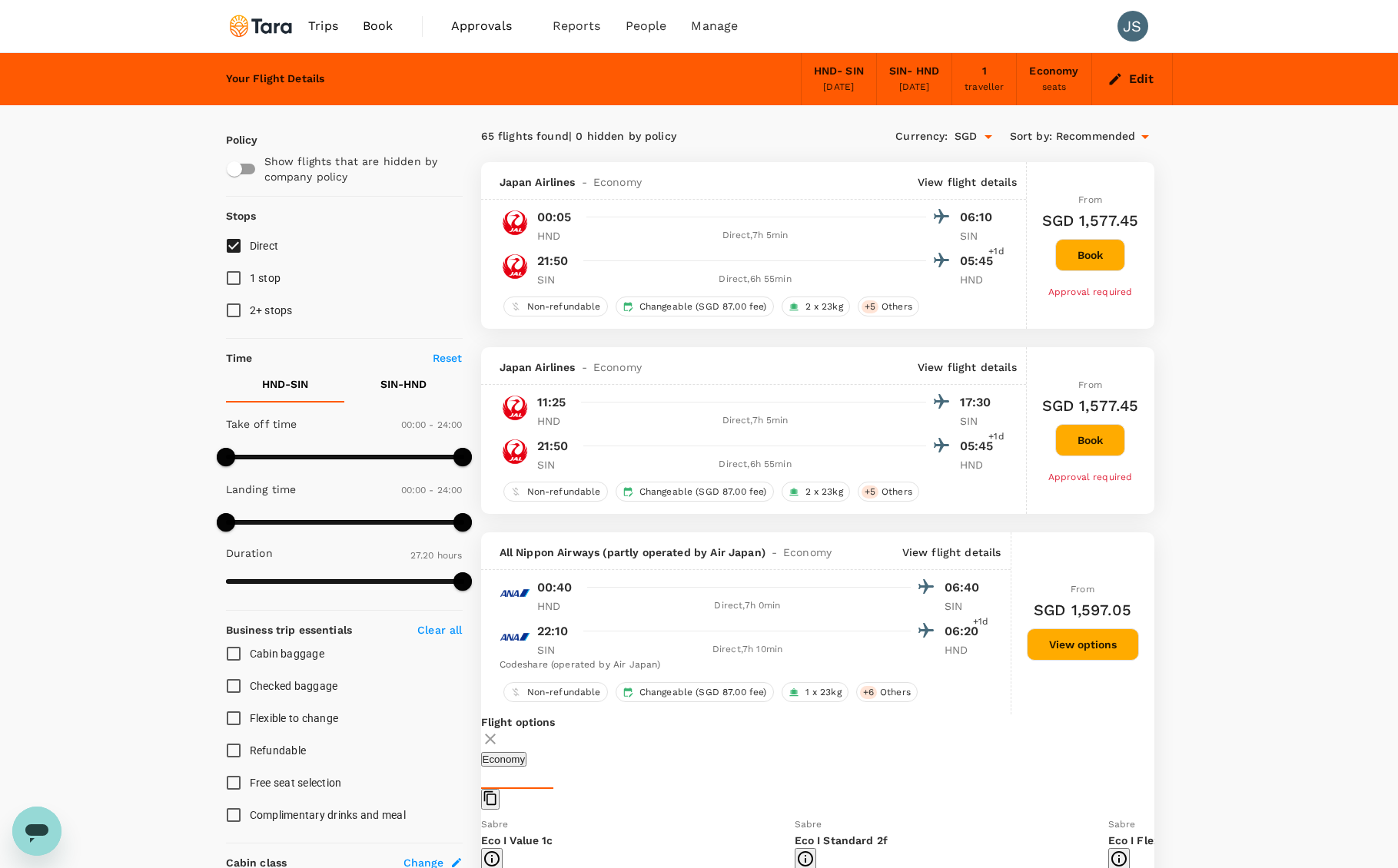
click at [1147, 82] on button "Edit" at bounding box center [1133, 79] width 56 height 25
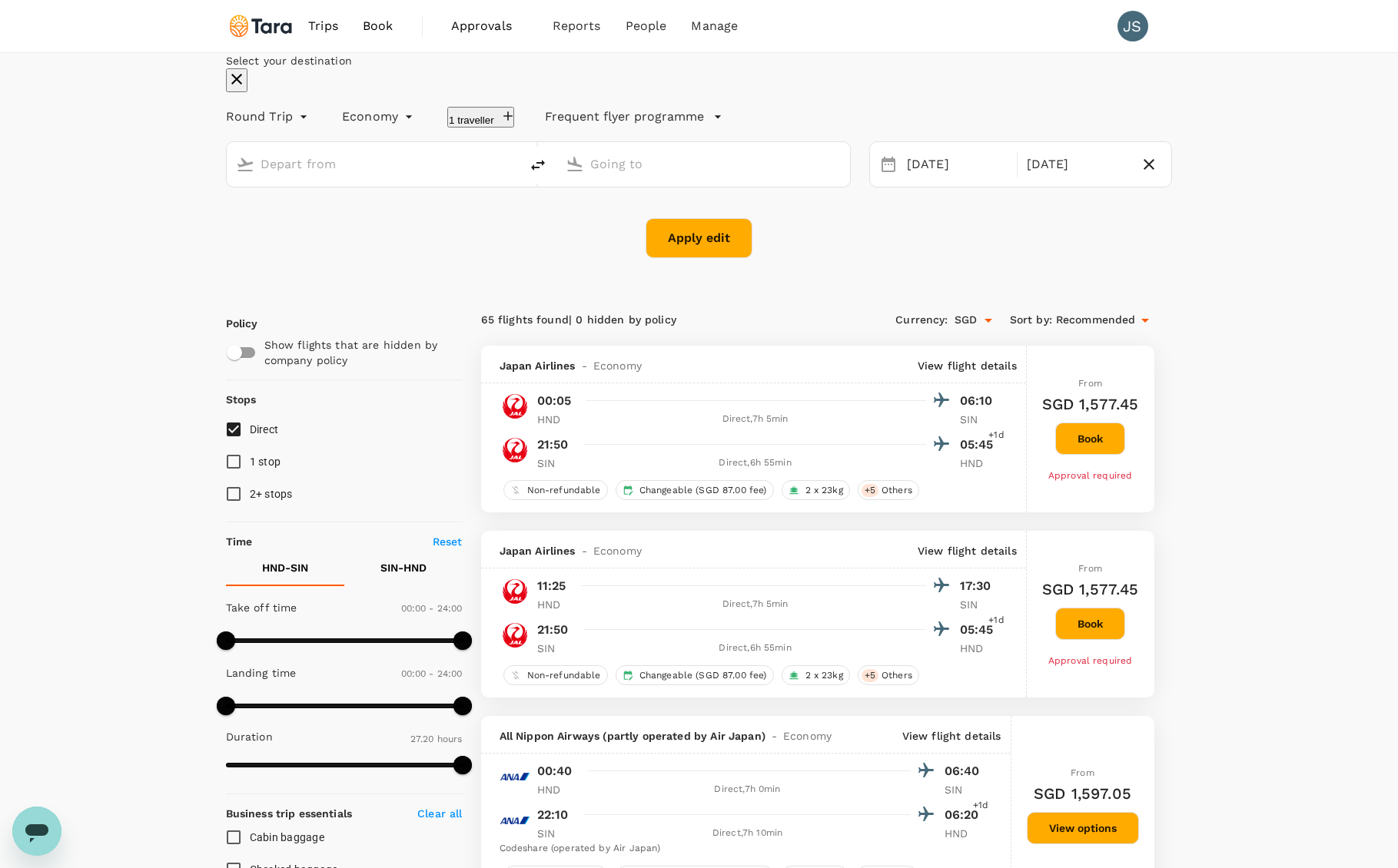
type input "Tokyo Intl (HND)"
type input "Singapore Changi (SIN)"
click at [1020, 180] on div "[DATE]" at bounding box center [1077, 165] width 113 height 30
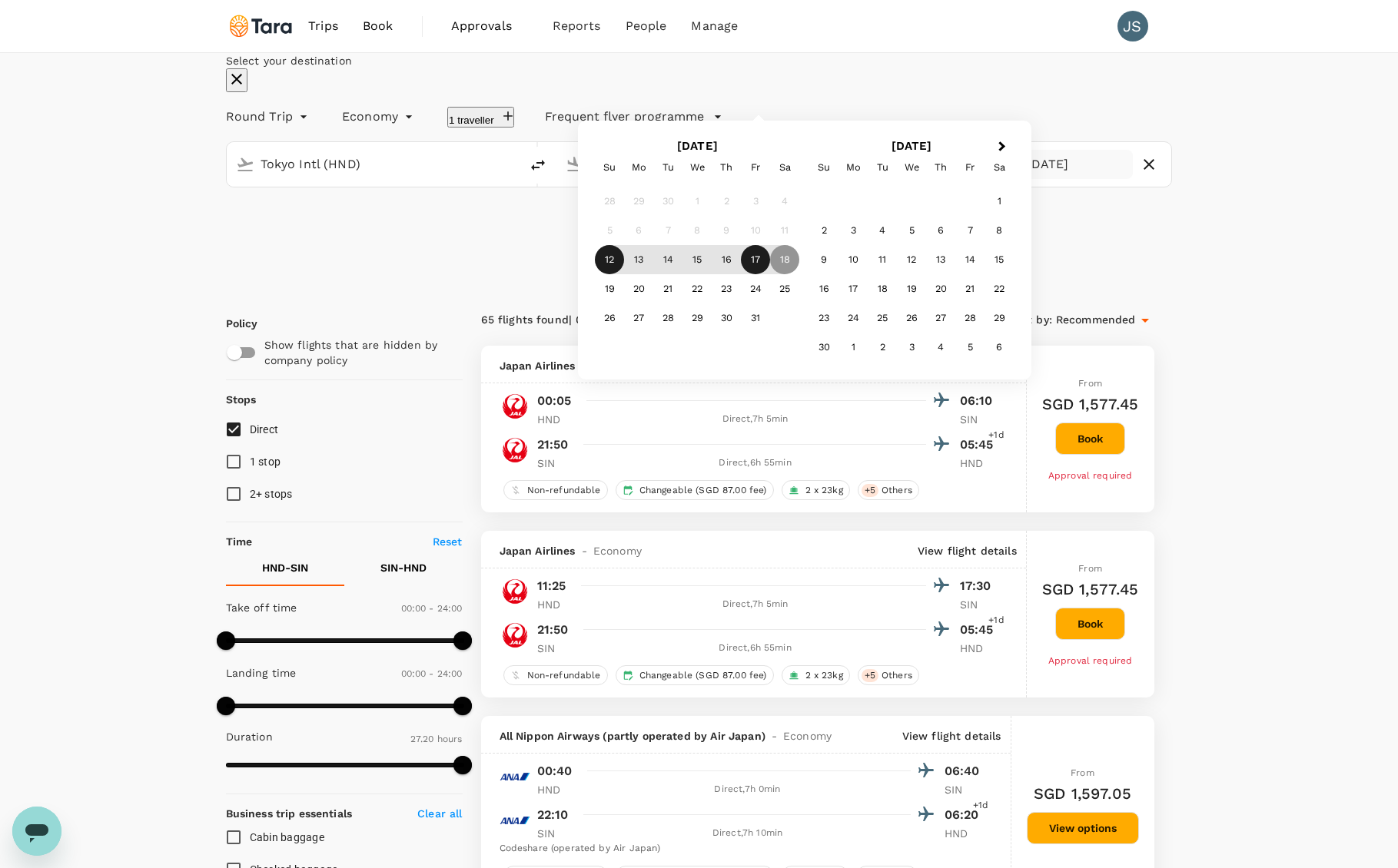
click at [770, 274] on div "17" at bounding box center [755, 259] width 29 height 29
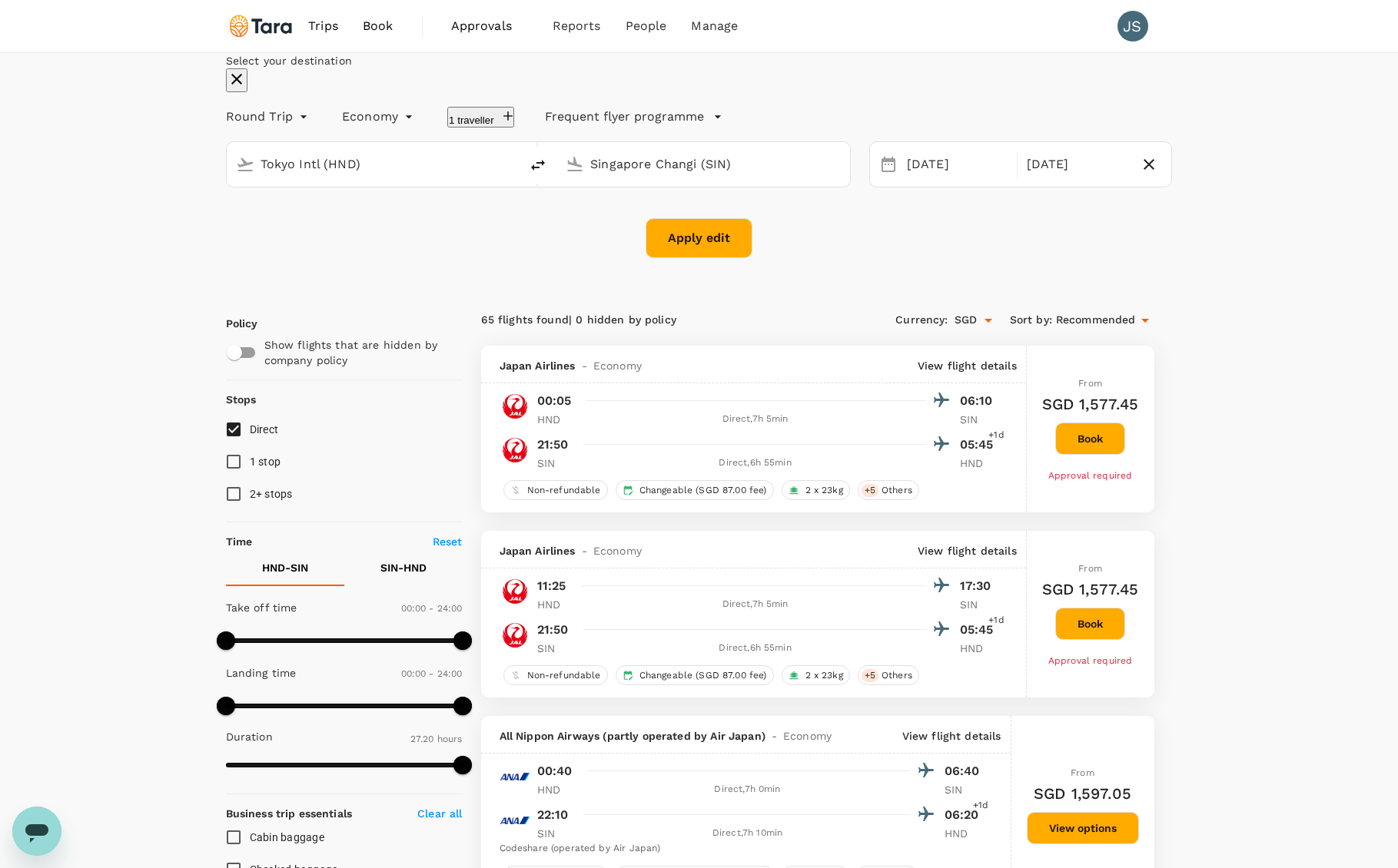
click at [698, 258] on button "Apply edit" at bounding box center [699, 237] width 107 height 40
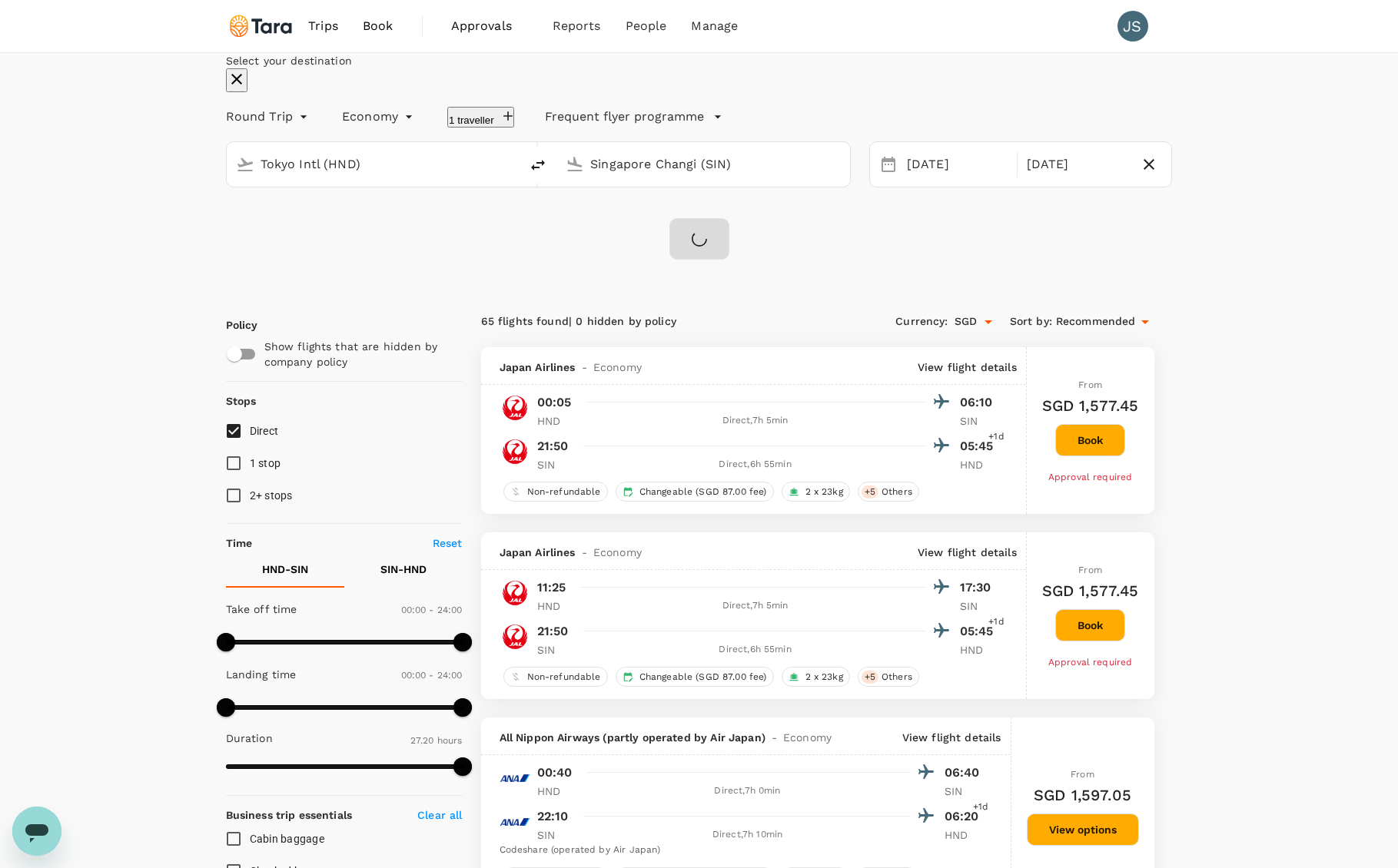
checkbox input "false"
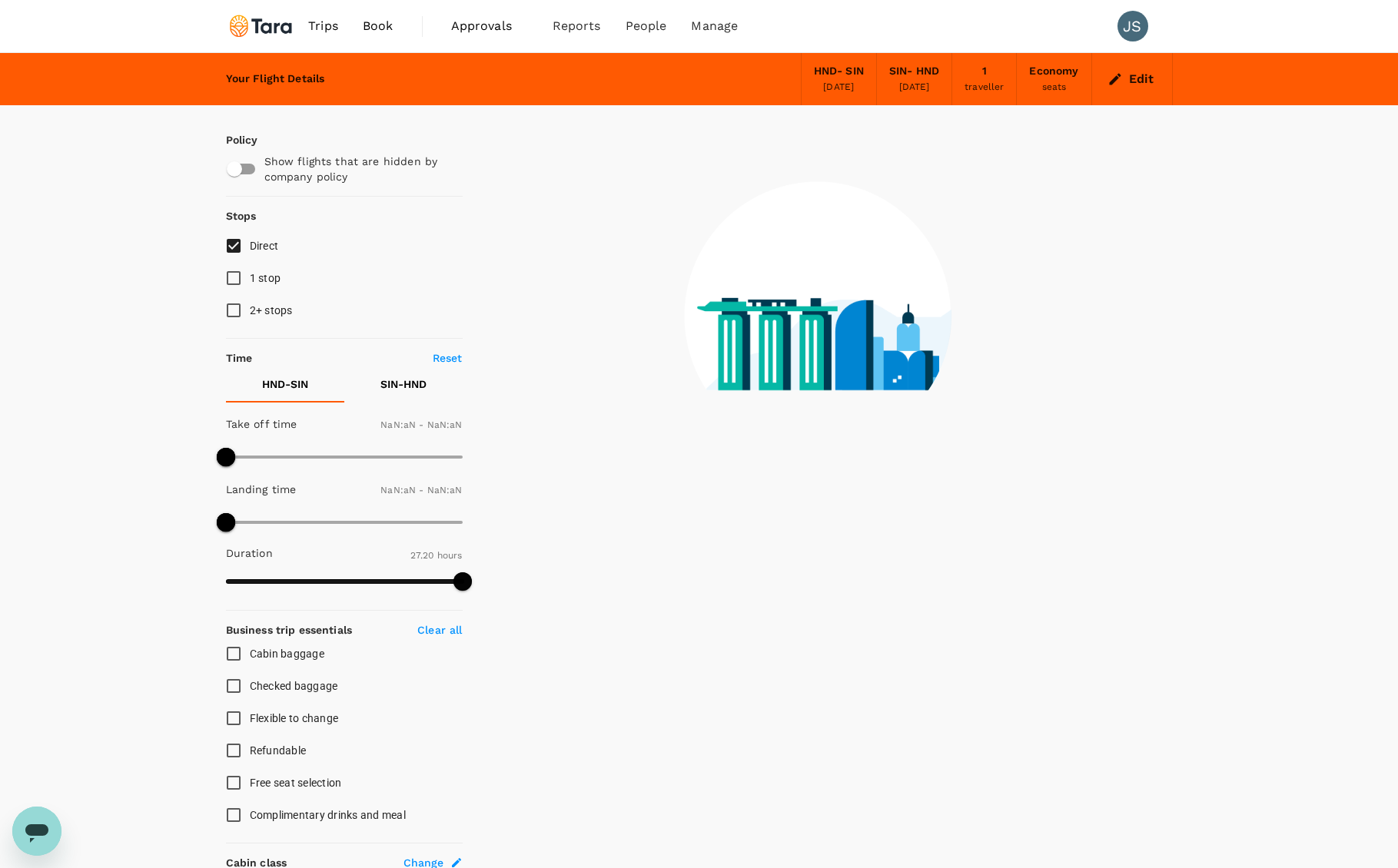
type input "1440"
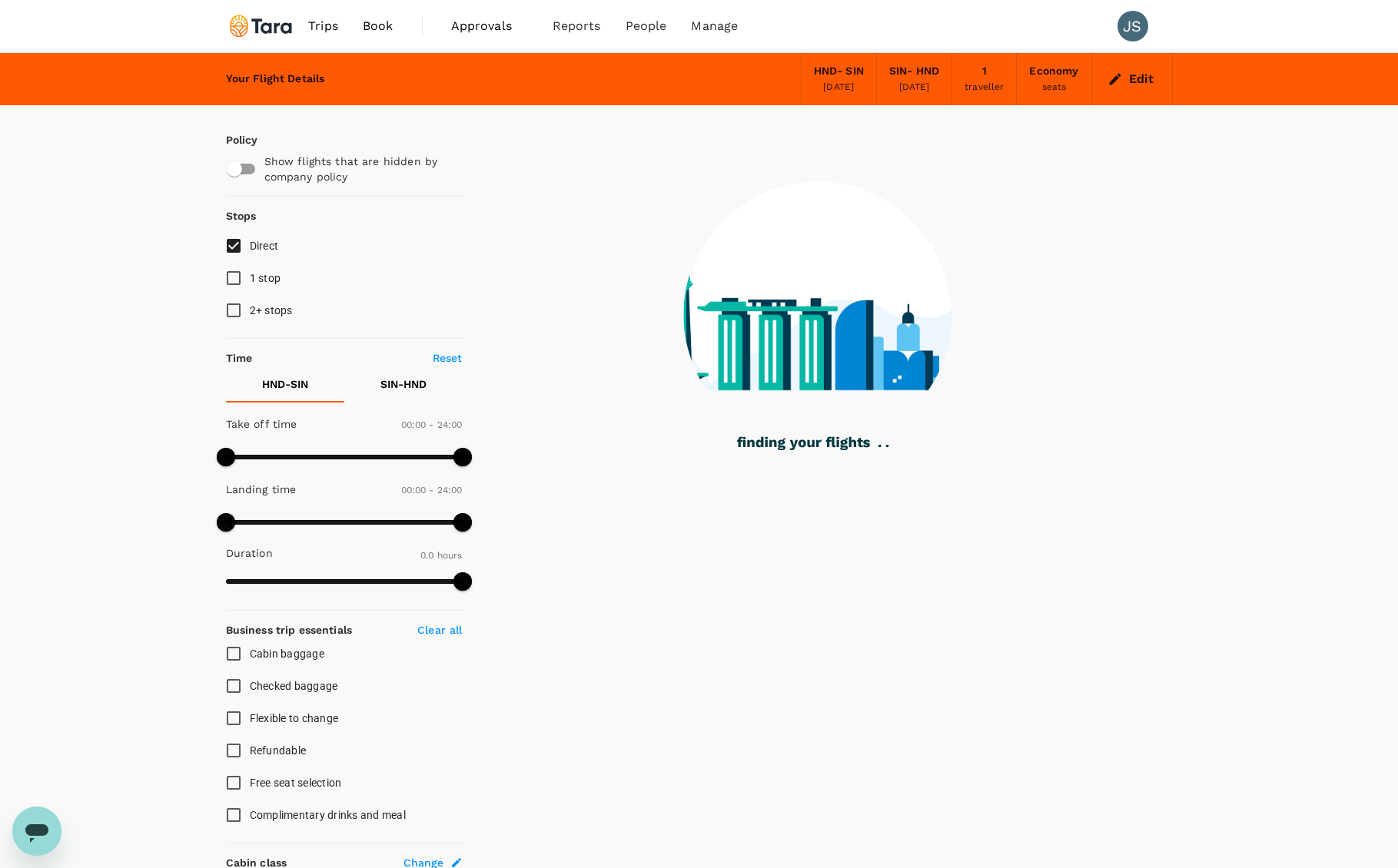
type input "1160"
checkbox input "true"
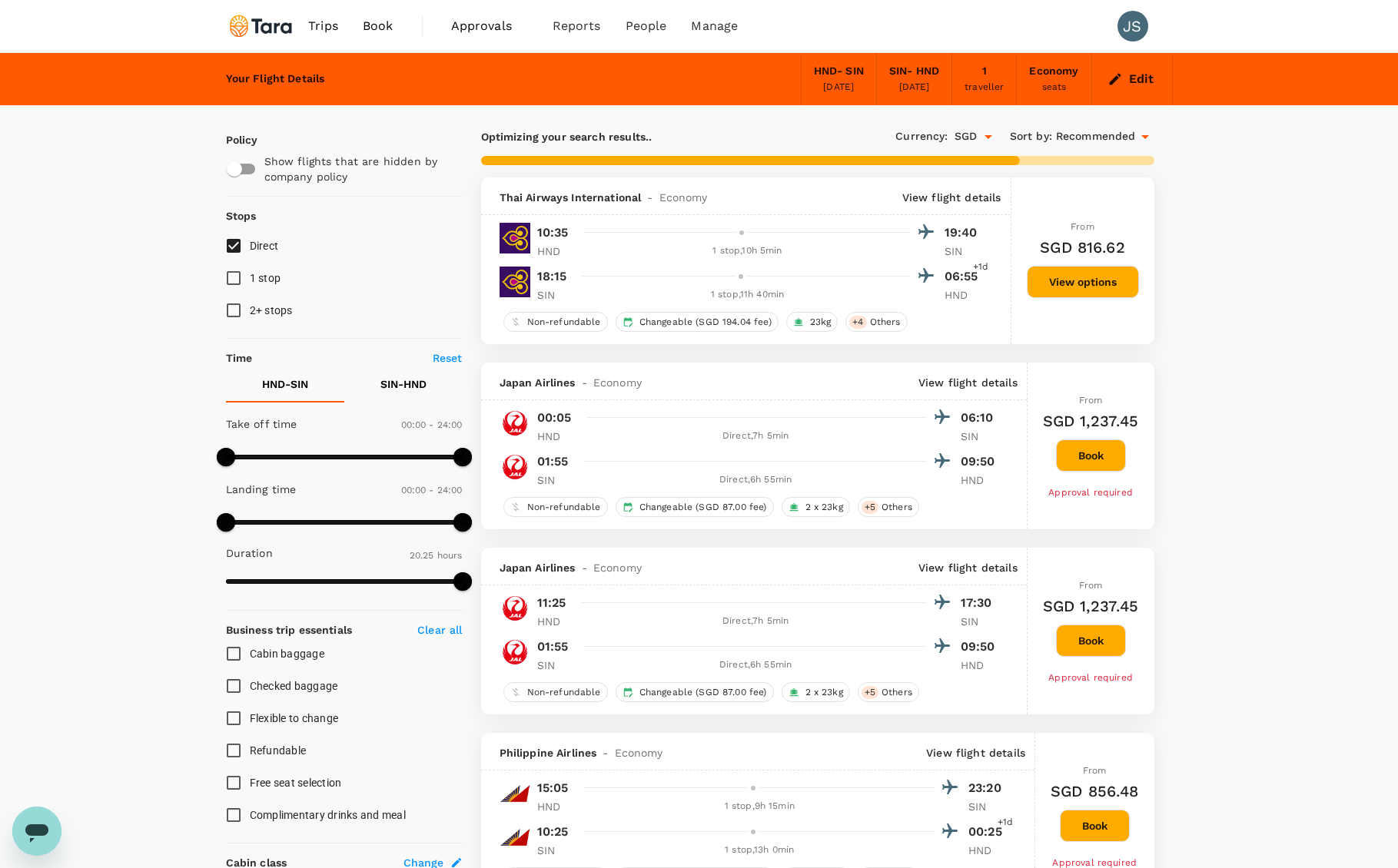
click at [1111, 136] on span "Recommended" at bounding box center [1096, 136] width 80 height 17
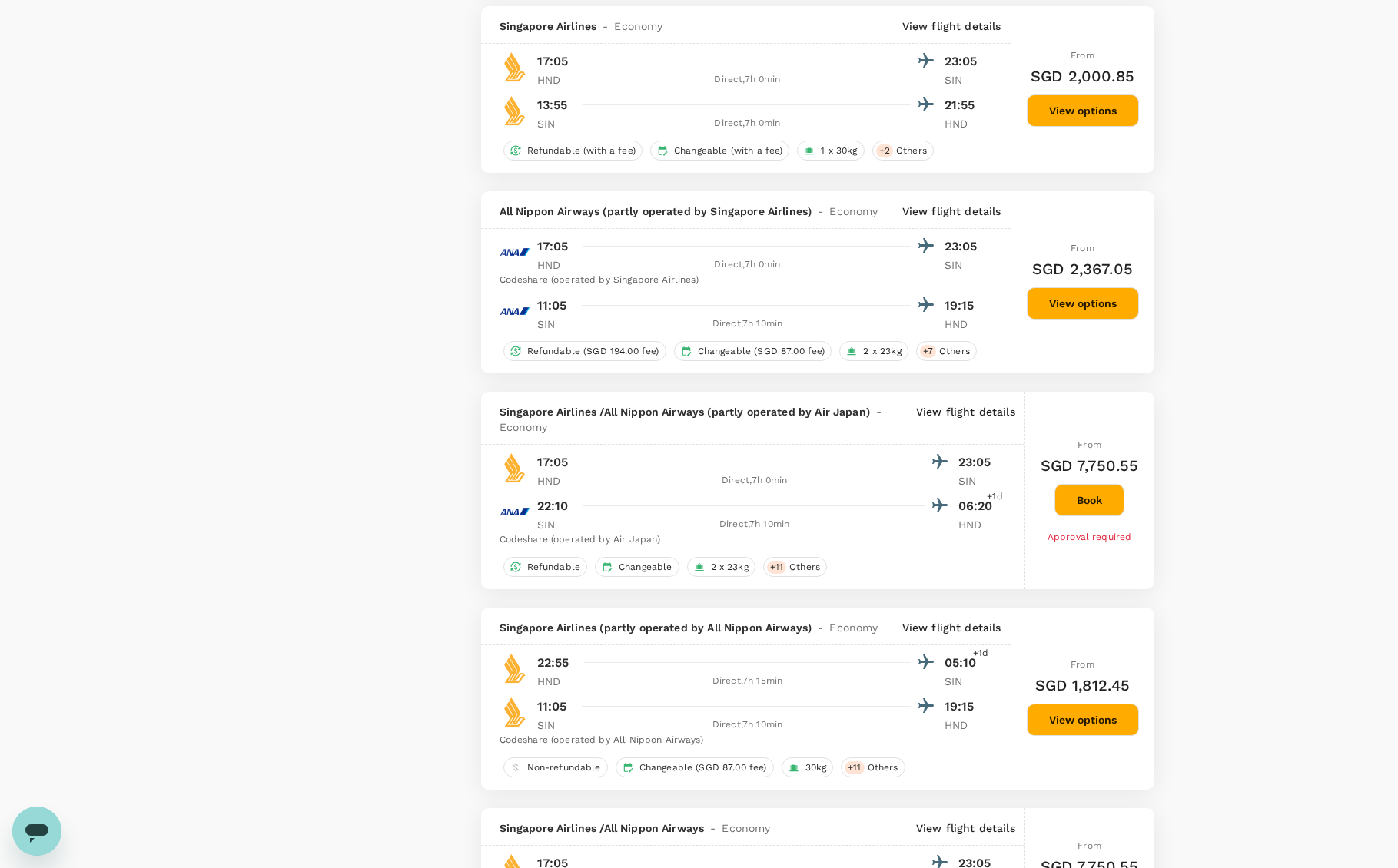
scroll to position [1964, 0]
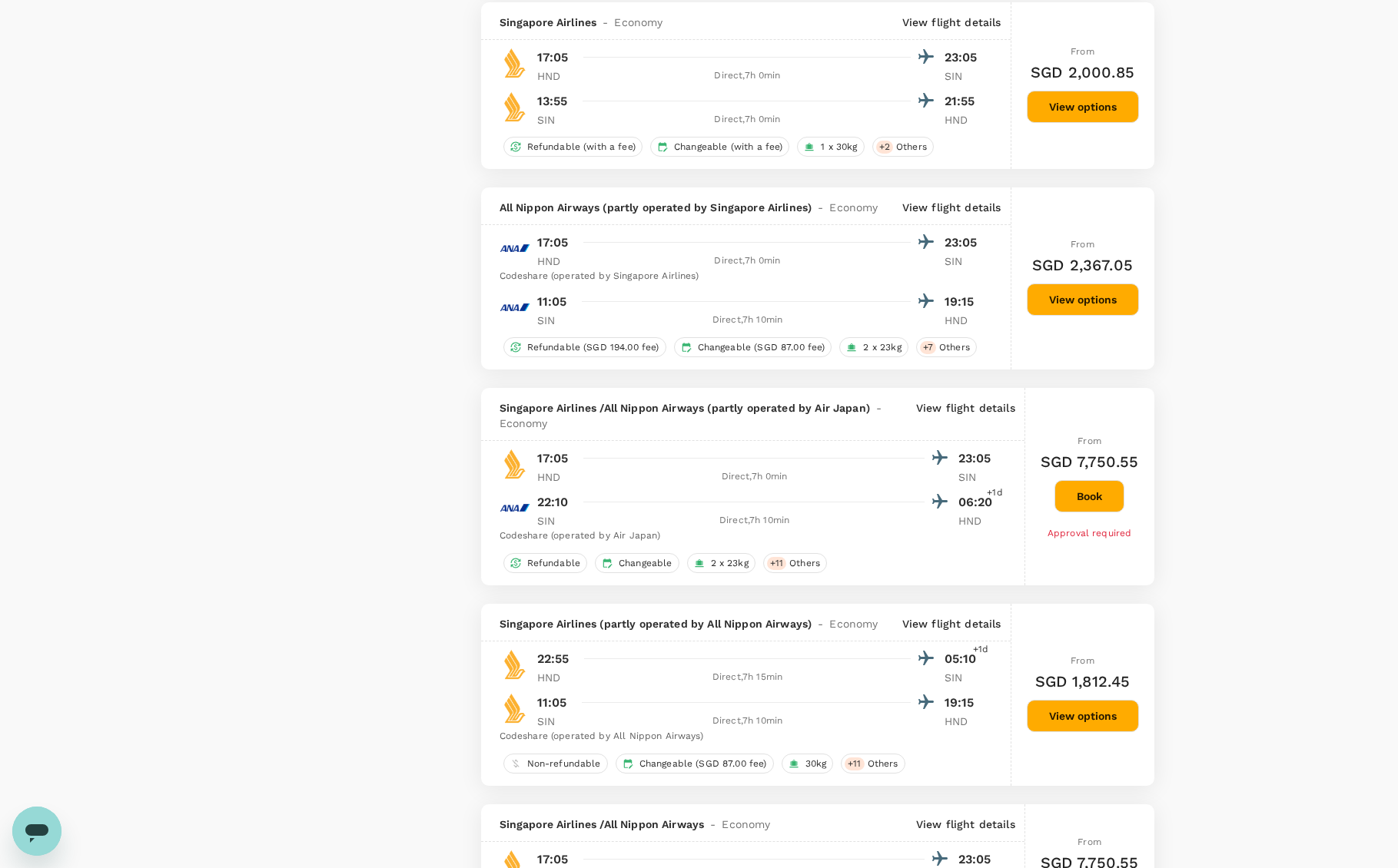
type input "1640"
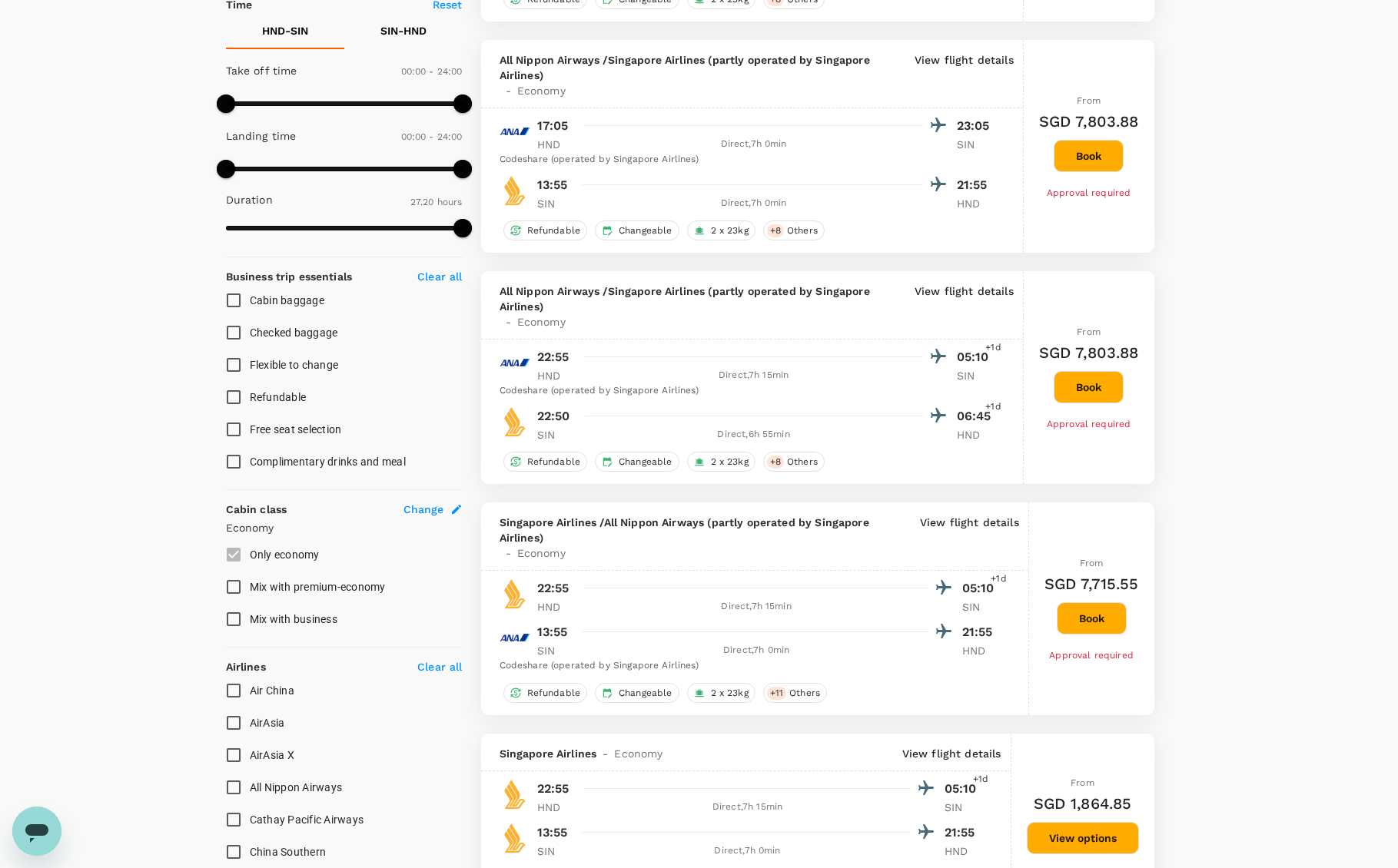
scroll to position [382, 0]
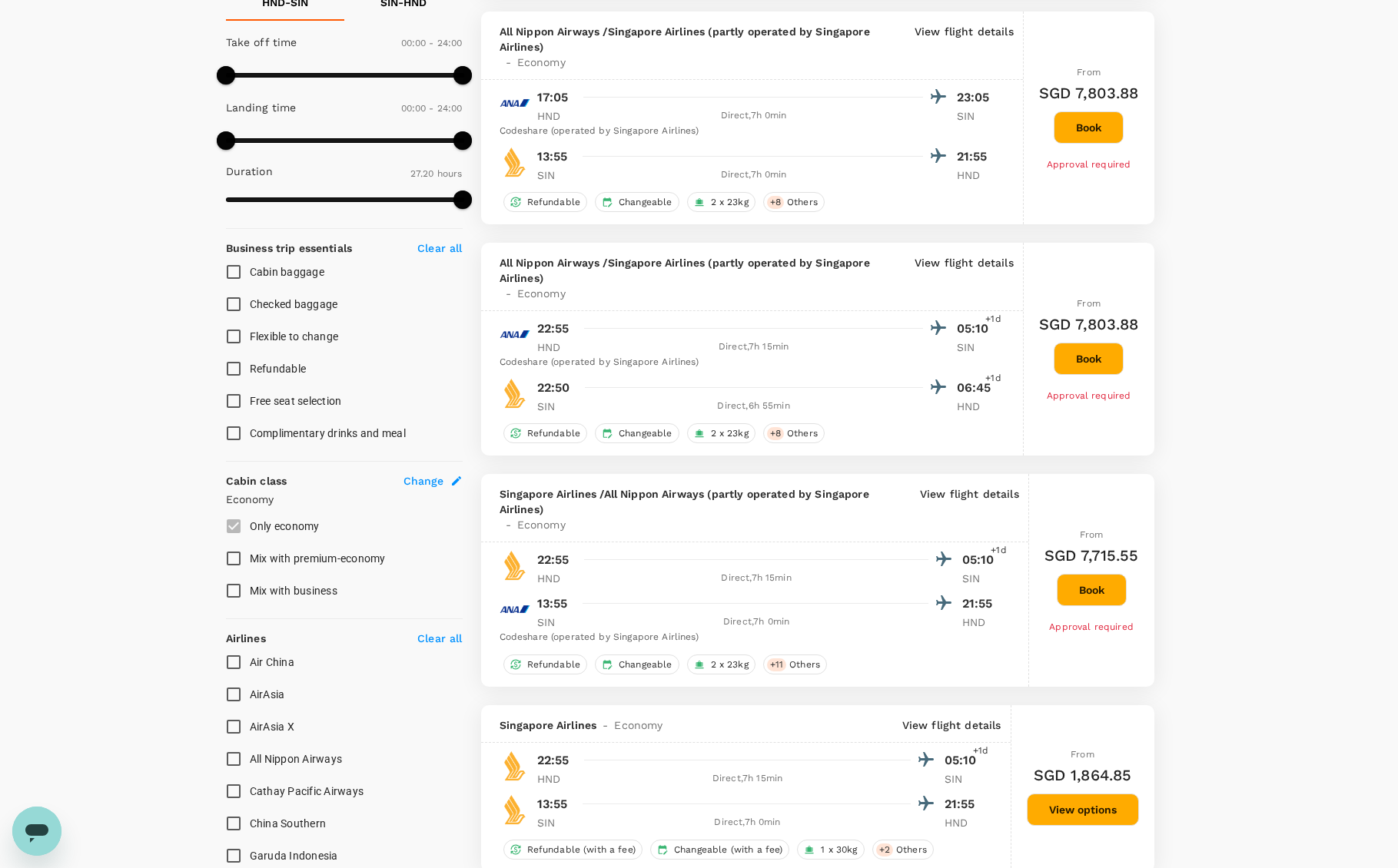
click at [235, 557] on input "Mix with premium-economy" at bounding box center [233, 558] width 32 height 32
checkbox input "true"
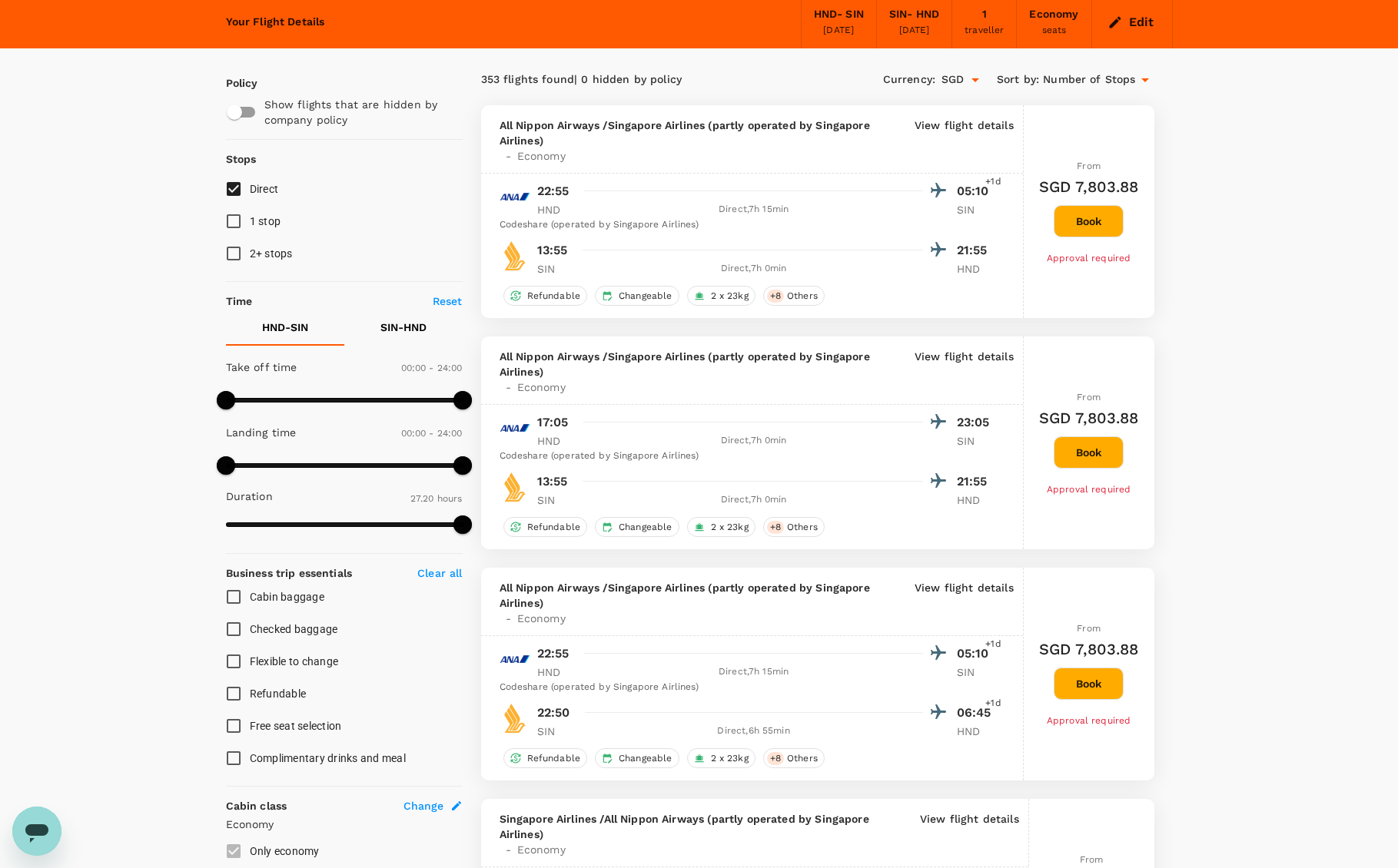
scroll to position [0, 0]
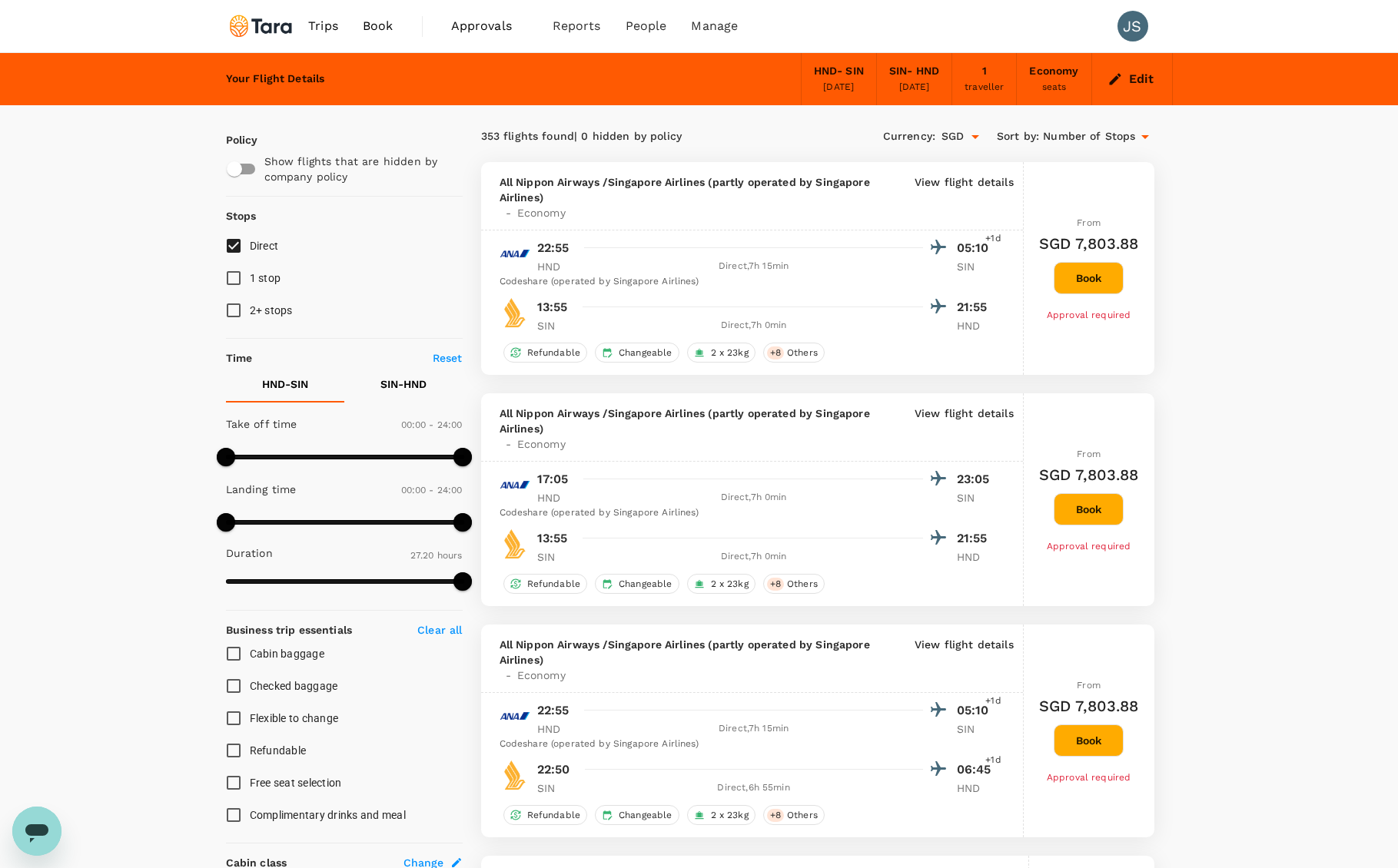
click at [1066, 73] on div "Economy" at bounding box center [1053, 71] width 49 height 17
click at [1129, 79] on button "Edit" at bounding box center [1133, 79] width 56 height 25
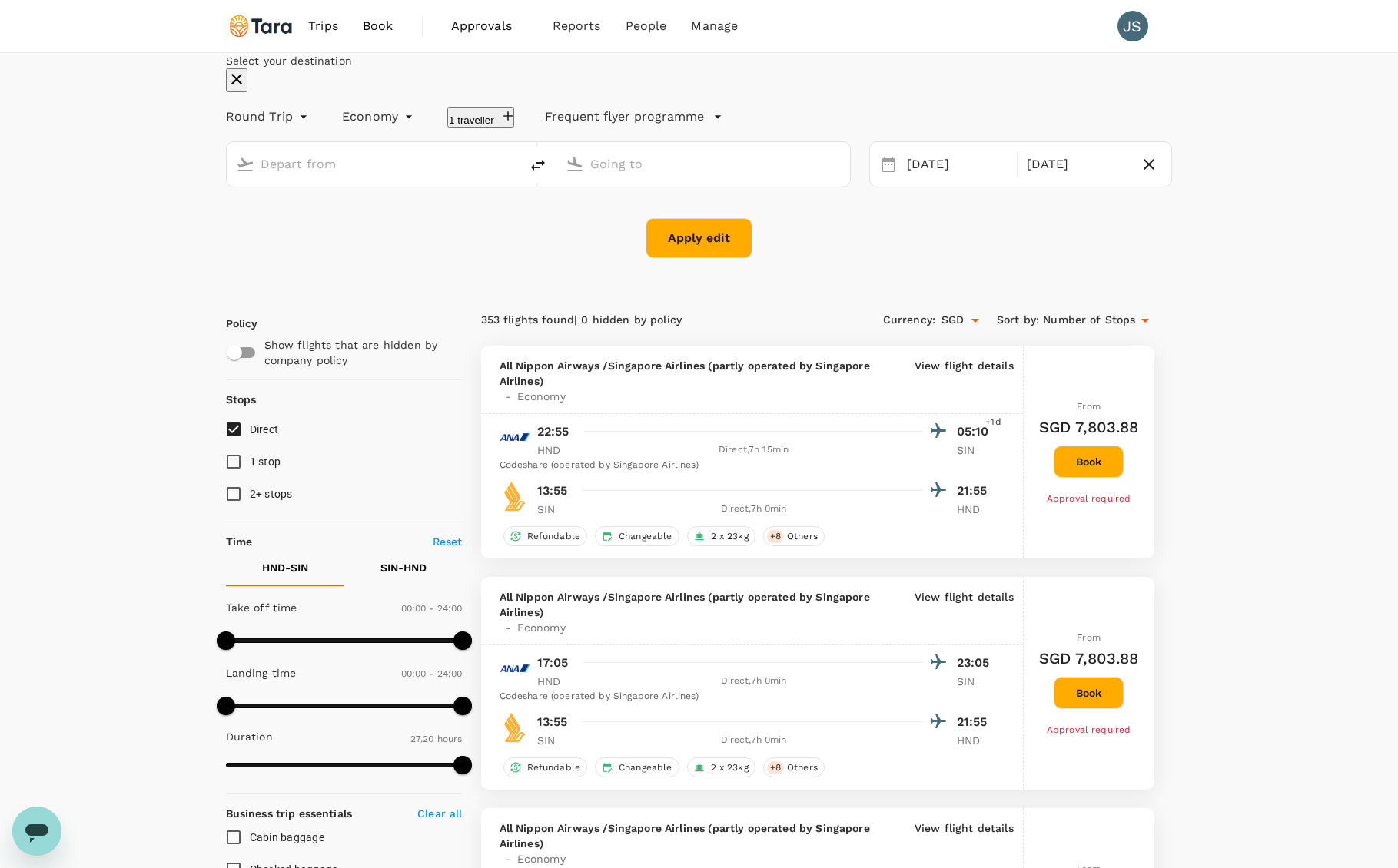
type input "Tokyo Intl (HND)"
type input "Singapore Changi (SIN)"
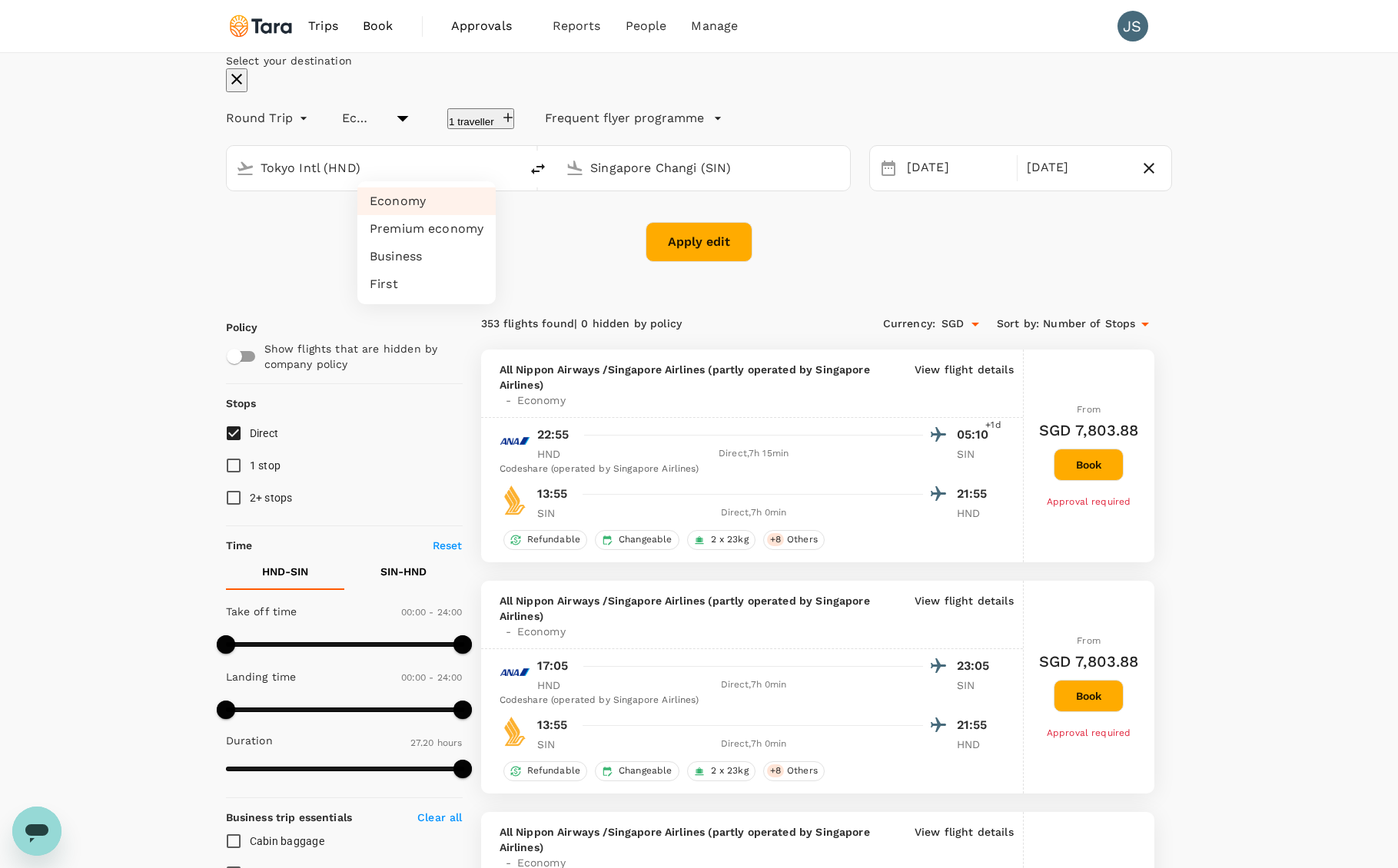
click at [431, 225] on li "Premium economy" at bounding box center [426, 229] width 138 height 28
type input "premium-economy"
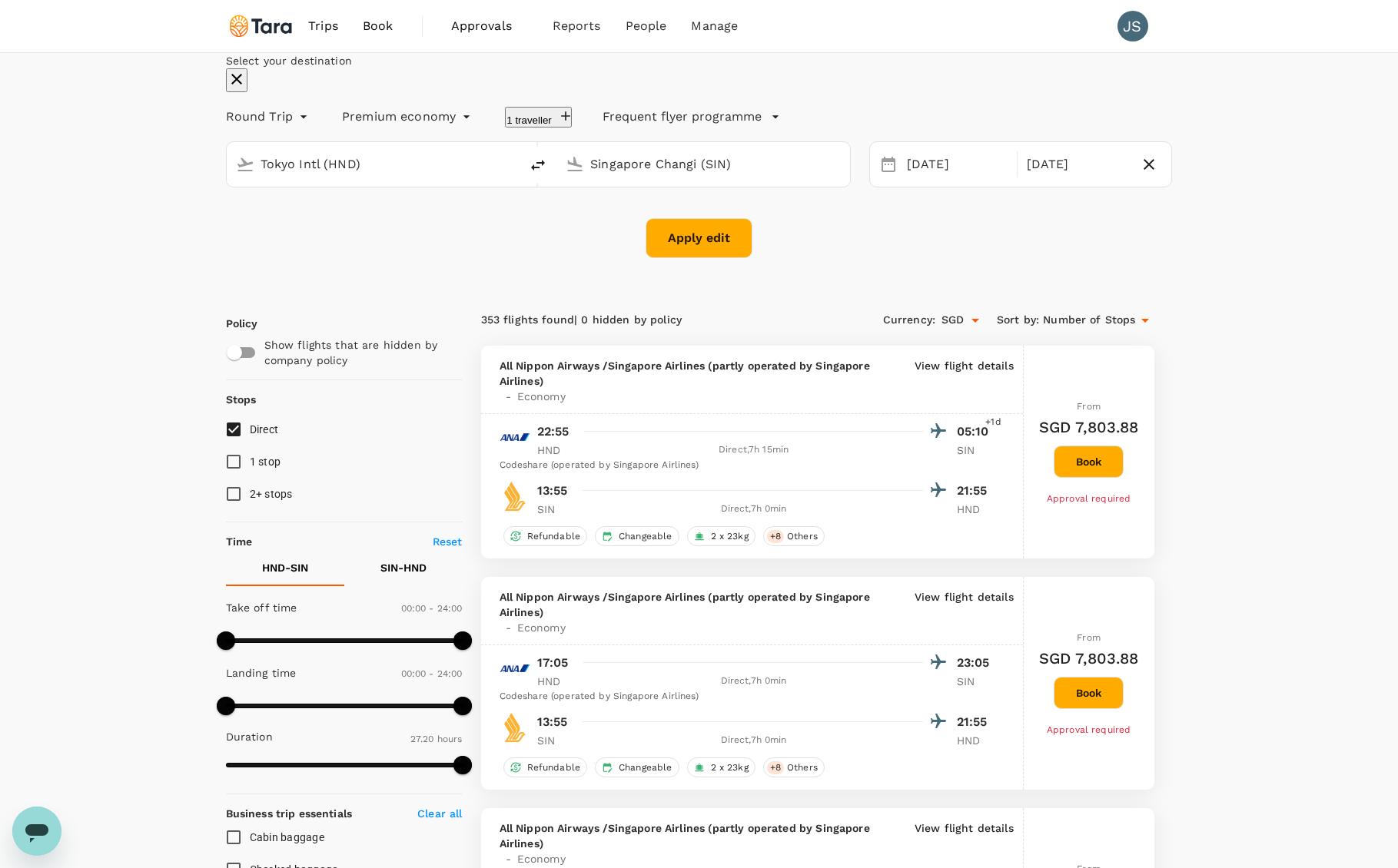
click at [711, 258] on button "Apply edit" at bounding box center [699, 237] width 107 height 40
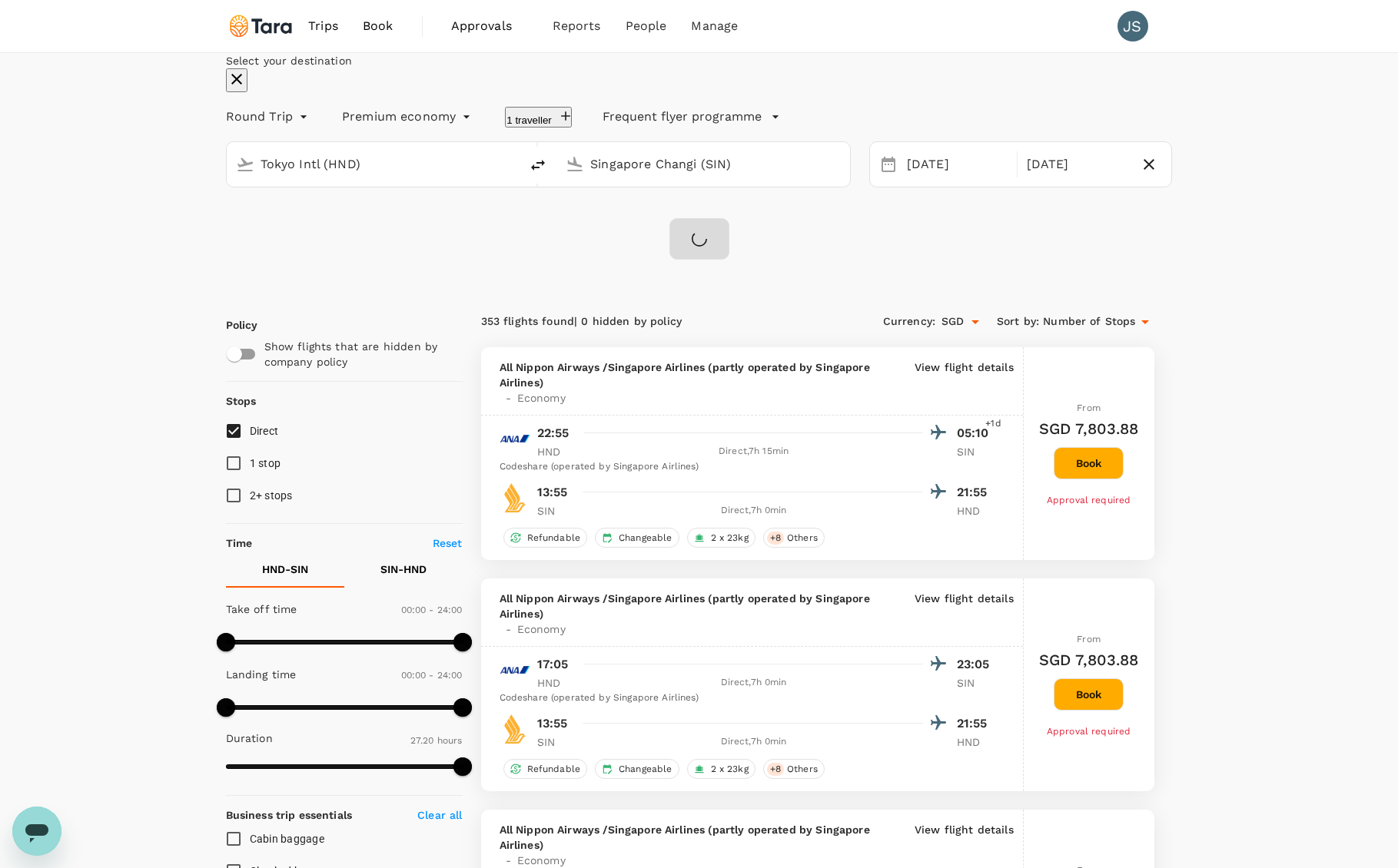
checkbox input "false"
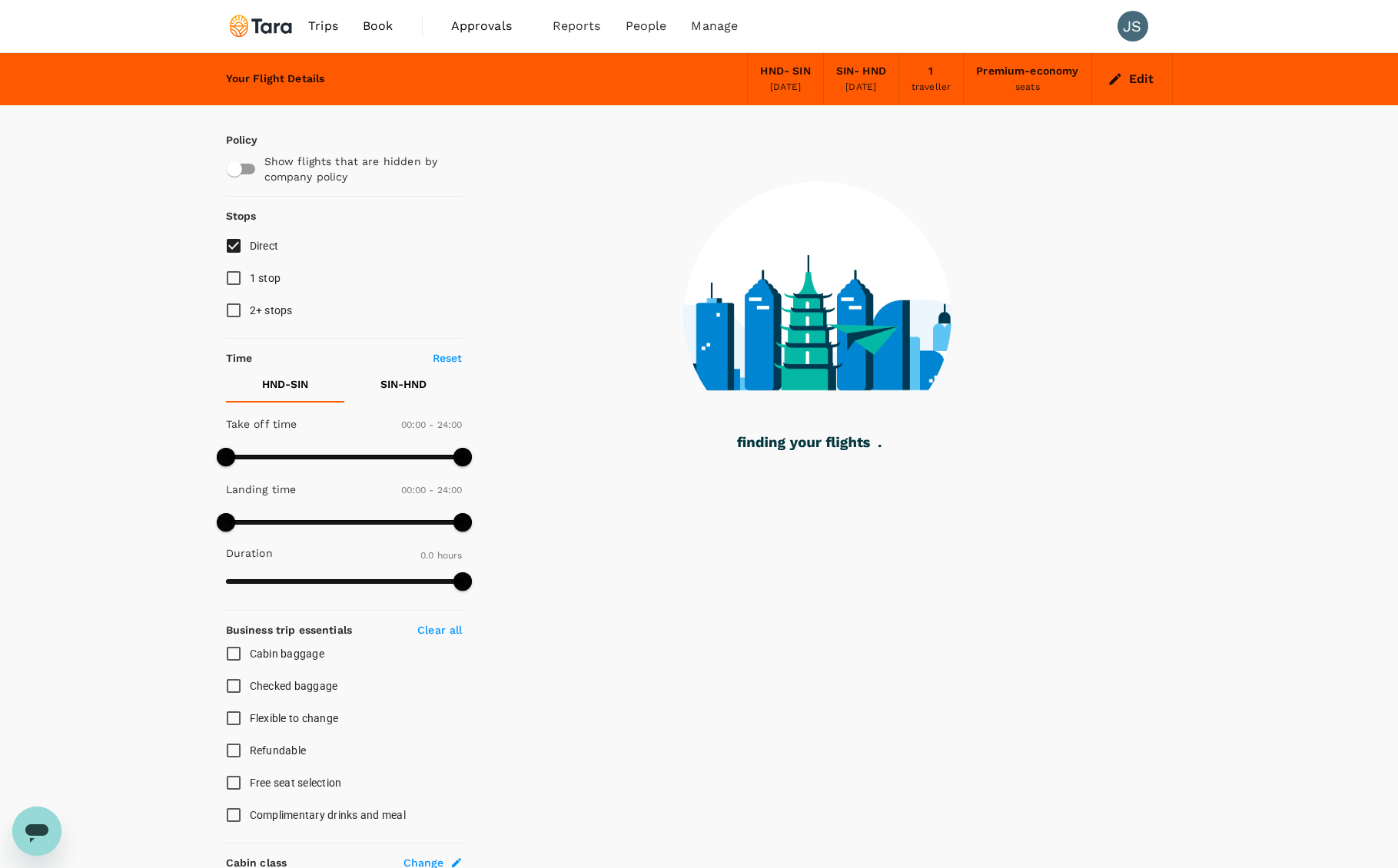
type input "1375"
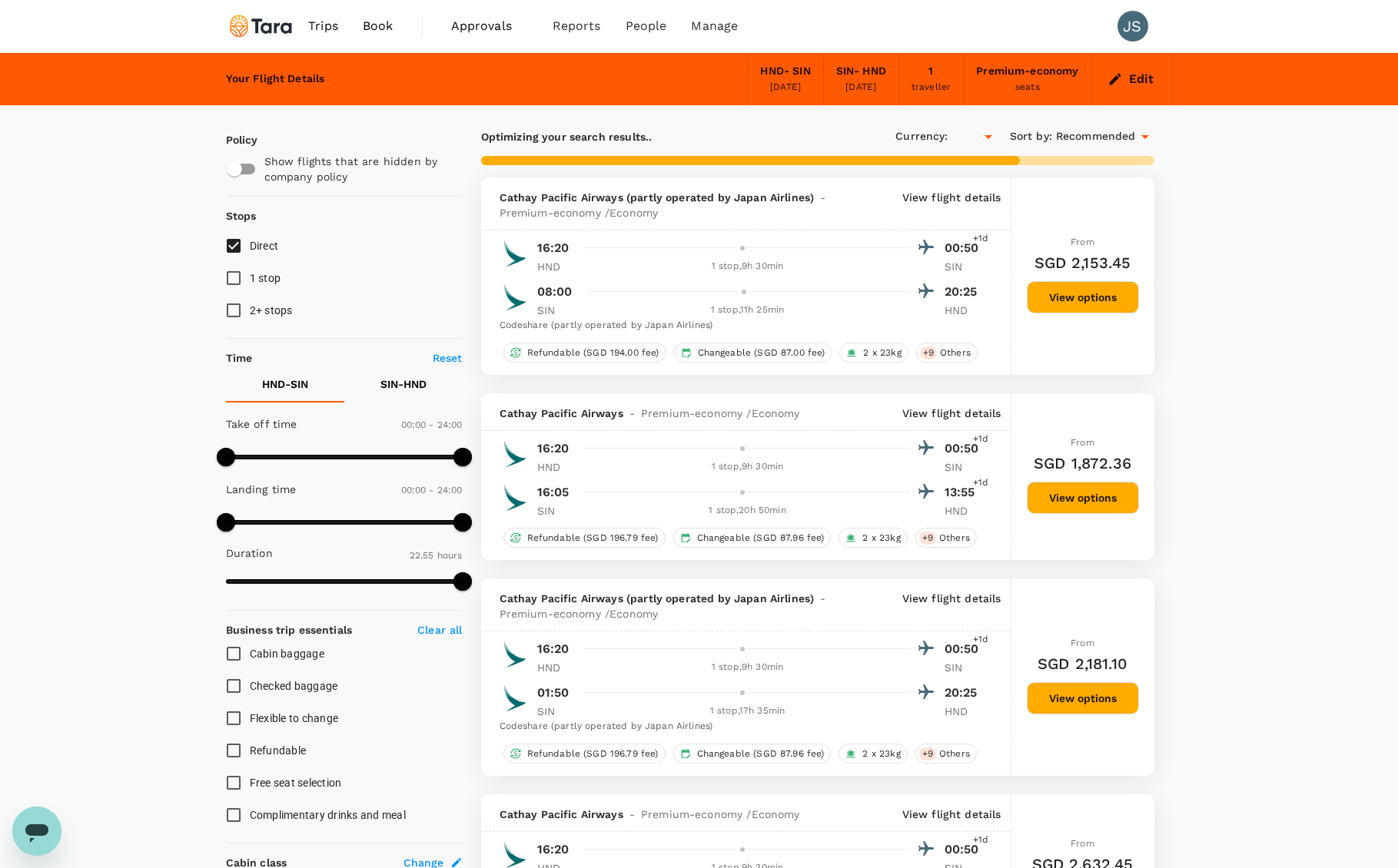
checkbox input "true"
type input "SGD"
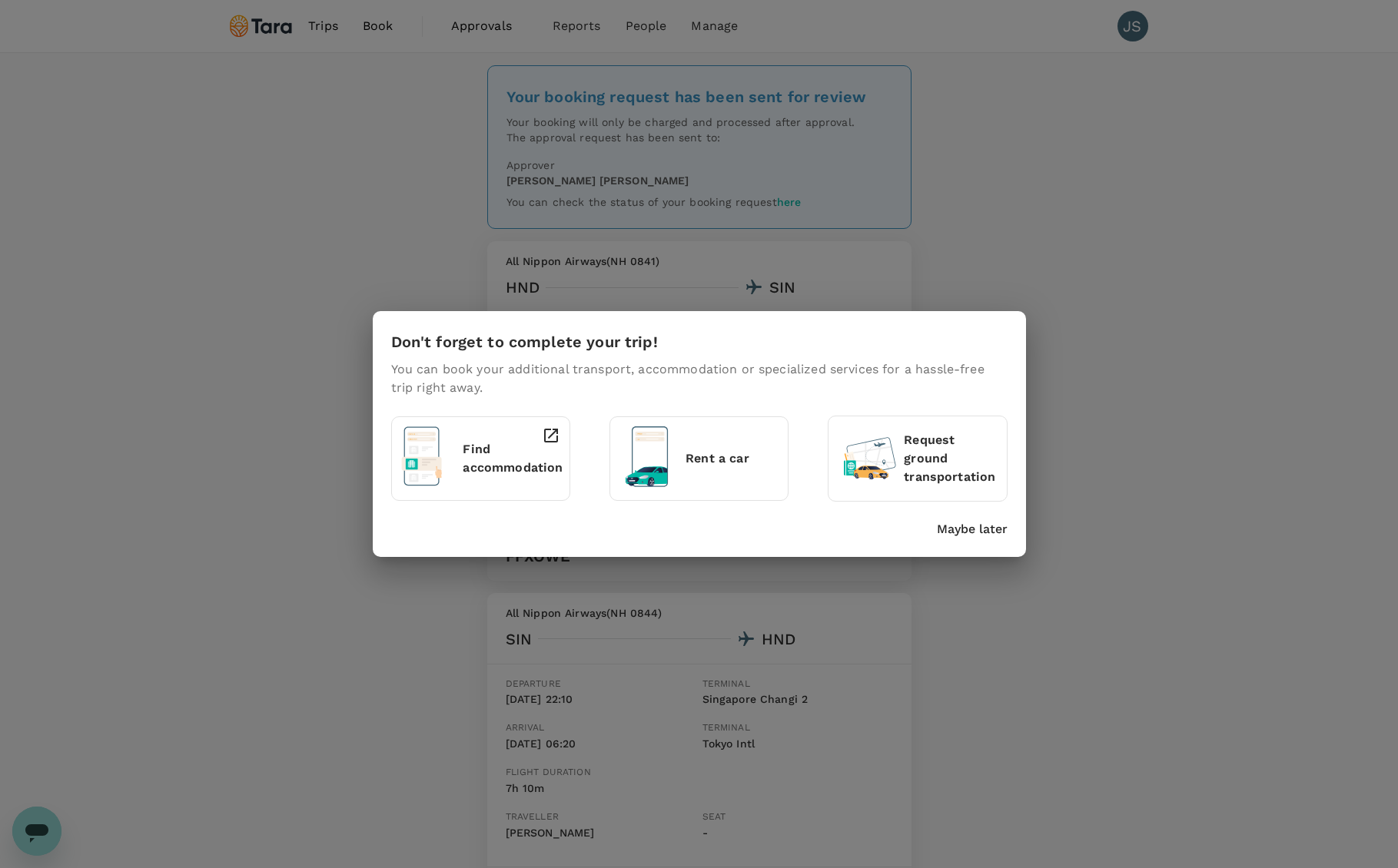
click at [1122, 323] on div "Don't forget to complete your trip! You can book your additional transport, acc…" at bounding box center [699, 434] width 1398 height 868
click at [956, 525] on p "Maybe later" at bounding box center [972, 530] width 71 height 19
